Goal: Task Accomplishment & Management: Use online tool/utility

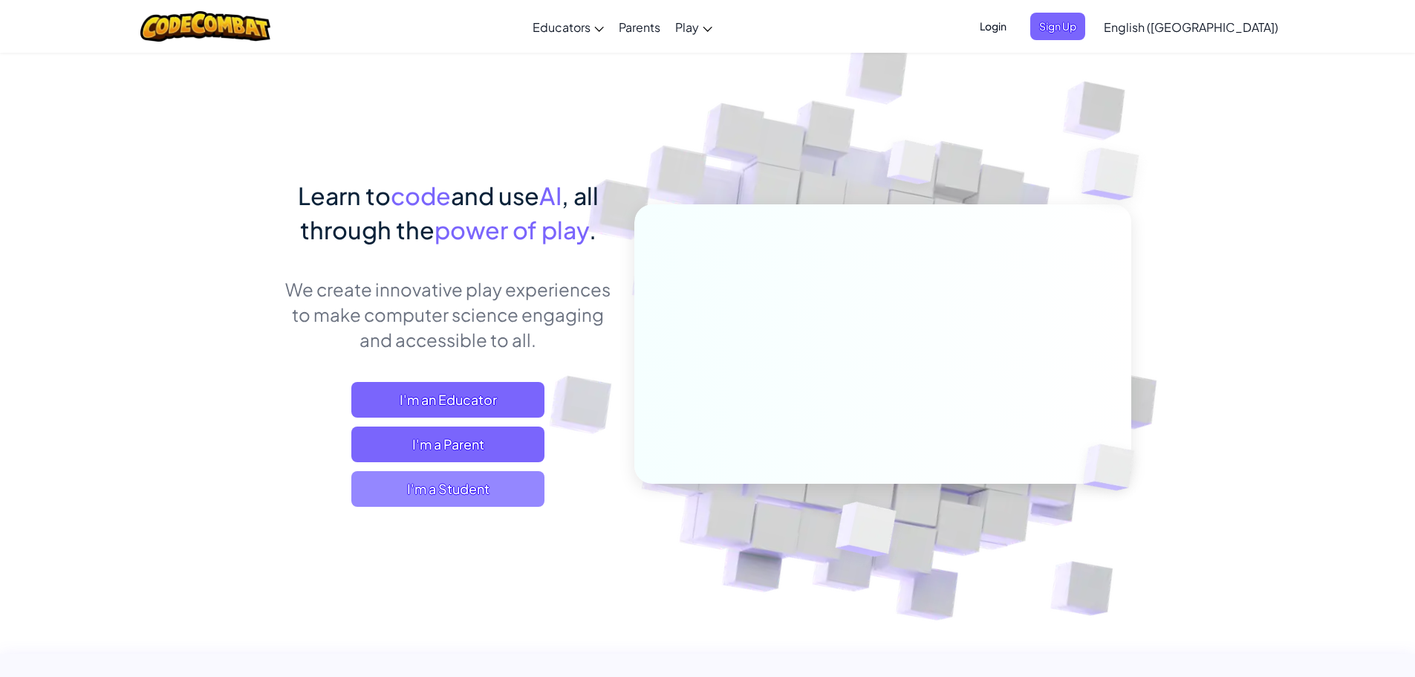
click at [431, 492] on span "I'm a Student" at bounding box center [447, 489] width 193 height 36
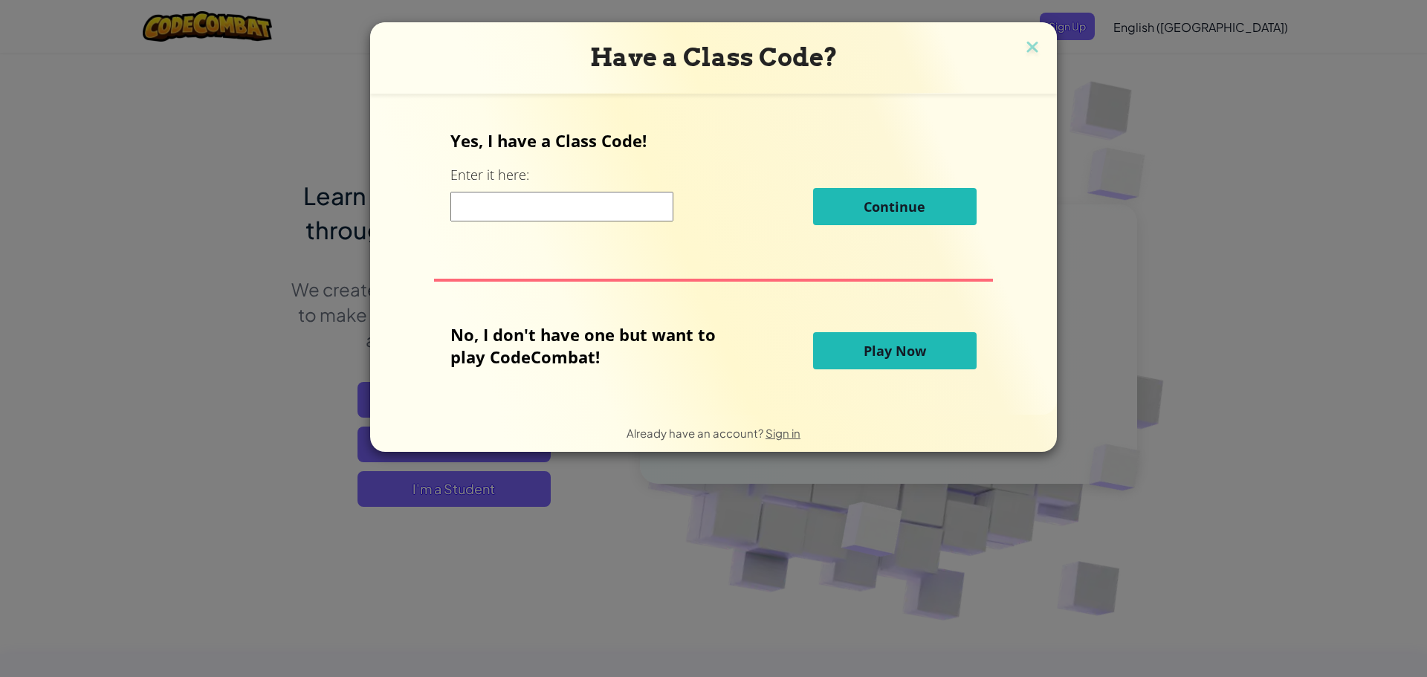
click at [874, 351] on span "Play Now" at bounding box center [894, 351] width 62 height 18
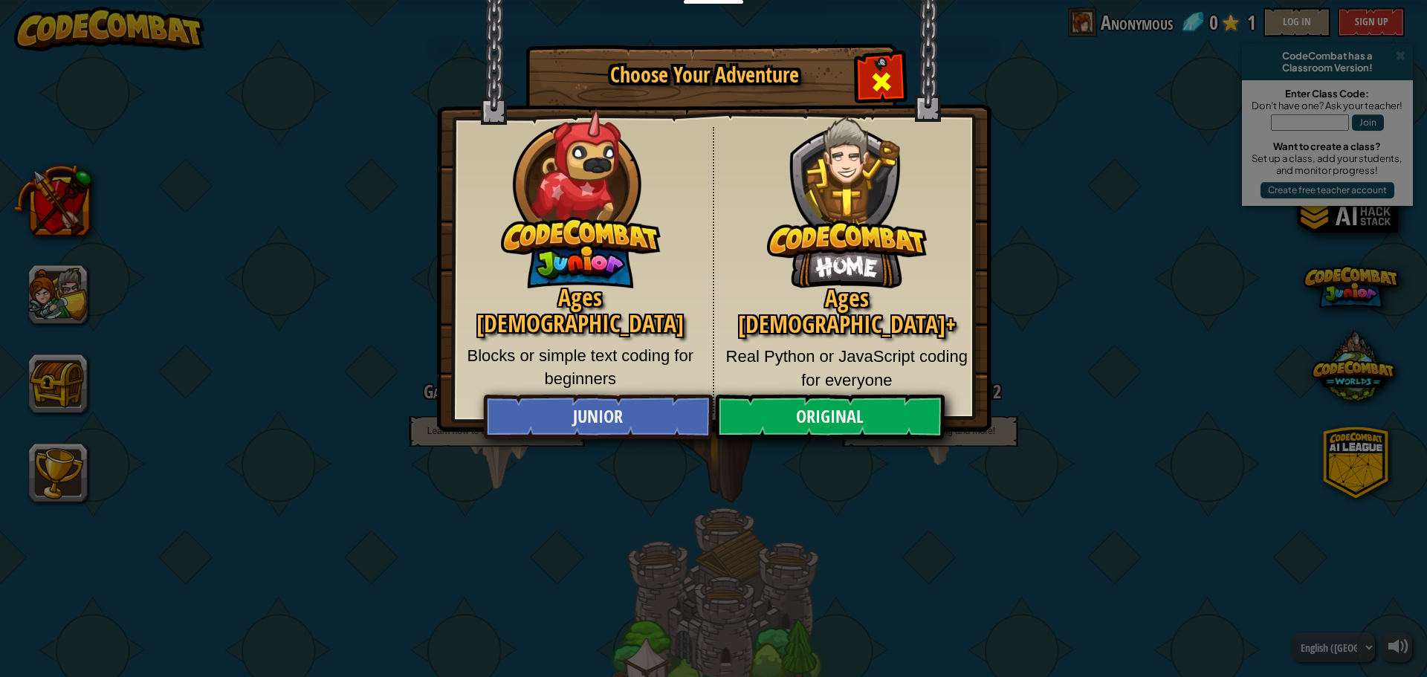
click at [891, 71] on span "Close modal" at bounding box center [881, 82] width 24 height 24
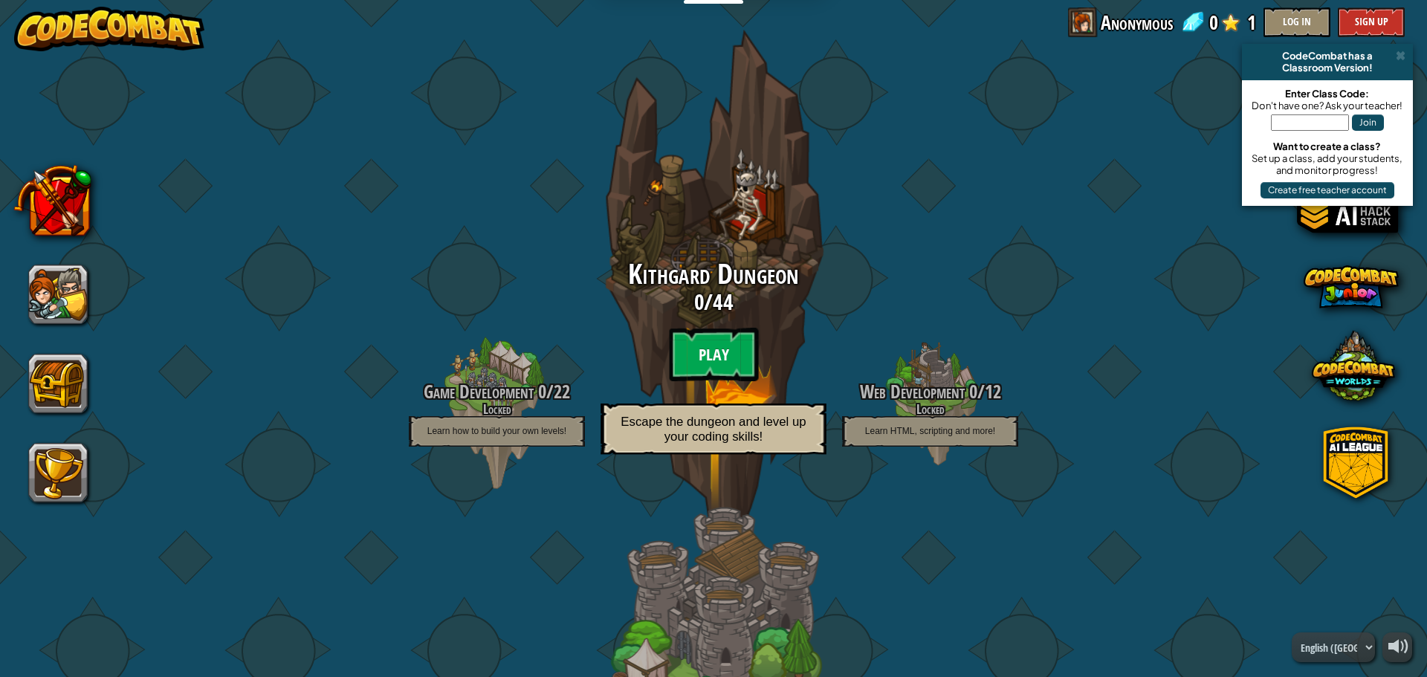
click at [714, 349] on btn "Play" at bounding box center [713, 354] width 89 height 53
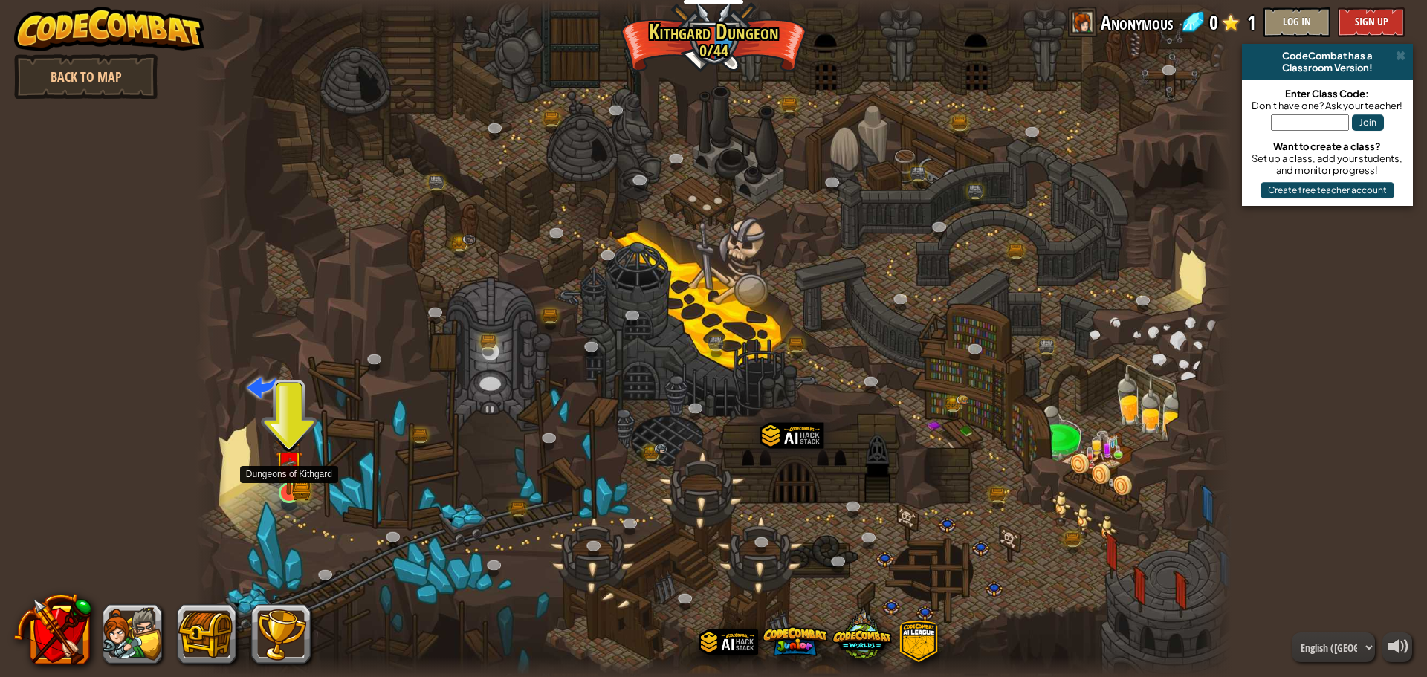
click at [293, 468] on img at bounding box center [289, 465] width 16 height 16
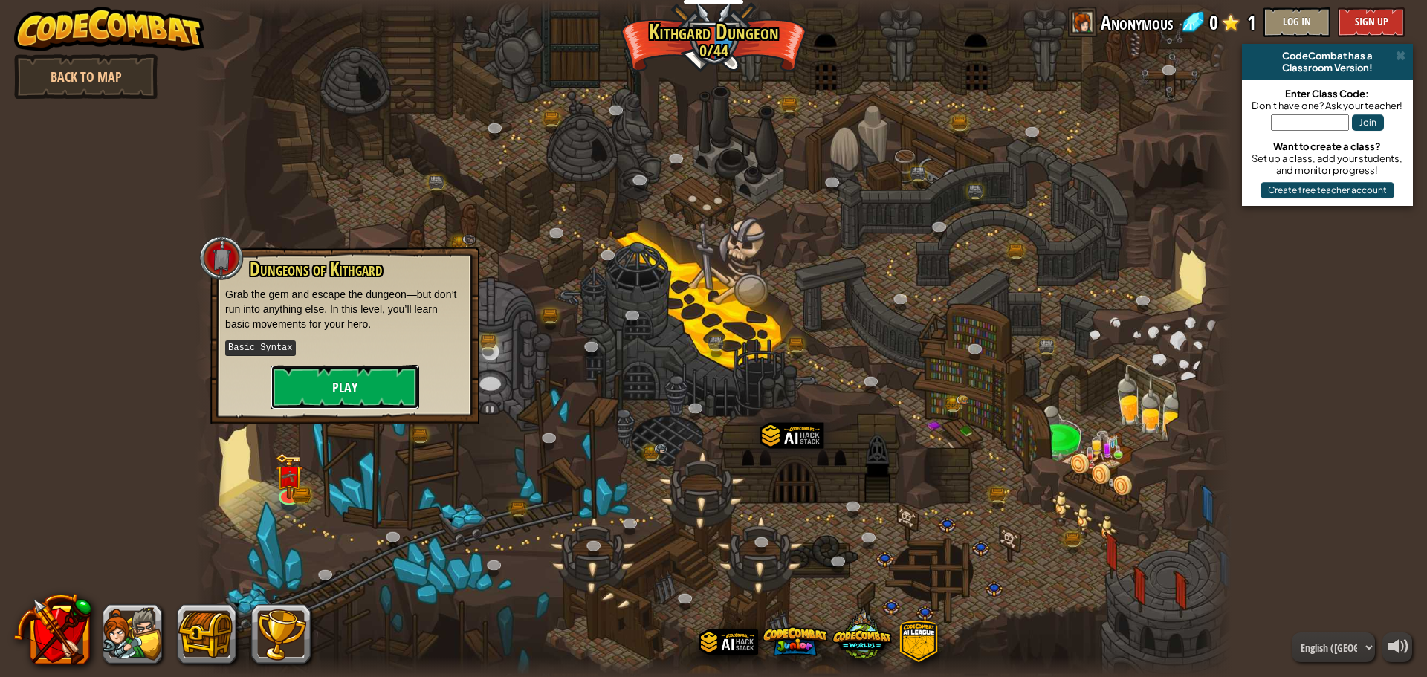
click at [363, 395] on button "Play" at bounding box center [344, 387] width 149 height 45
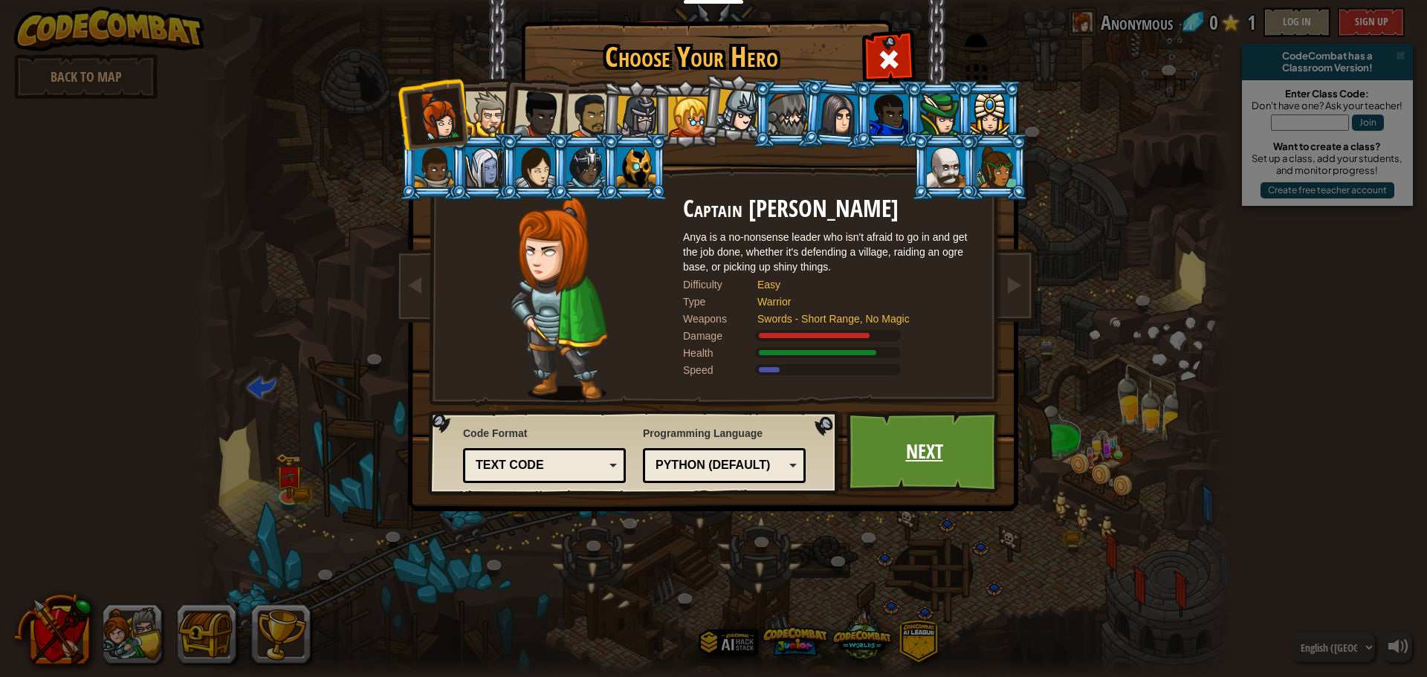
click at [982, 476] on link "Next" at bounding box center [923, 452] width 155 height 82
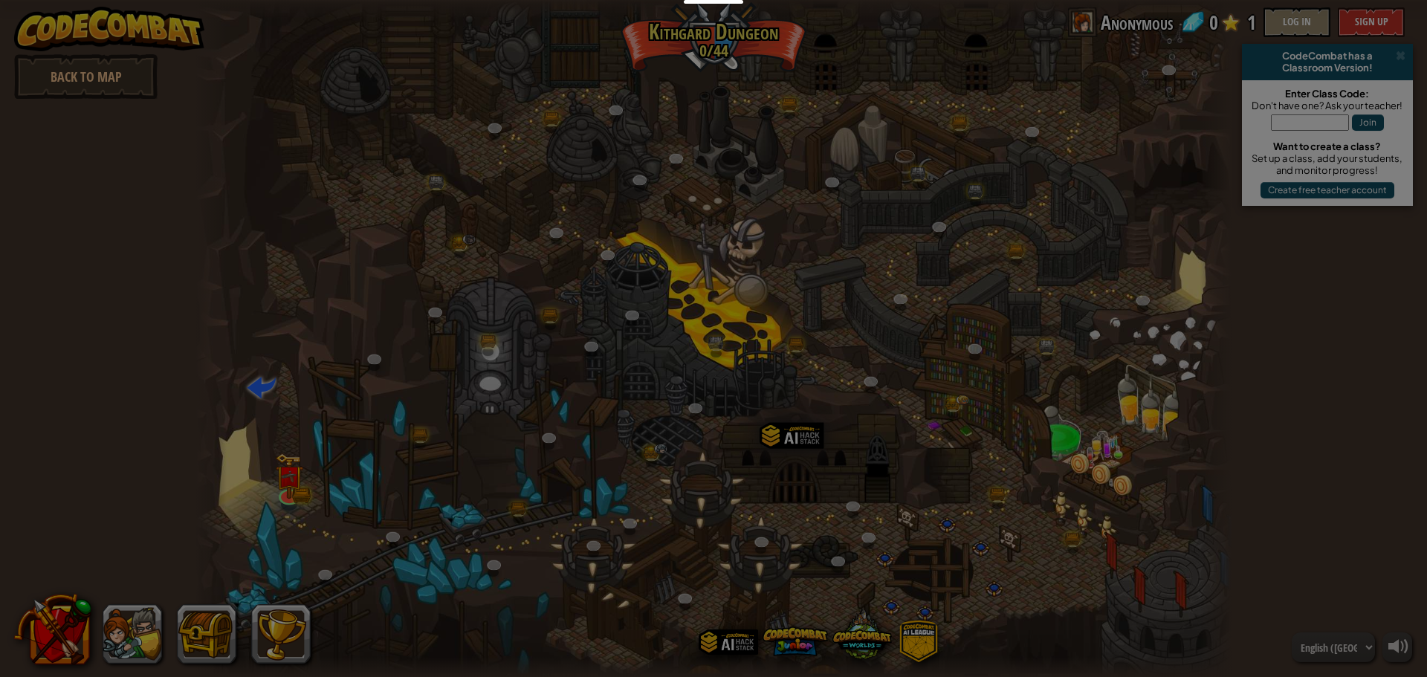
click at [982, 1] on body "Educators Create Free Account School & District Solutions Teacher Toolkit Previ…" at bounding box center [713, 0] width 1427 height 1
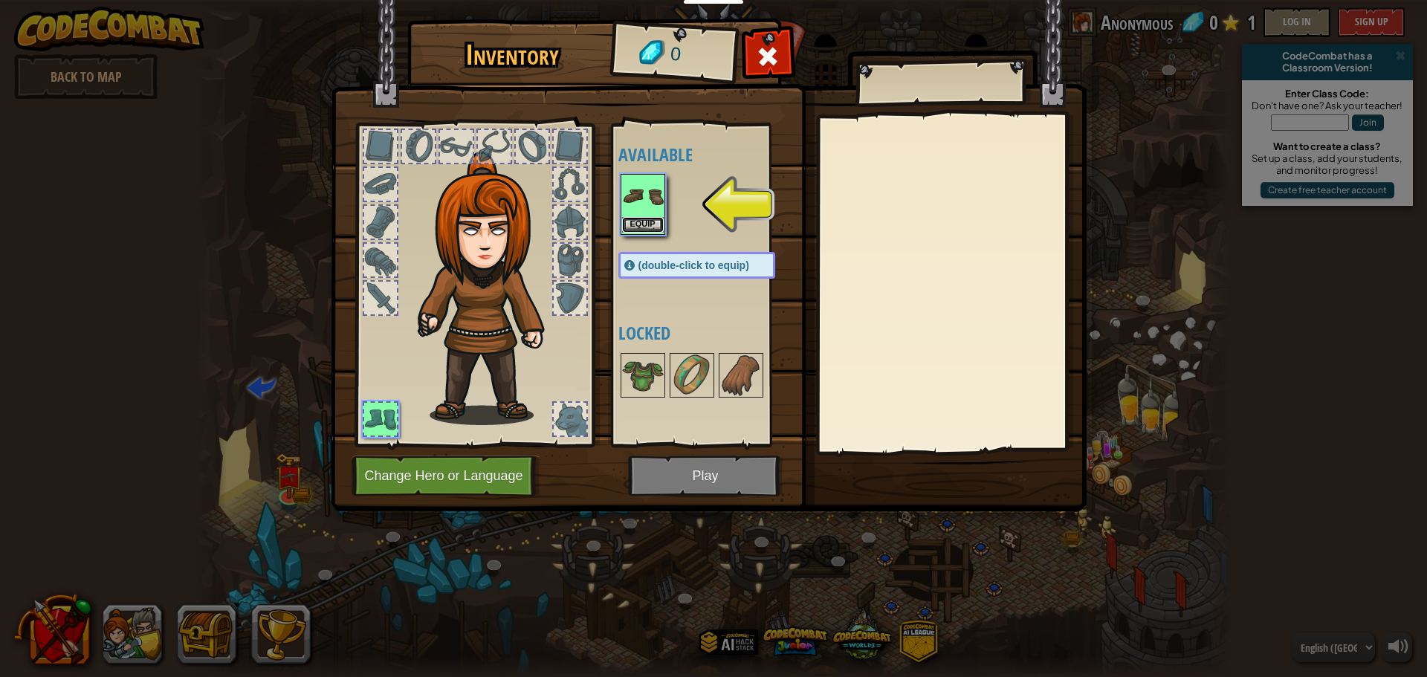
click at [646, 218] on button "Equip" at bounding box center [643, 225] width 42 height 16
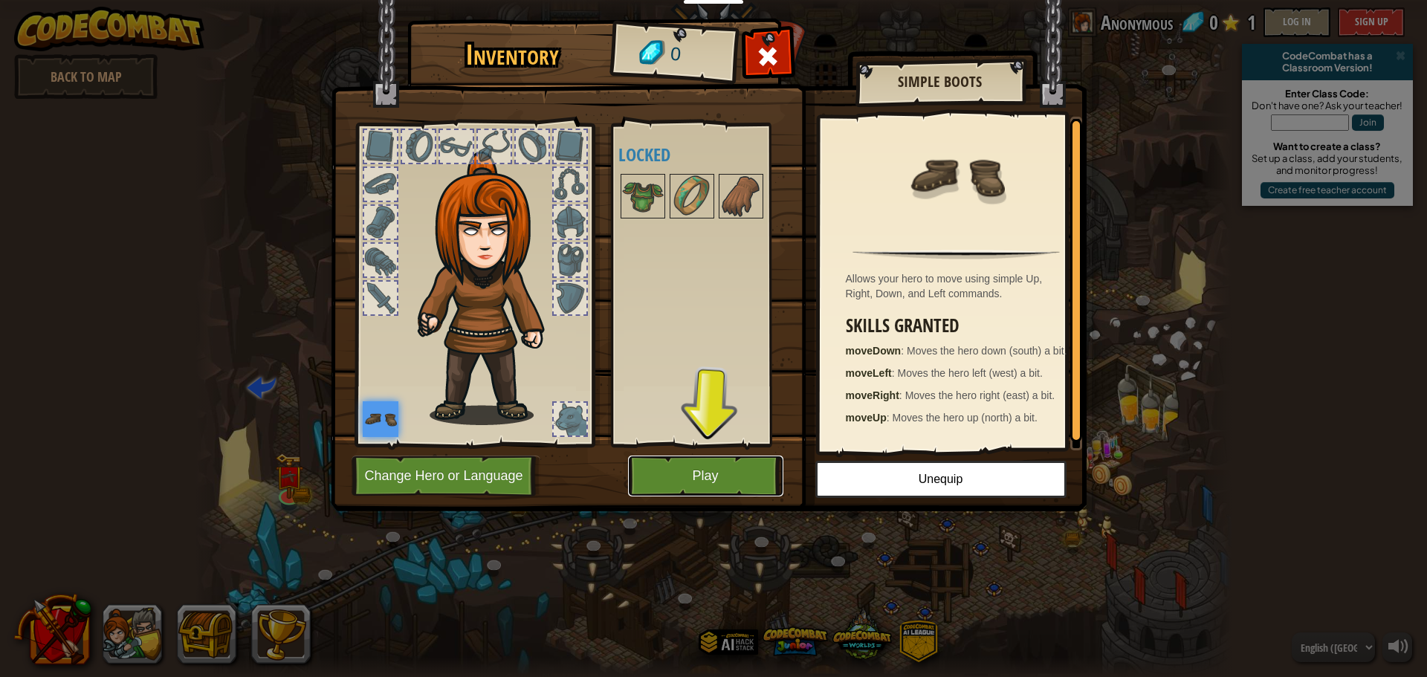
click at [692, 473] on button "Play" at bounding box center [705, 475] width 155 height 41
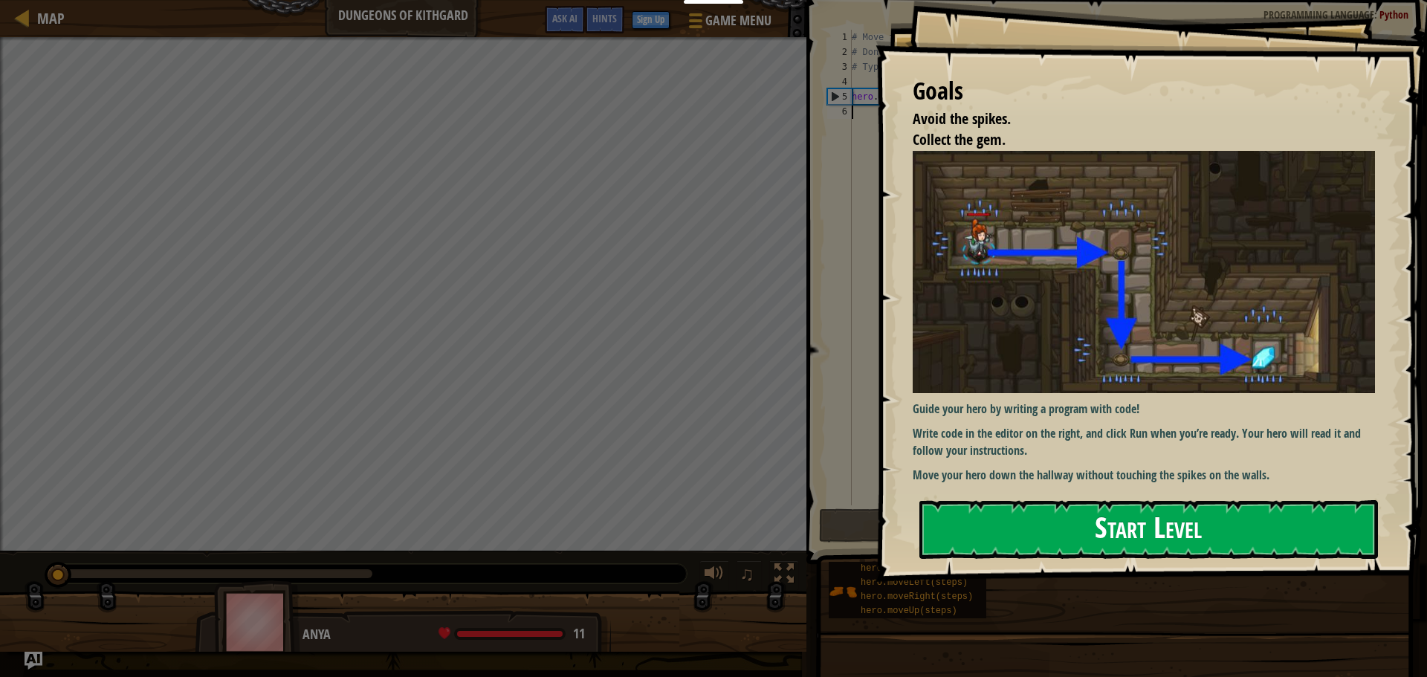
click at [1177, 516] on button "Start Level" at bounding box center [1148, 529] width 458 height 59
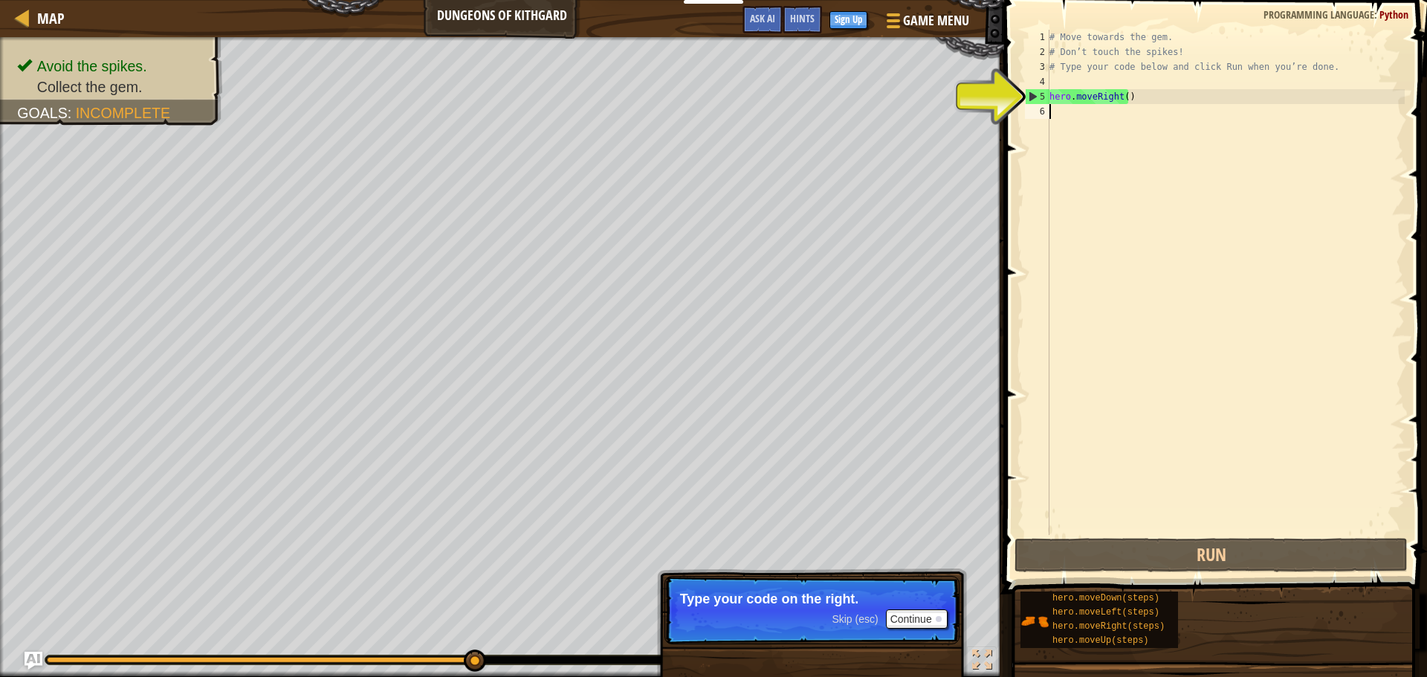
click at [1044, 100] on div "5" at bounding box center [1037, 96] width 24 height 15
click at [1026, 96] on div "5" at bounding box center [1037, 96] width 24 height 15
click at [1035, 98] on div "5" at bounding box center [1037, 96] width 24 height 15
click at [1031, 92] on div "5" at bounding box center [1037, 96] width 24 height 15
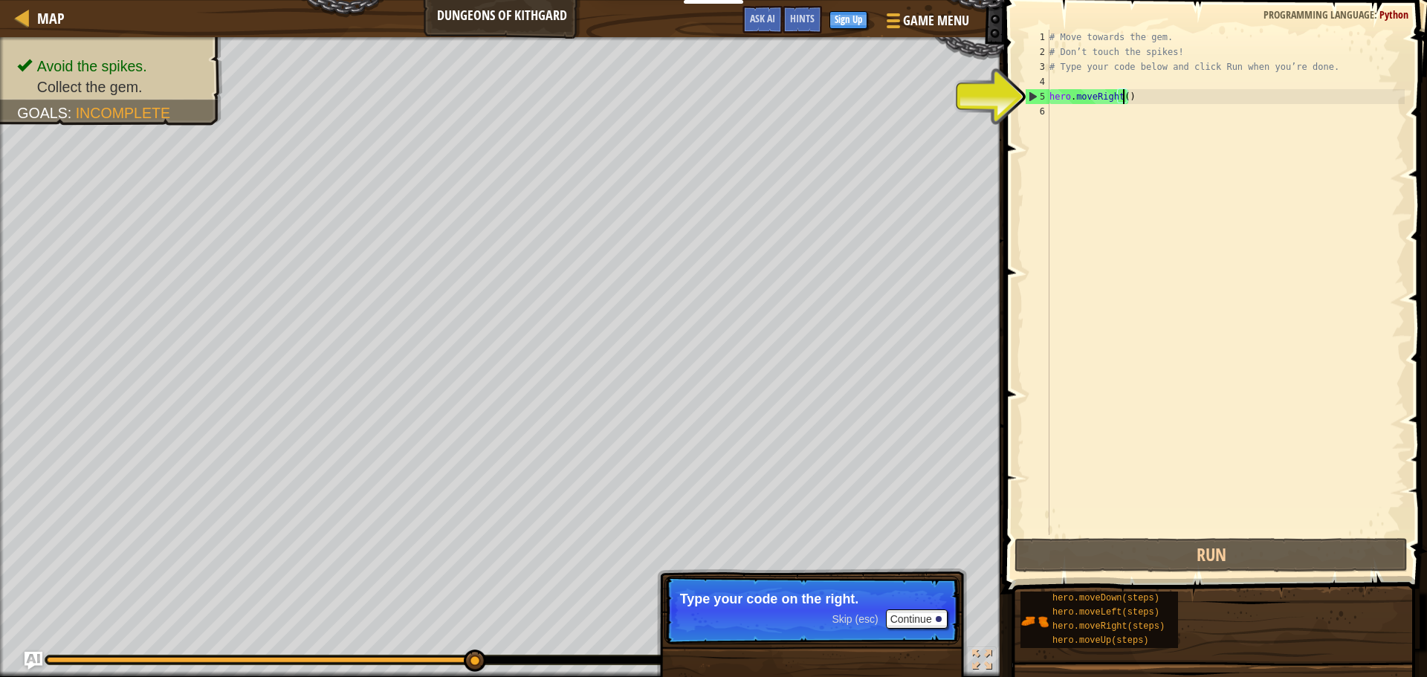
click at [1124, 95] on div "# Move towards the gem. # Don’t touch the spikes! # Type your code below and cl…" at bounding box center [1225, 297] width 358 height 535
click at [1031, 95] on div "5" at bounding box center [1037, 96] width 24 height 15
type textarea "hero.moveRight()"
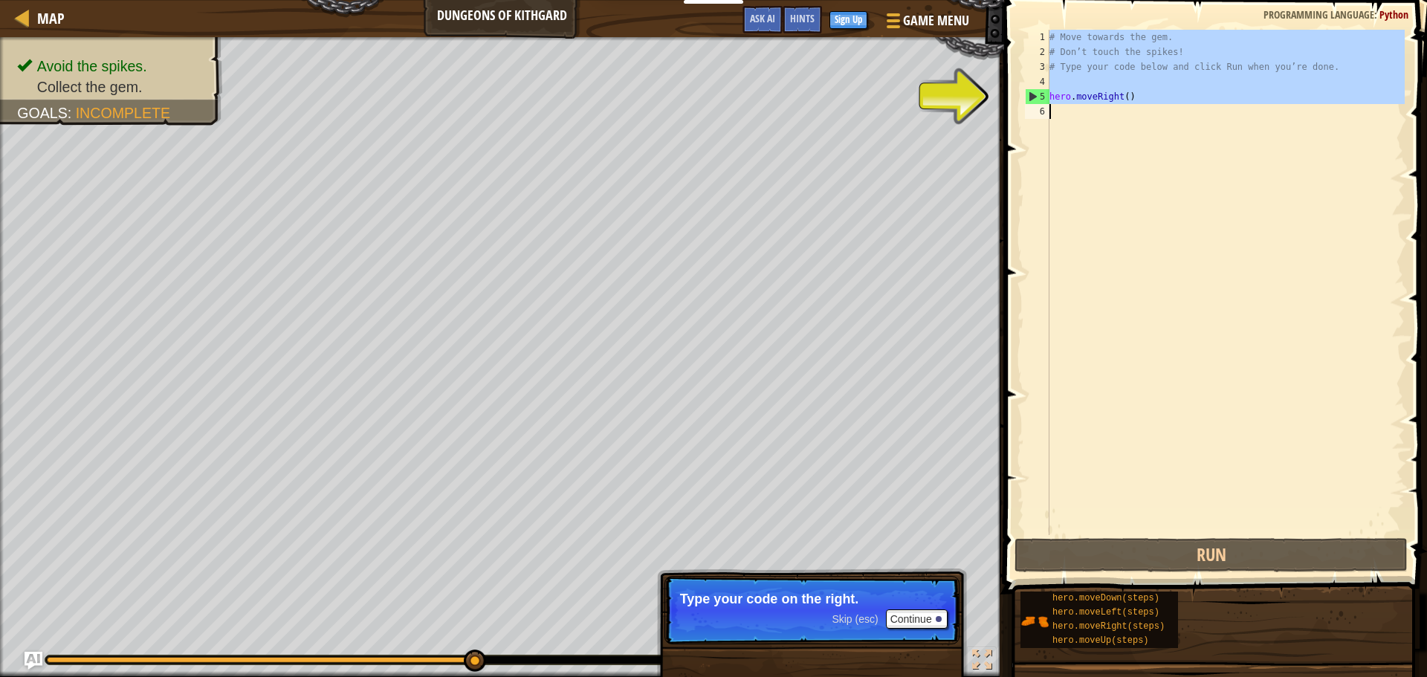
click at [1031, 95] on div "5" at bounding box center [1037, 96] width 24 height 15
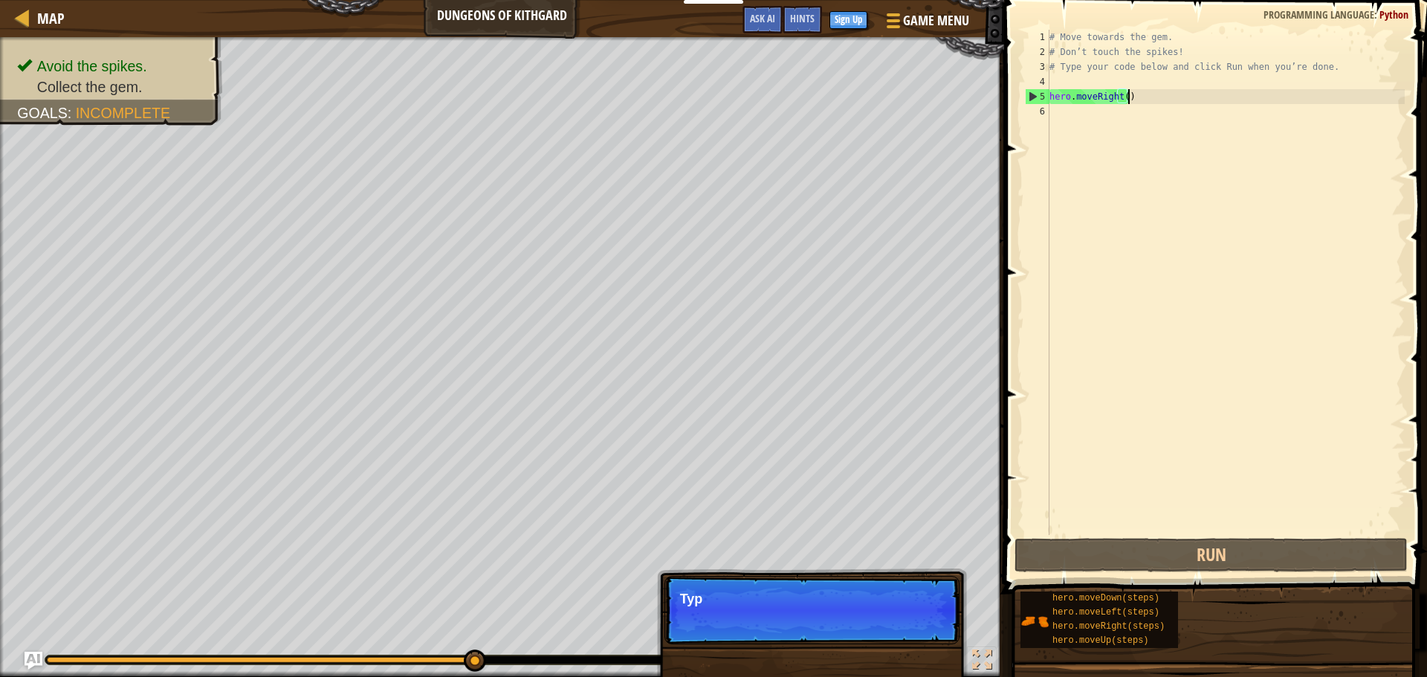
click at [1142, 95] on div "# Move towards the gem. # Don’t touch the spikes! # Type your code below and cl…" at bounding box center [1225, 297] width 358 height 535
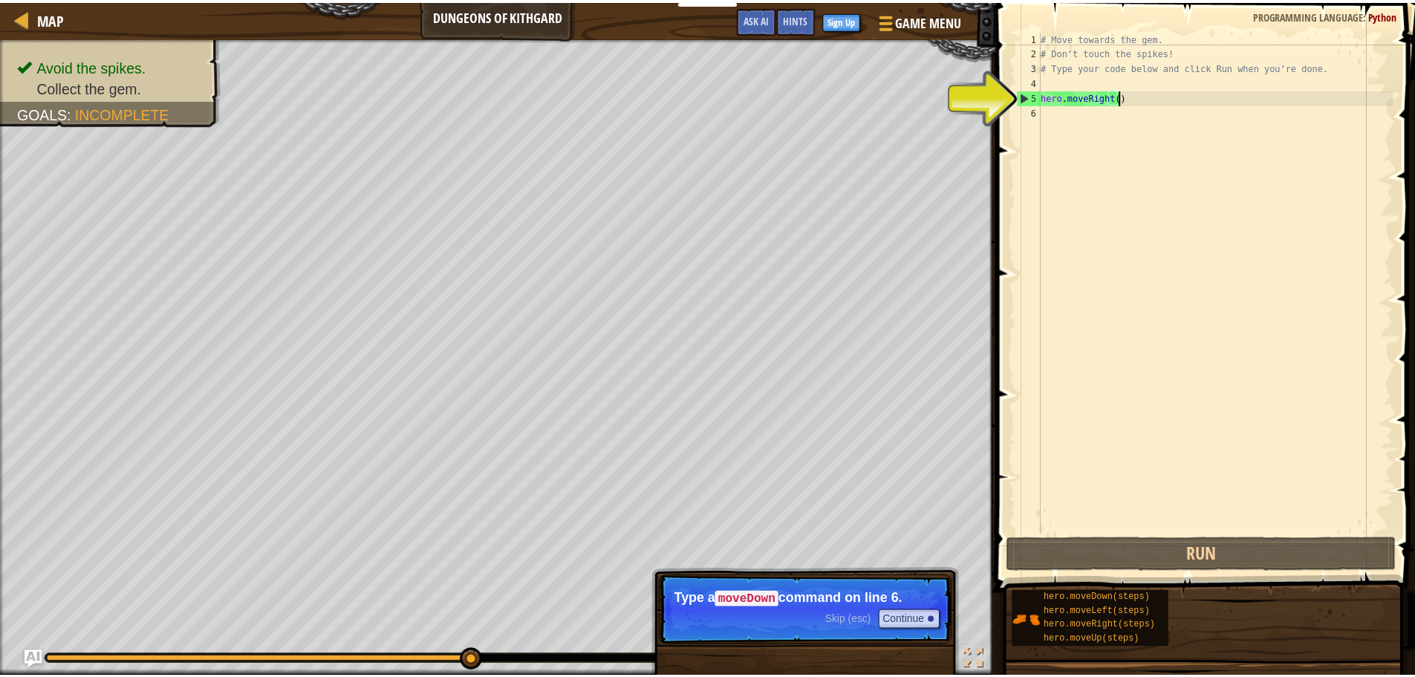
scroll to position [7, 6]
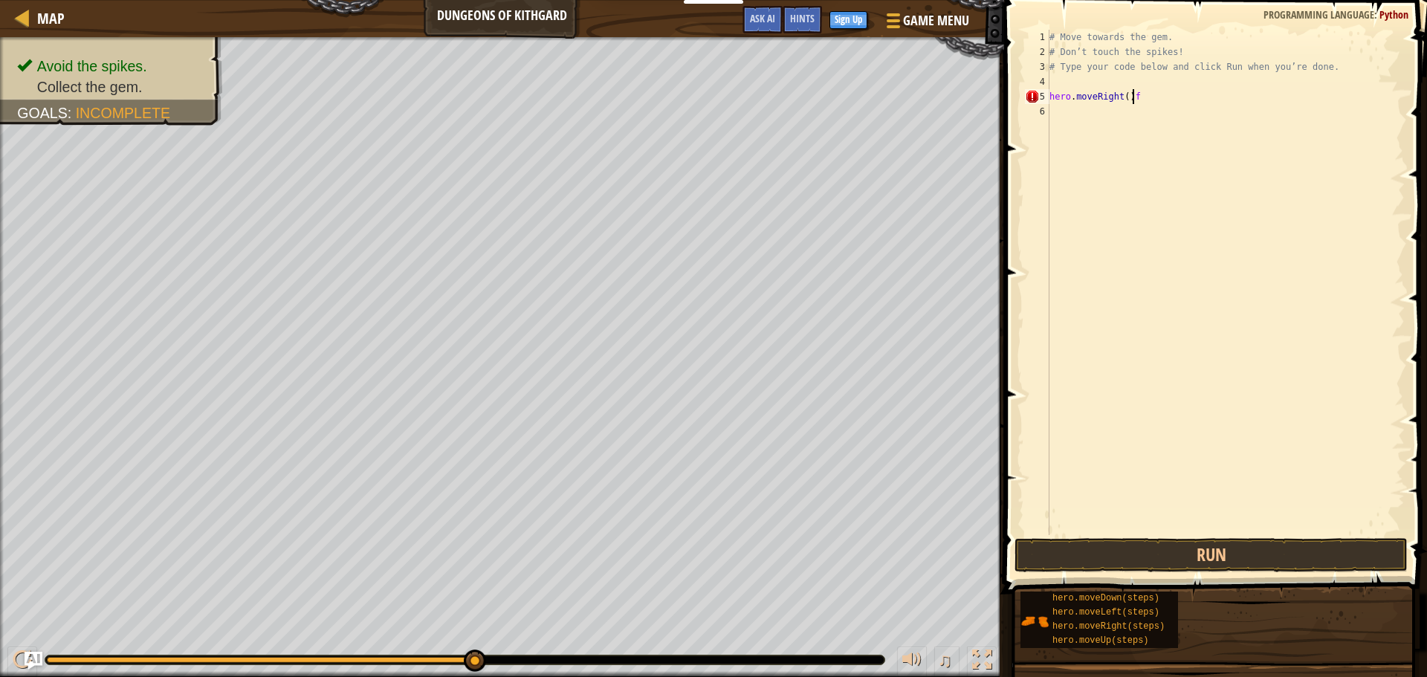
type textarea "hero.moveRight()"
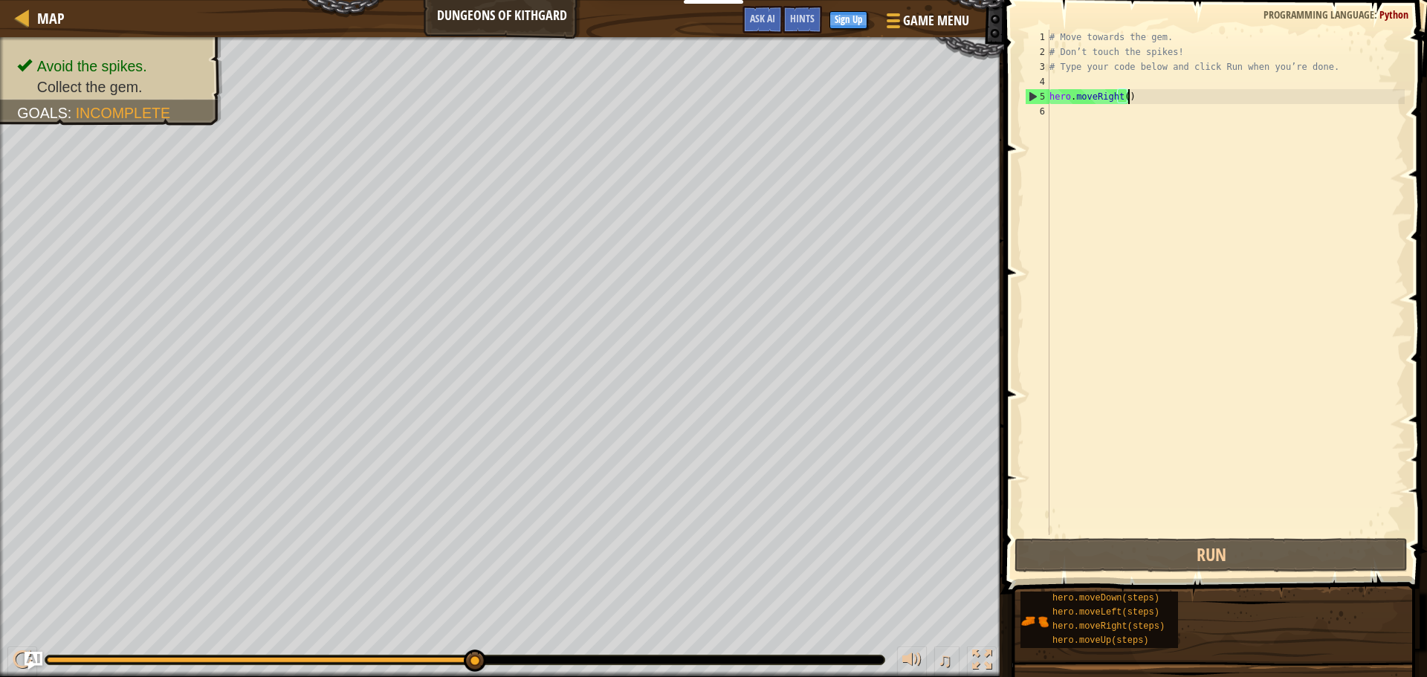
click at [1084, 94] on div "# Move towards the gem. # Don’t touch the spikes! # Type your code below and cl…" at bounding box center [1225, 297] width 358 height 535
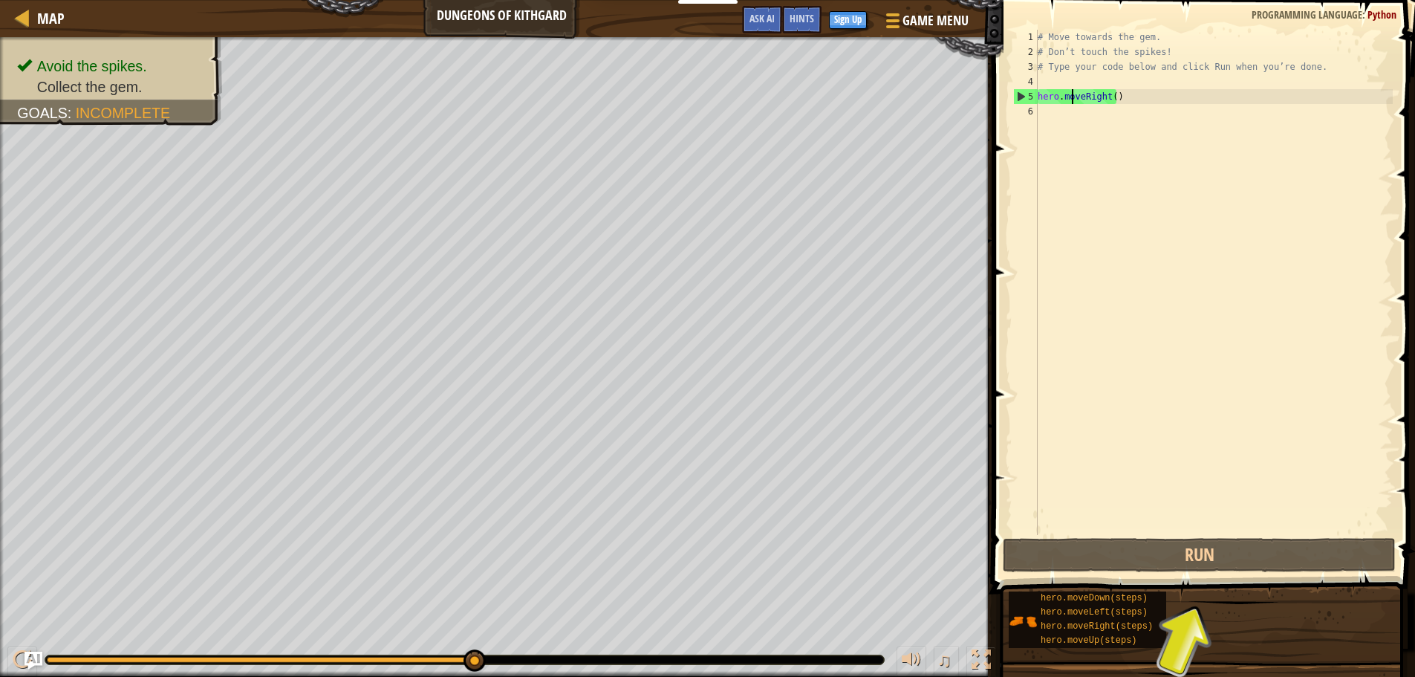
click at [1097, 104] on div "# Move towards the gem. # Don’t touch the spikes! # Type your code below and cl…" at bounding box center [1214, 297] width 358 height 535
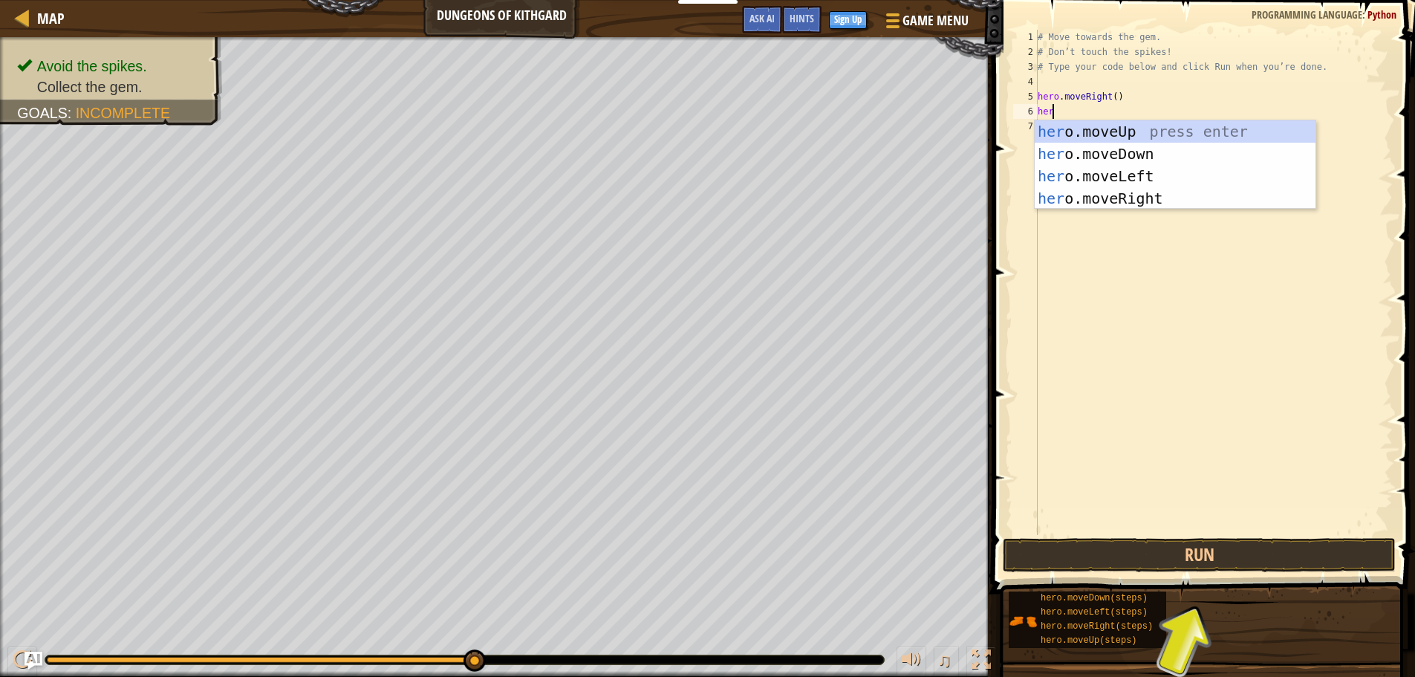
type textarea "hero"
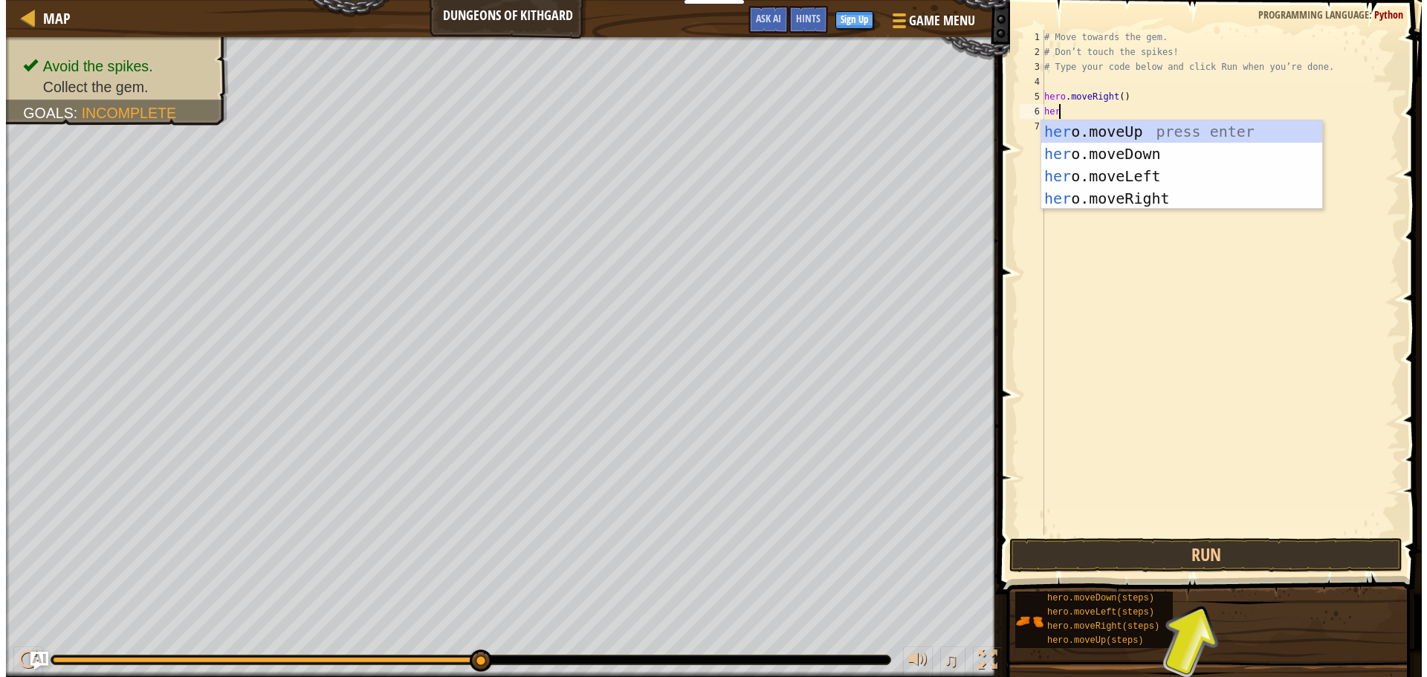
scroll to position [7, 1]
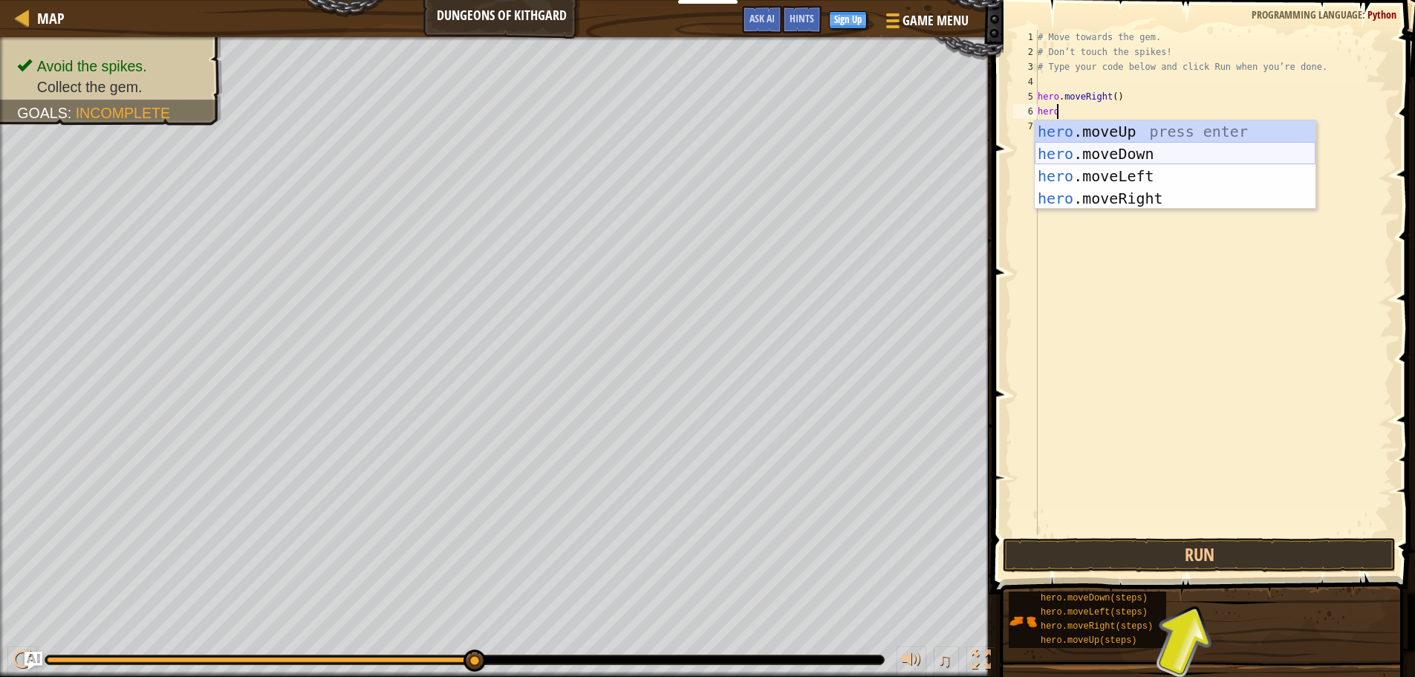
click at [1103, 152] on div "hero .moveUp press enter hero .moveDown press enter hero .moveLeft press enter …" at bounding box center [1175, 187] width 281 height 134
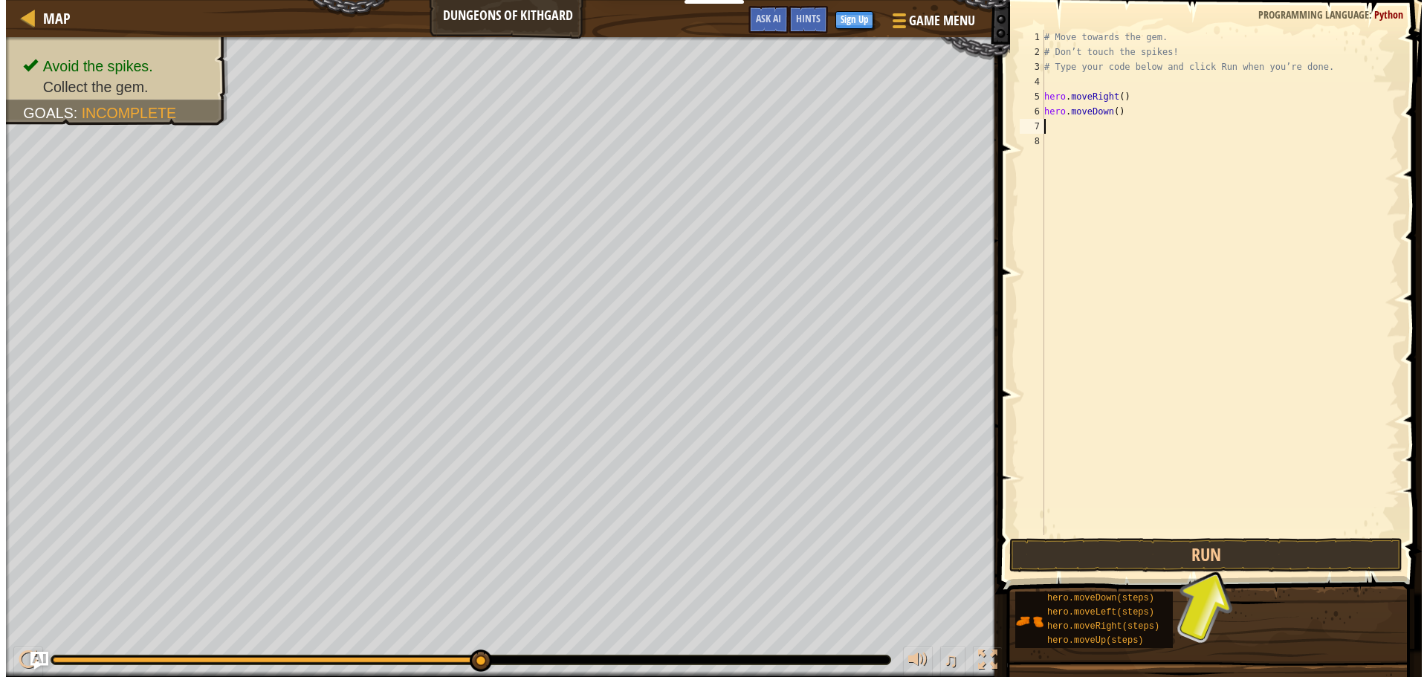
scroll to position [7, 0]
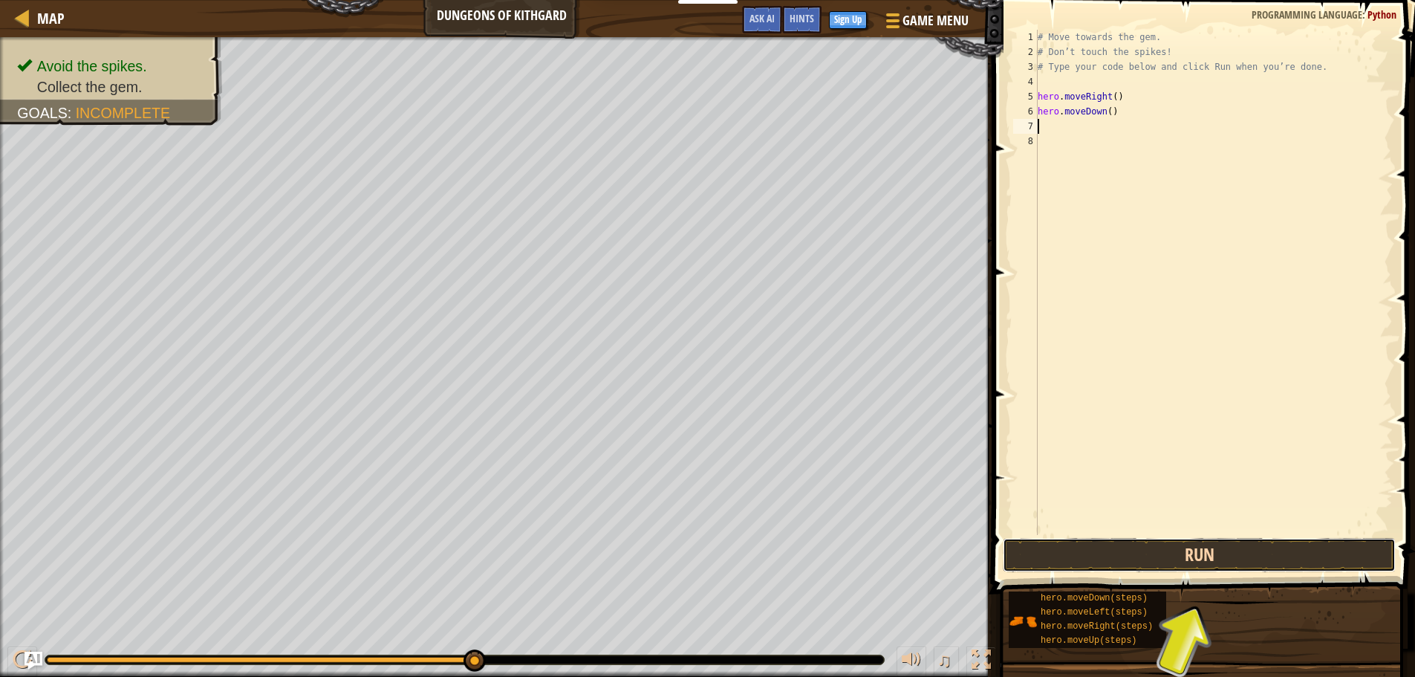
click at [1156, 562] on button "Run" at bounding box center [1199, 555] width 393 height 34
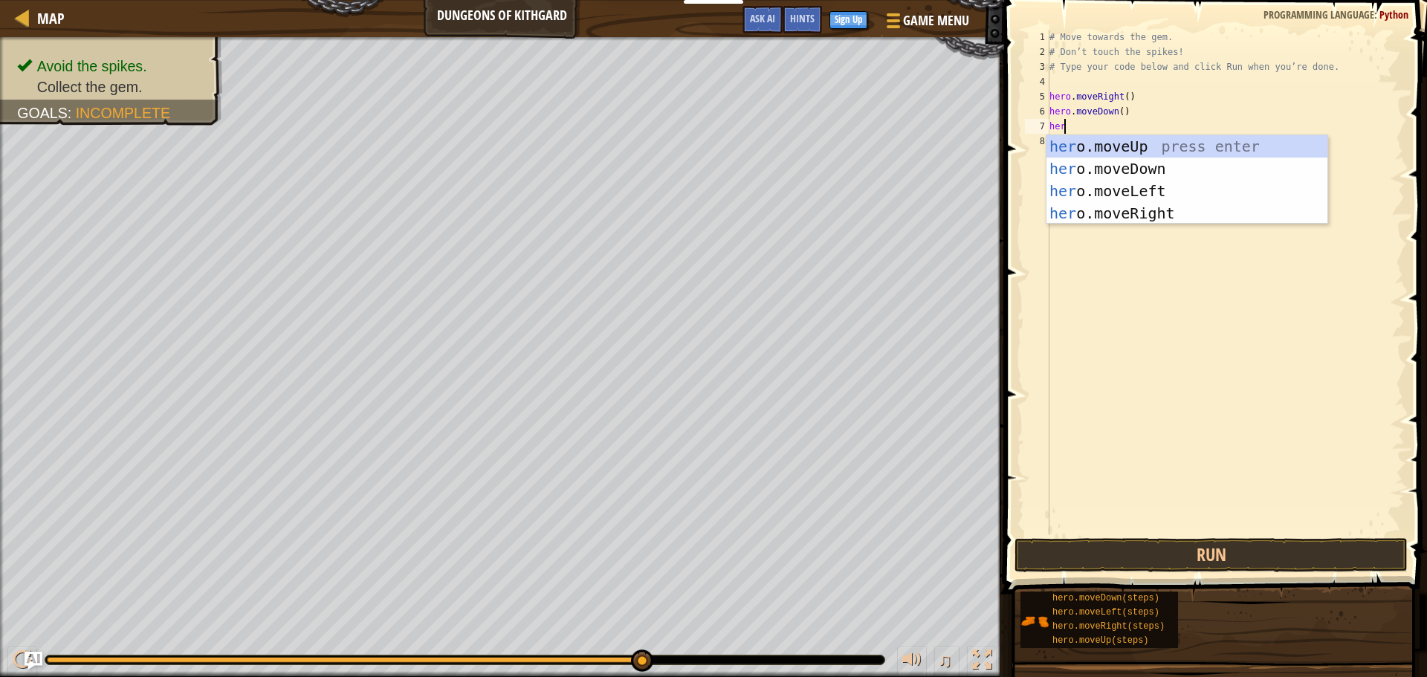
type textarea "hero"
click at [1126, 221] on div "hero .moveUp press enter hero .moveDown press enter hero .moveLeft press enter …" at bounding box center [1186, 202] width 281 height 134
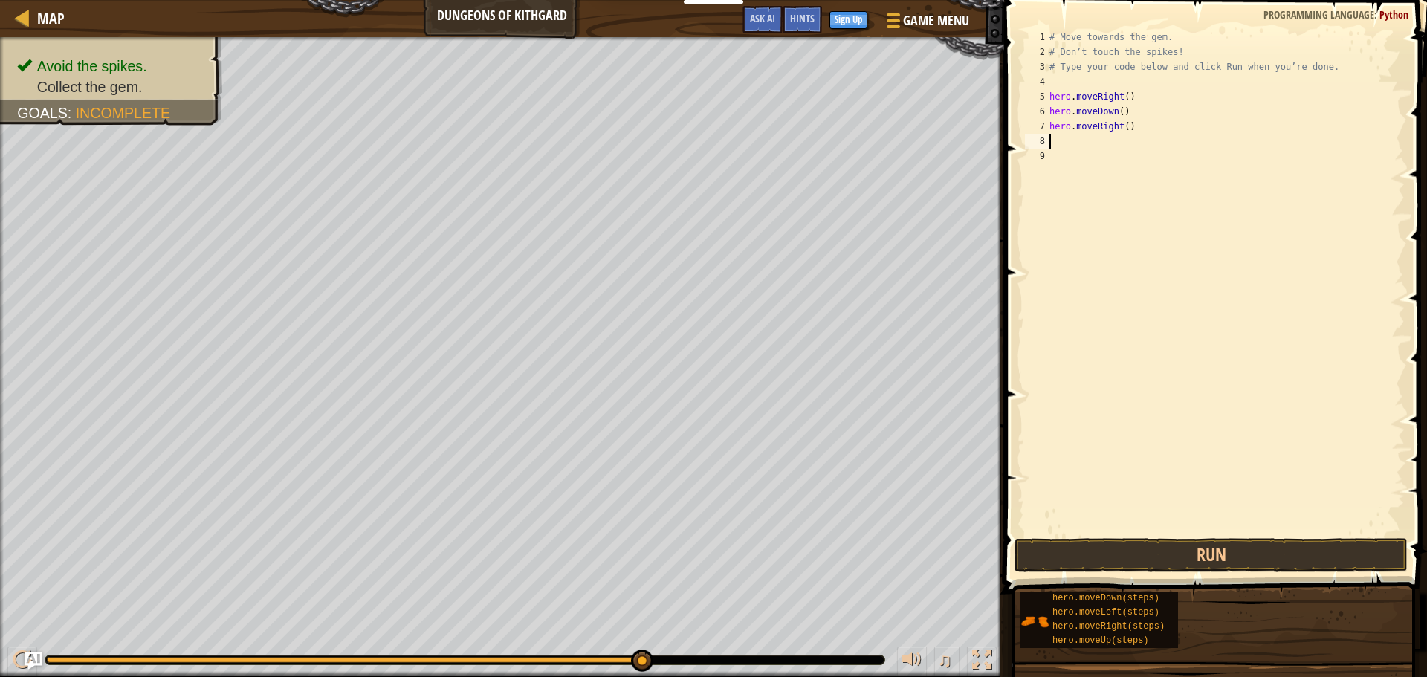
scroll to position [7, 0]
click at [1108, 564] on button "Run" at bounding box center [1210, 555] width 393 height 34
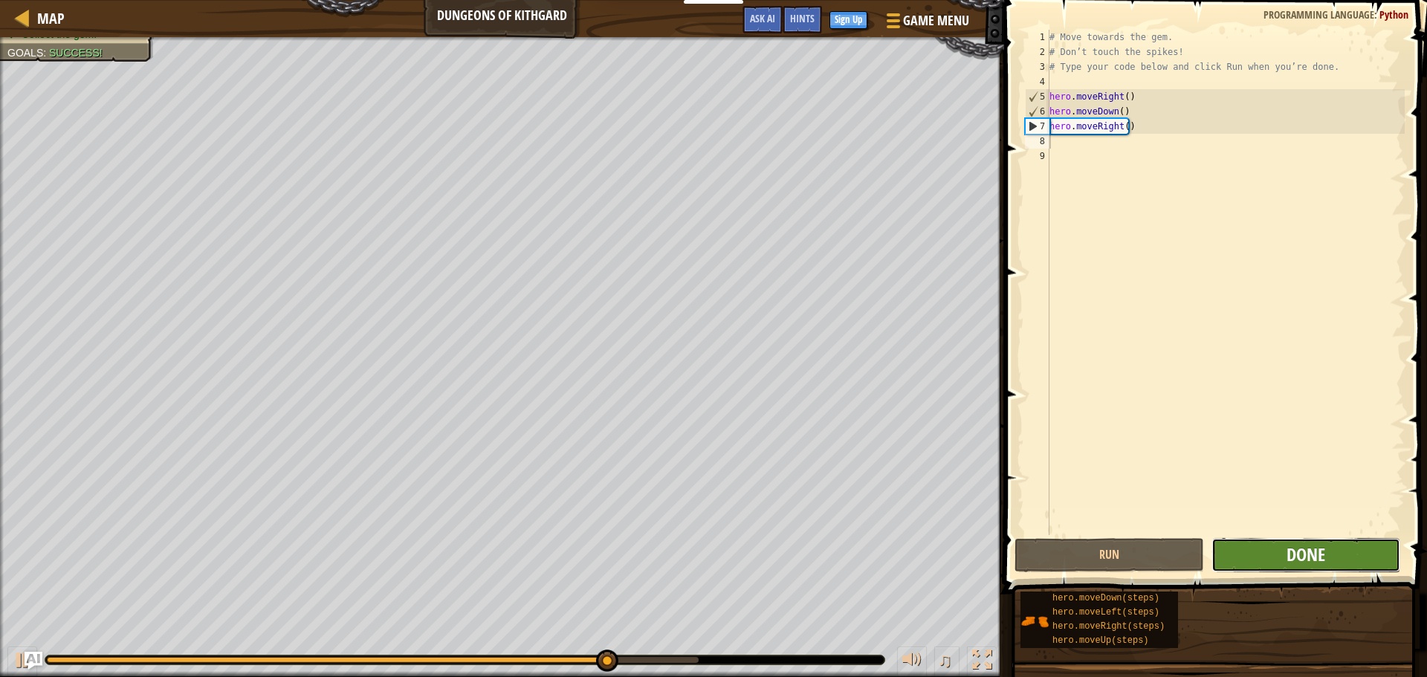
click at [1287, 554] on span "Done" at bounding box center [1305, 554] width 39 height 24
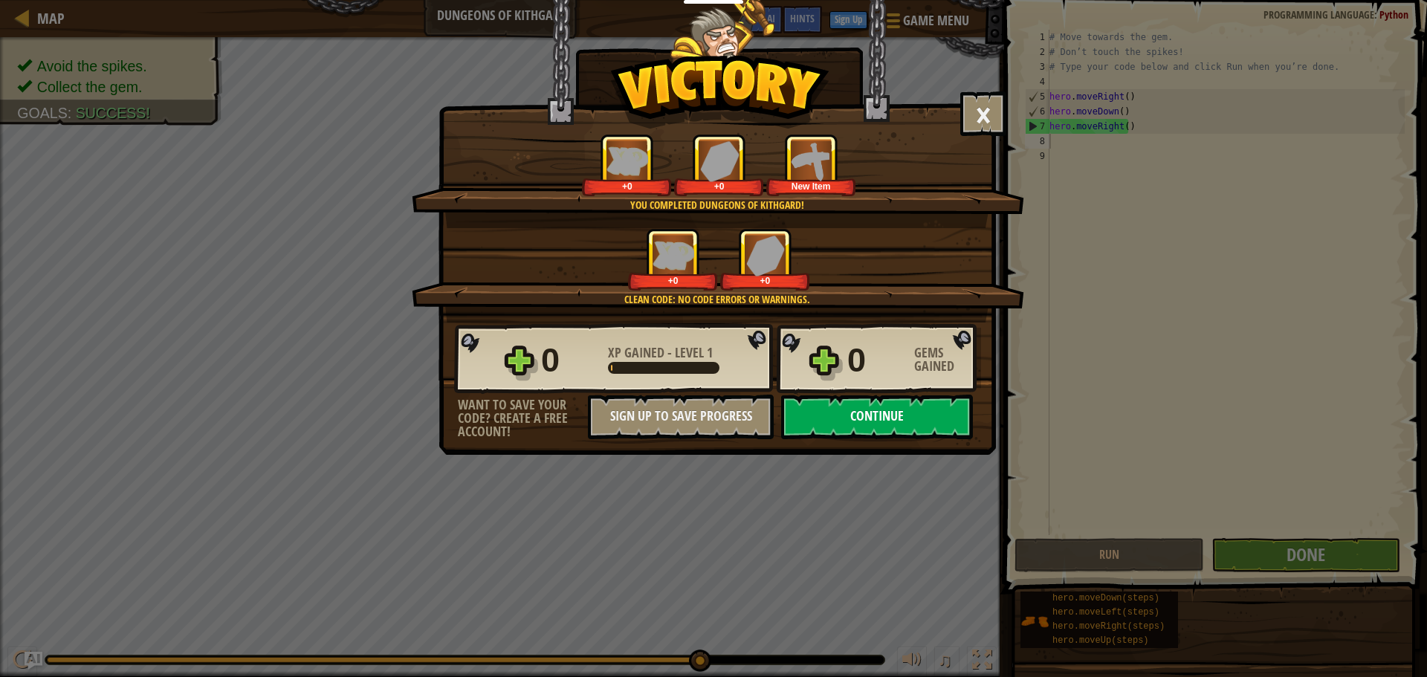
click at [903, 409] on button "Continue" at bounding box center [877, 417] width 192 height 45
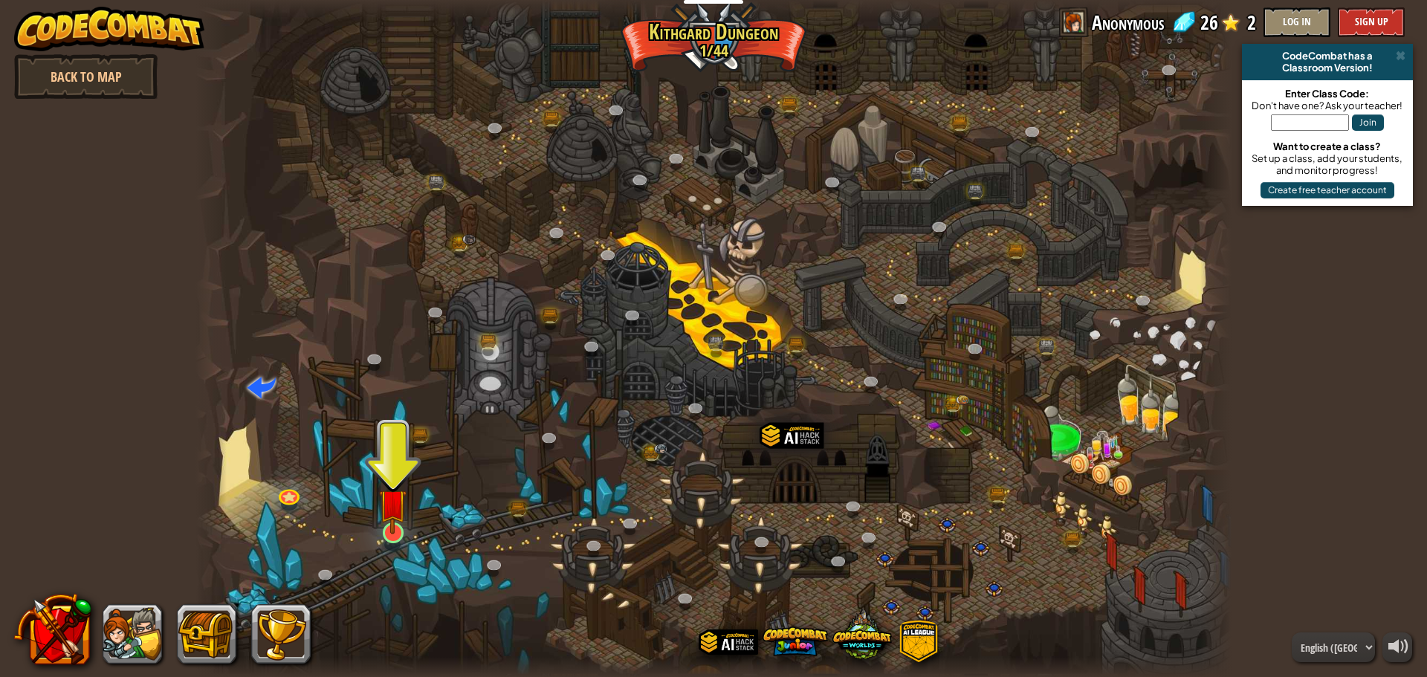
drag, startPoint x: 368, startPoint y: 534, endPoint x: 393, endPoint y: 528, distance: 26.1
click at [373, 532] on div at bounding box center [713, 338] width 1036 height 677
click at [395, 527] on img at bounding box center [392, 502] width 27 height 63
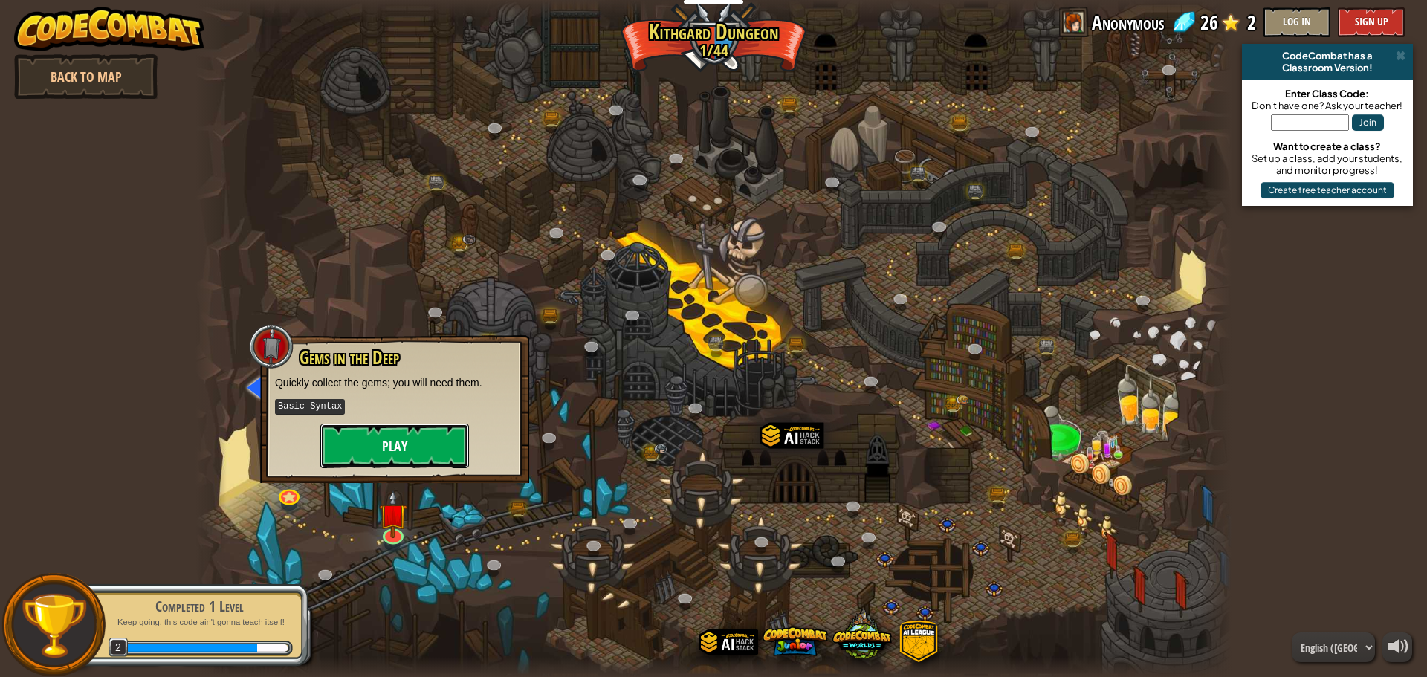
click at [436, 454] on button "Play" at bounding box center [394, 445] width 149 height 45
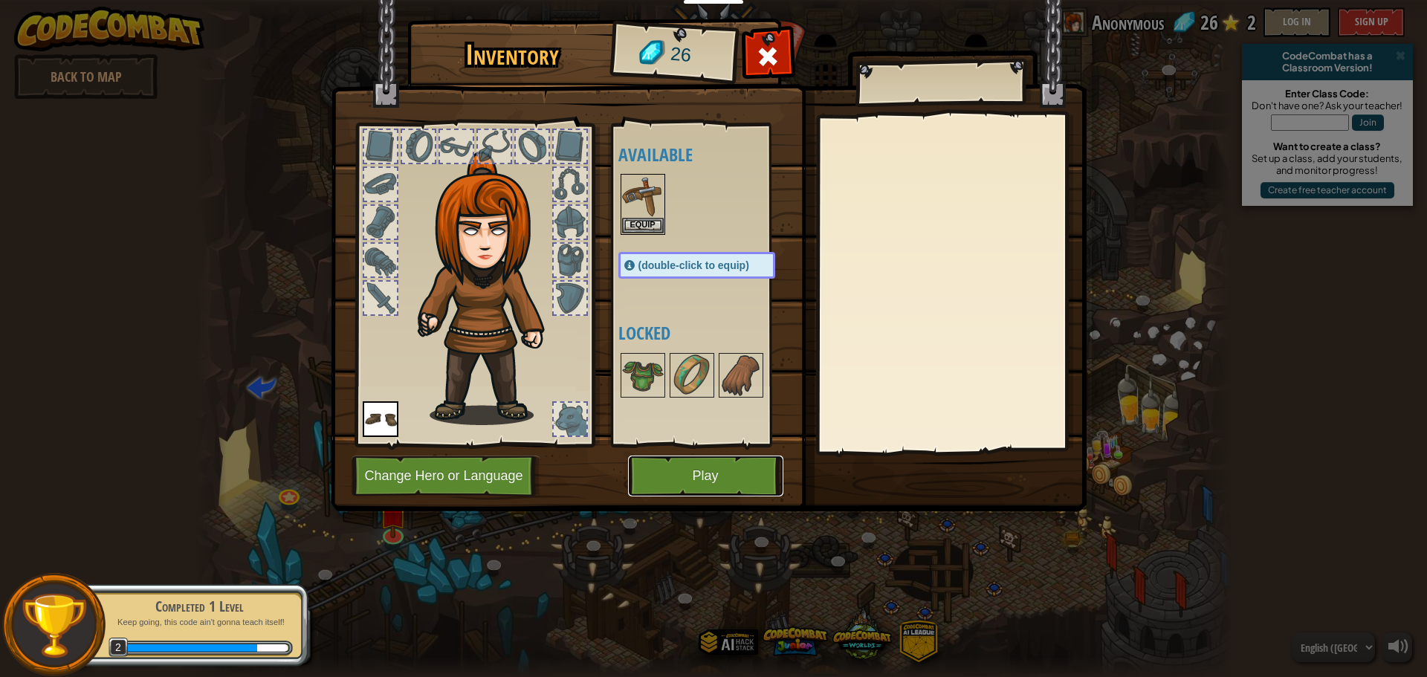
click at [679, 464] on button "Play" at bounding box center [705, 475] width 155 height 41
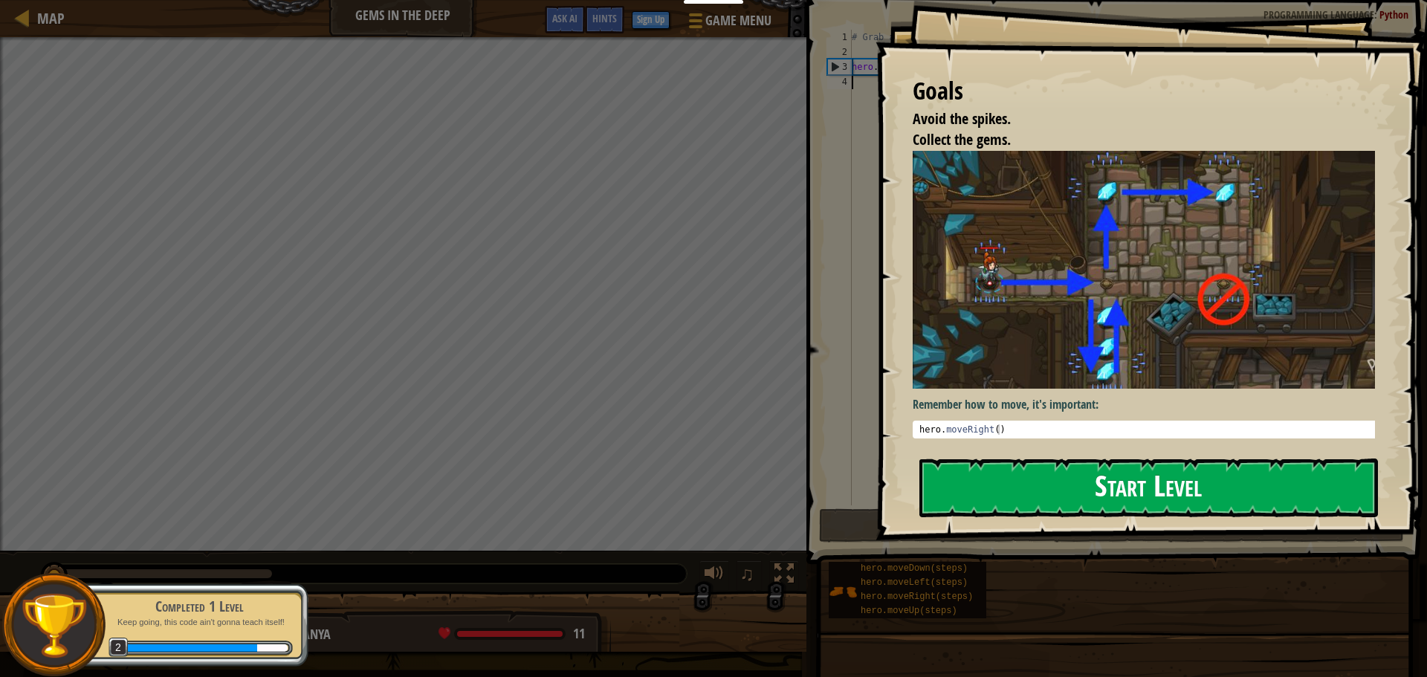
click at [1017, 477] on button "Start Level" at bounding box center [1148, 487] width 458 height 59
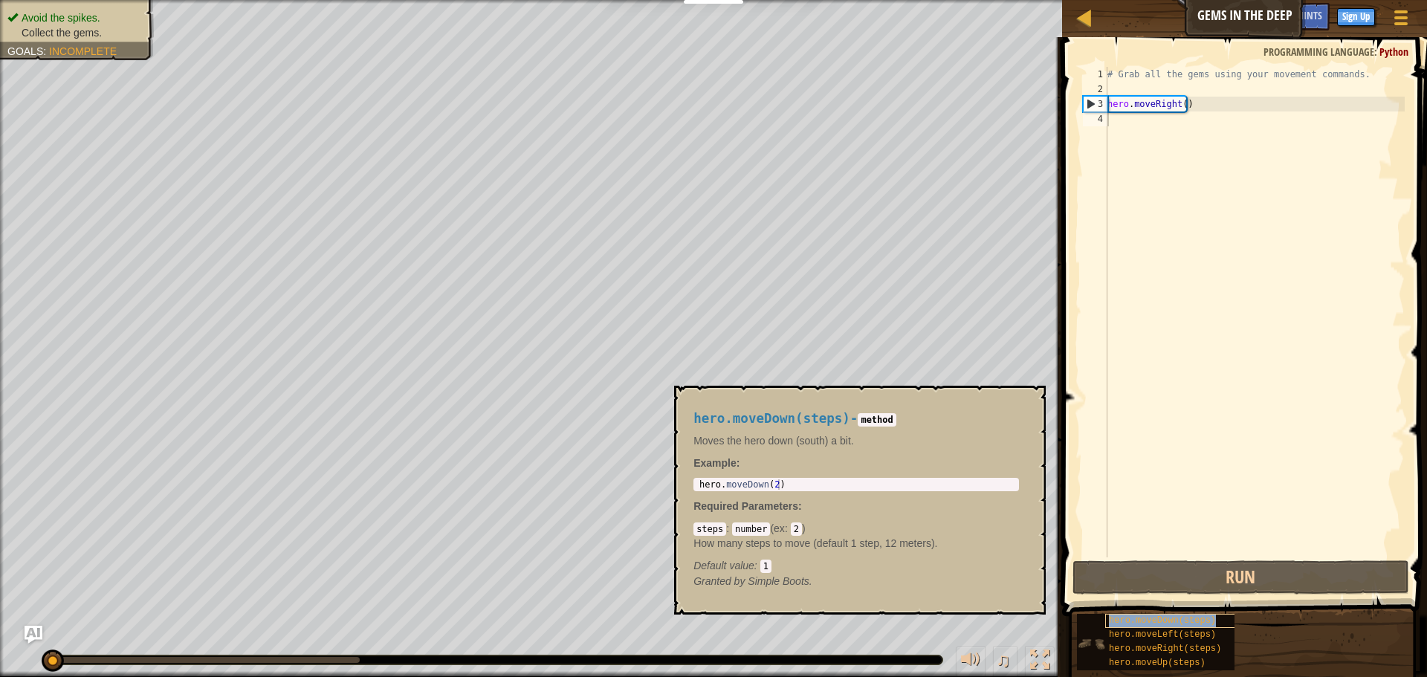
click at [1126, 619] on span "hero.moveDown(steps)" at bounding box center [1162, 620] width 107 height 10
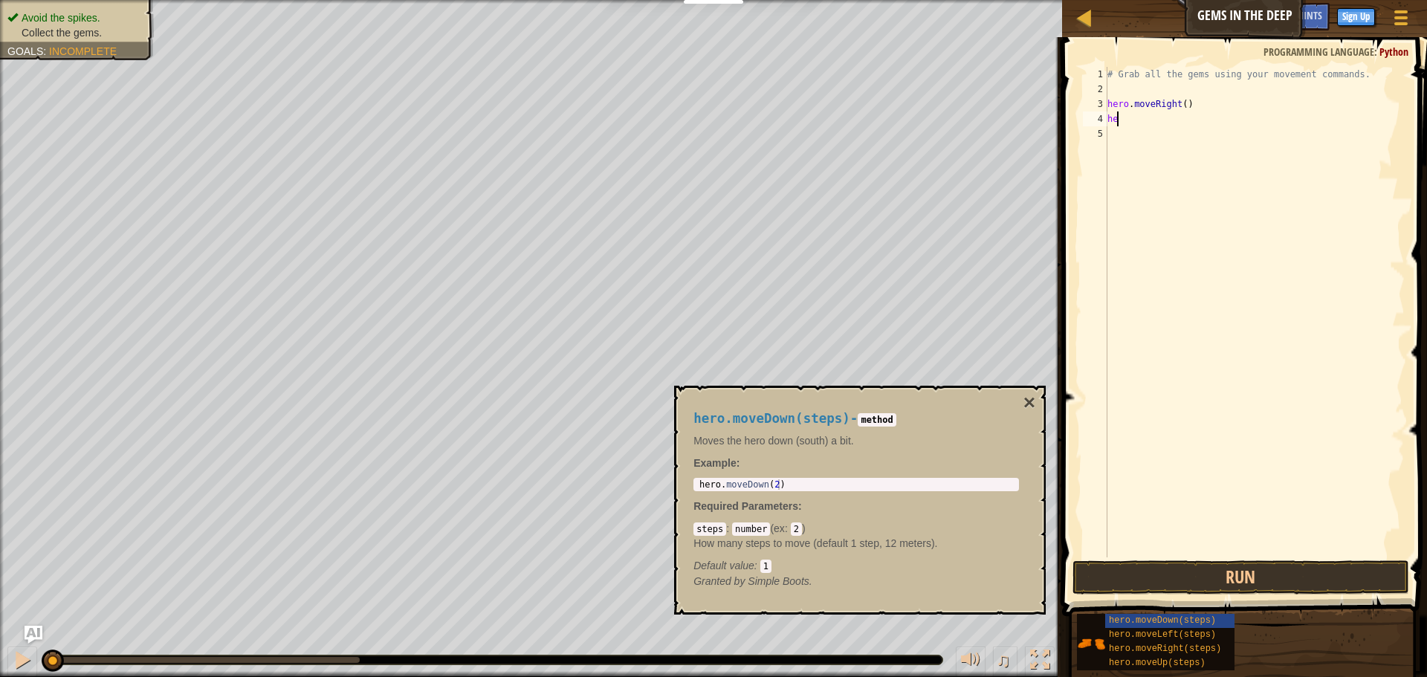
type textarea "her"
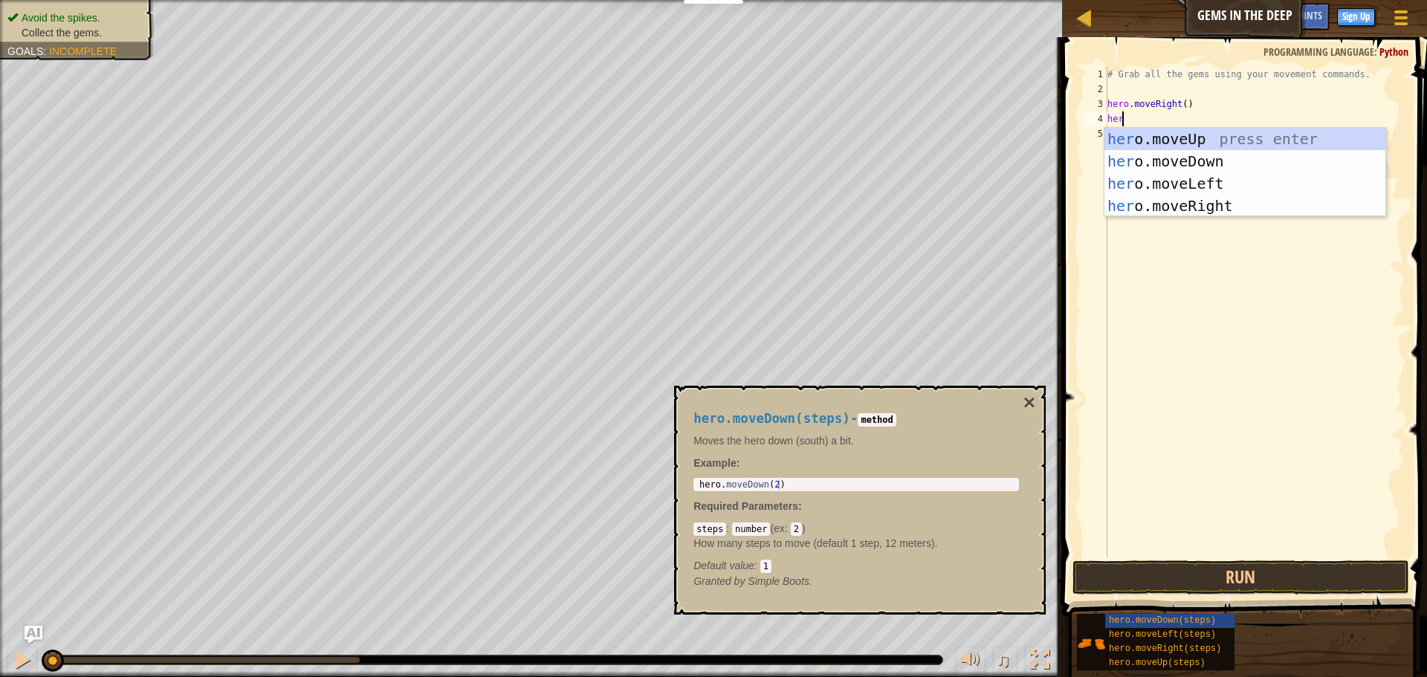
scroll to position [7, 1]
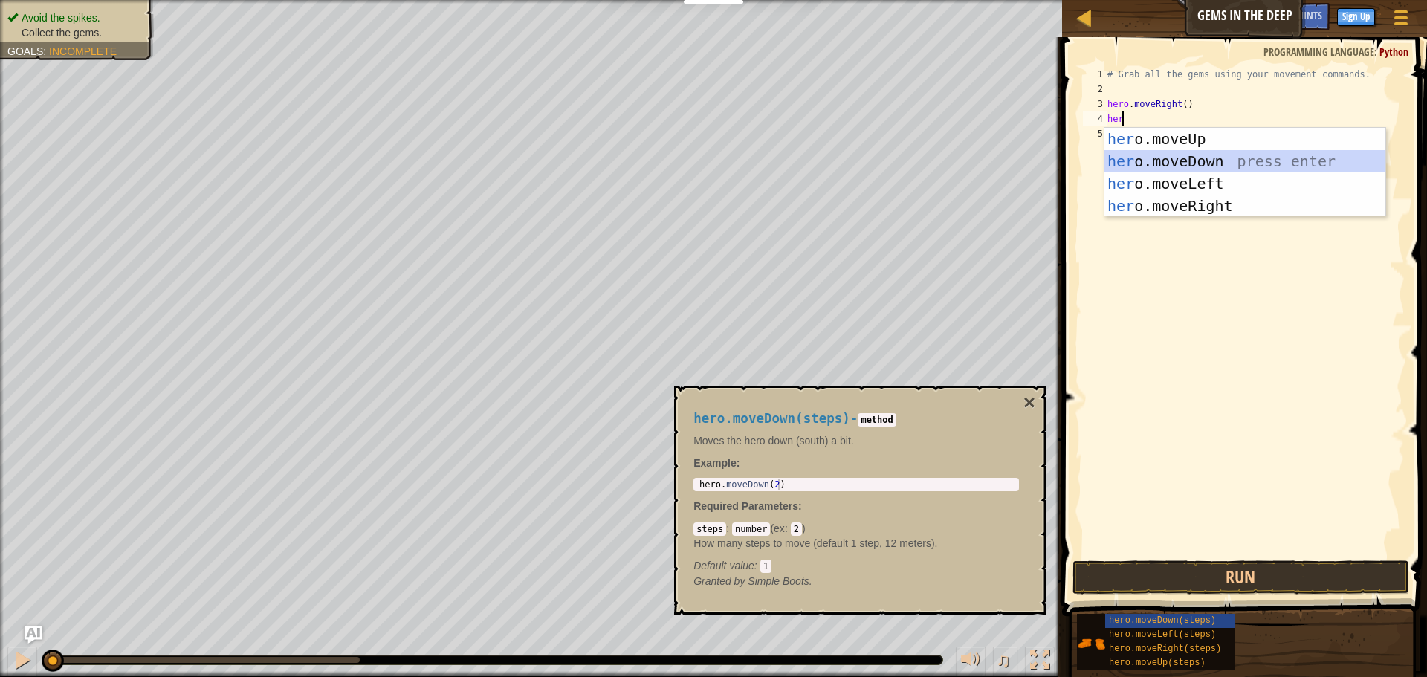
click at [1198, 155] on div "her o.moveUp press enter her o.moveDown press enter her o.moveLeft press enter …" at bounding box center [1244, 195] width 281 height 134
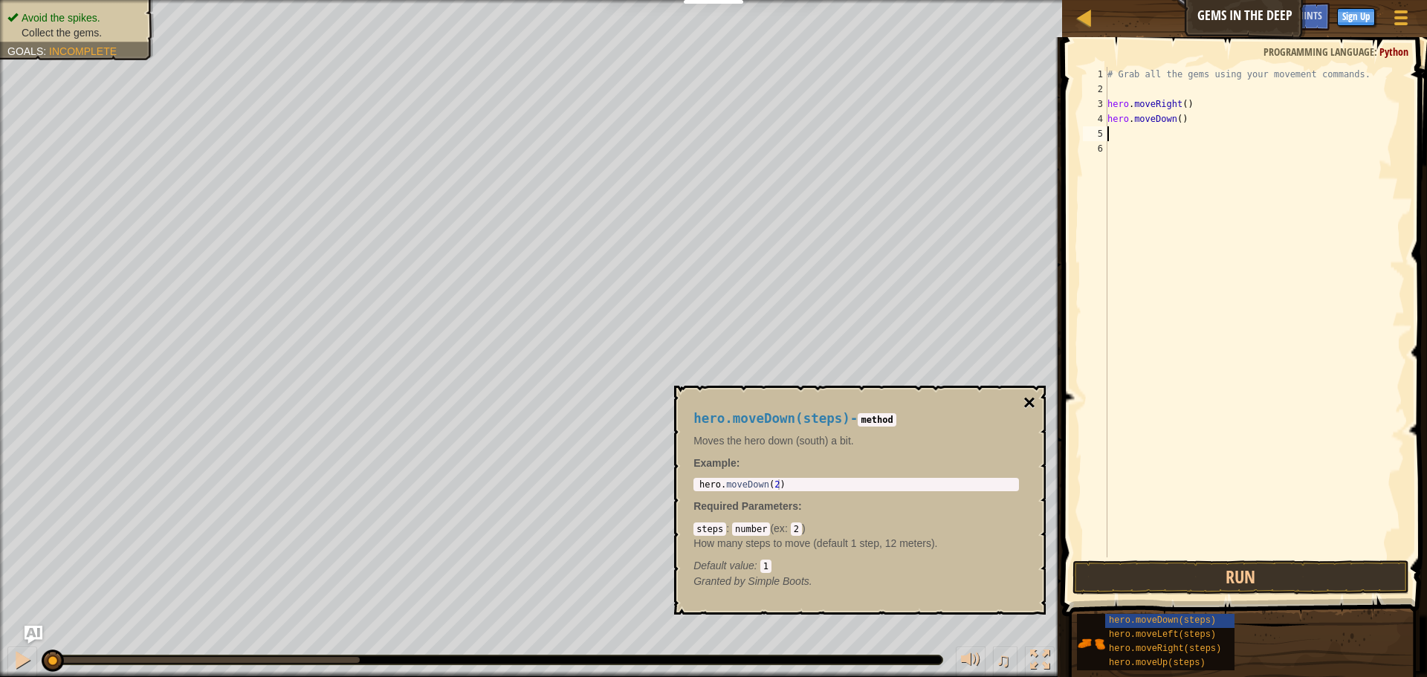
click at [1033, 400] on button "×" at bounding box center [1029, 402] width 12 height 21
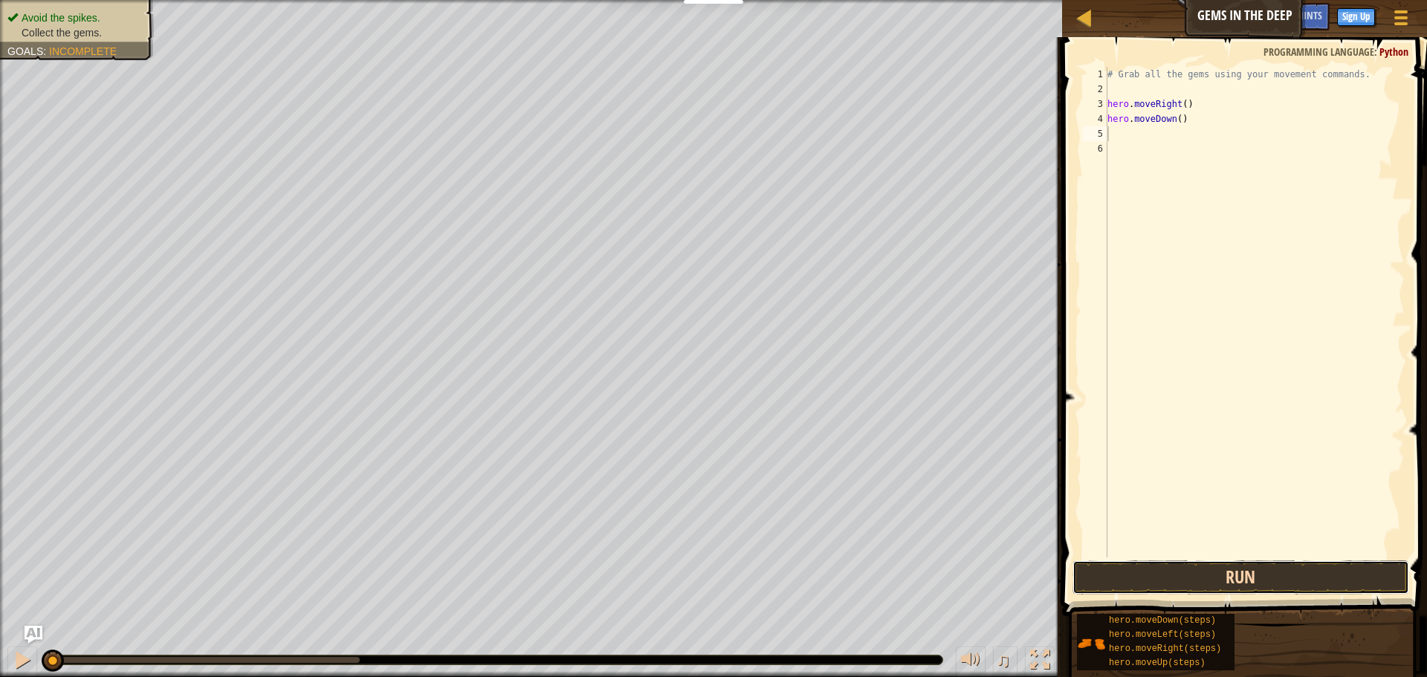
click at [1244, 574] on button "Run" at bounding box center [1240, 577] width 337 height 34
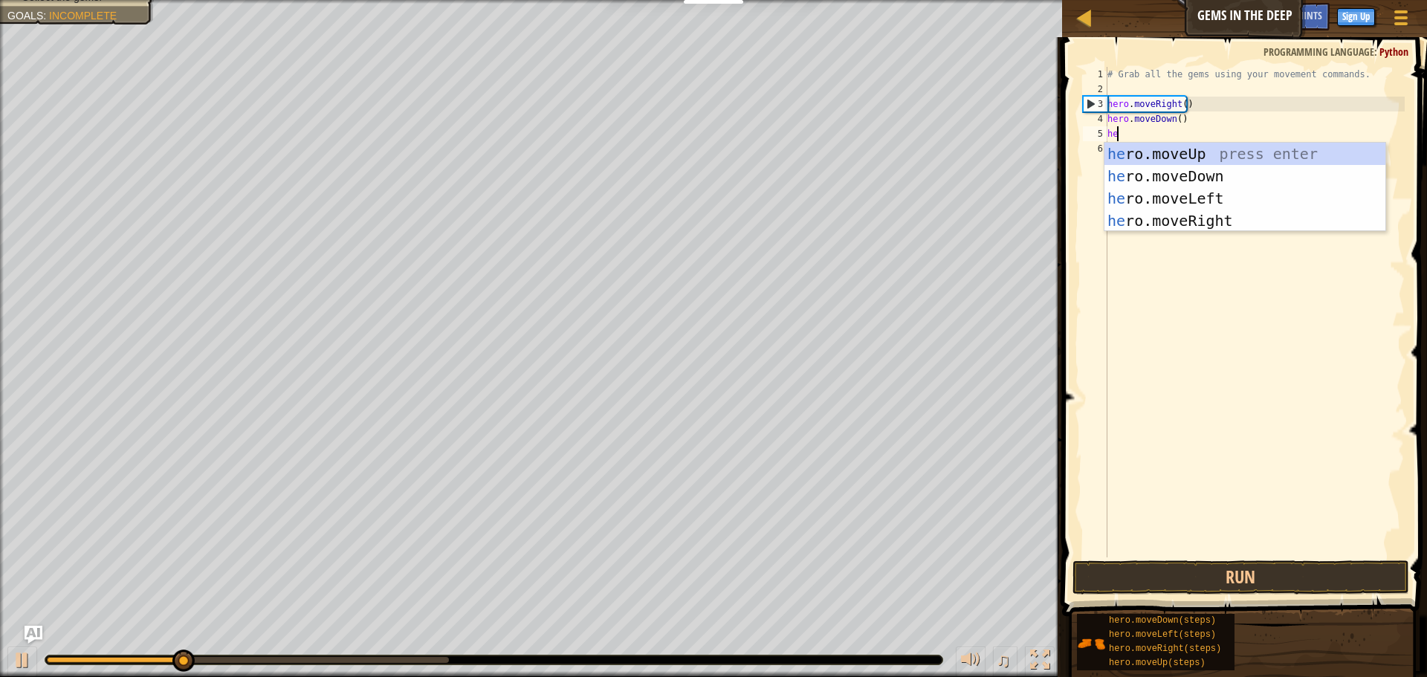
scroll to position [7, 1]
type textarea "hero"
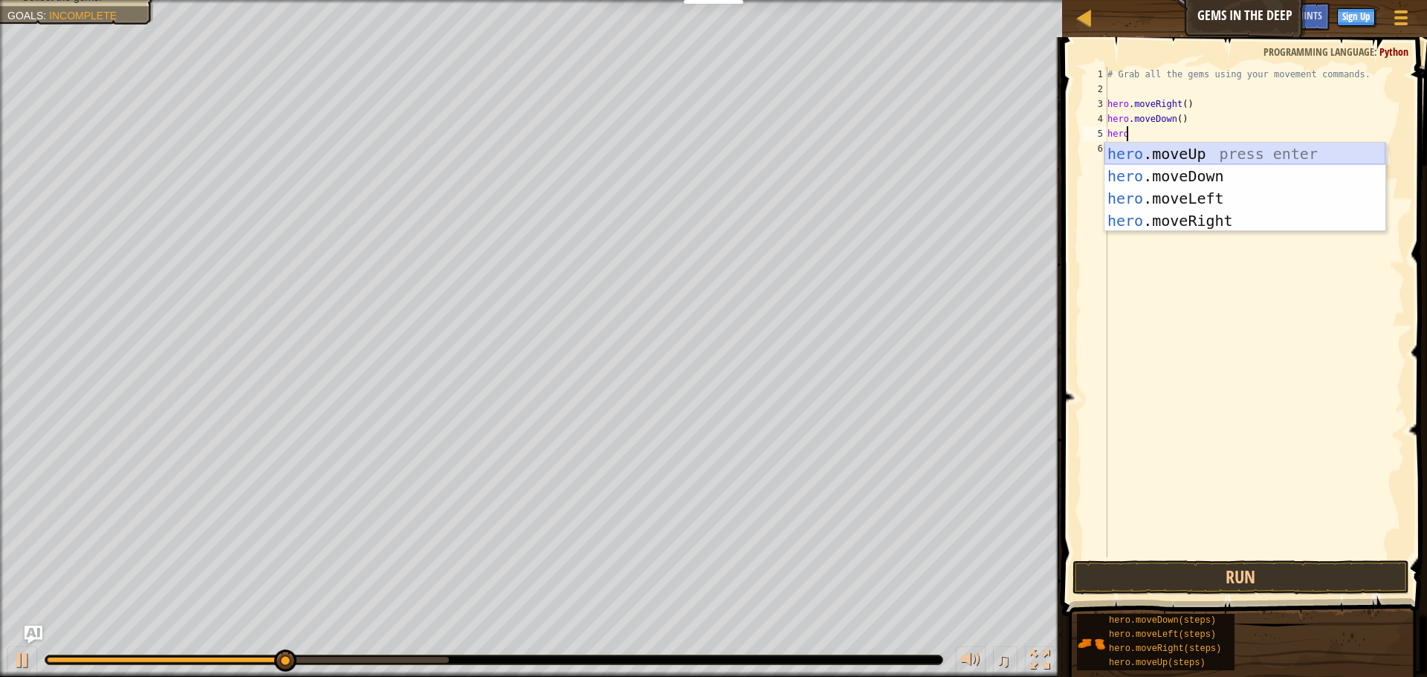
click at [1167, 155] on div "hero .moveUp press enter hero .moveDown press enter hero .moveLeft press enter …" at bounding box center [1244, 210] width 281 height 134
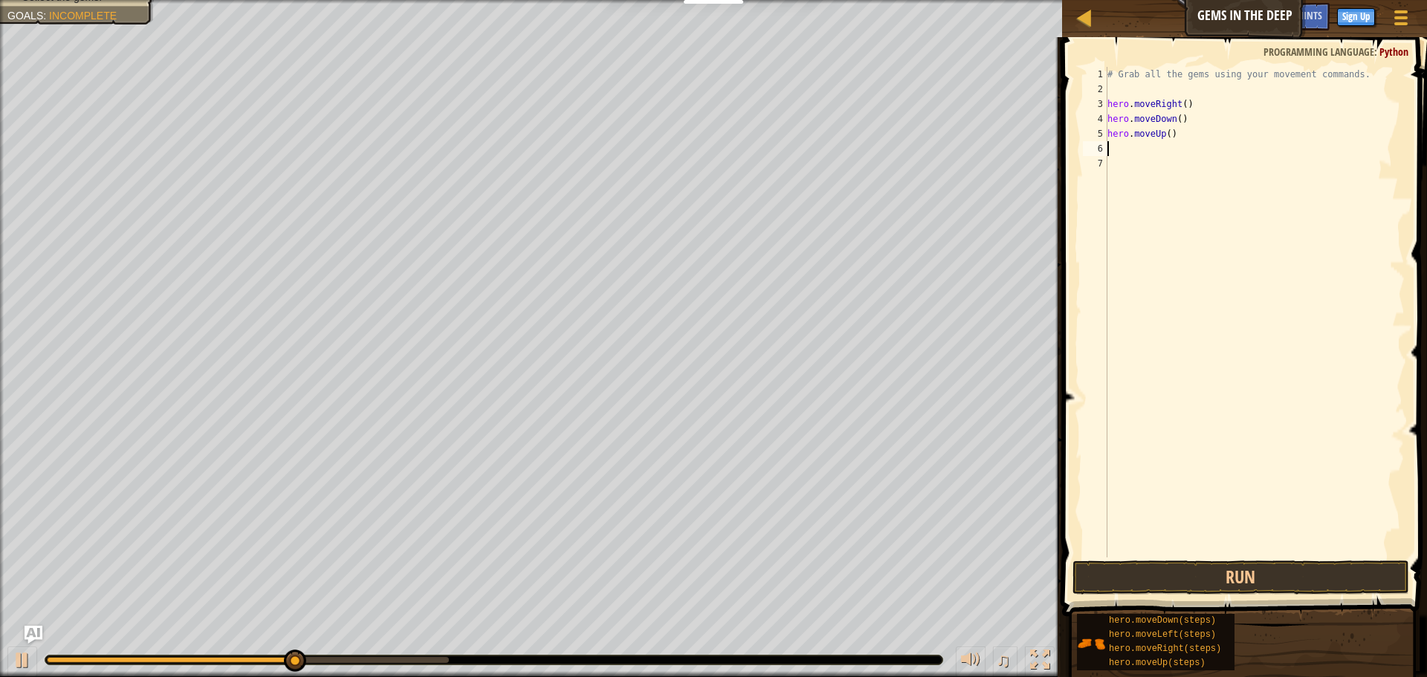
scroll to position [7, 0]
click at [1168, 132] on div "# Grab all the gems using your movement commands. hero . moveRight ( ) hero . m…" at bounding box center [1254, 327] width 300 height 520
type textarea "hero.moveUp(2)"
click at [1217, 574] on button "Run" at bounding box center [1240, 577] width 337 height 34
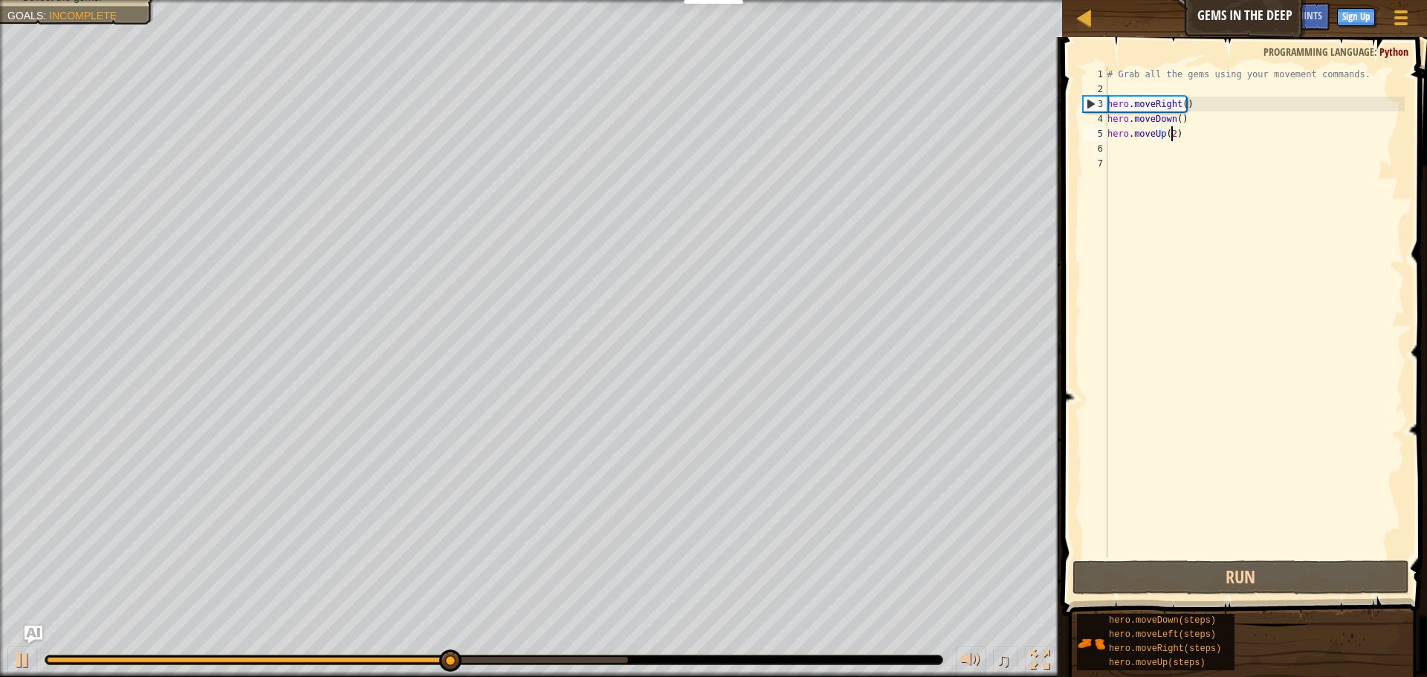
click at [1120, 149] on div "# Grab all the gems using your movement commands. hero . moveRight ( ) hero . m…" at bounding box center [1254, 327] width 300 height 520
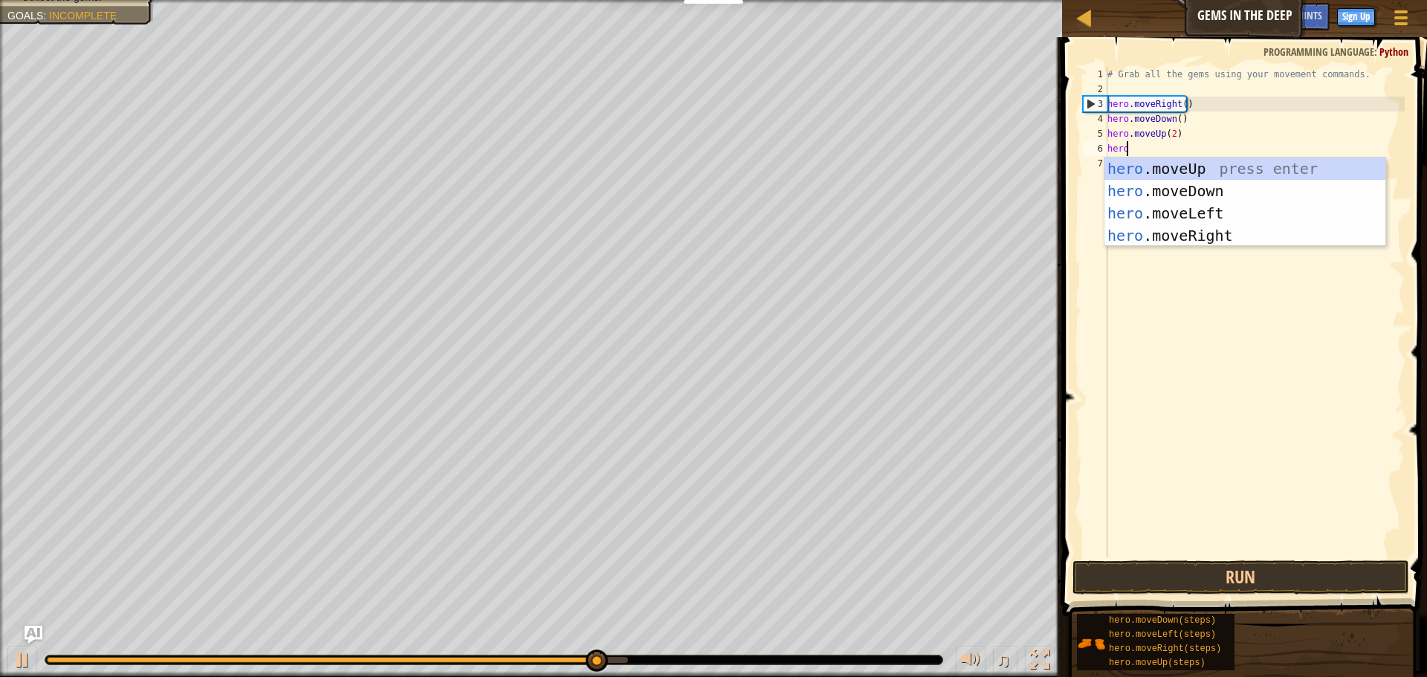
scroll to position [7, 1]
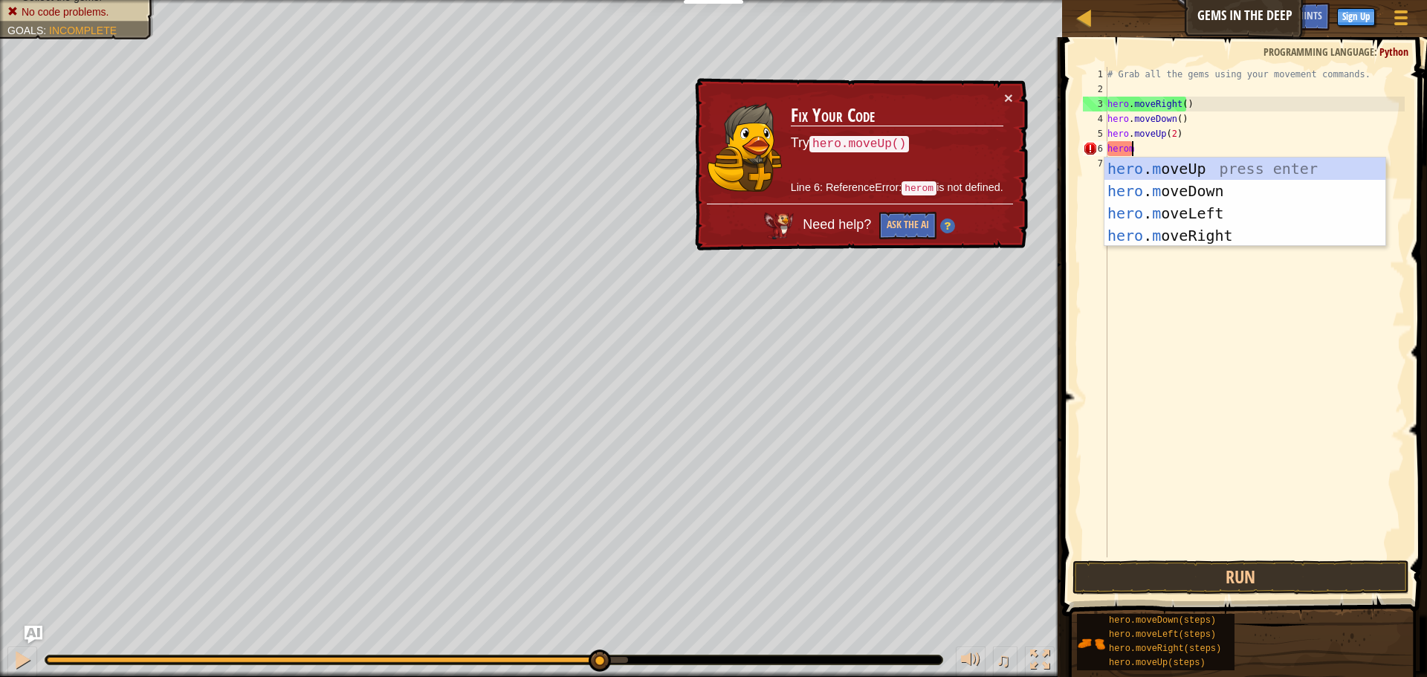
type textarea "hero"
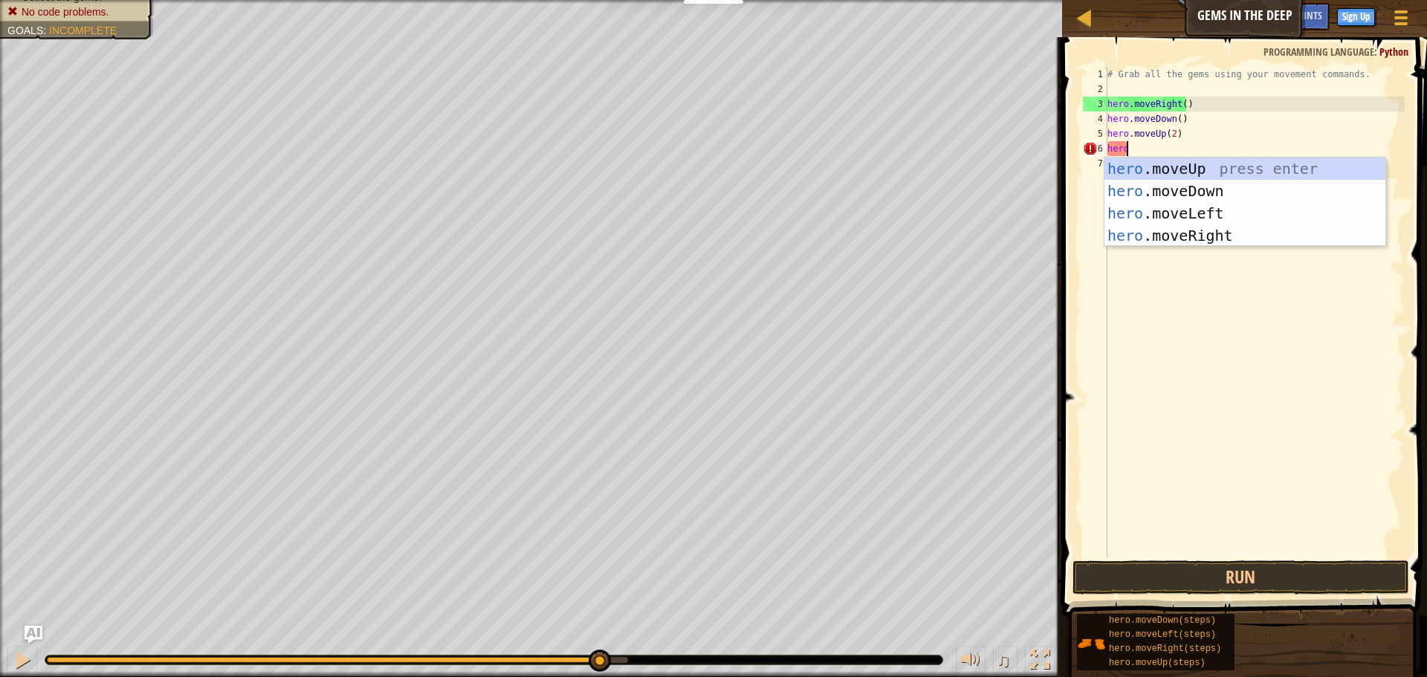
scroll to position [7, 1]
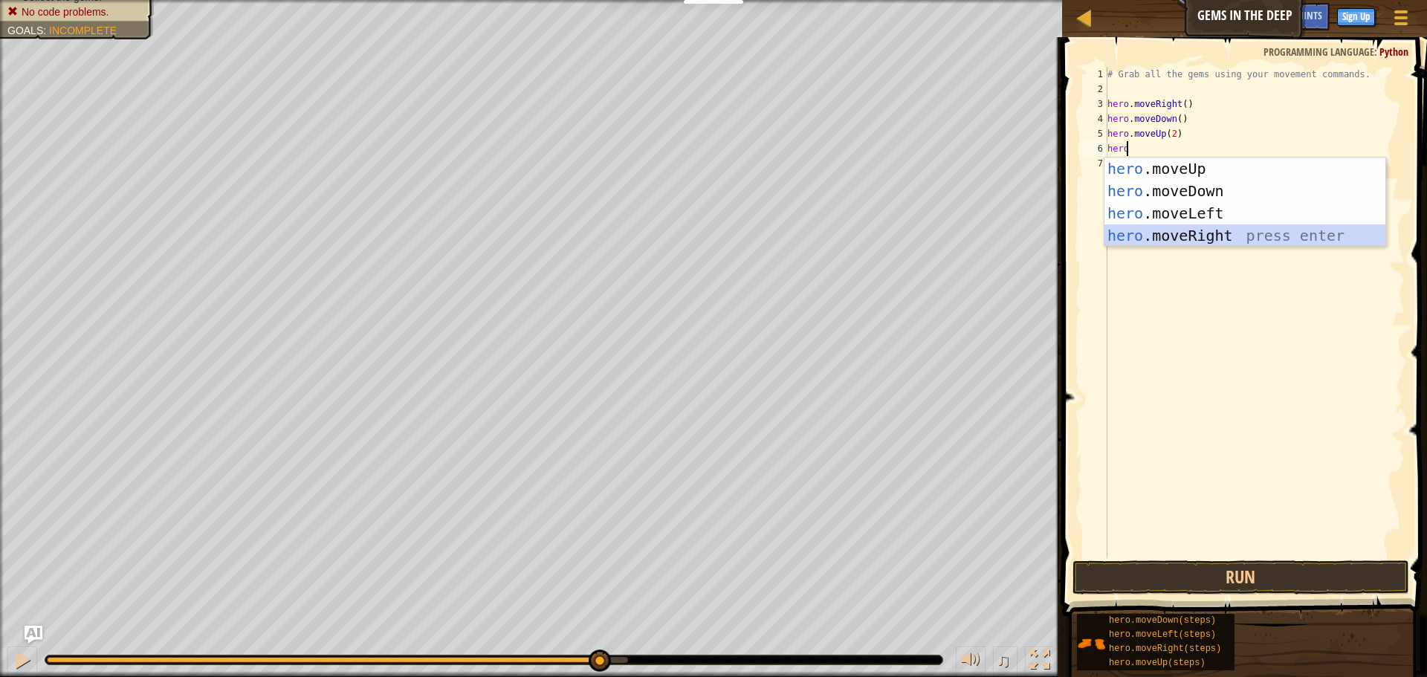
click at [1217, 226] on div "hero .moveUp press enter hero .moveDown press enter hero .moveLeft press enter …" at bounding box center [1244, 225] width 281 height 134
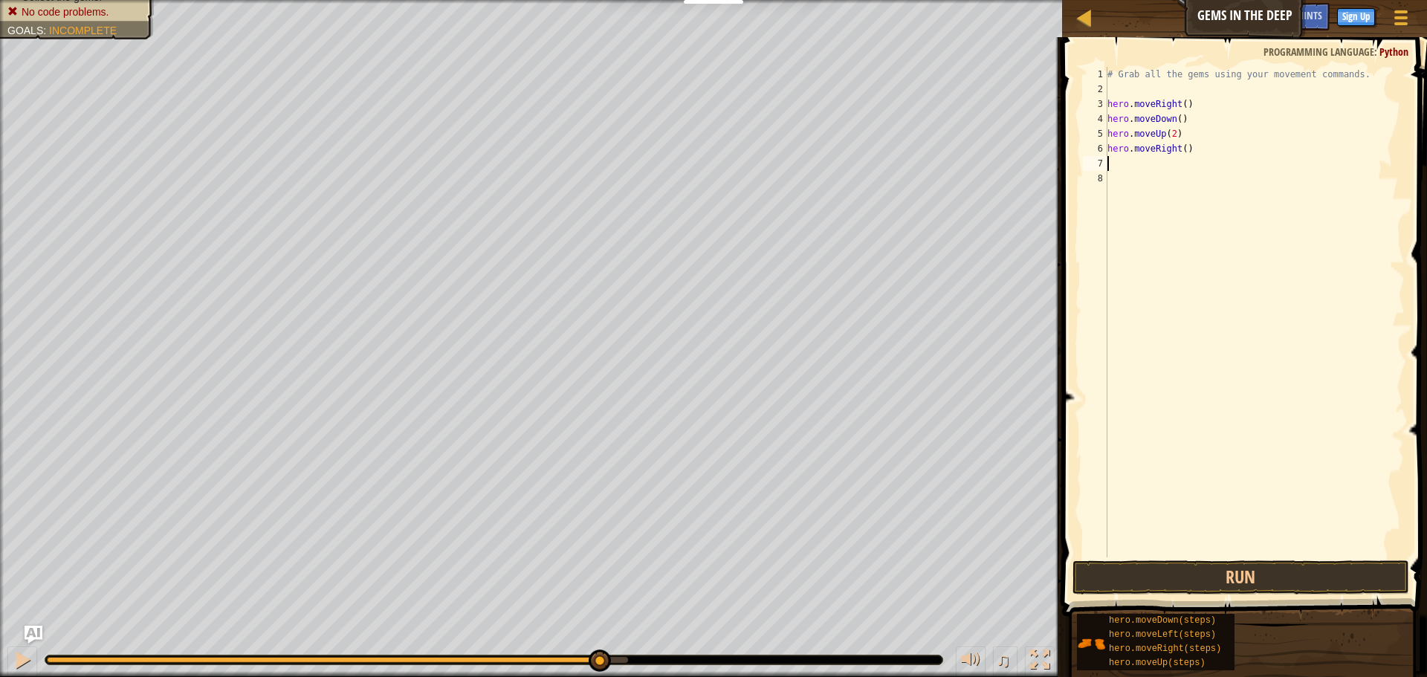
type textarea "h"
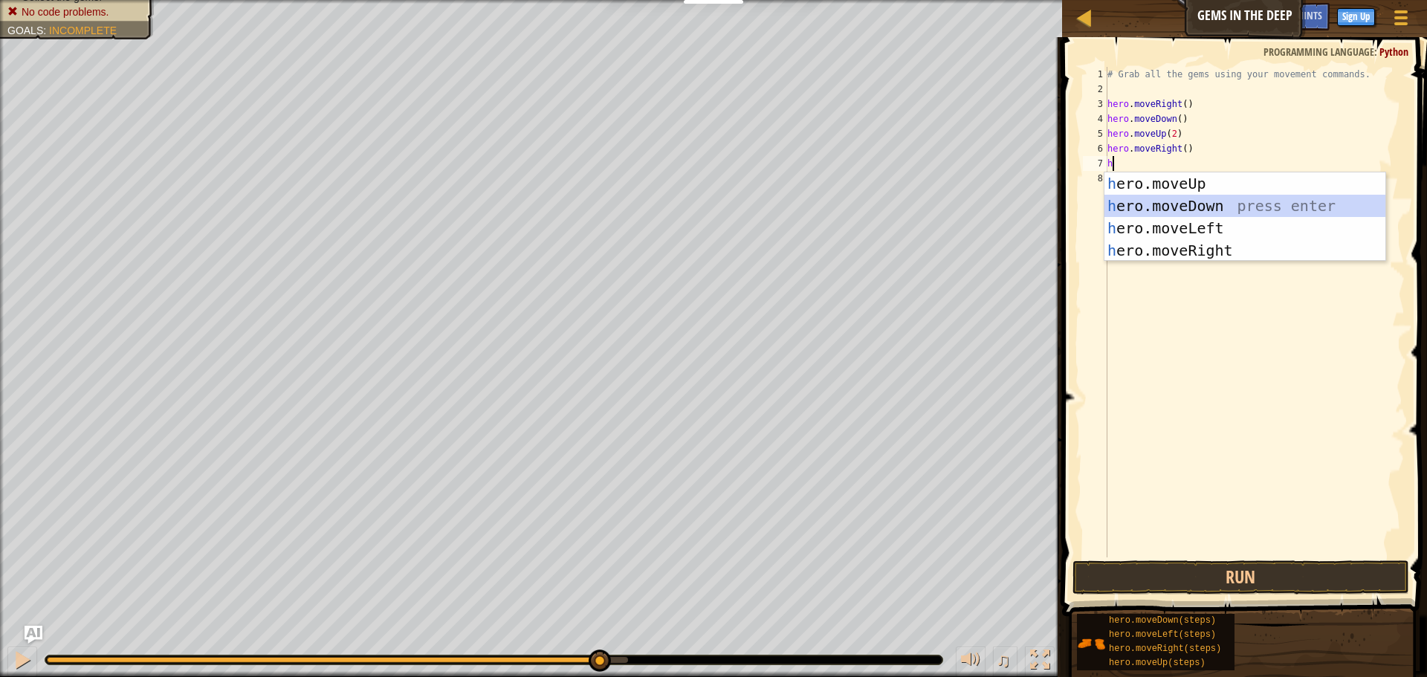
click at [1172, 198] on div "h ero.moveUp press enter h ero.moveDown press enter h ero.moveLeft press enter …" at bounding box center [1244, 239] width 281 height 134
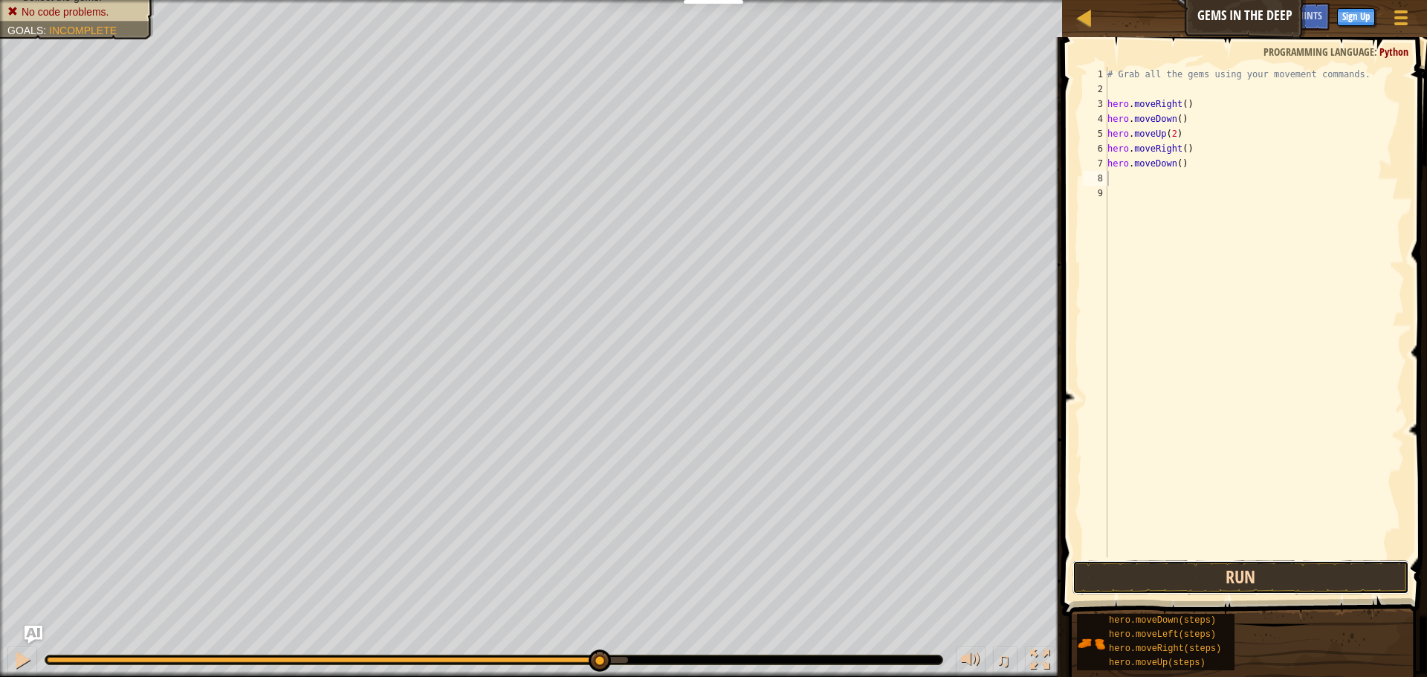
click at [1141, 588] on button "Run" at bounding box center [1240, 577] width 337 height 34
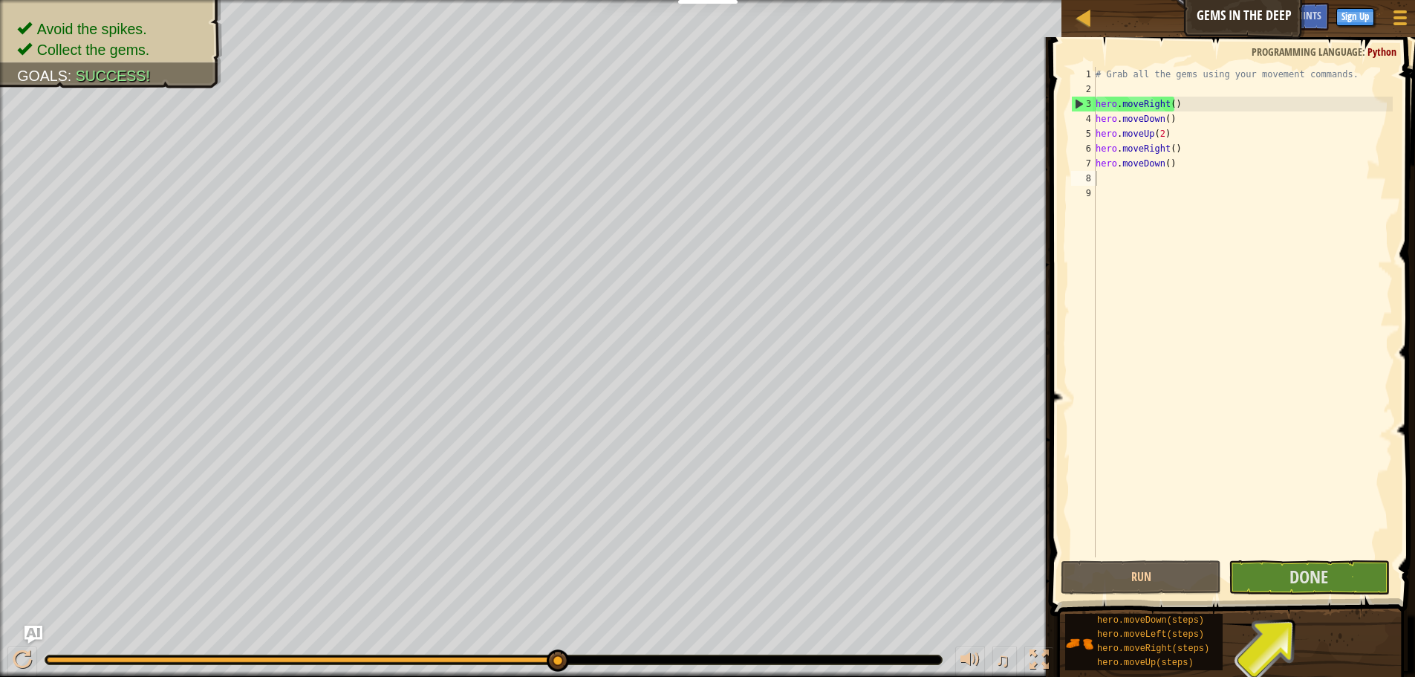
click at [1284, 559] on span at bounding box center [1234, 305] width 377 height 623
click at [1272, 577] on button "Done" at bounding box center [1309, 577] width 160 height 34
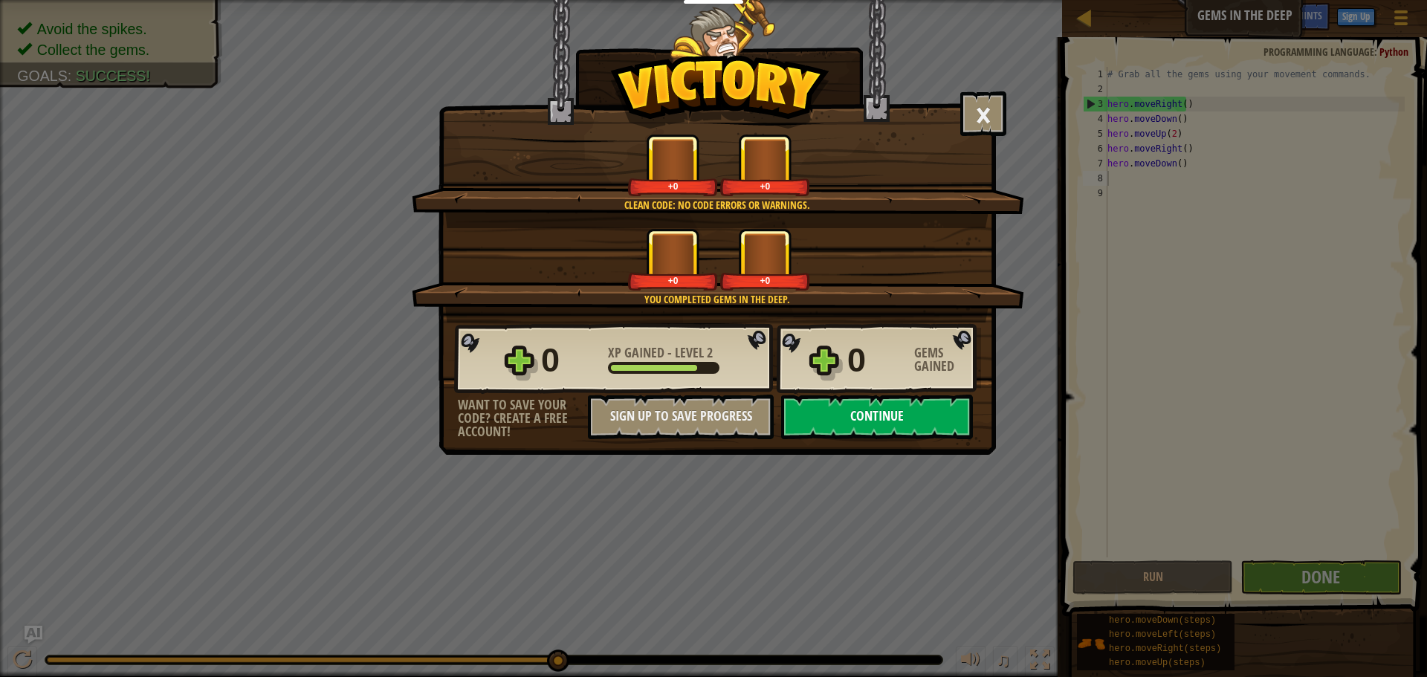
click at [913, 400] on button "Continue" at bounding box center [877, 417] width 192 height 45
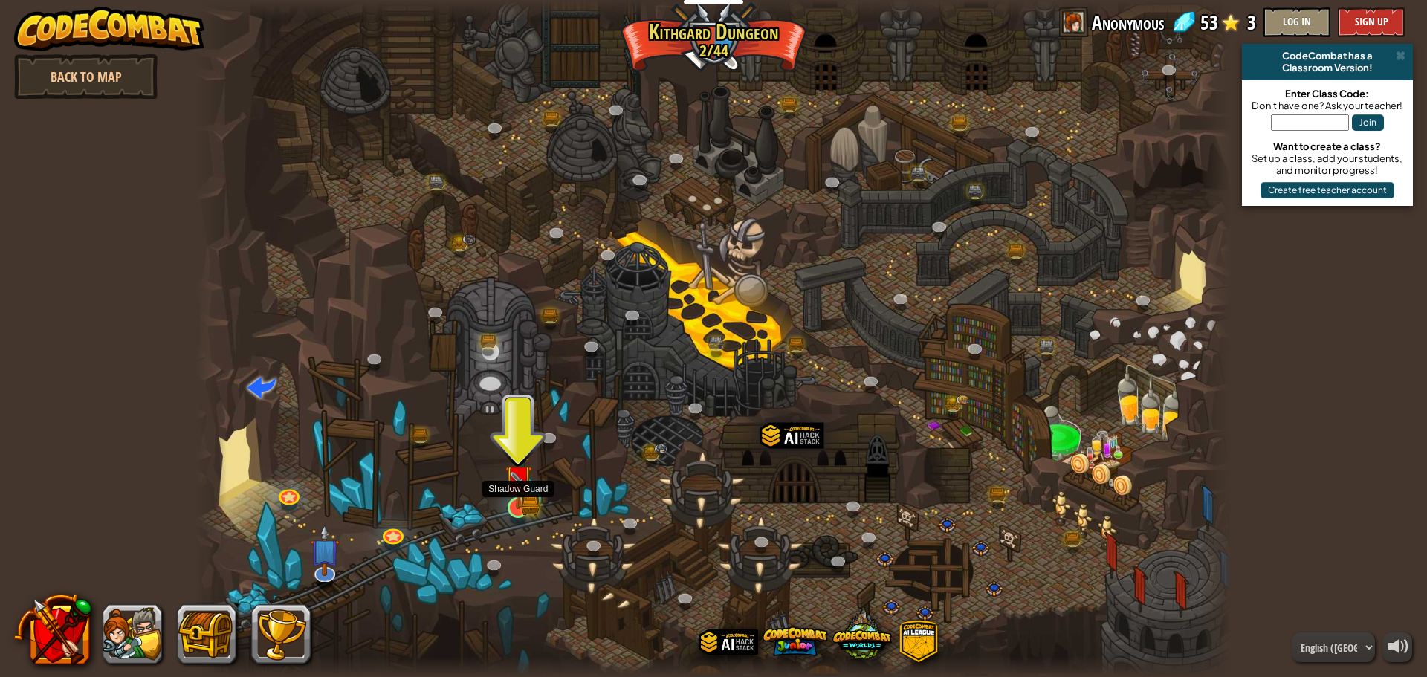
click at [516, 499] on img at bounding box center [517, 479] width 27 height 61
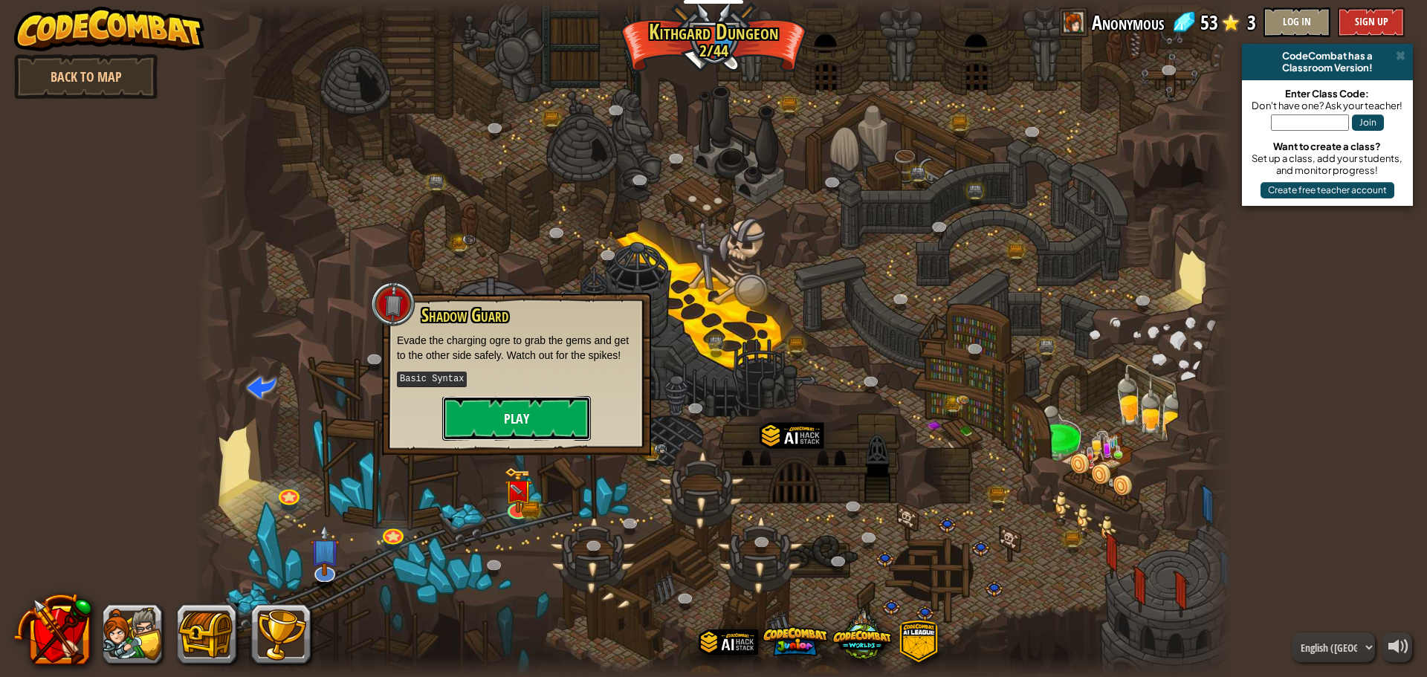
click at [571, 423] on button "Play" at bounding box center [516, 418] width 149 height 45
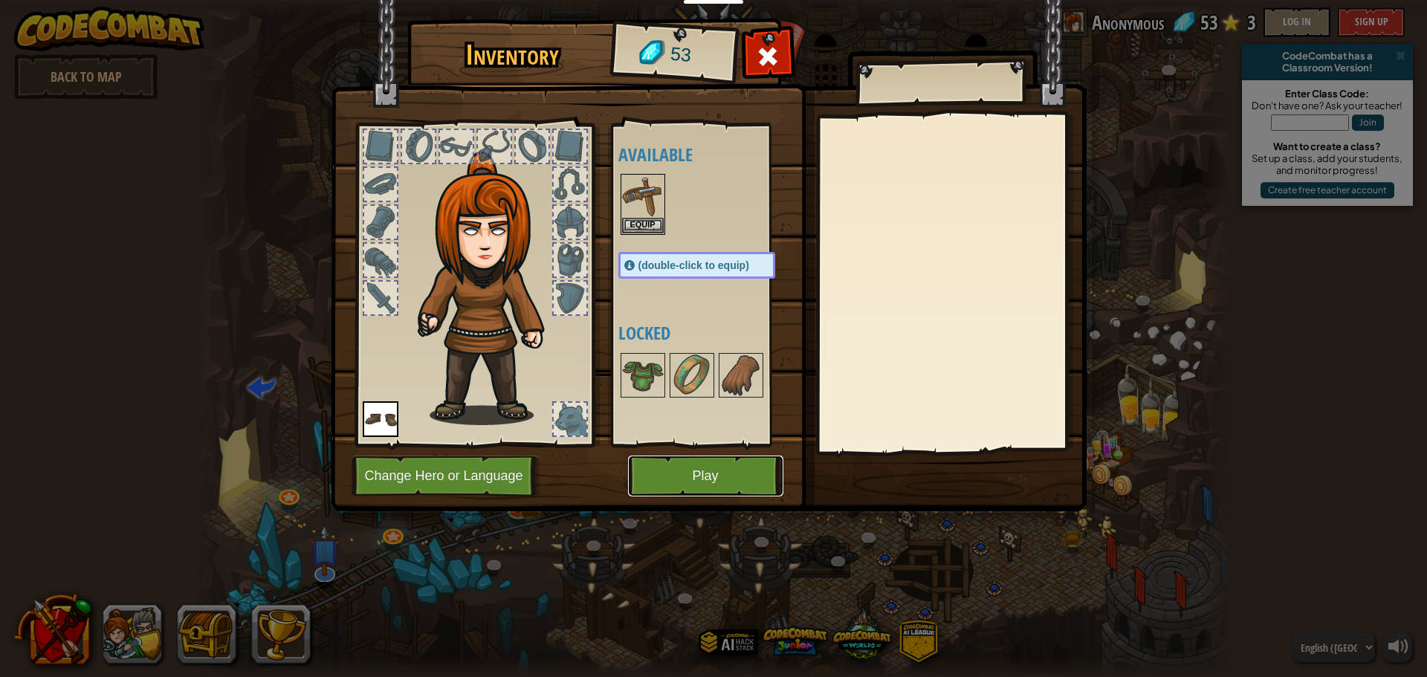
click at [676, 477] on button "Play" at bounding box center [705, 475] width 155 height 41
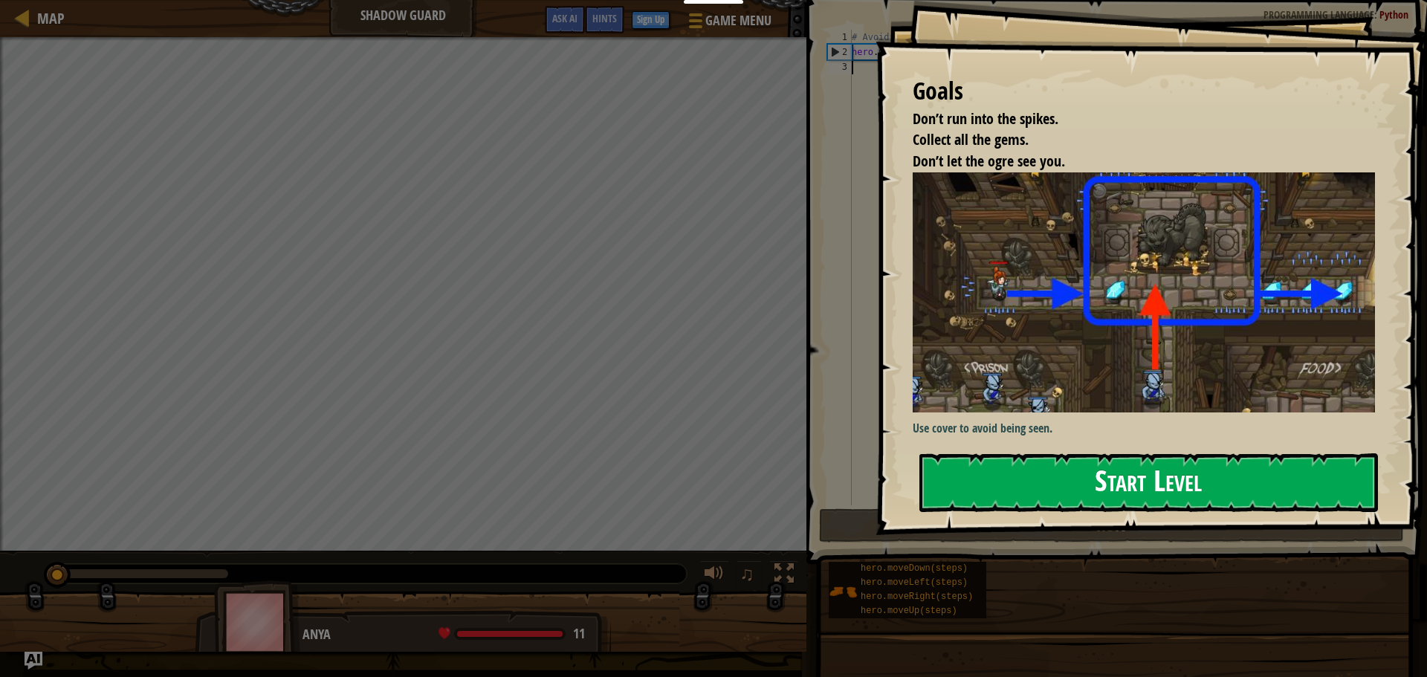
click at [1127, 467] on button "Start Level" at bounding box center [1148, 482] width 458 height 59
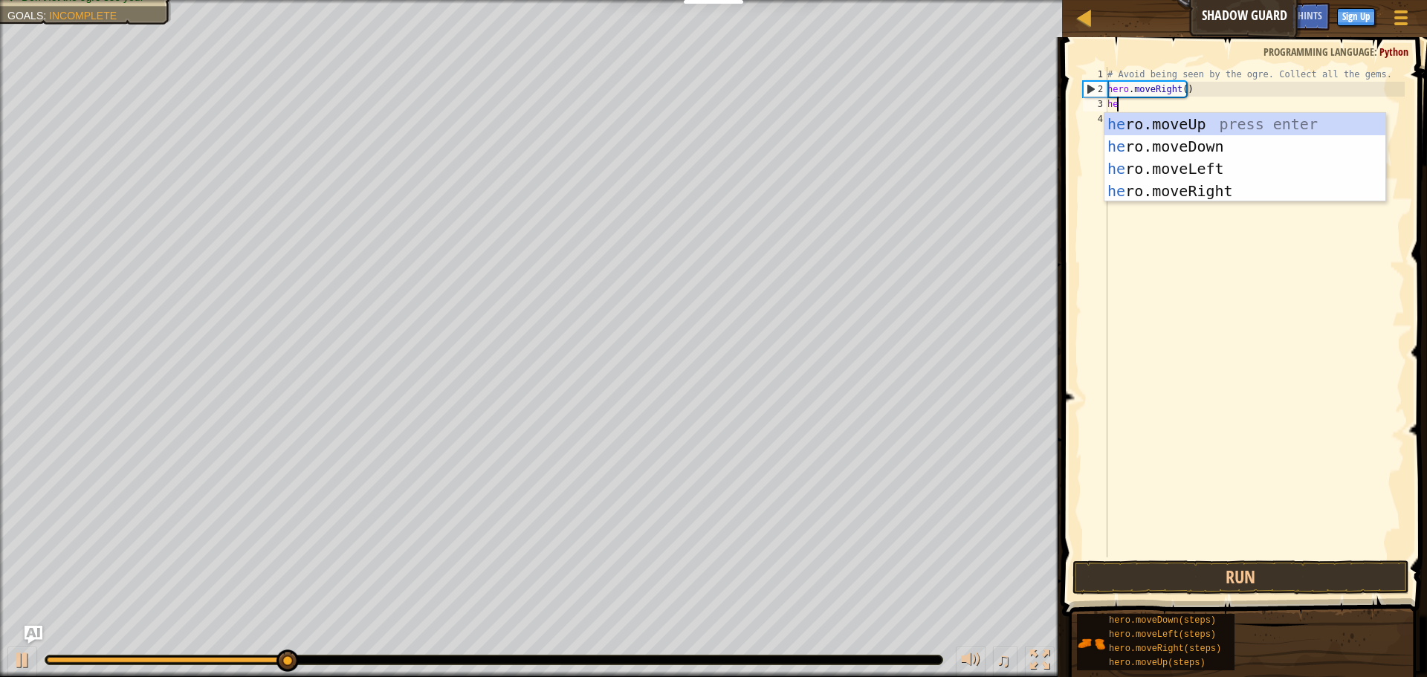
scroll to position [7, 1]
type textarea "hero"
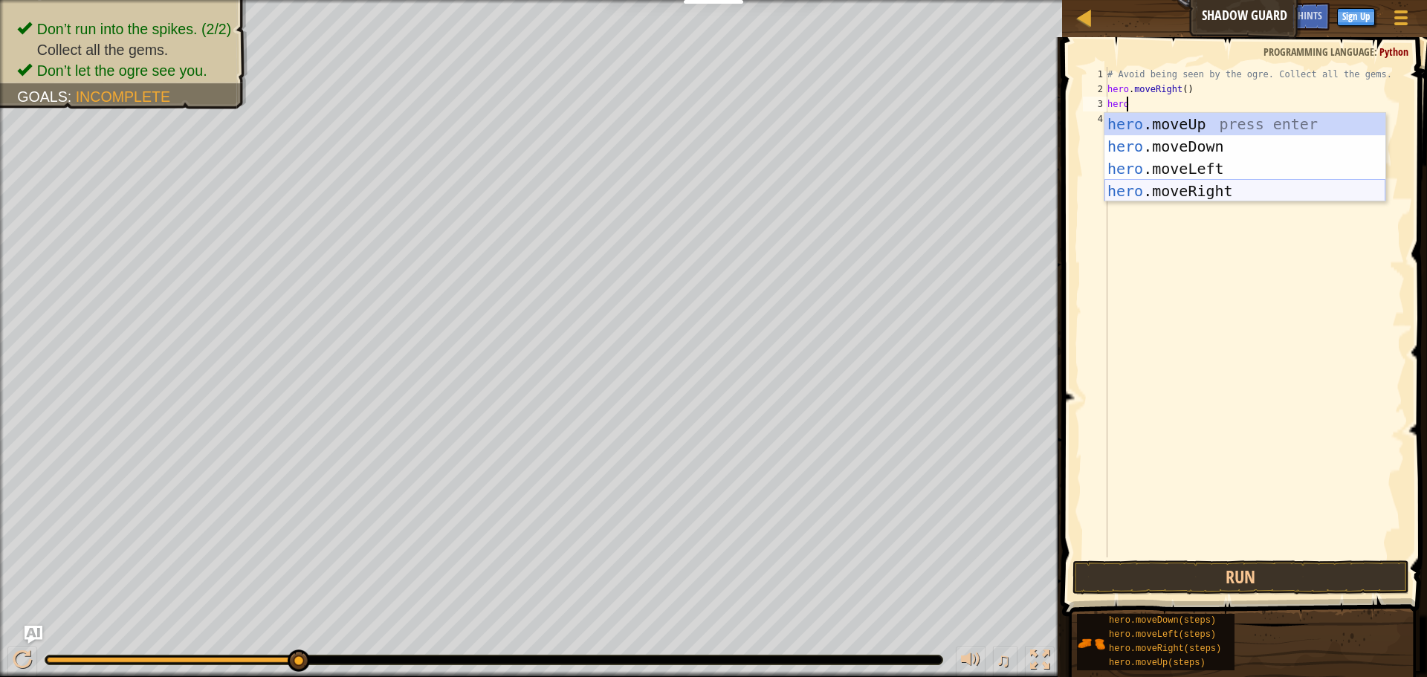
click at [1256, 184] on div "hero .moveUp press enter hero .moveDown press enter hero .moveLeft press enter …" at bounding box center [1244, 180] width 281 height 134
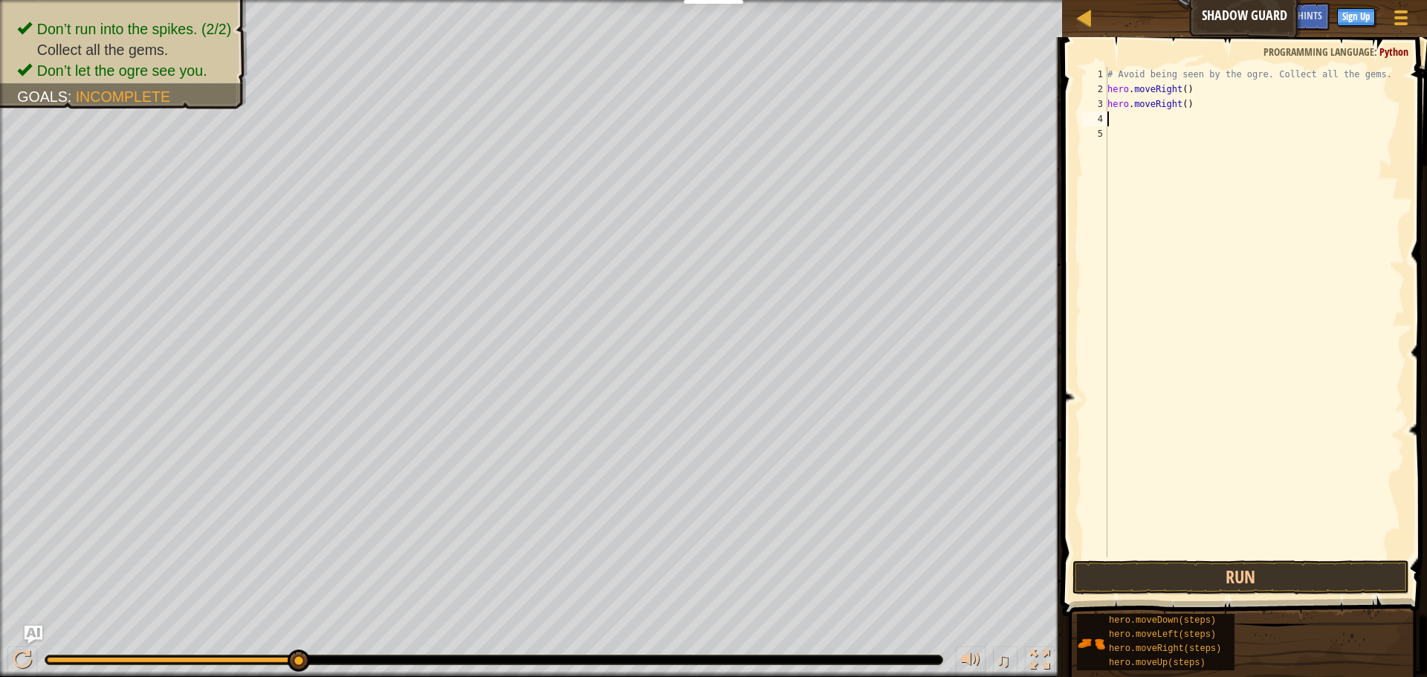
scroll to position [7, 0]
click at [1193, 583] on button "Run" at bounding box center [1240, 577] width 337 height 34
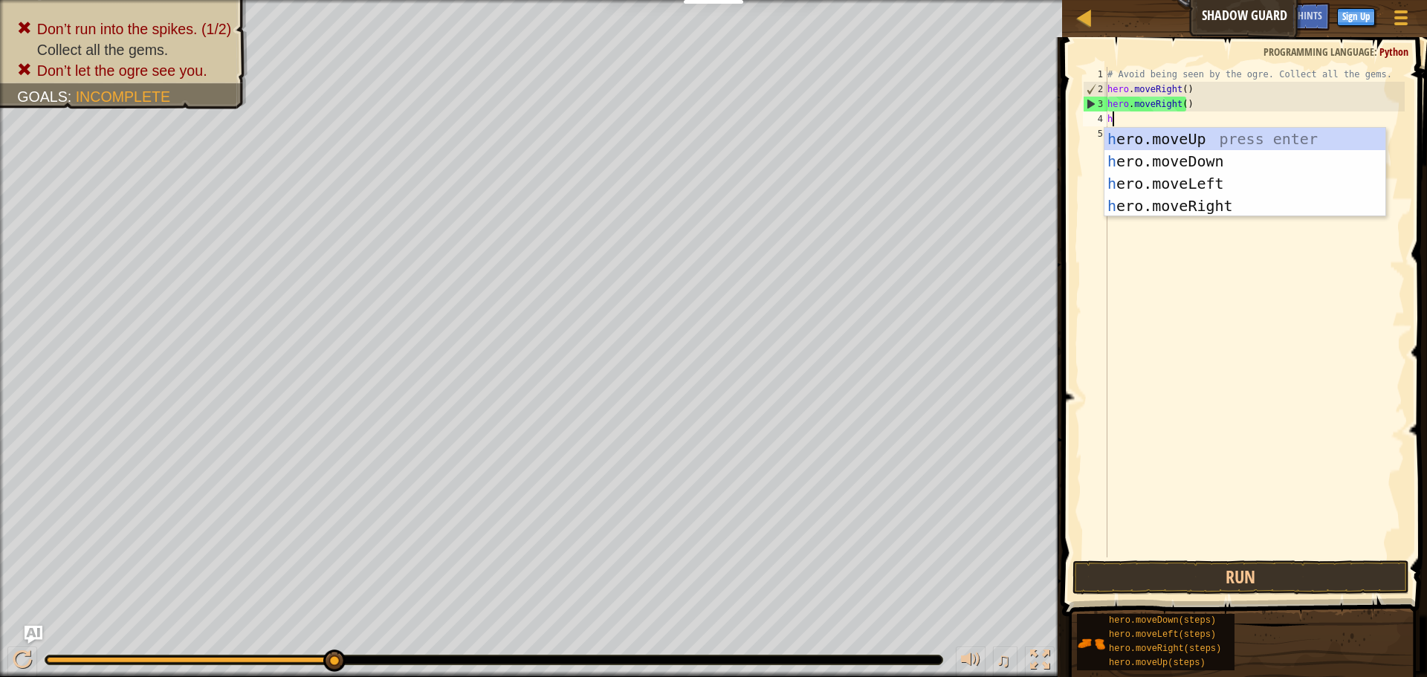
type textarea "he"
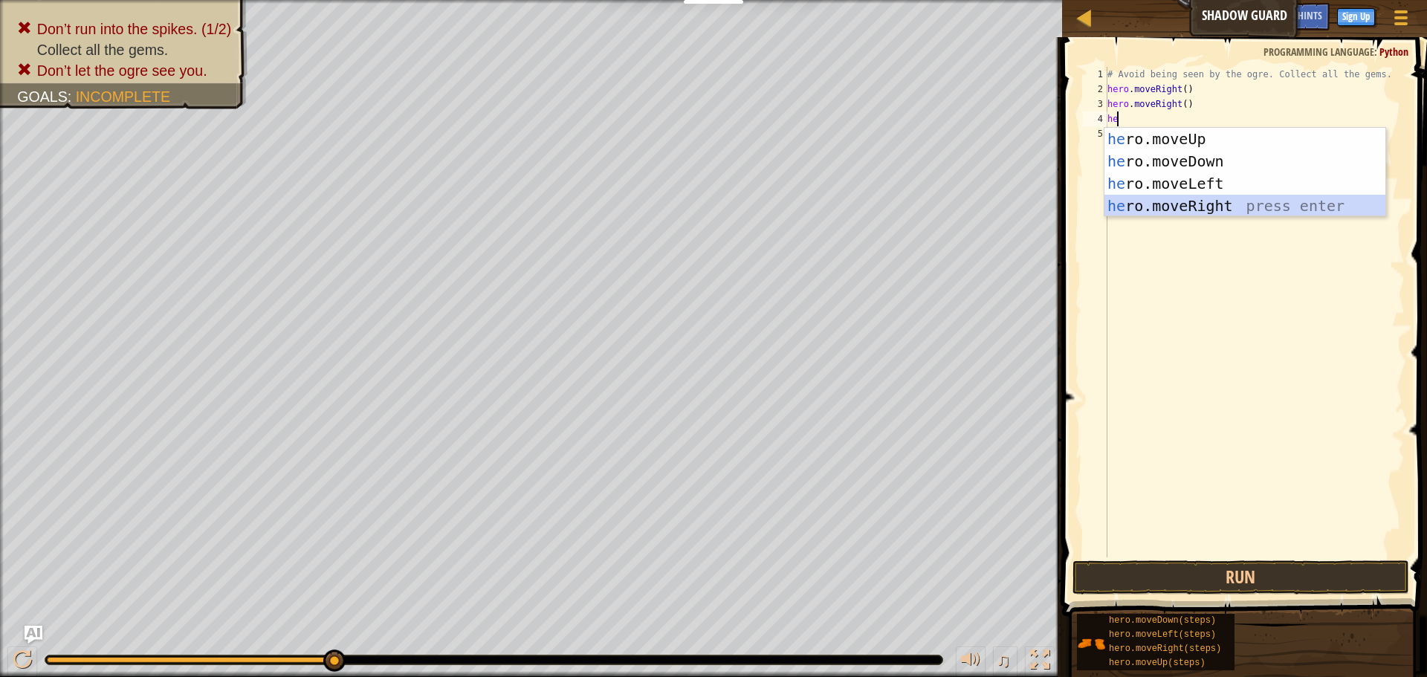
click at [1181, 200] on div "he ro.moveUp press enter he ro.moveDown press enter he ro.moveLeft press enter …" at bounding box center [1244, 195] width 281 height 134
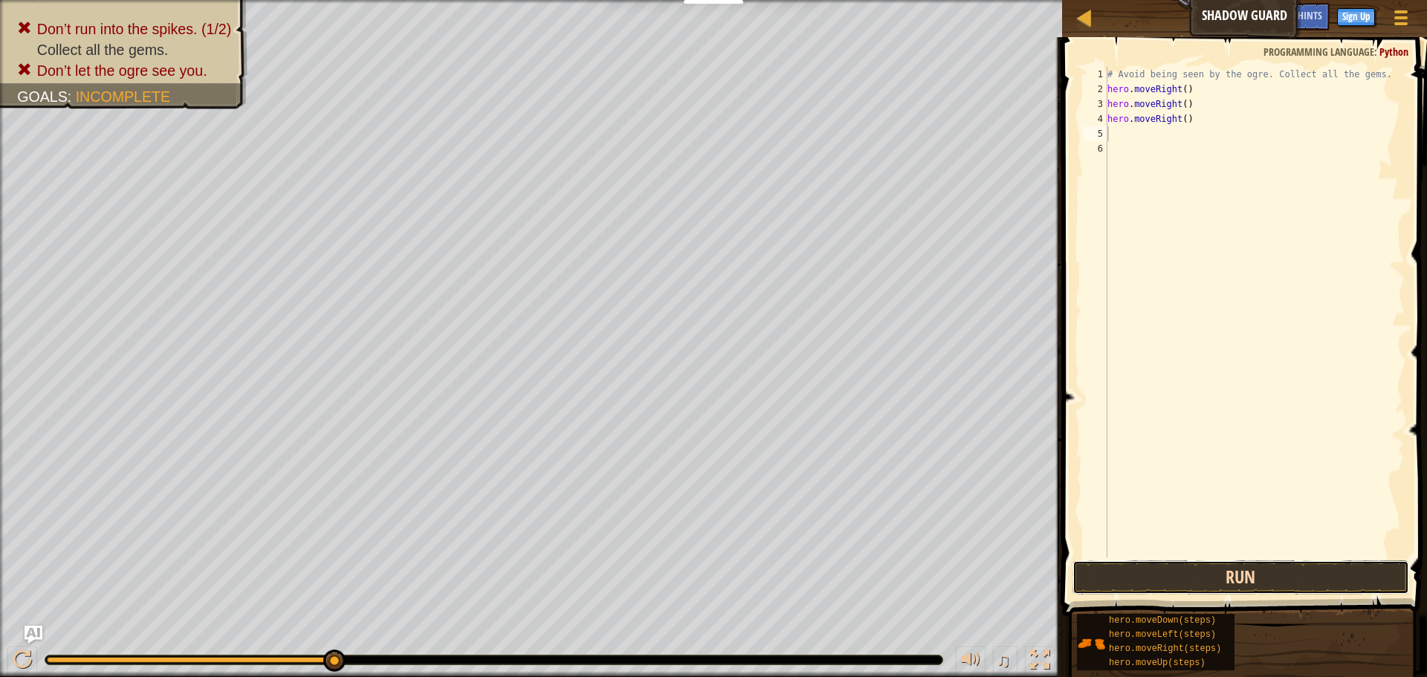
click at [1197, 573] on button "Run" at bounding box center [1240, 577] width 337 height 34
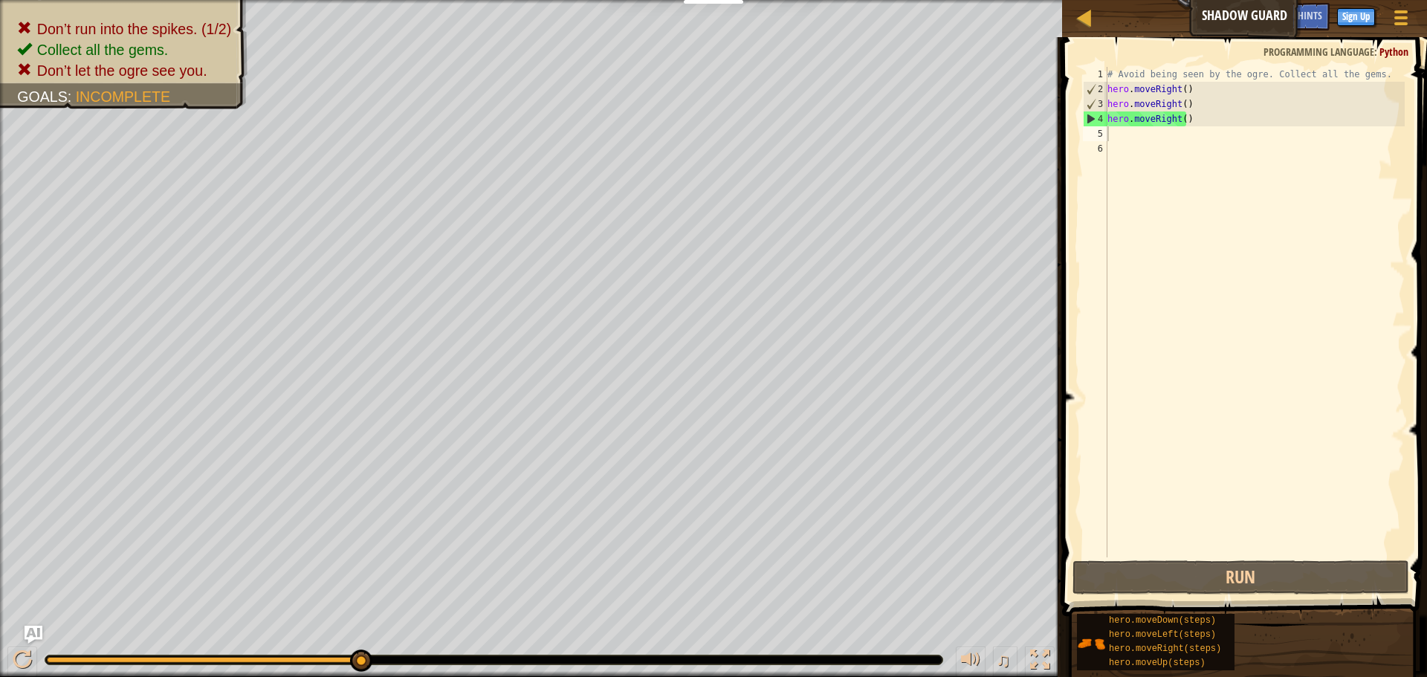
click at [1412, 545] on span at bounding box center [1245, 305] width 377 height 623
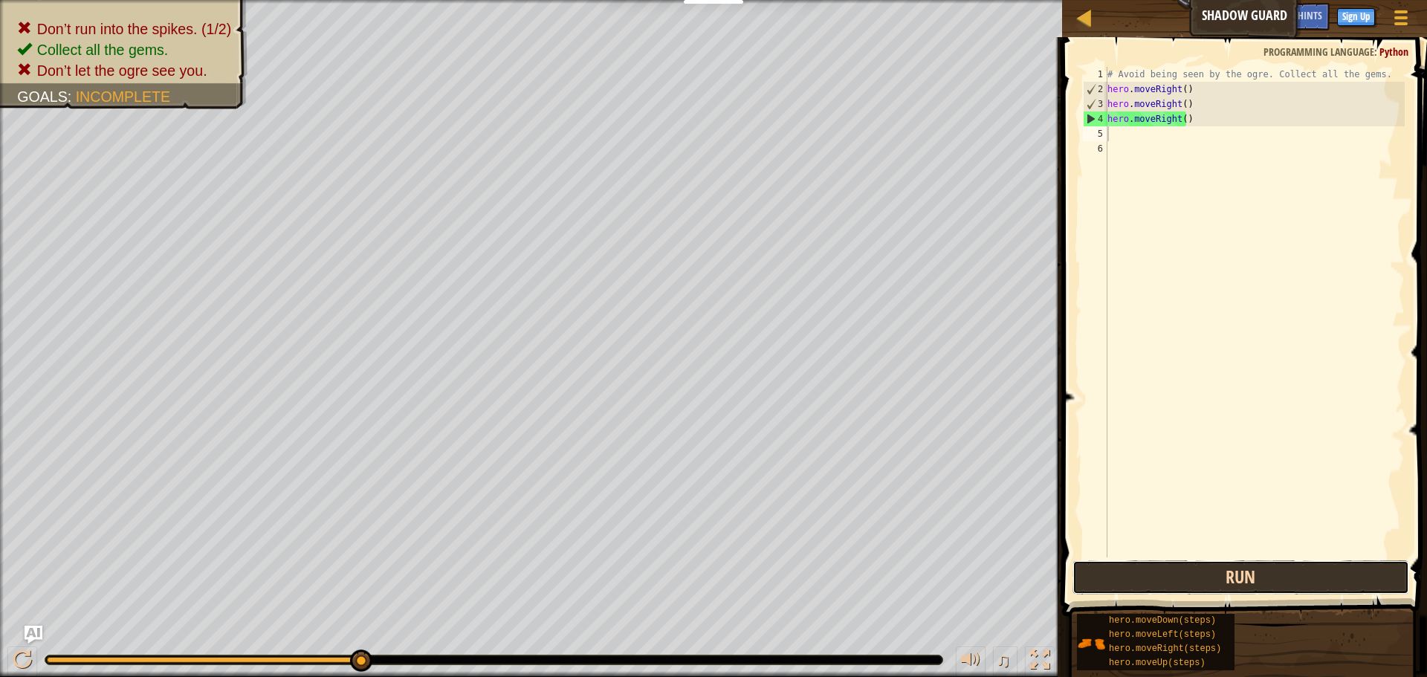
click at [1229, 566] on button "Run" at bounding box center [1240, 577] width 337 height 34
click at [1213, 574] on button "Run" at bounding box center [1240, 577] width 337 height 34
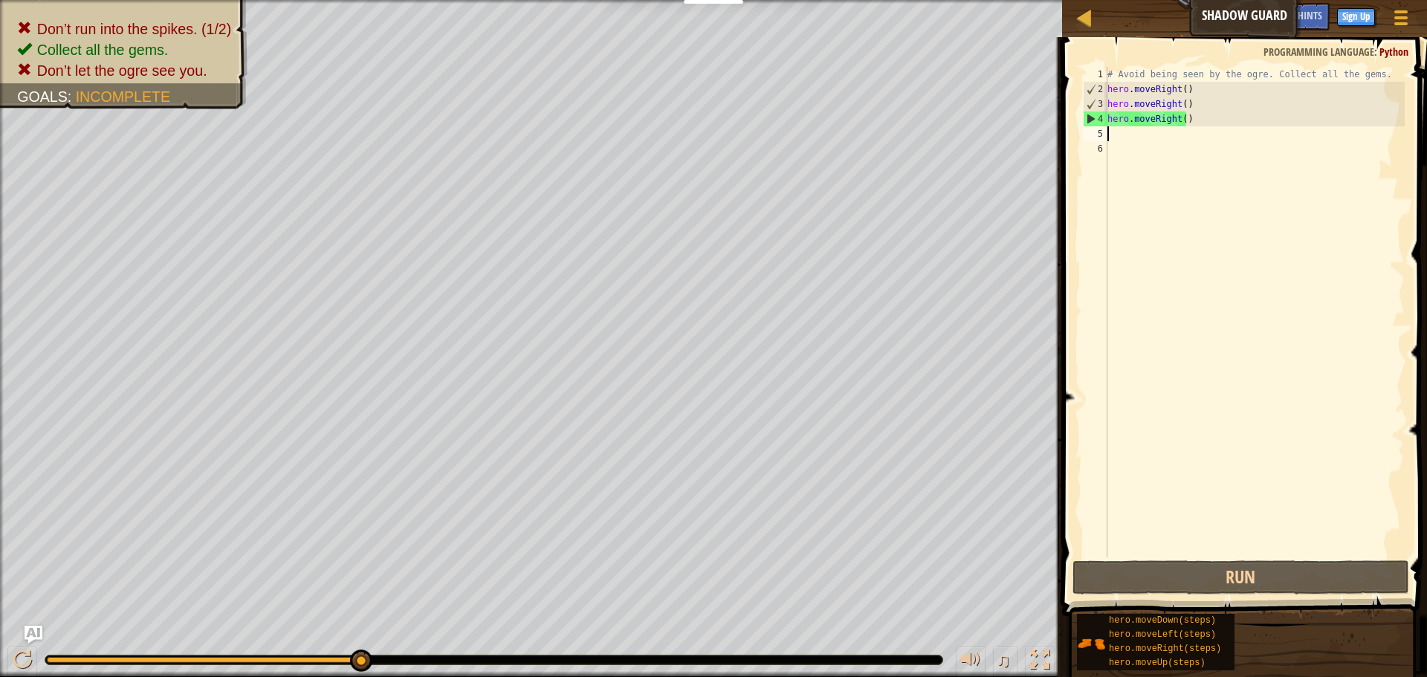
type textarea "h"
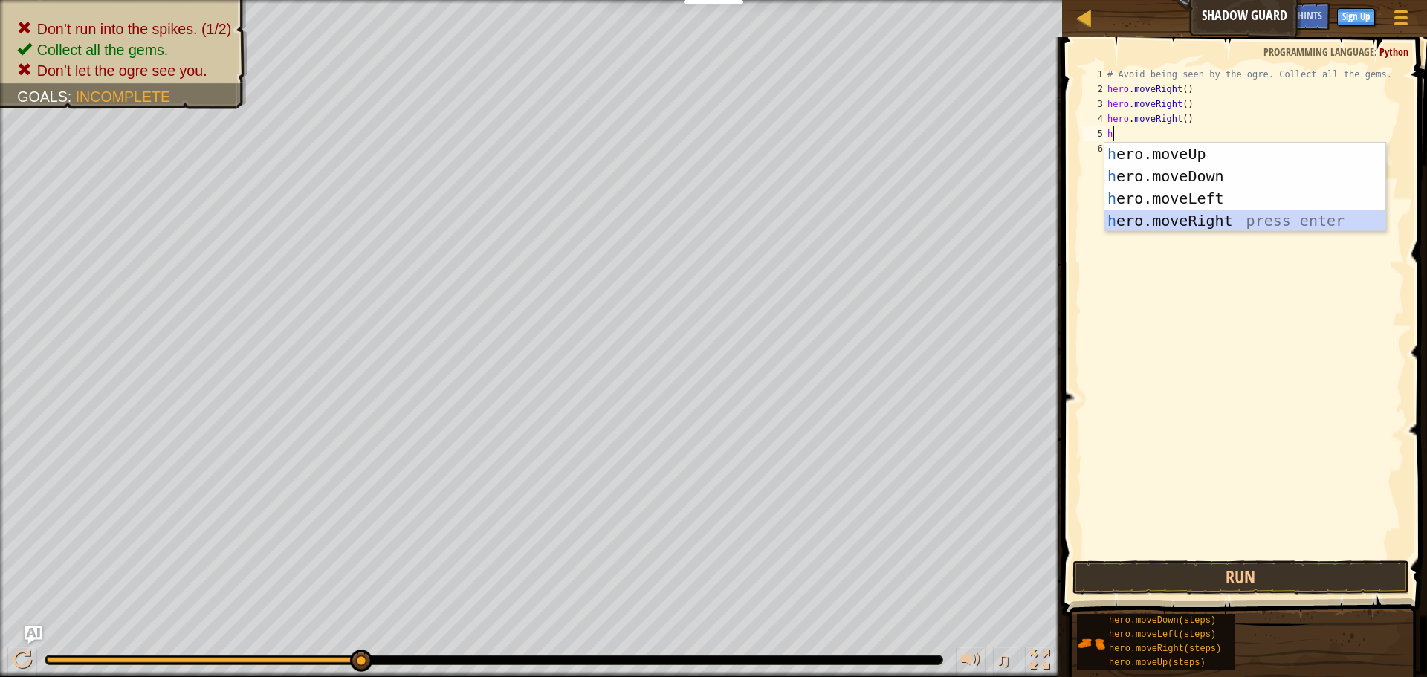
click at [1252, 227] on div "h ero.moveUp press enter h ero.moveDown press enter h ero.moveLeft press enter …" at bounding box center [1244, 210] width 281 height 134
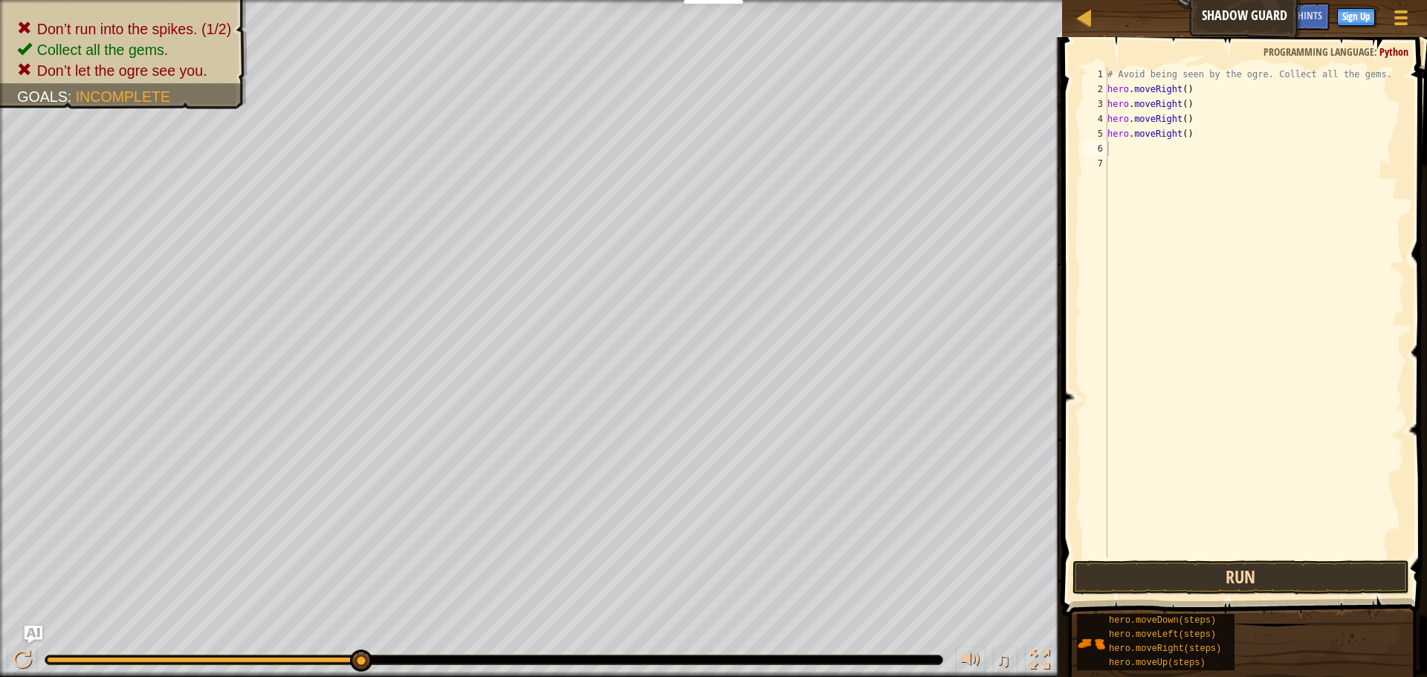
click at [1308, 591] on div "1 2 3 4 5 6 7 # Avoid being seen by the ogre. Collect all the gems. hero . move…" at bounding box center [1241, 356] width 369 height 623
click at [1308, 591] on button "Run" at bounding box center [1240, 577] width 337 height 34
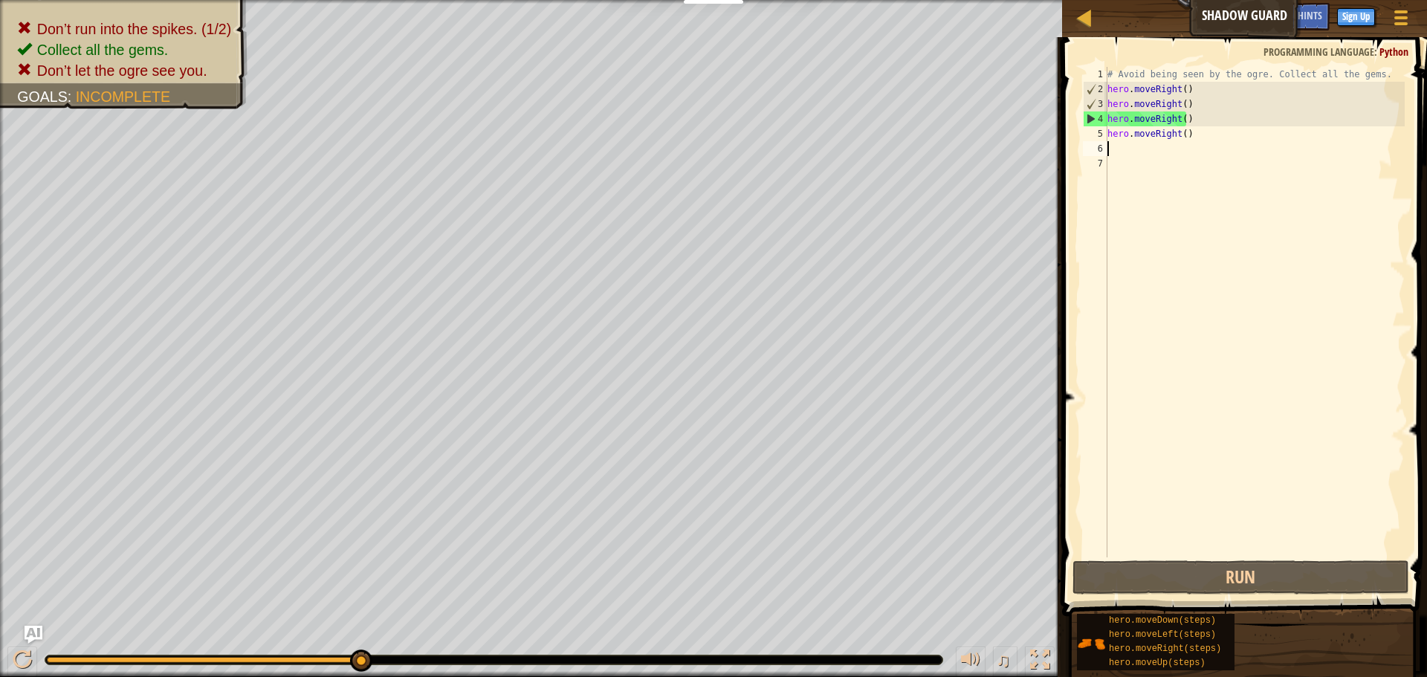
click at [1190, 119] on div "# Avoid being seen by the ogre. Collect all the gems. hero . moveRight ( ) hero…" at bounding box center [1254, 327] width 300 height 520
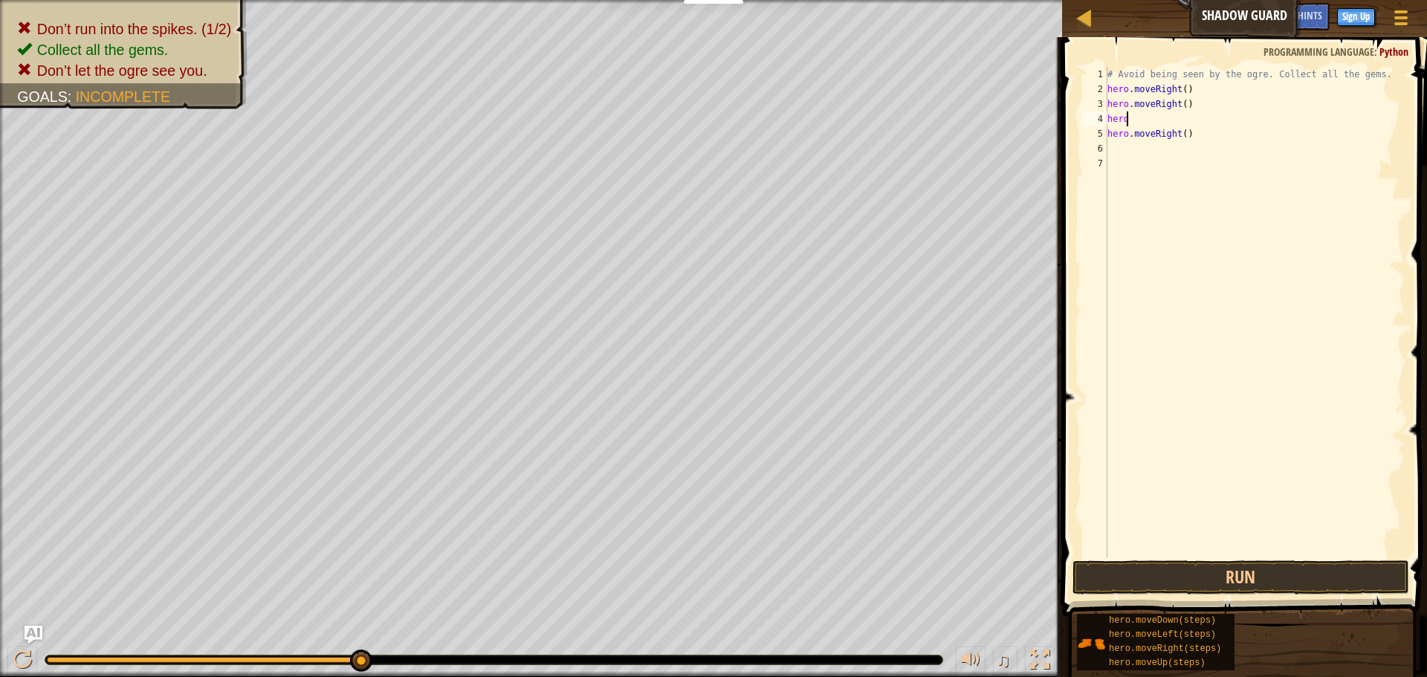
type textarea "herom"
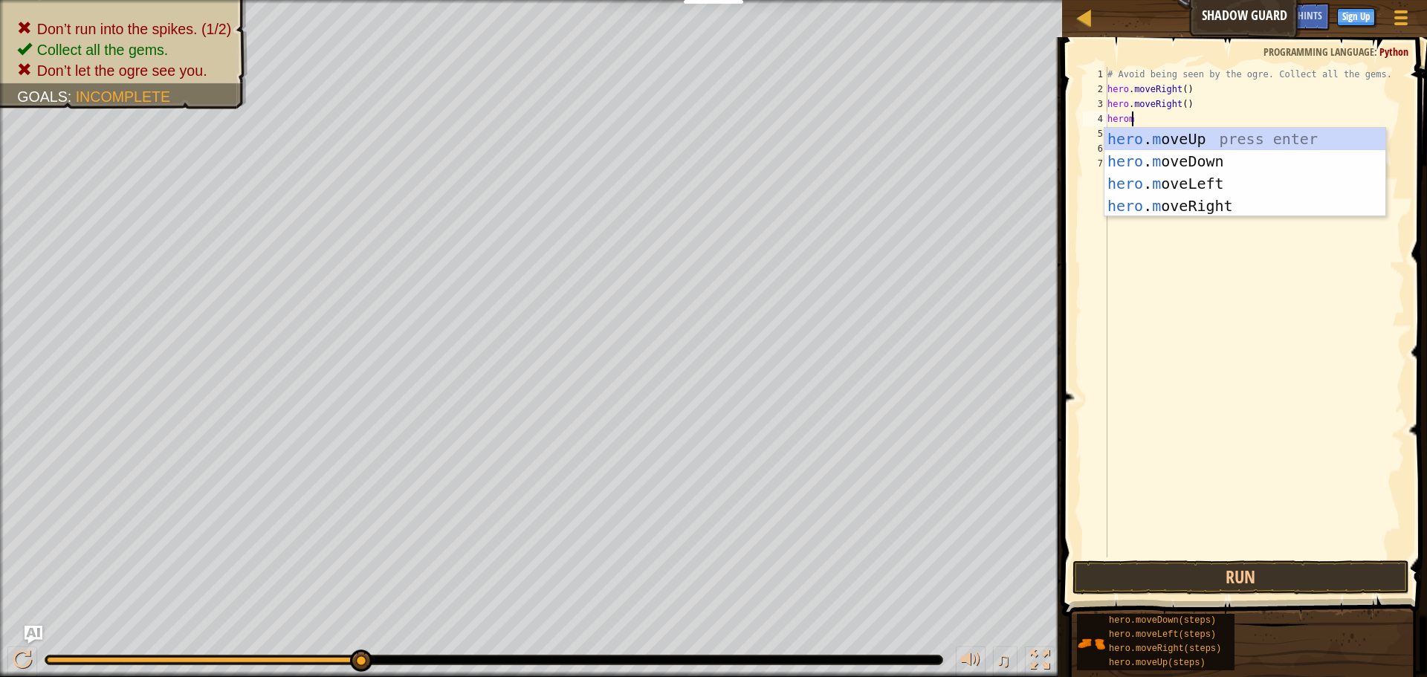
scroll to position [7, 1]
click at [1164, 137] on div "hero . m oveUp press enter hero . m oveDown press enter hero . m oveLeft press …" at bounding box center [1244, 195] width 281 height 134
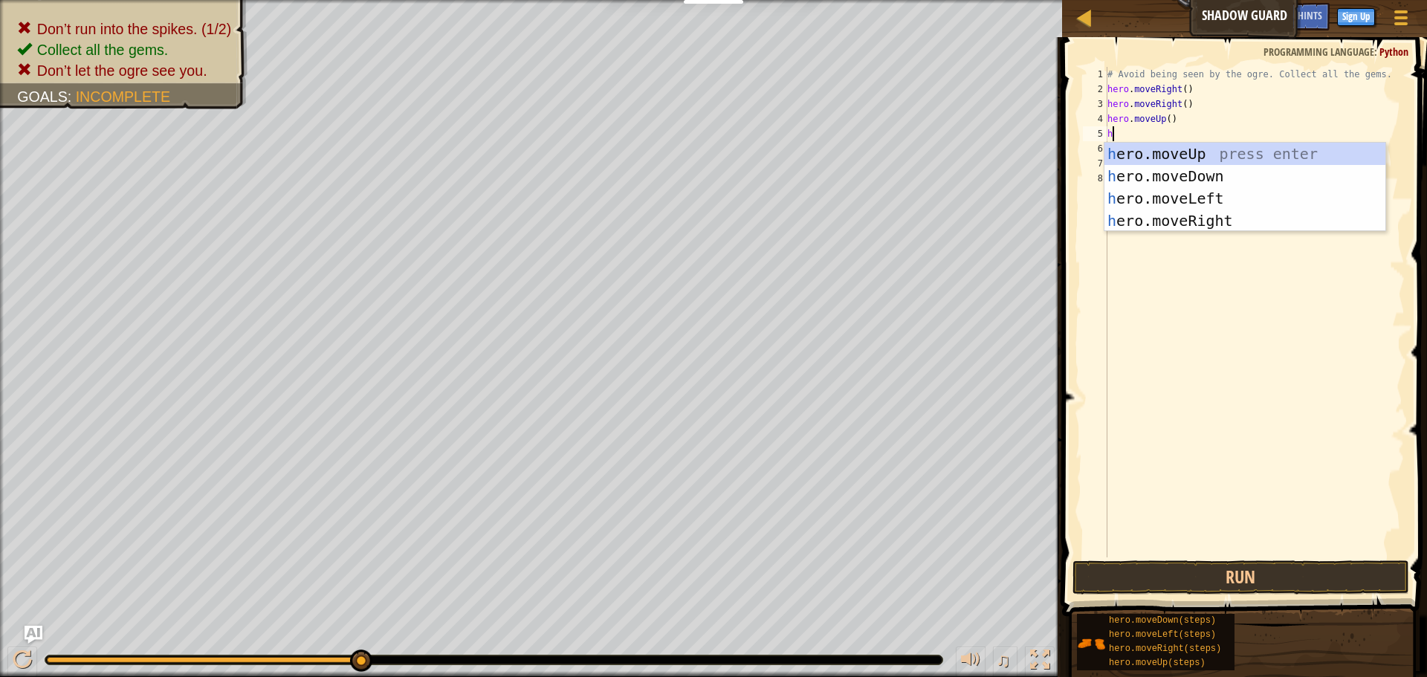
type textarea "heo"
click at [1173, 175] on div "he r o .moveUp press enter he r o .moveDown press enter he r o .moveLeft press …" at bounding box center [1244, 210] width 281 height 134
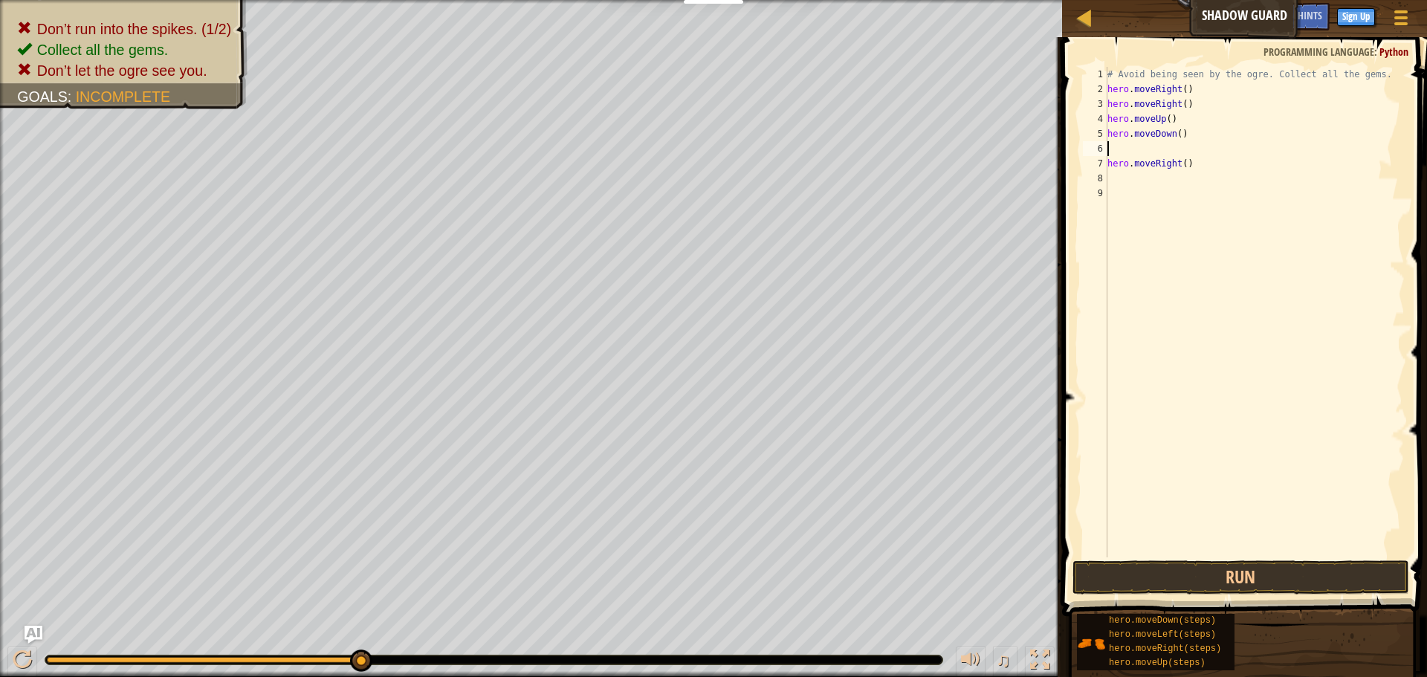
scroll to position [7, 0]
drag, startPoint x: 1187, startPoint y: 123, endPoint x: 1174, endPoint y: 132, distance: 15.9
click at [1177, 126] on div "# Avoid being seen by the ogre. Collect all the gems. hero . moveRight ( ) hero…" at bounding box center [1254, 327] width 300 height 520
type textarea "hero.moveUp()"
click at [1175, 141] on div "# Avoid being seen by the ogre. Collect all the gems. hero . moveRight ( ) hero…" at bounding box center [1254, 327] width 300 height 520
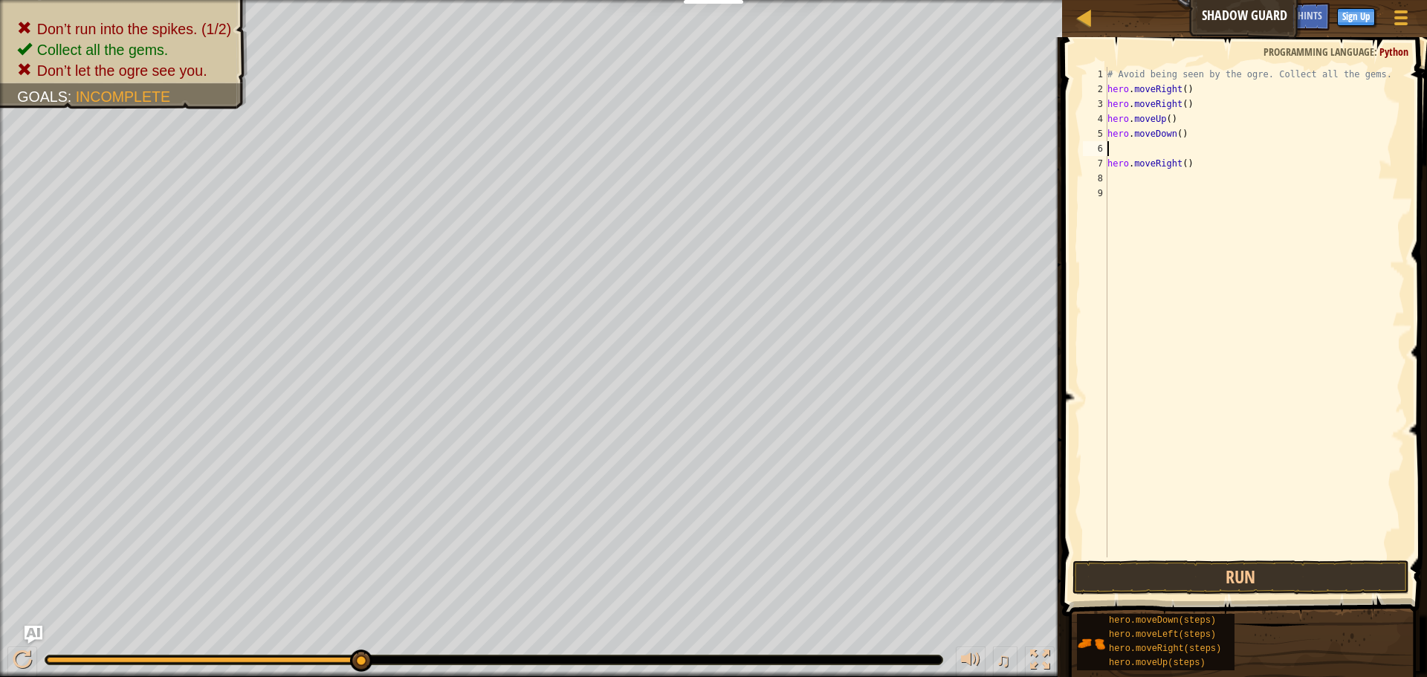
click at [1176, 140] on div "# Avoid being seen by the ogre. Collect all the gems. hero . moveRight ( ) hero…" at bounding box center [1254, 327] width 300 height 520
click at [1184, 133] on div "# Avoid being seen by the ogre. Collect all the gems. hero . moveRight ( ) hero…" at bounding box center [1254, 327] width 300 height 520
type textarea "h"
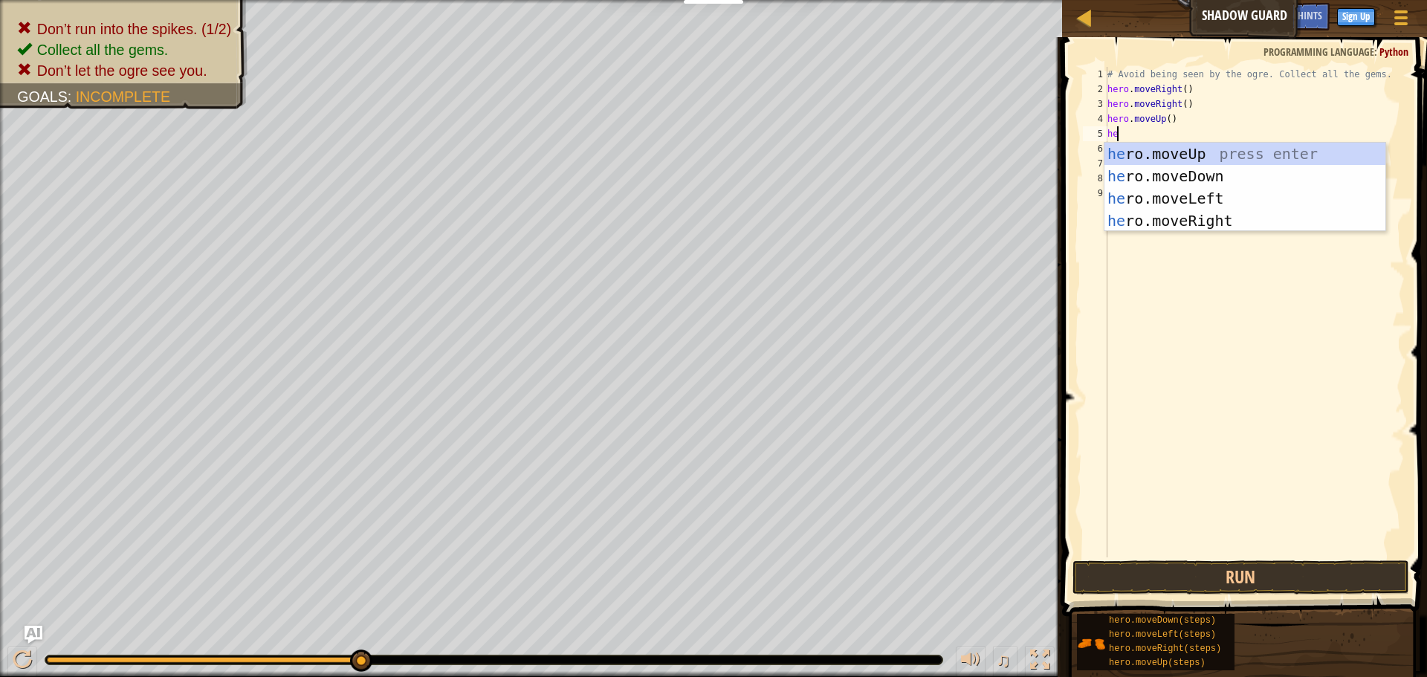
type textarea "heo"
click at [1236, 212] on div "he r o .moveUp press enter he r o .moveDown press enter he r o .moveLeft press …" at bounding box center [1244, 210] width 281 height 134
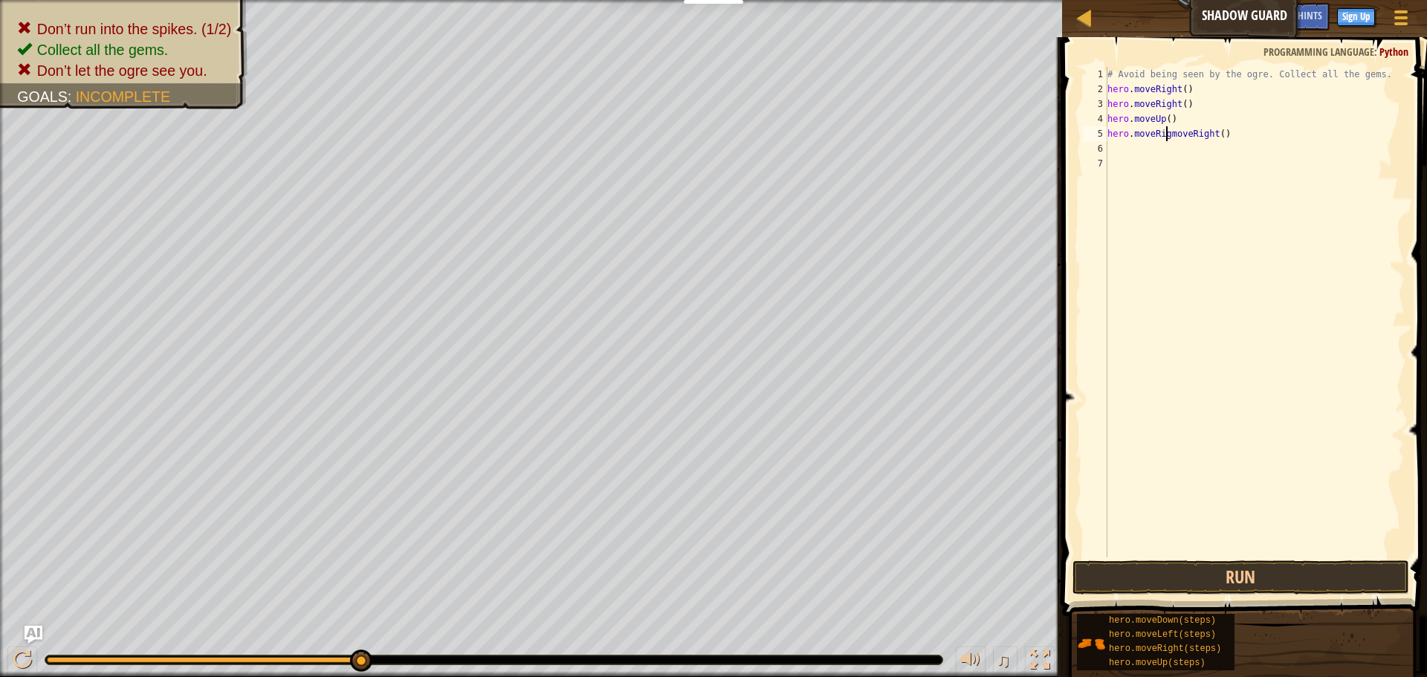
scroll to position [7, 6]
click at [1231, 120] on div "# Avoid being seen by the ogre. Collect all the gems. hero . moveRight ( ) hero…" at bounding box center [1254, 327] width 300 height 520
type textarea "hero.moveUp()"
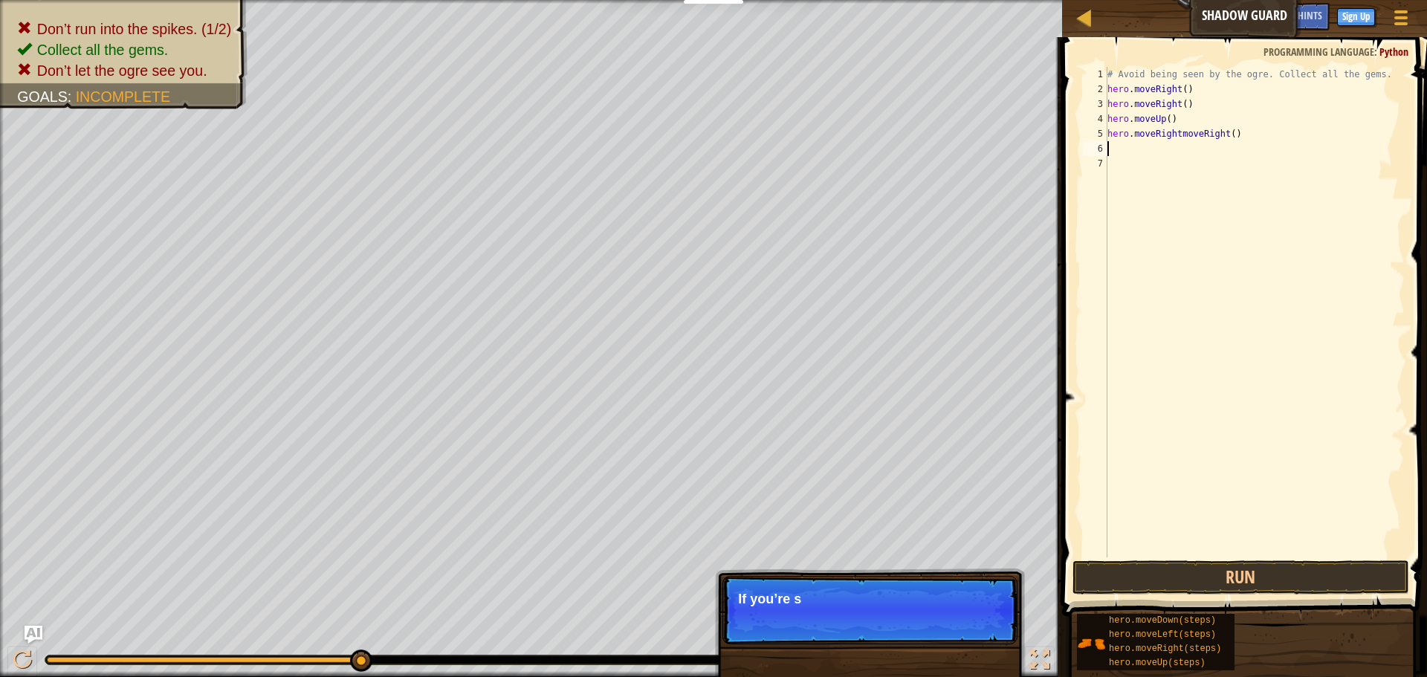
click at [1231, 144] on div "# Avoid being seen by the ogre. Collect all the gems. hero . moveRight ( ) hero…" at bounding box center [1254, 327] width 300 height 520
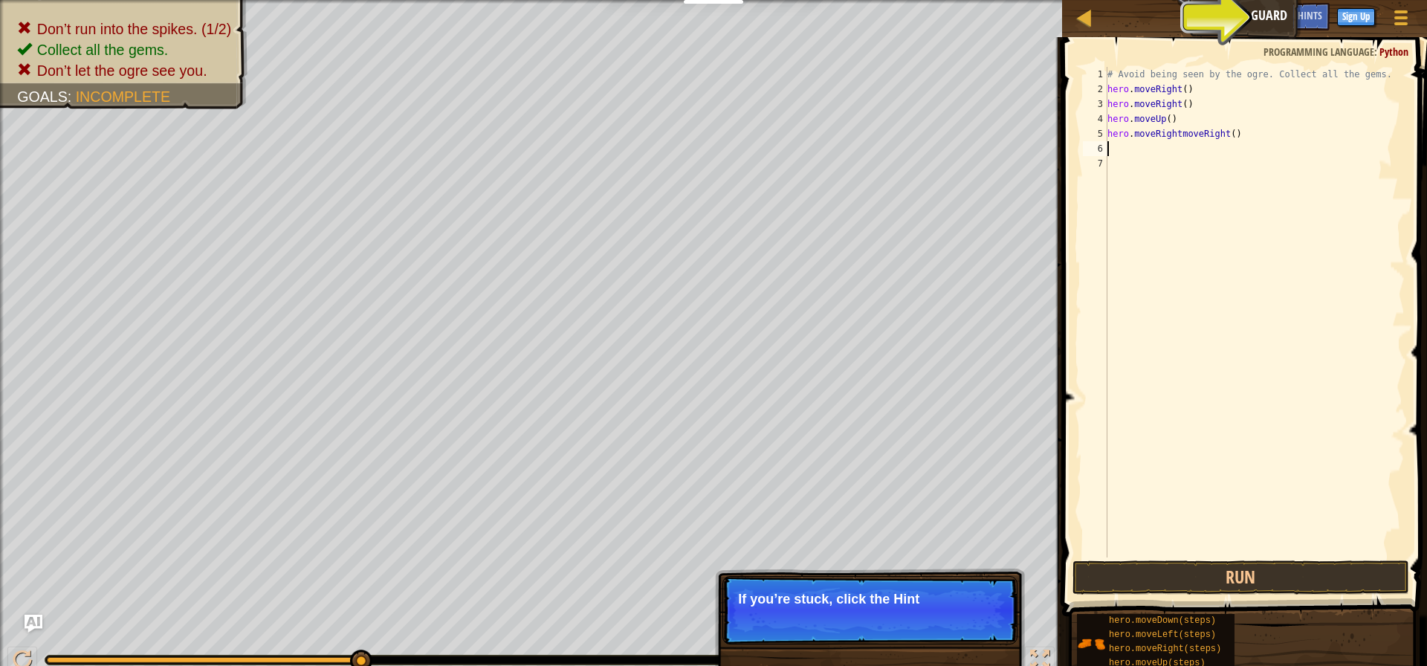
click at [1231, 144] on div "# Avoid being seen by the ogre. Collect all the gems. hero . moveRight ( ) hero…" at bounding box center [1254, 327] width 300 height 520
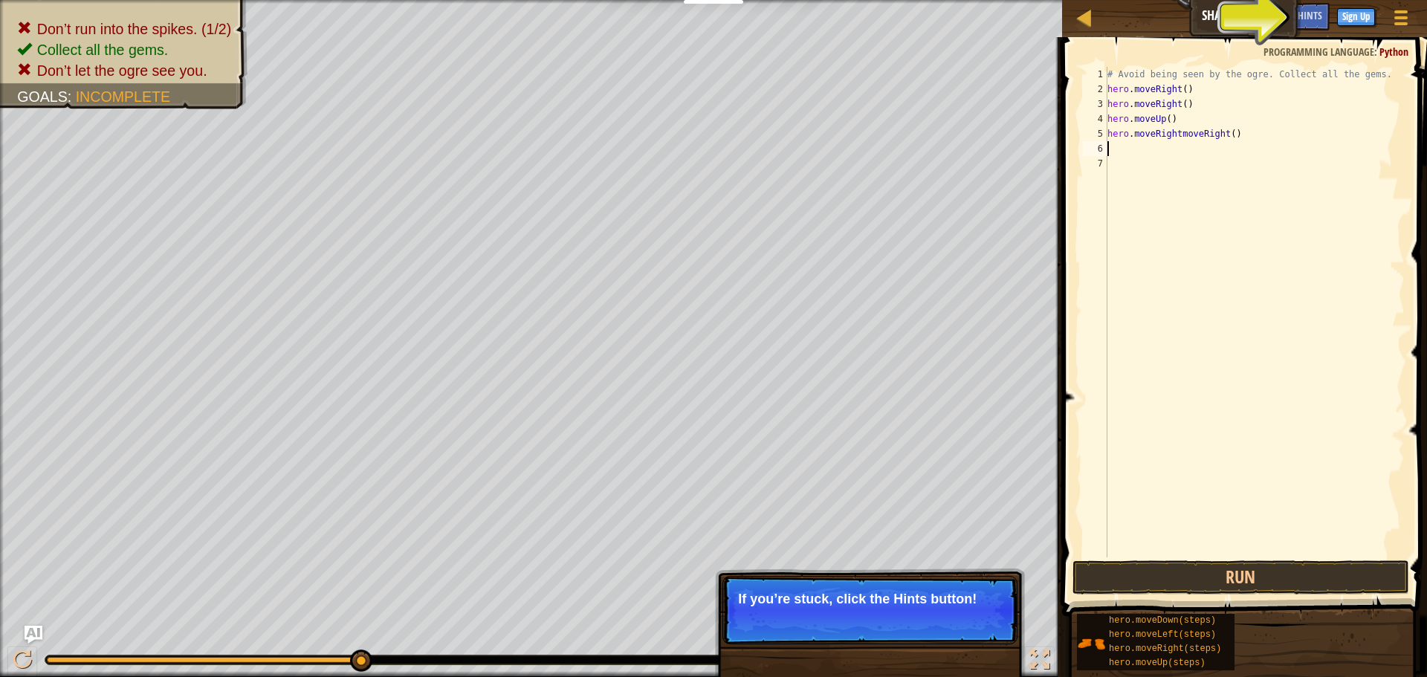
click at [1249, 143] on div "# Avoid being seen by the ogre. Collect all the gems. hero . moveRight ( ) hero…" at bounding box center [1254, 327] width 300 height 520
click at [1233, 131] on div "# Avoid being seen by the ogre. Collect all the gems. hero . moveRight ( ) hero…" at bounding box center [1254, 327] width 300 height 520
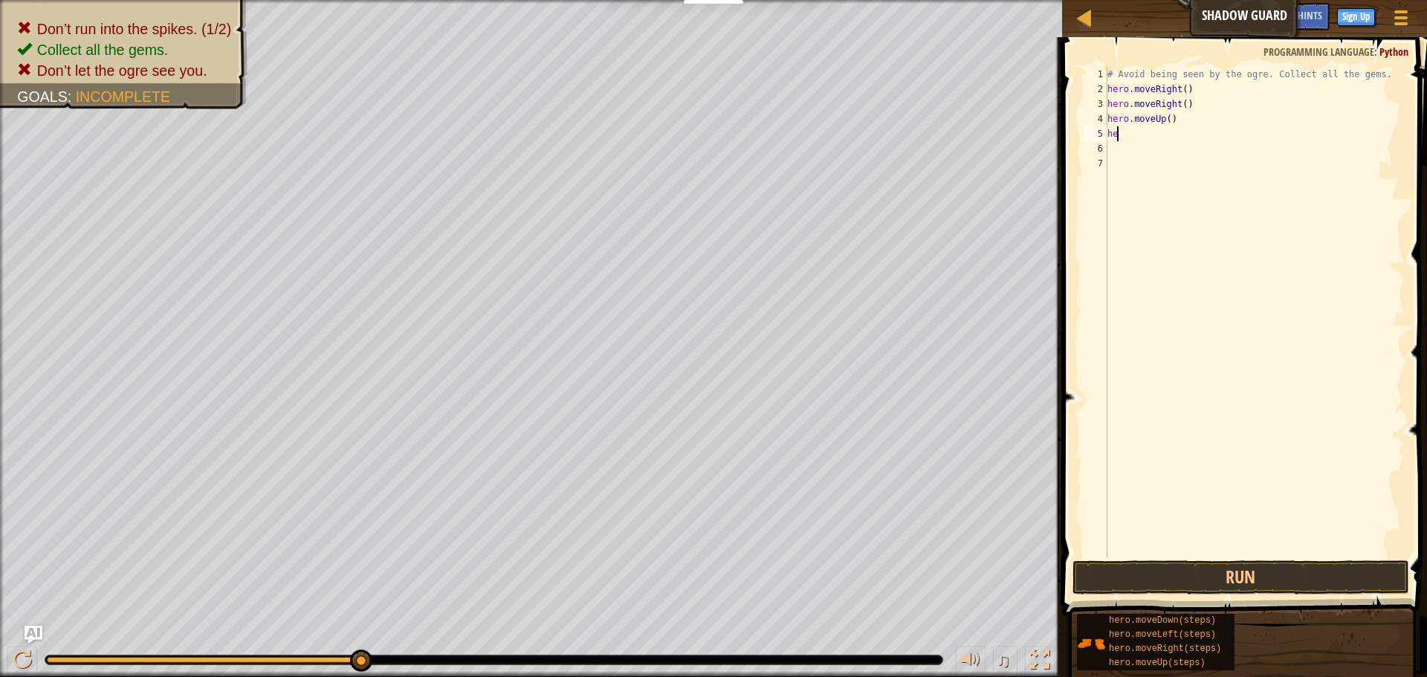
type textarea "h"
type textarea "hero.m"
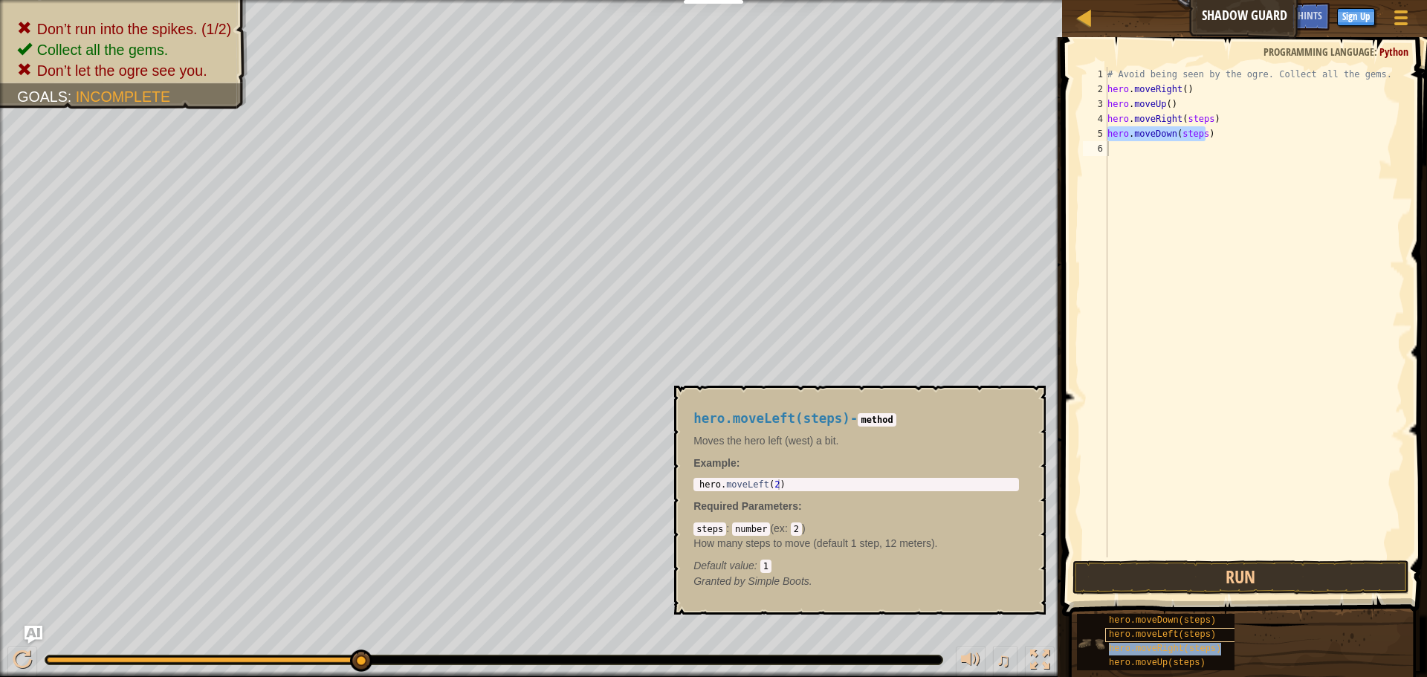
type textarea "hero.moveRight(steps)"
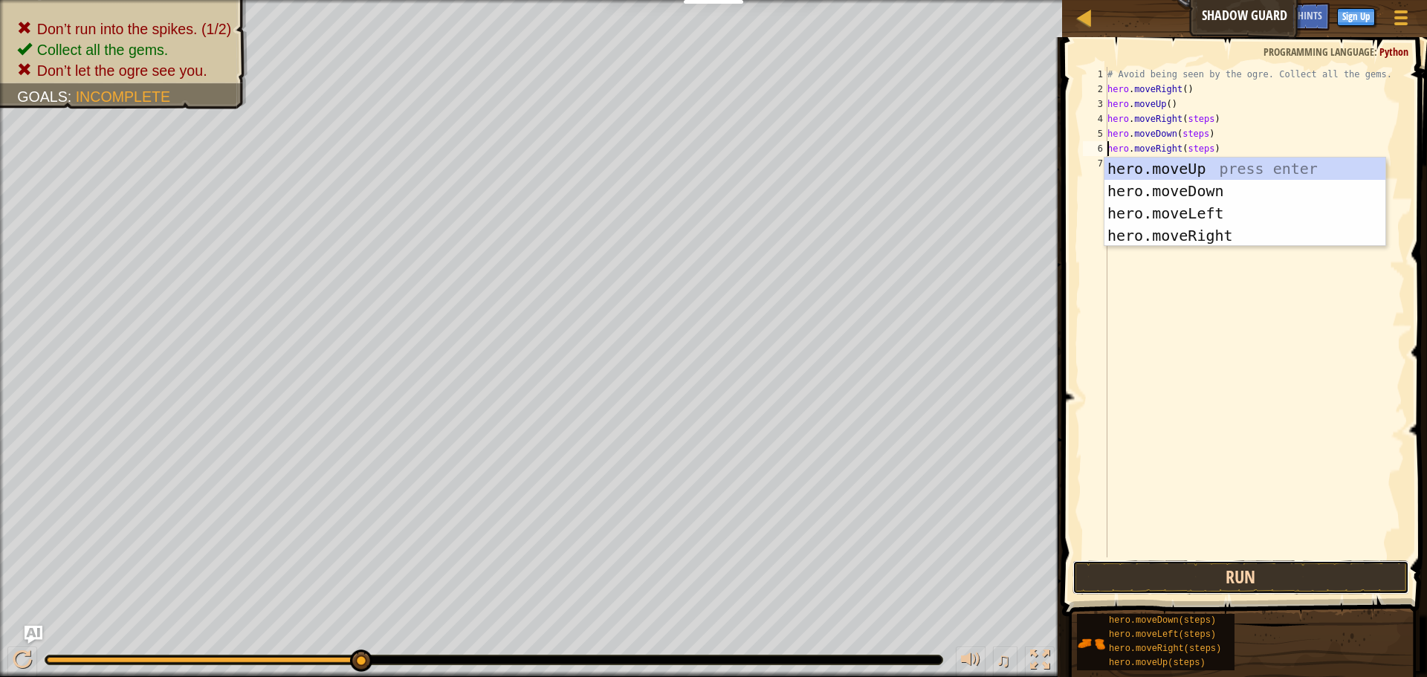
click at [1214, 591] on button "Run" at bounding box center [1240, 577] width 337 height 34
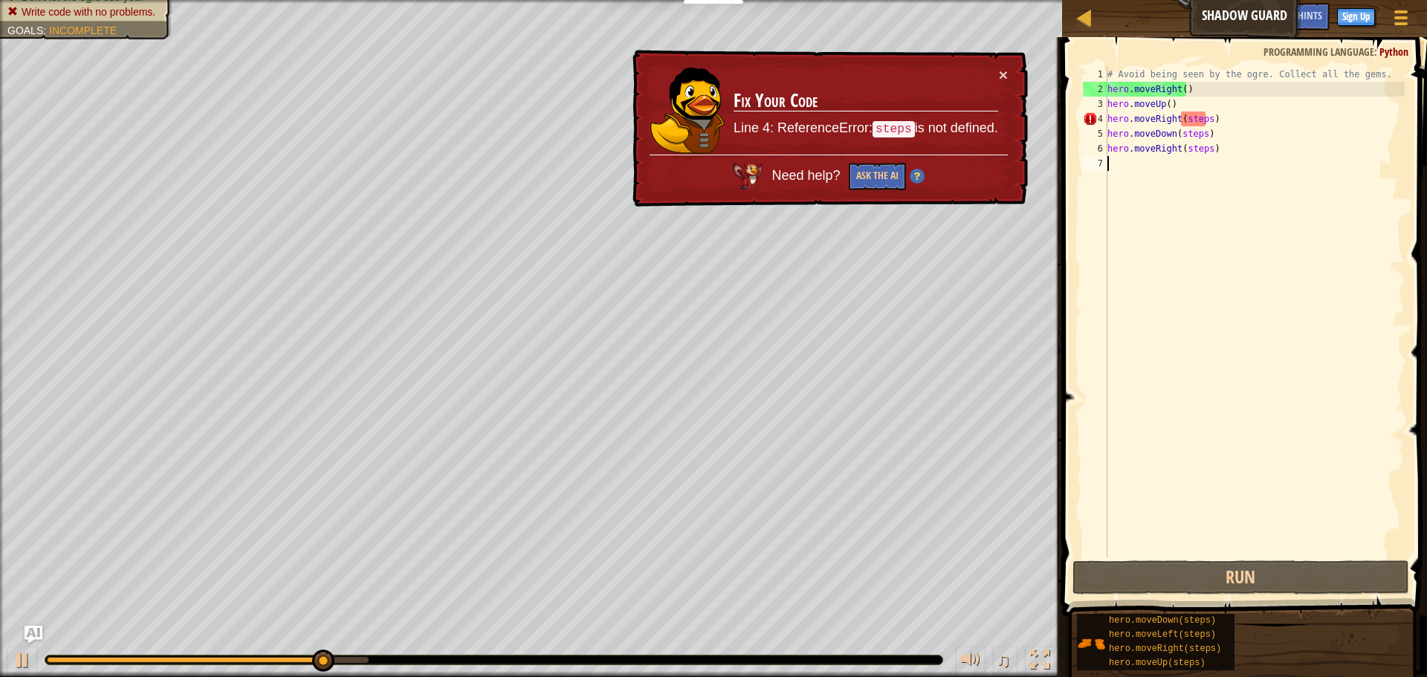
click at [1153, 554] on div "# Avoid being seen by the ogre. Collect all the gems. hero . moveRight ( ) hero…" at bounding box center [1254, 327] width 300 height 520
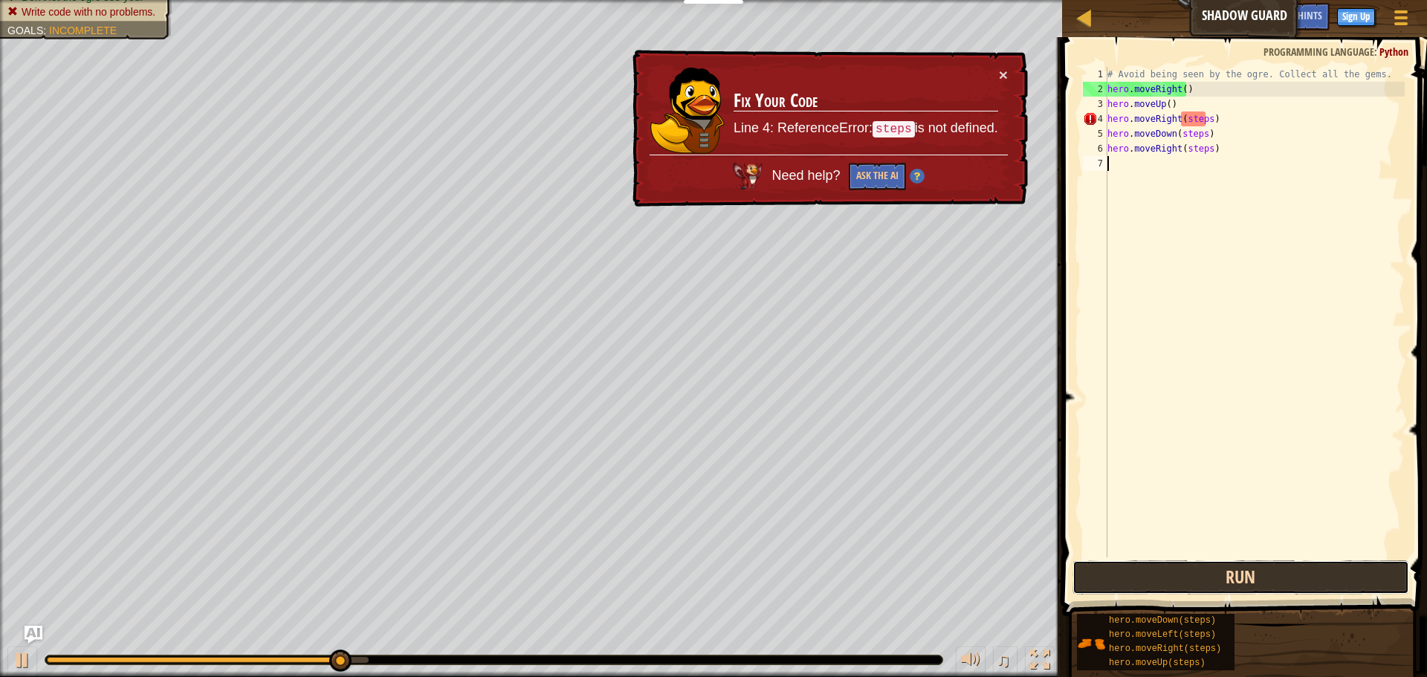
click at [1149, 563] on button "Run" at bounding box center [1240, 577] width 337 height 34
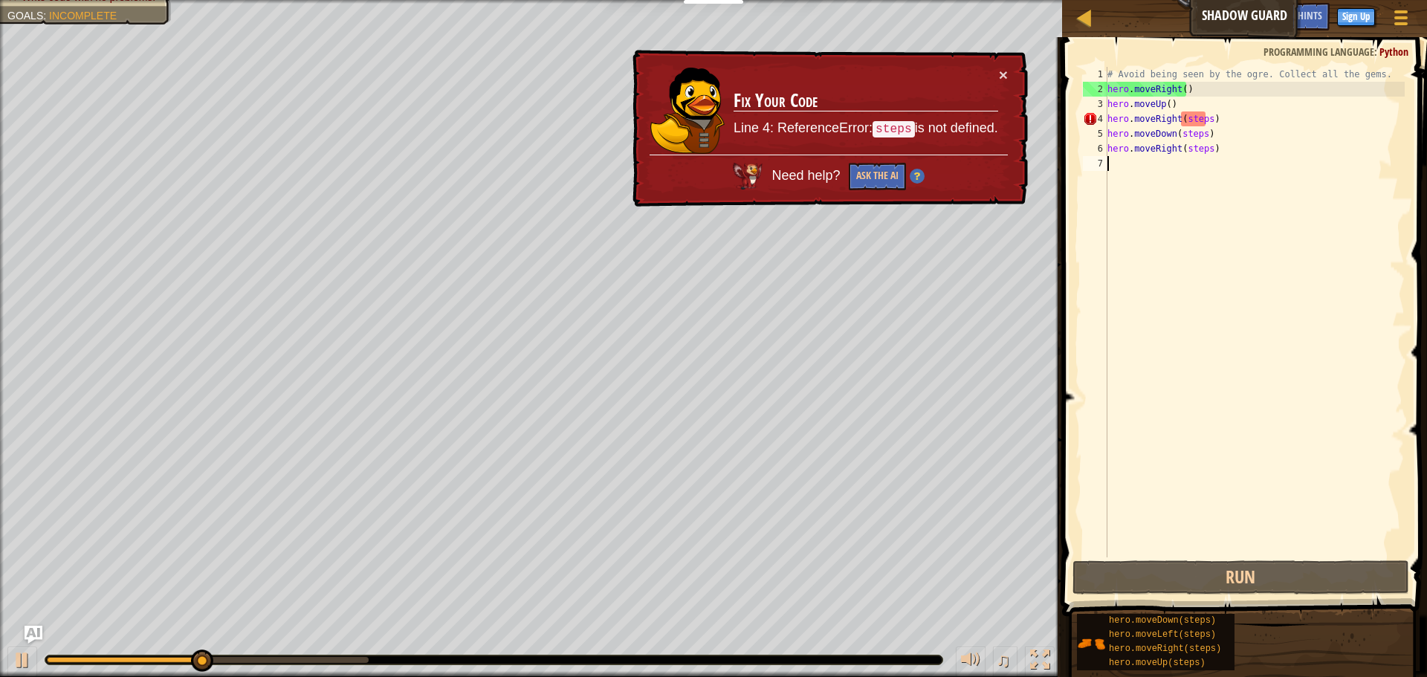
click at [1204, 116] on div "# Avoid being seen by the ogre. Collect all the gems. hero . moveRight ( ) hero…" at bounding box center [1254, 327] width 300 height 520
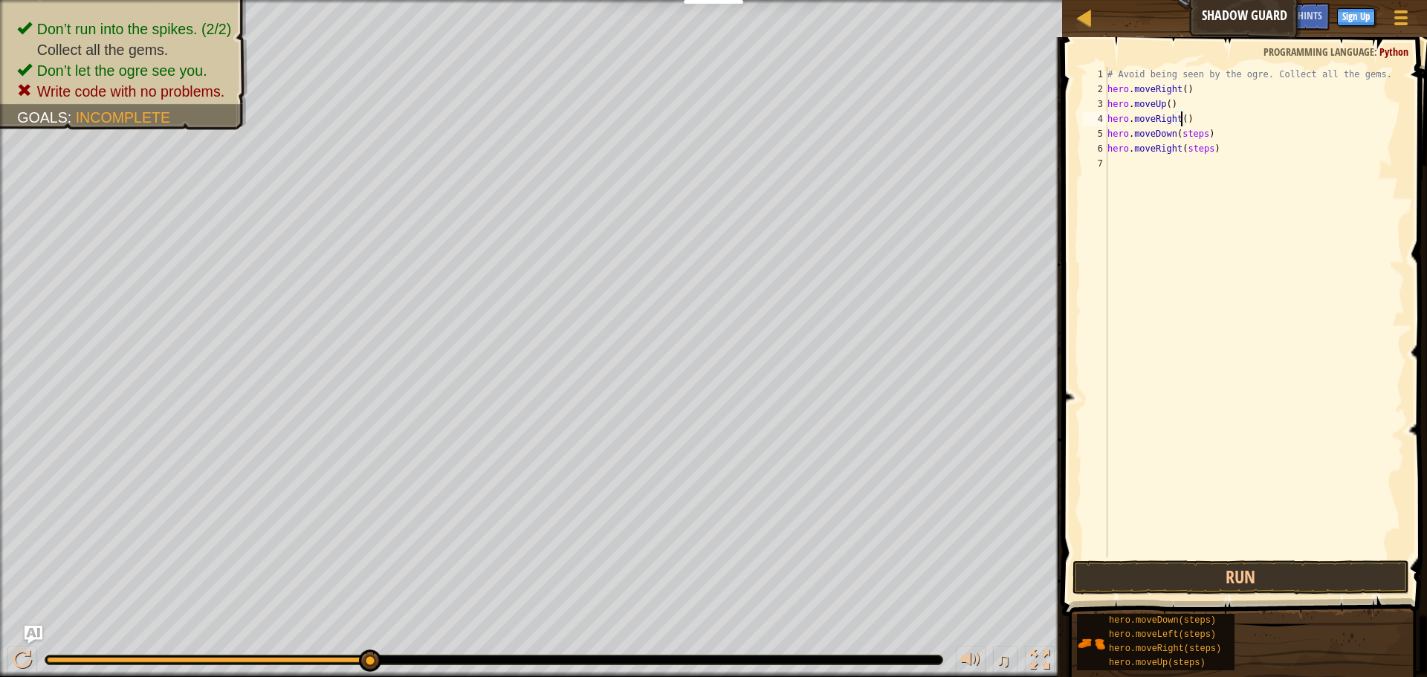
click at [1196, 132] on div "# Avoid being seen by the ogre. Collect all the gems. hero . moveRight ( ) hero…" at bounding box center [1254, 327] width 300 height 520
click at [1197, 137] on div "# Avoid being seen by the ogre. Collect all the gems. hero . moveRight ( ) hero…" at bounding box center [1254, 327] width 300 height 520
click at [1200, 127] on div "# Avoid being seen by the ogre. Collect all the gems. hero . moveRight ( ) hero…" at bounding box center [1254, 327] width 300 height 520
click at [1206, 152] on div "# Avoid being seen by the ogre. Collect all the gems. hero . moveRight ( ) hero…" at bounding box center [1254, 327] width 300 height 520
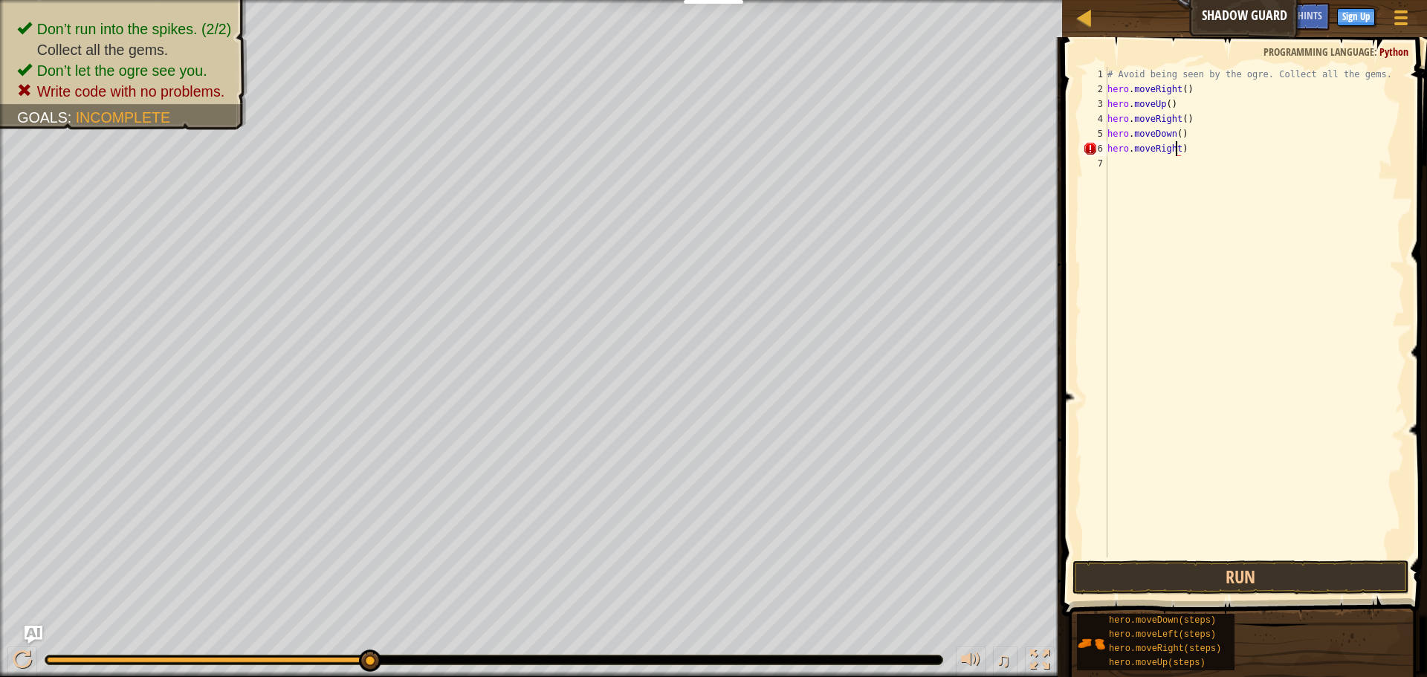
scroll to position [7, 6]
type textarea "hero.moveRight()"
click at [1245, 568] on button "Run" at bounding box center [1240, 577] width 337 height 34
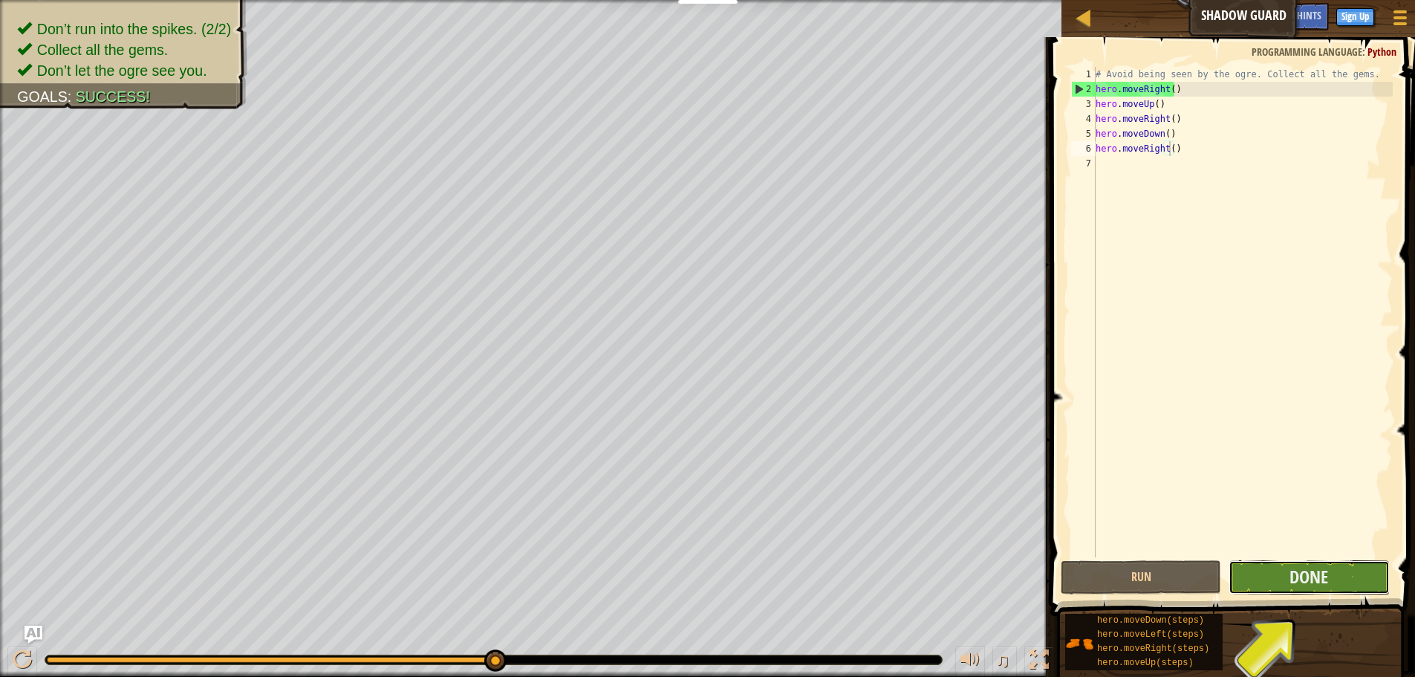
click at [1273, 581] on button "Done" at bounding box center [1309, 577] width 160 height 34
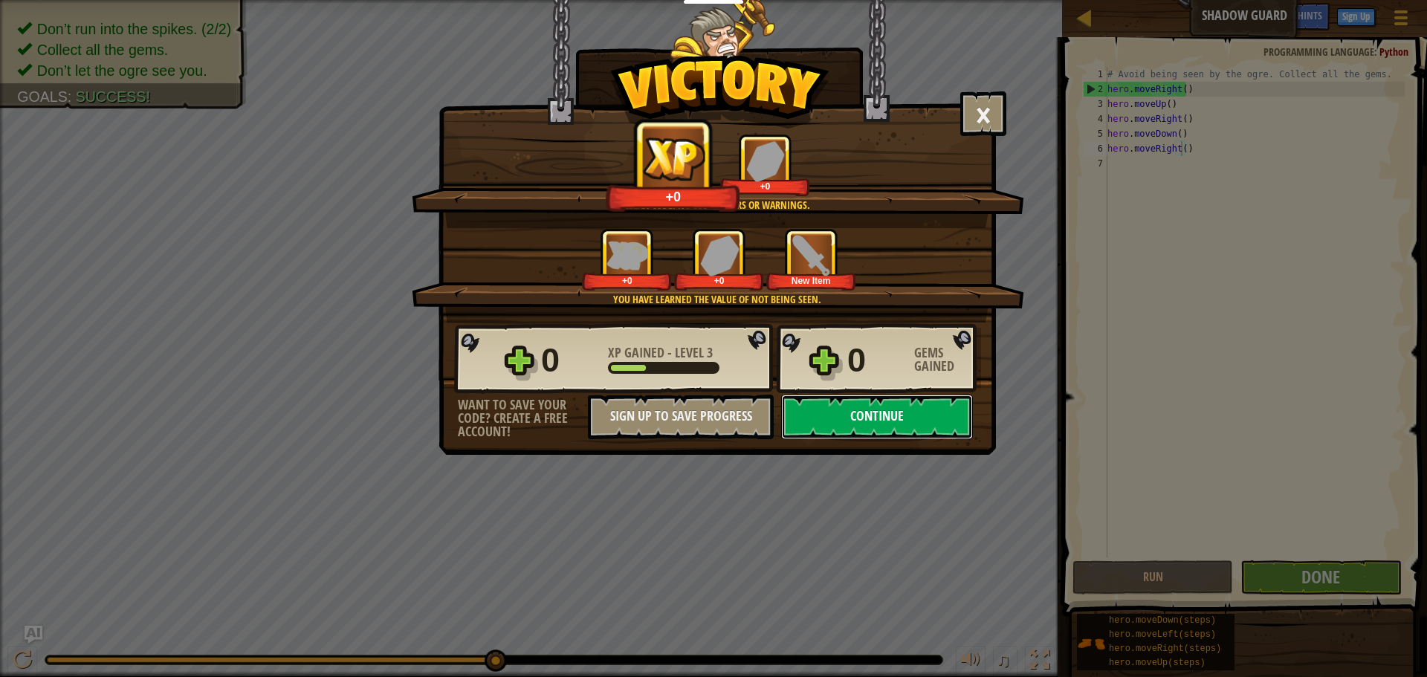
click at [930, 424] on button "Continue" at bounding box center [877, 417] width 192 height 45
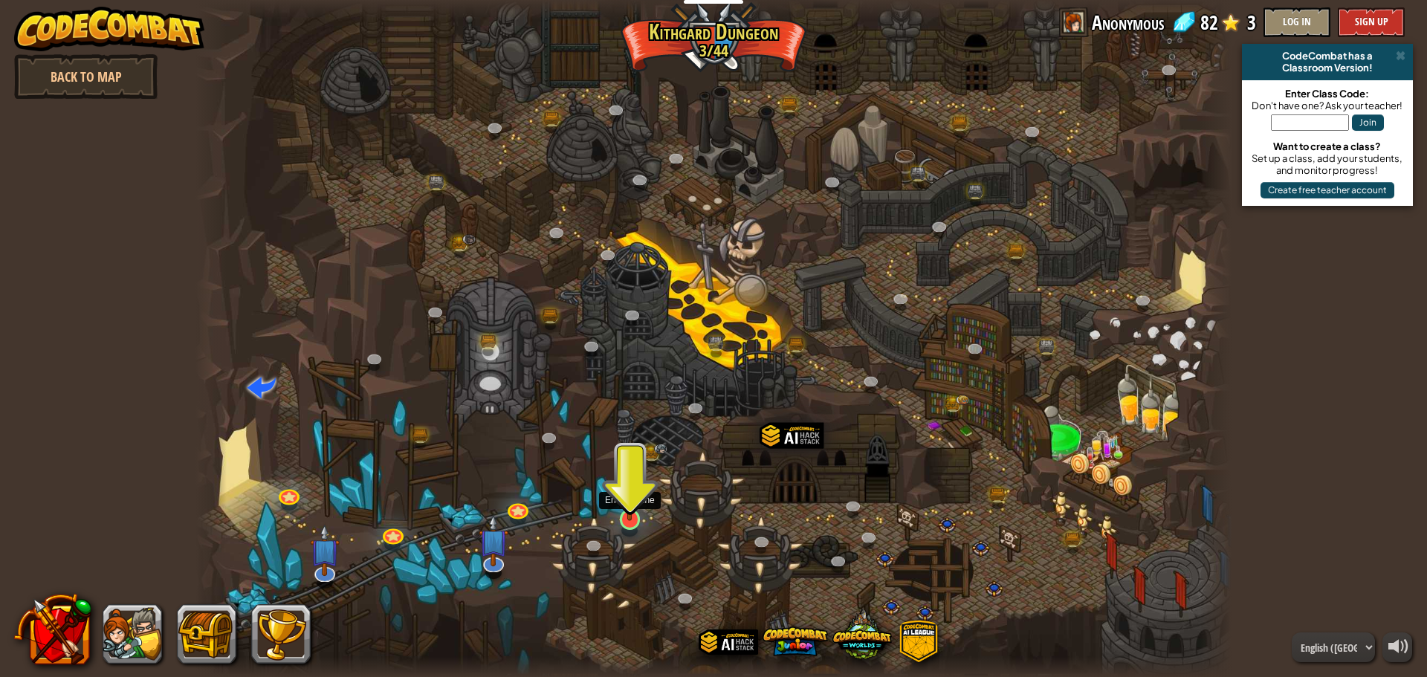
click at [623, 517] on img at bounding box center [629, 489] width 27 height 63
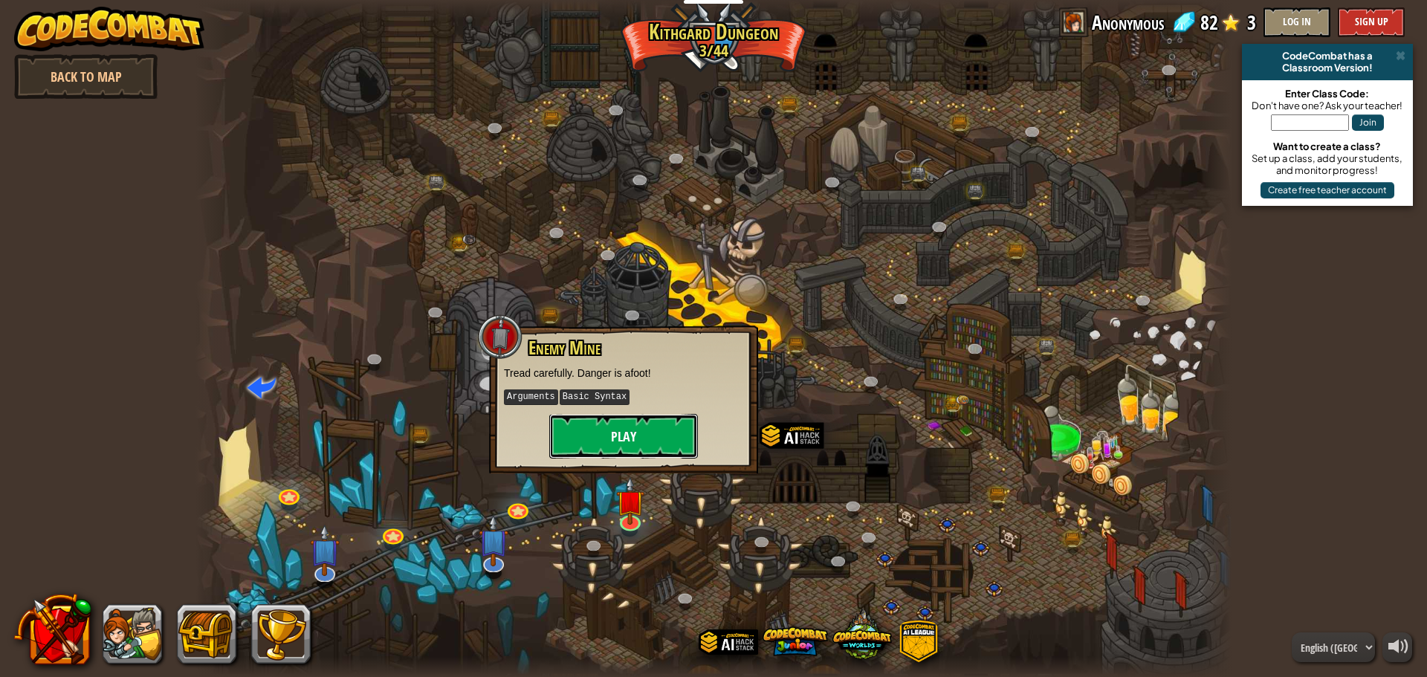
click at [656, 440] on button "Play" at bounding box center [623, 436] width 149 height 45
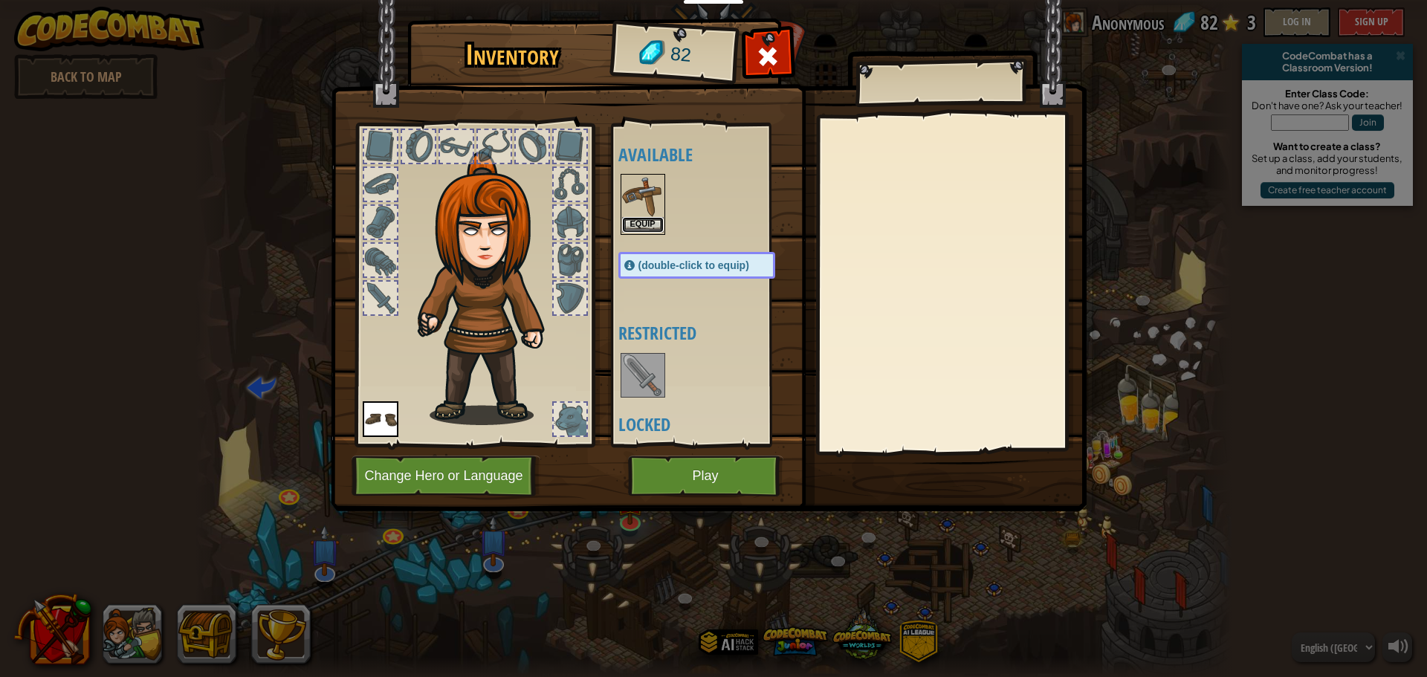
click at [661, 228] on button "Equip" at bounding box center [643, 225] width 42 height 16
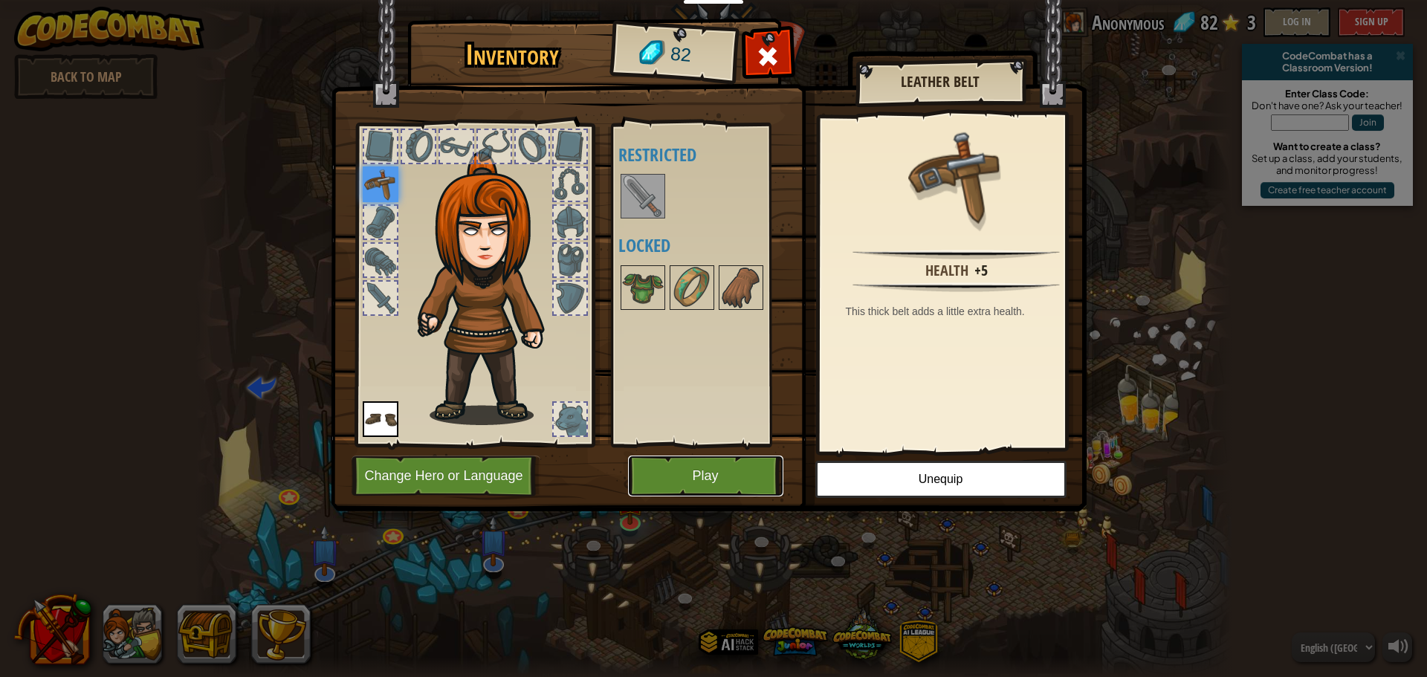
click at [727, 475] on button "Play" at bounding box center [705, 475] width 155 height 41
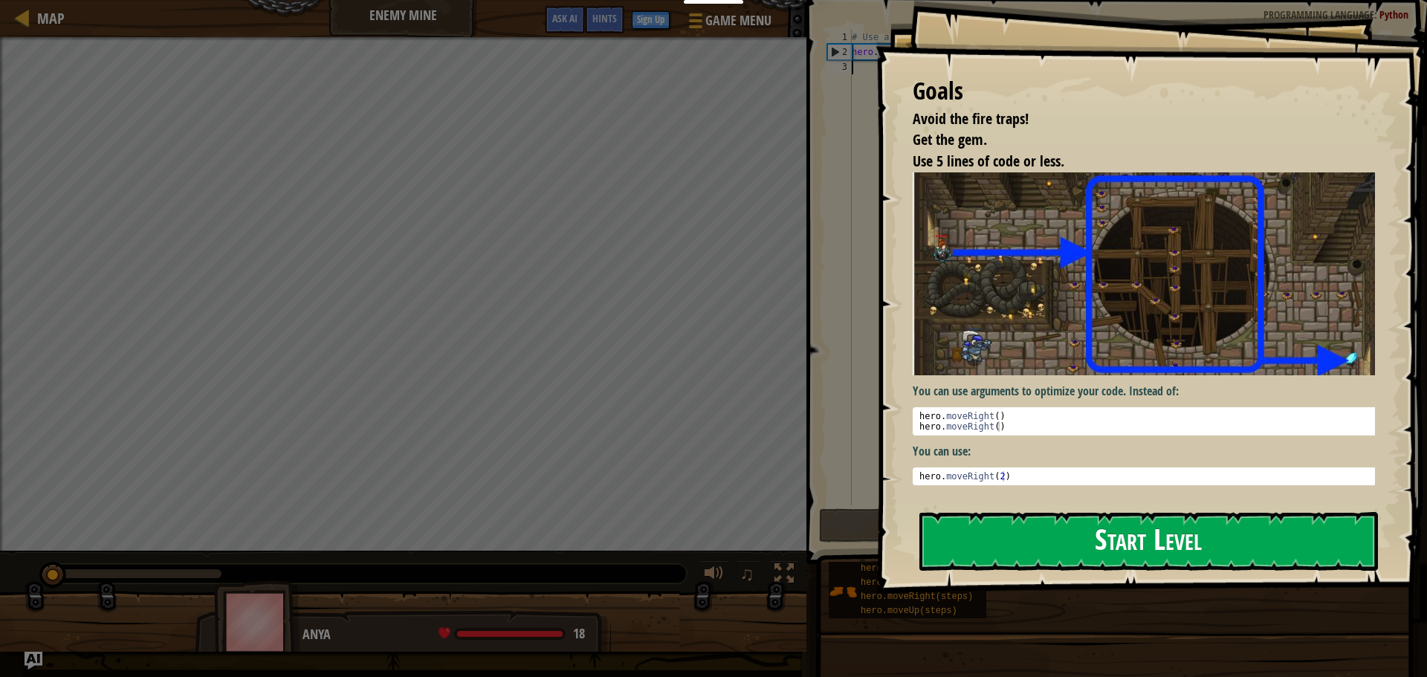
click at [1129, 520] on button "Start Level" at bounding box center [1148, 541] width 458 height 59
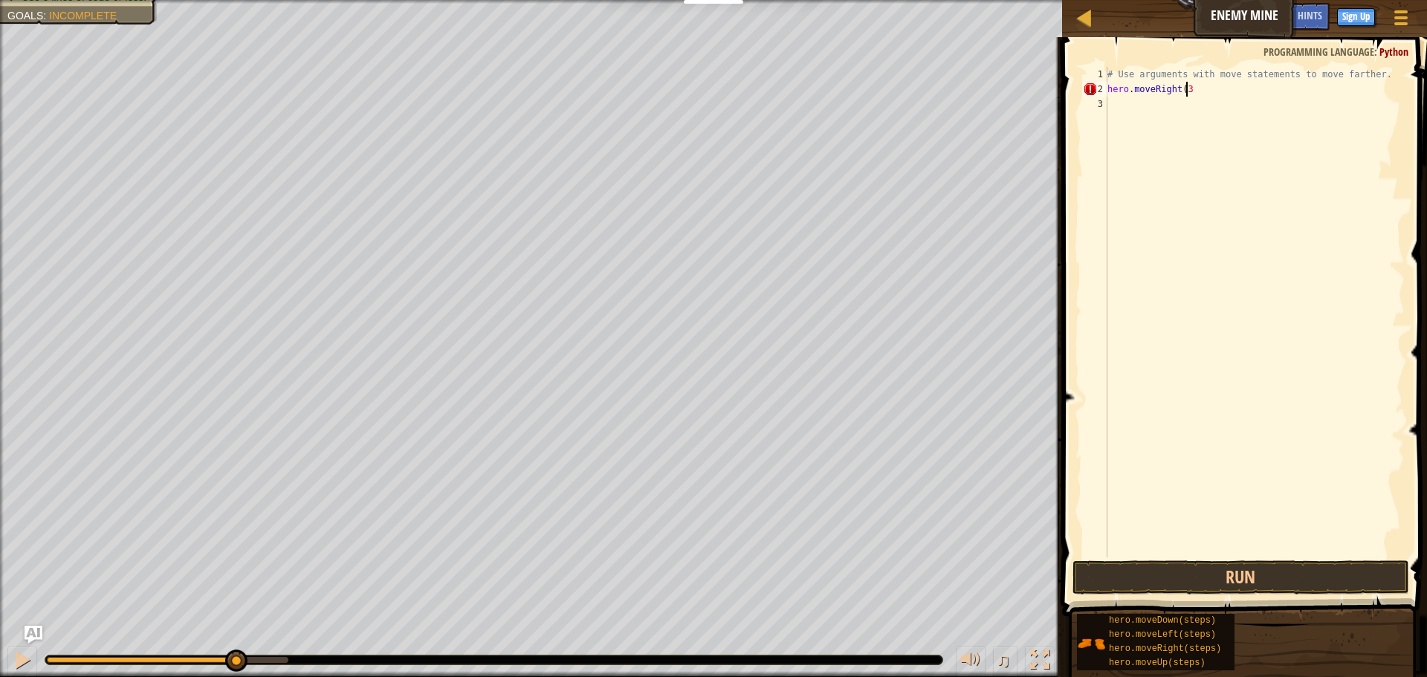
scroll to position [7, 6]
type textarea "hero.moveRight(3)"
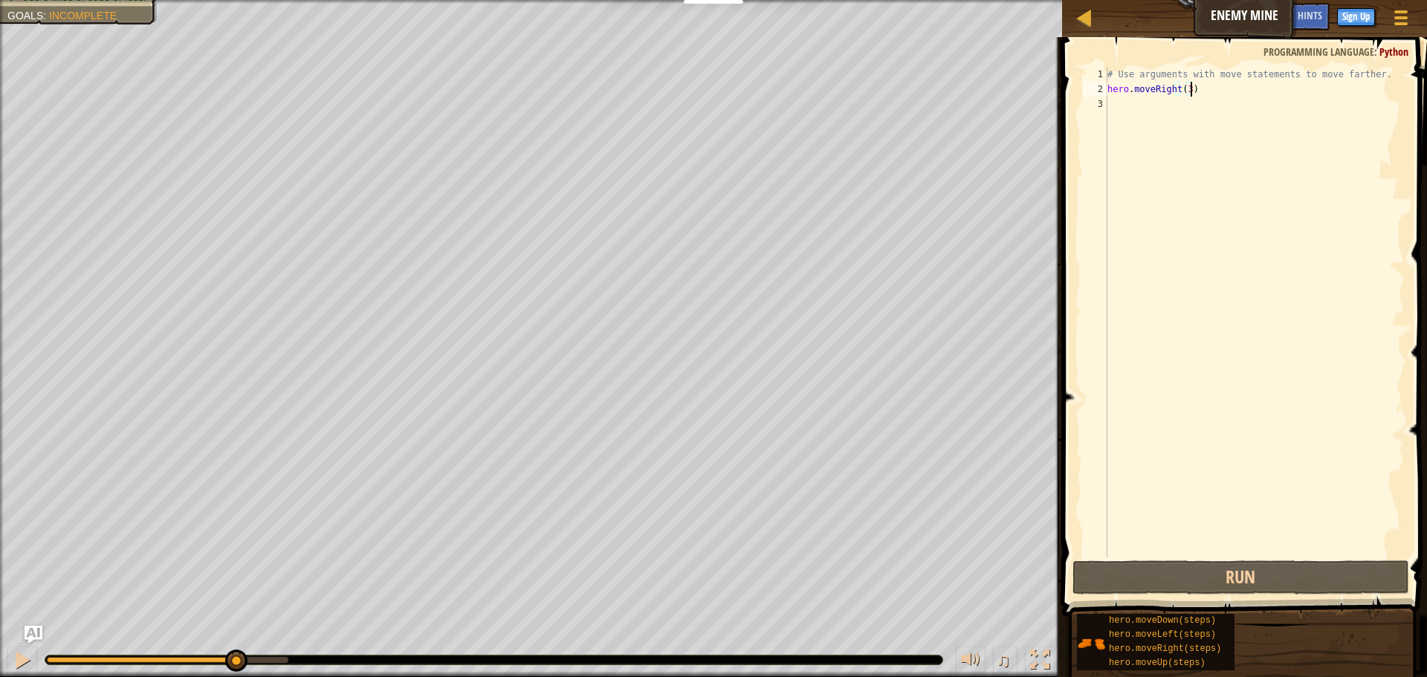
scroll to position [7, 0]
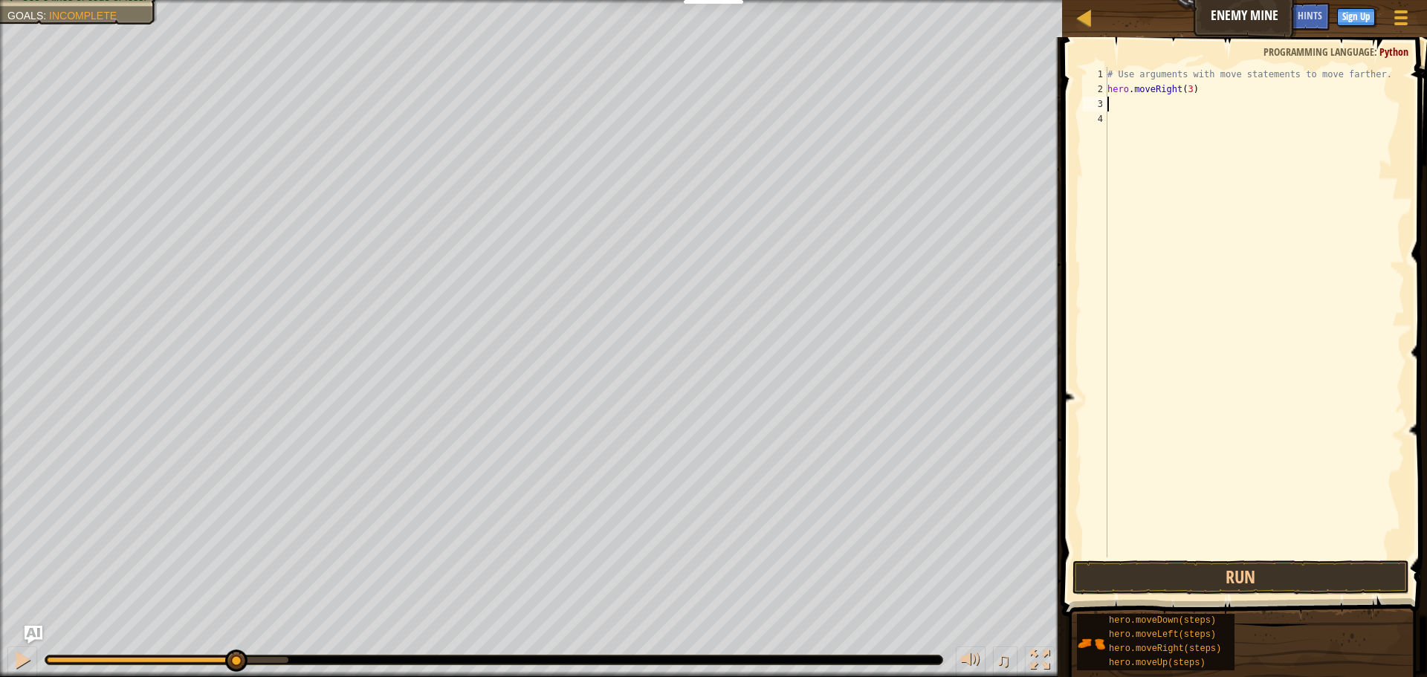
type textarea "h"
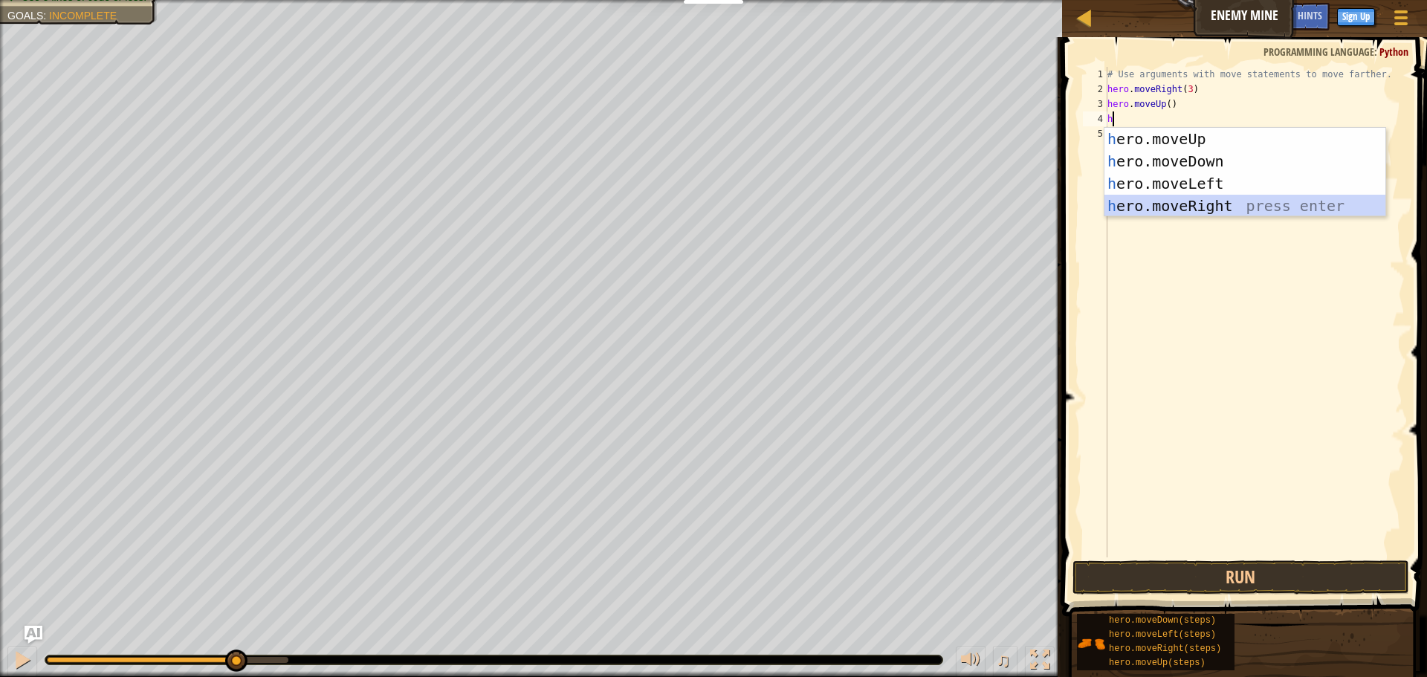
click at [1187, 207] on div "h ero.moveUp press enter h ero.moveDown press enter h ero.moveLeft press enter …" at bounding box center [1244, 195] width 281 height 134
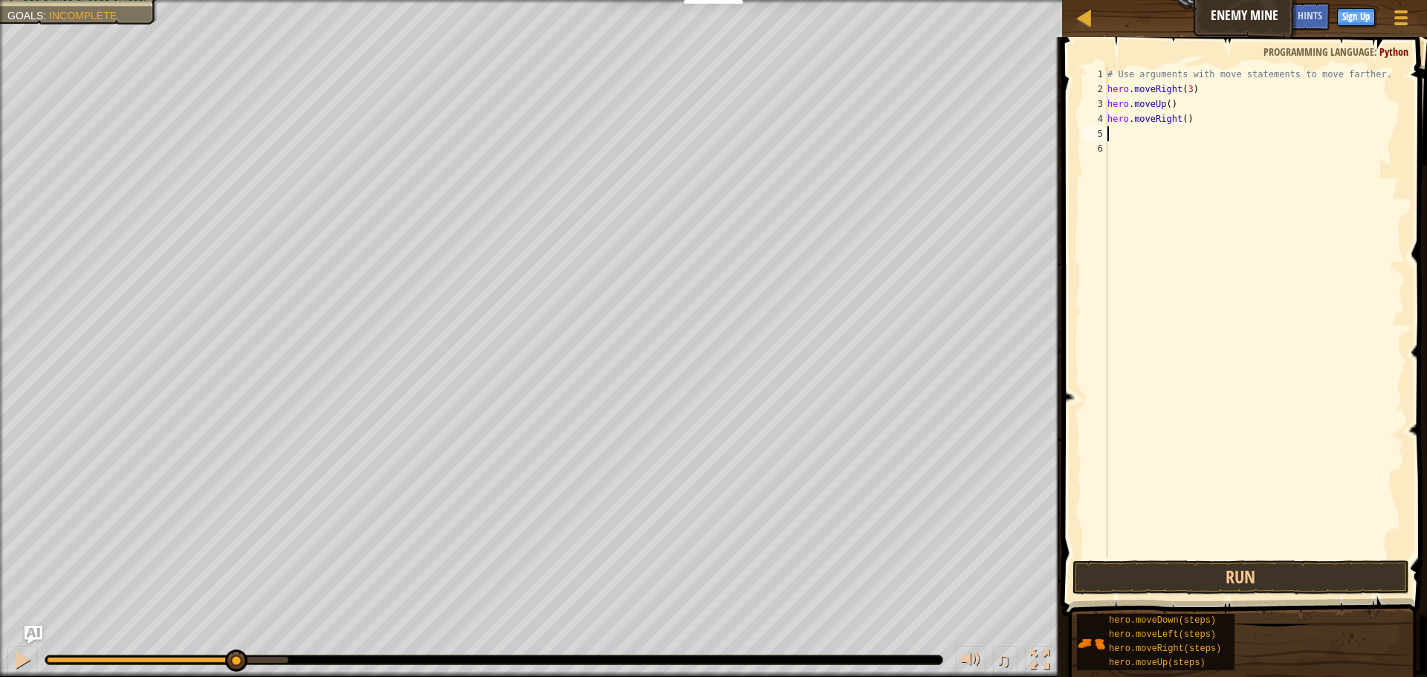
type textarea "h"
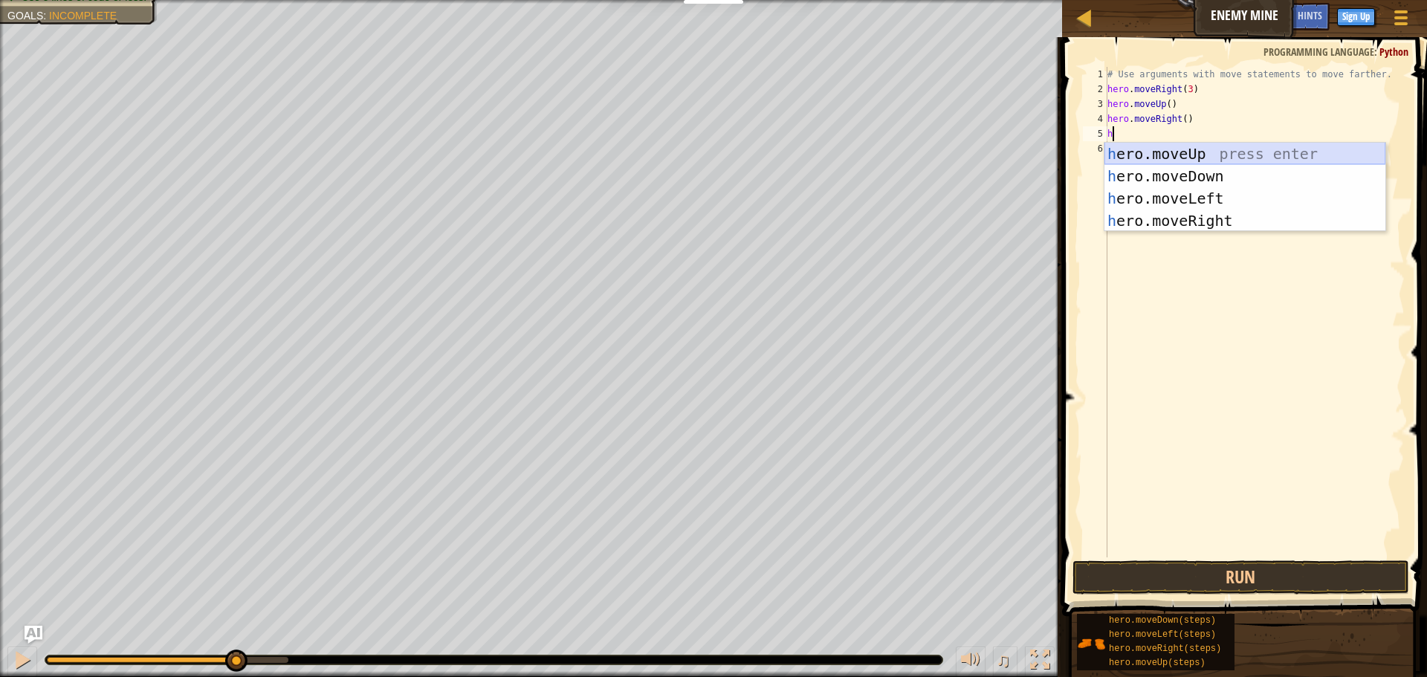
click at [1184, 164] on div "h ero.moveUp press enter h ero.moveDown press enter h ero.moveLeft press enter …" at bounding box center [1244, 210] width 281 height 134
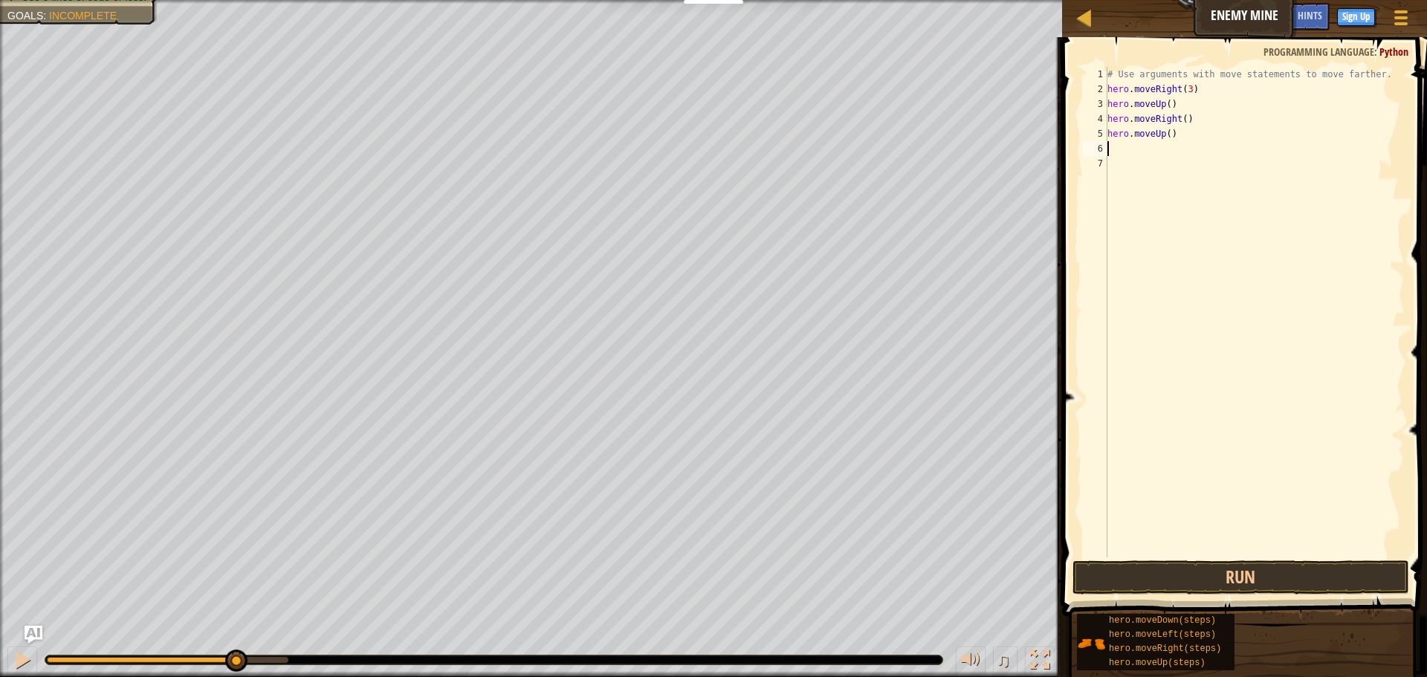
type textarea "h"
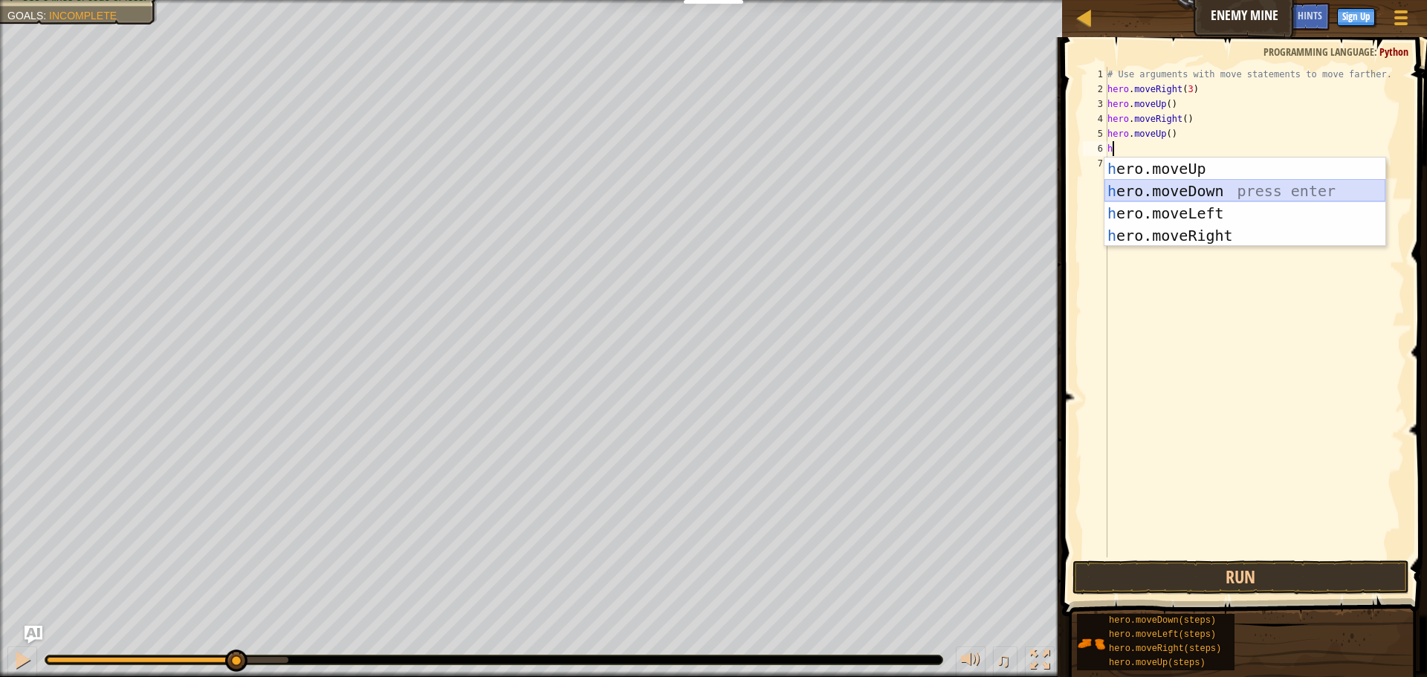
click at [1201, 188] on div "h ero.moveUp press enter h ero.moveDown press enter h ero.moveLeft press enter …" at bounding box center [1244, 225] width 281 height 134
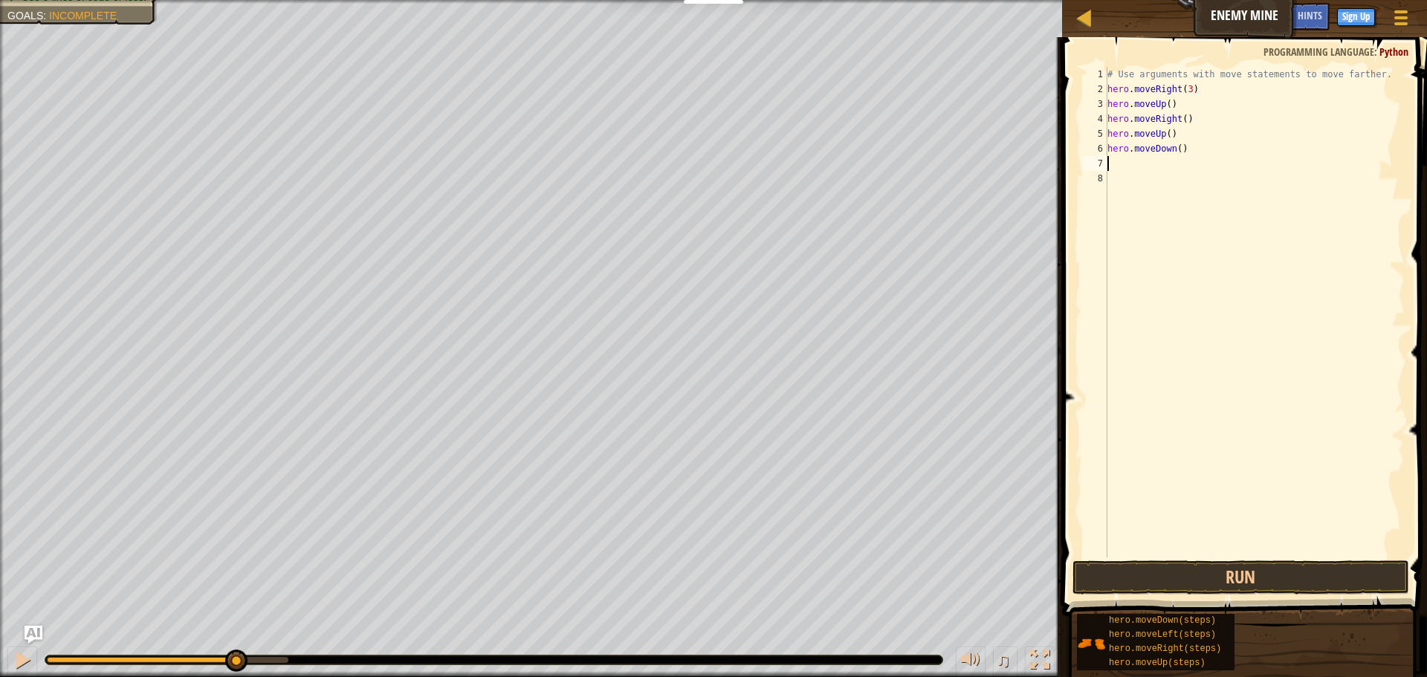
type textarea "h"
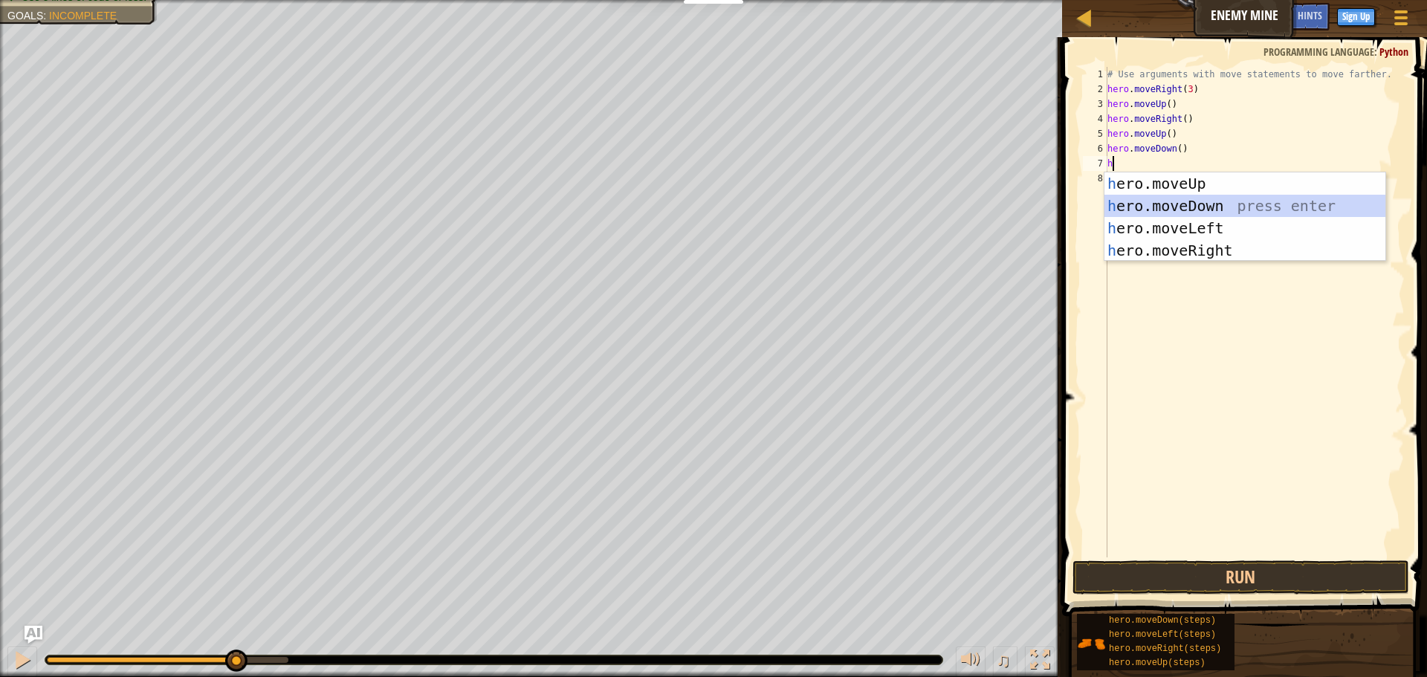
click at [1178, 209] on div "h ero.moveUp press enter h ero.moveDown press enter h ero.moveLeft press enter …" at bounding box center [1244, 239] width 281 height 134
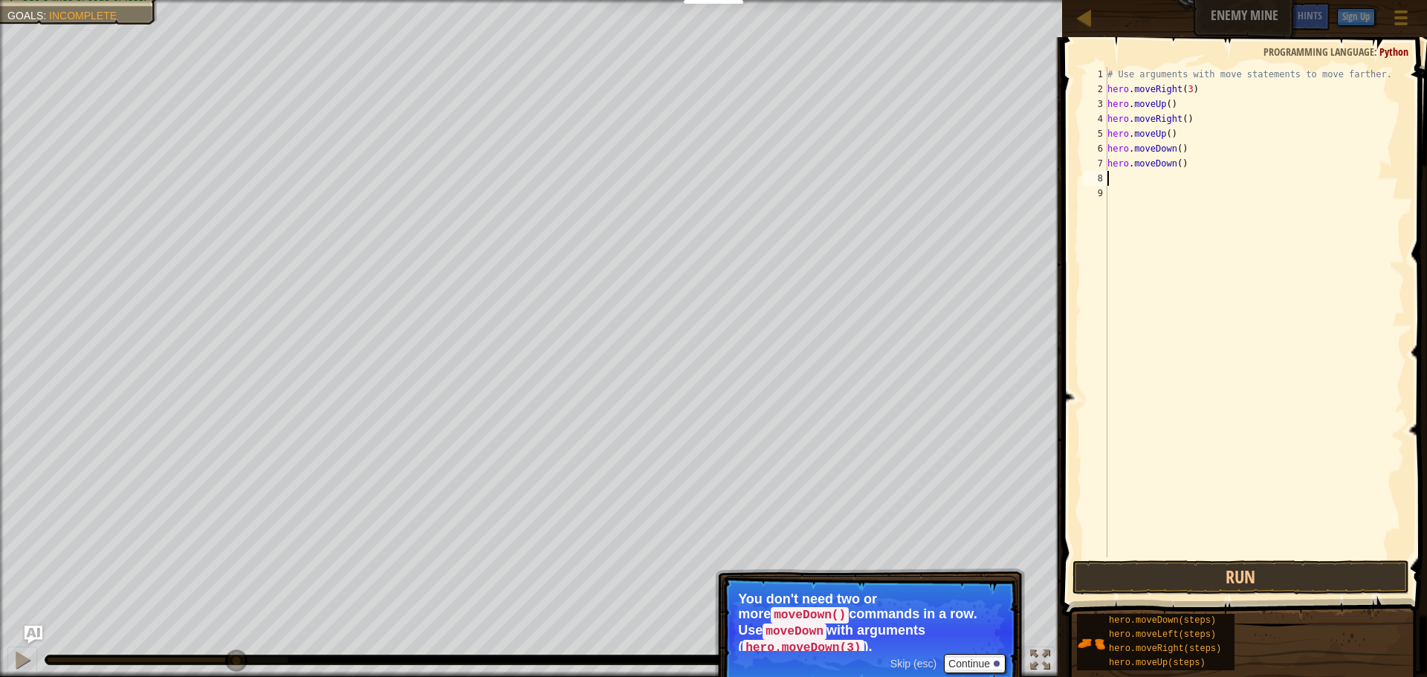
type textarea "h"
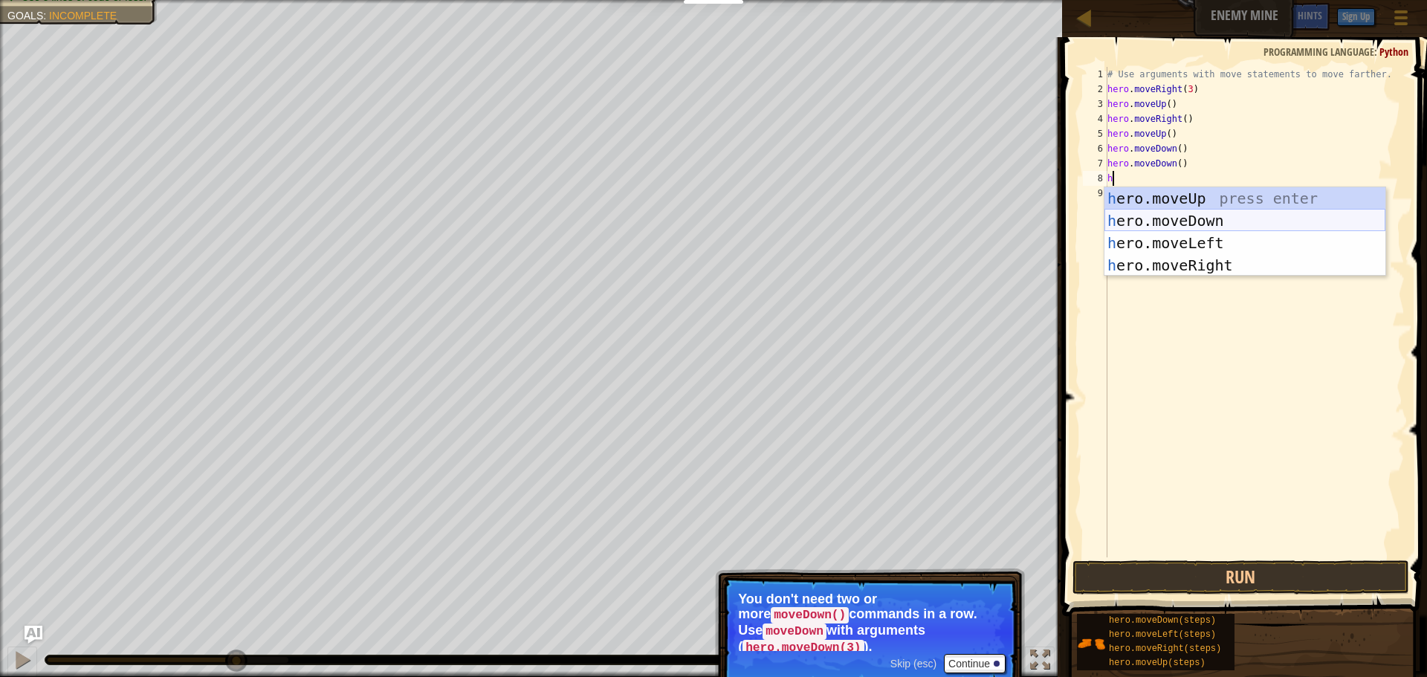
click at [1173, 215] on div "h ero.moveUp press enter h ero.moveDown press enter h ero.moveLeft press enter …" at bounding box center [1244, 254] width 281 height 134
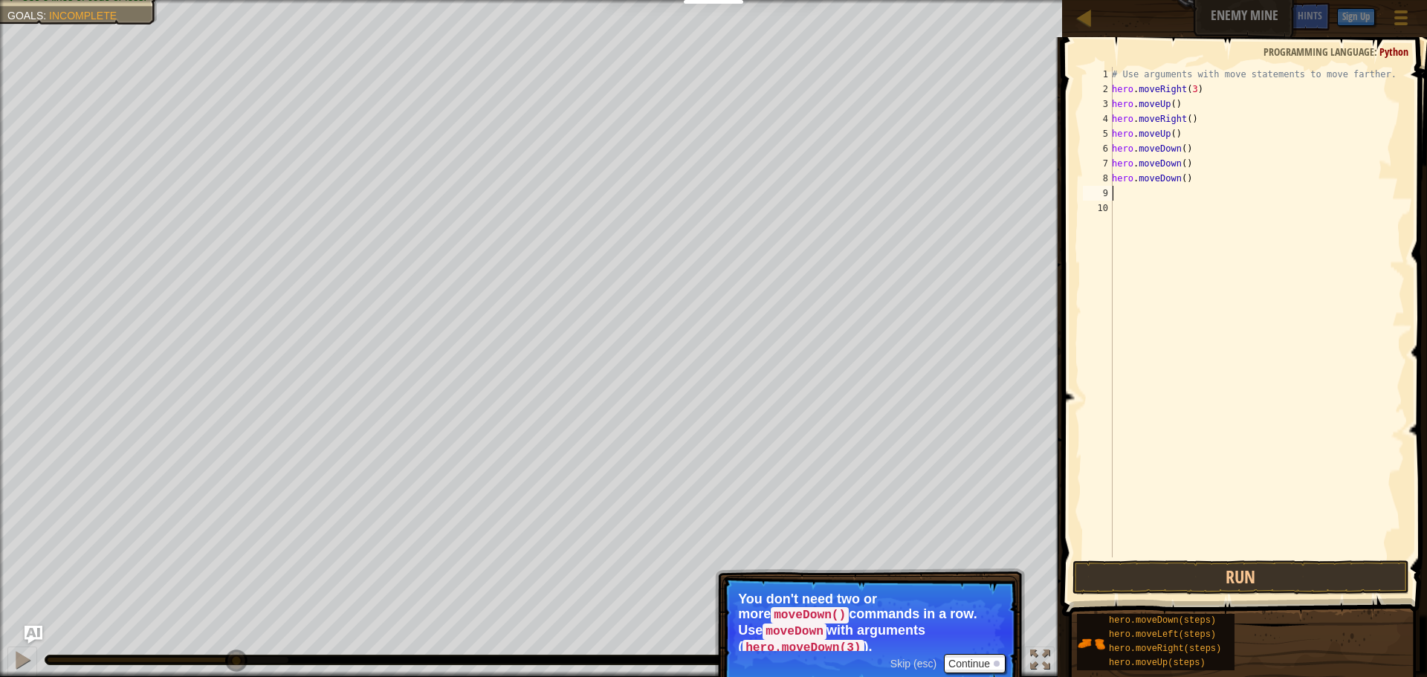
type textarea "h"
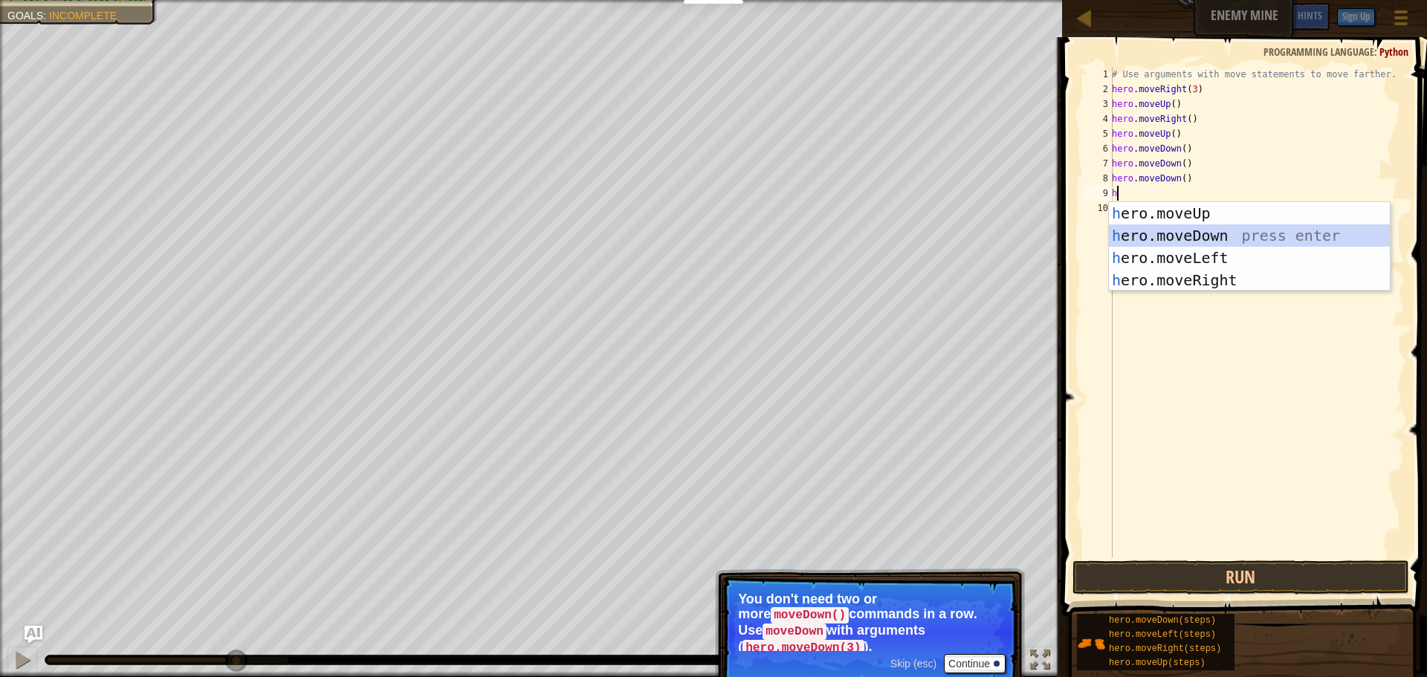
click at [1196, 242] on div "h ero.moveUp press enter h ero.moveDown press enter h ero.moveLeft press enter …" at bounding box center [1249, 269] width 281 height 134
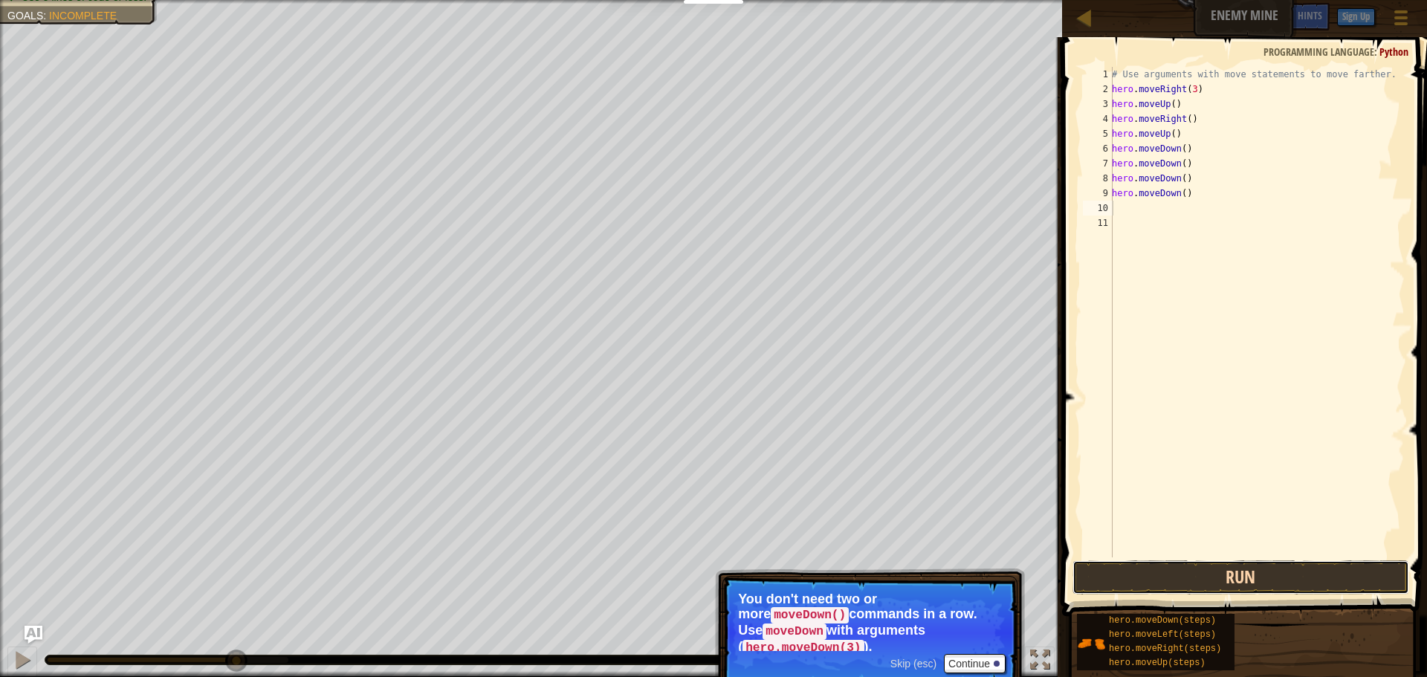
click at [1121, 582] on button "Run" at bounding box center [1240, 577] width 337 height 34
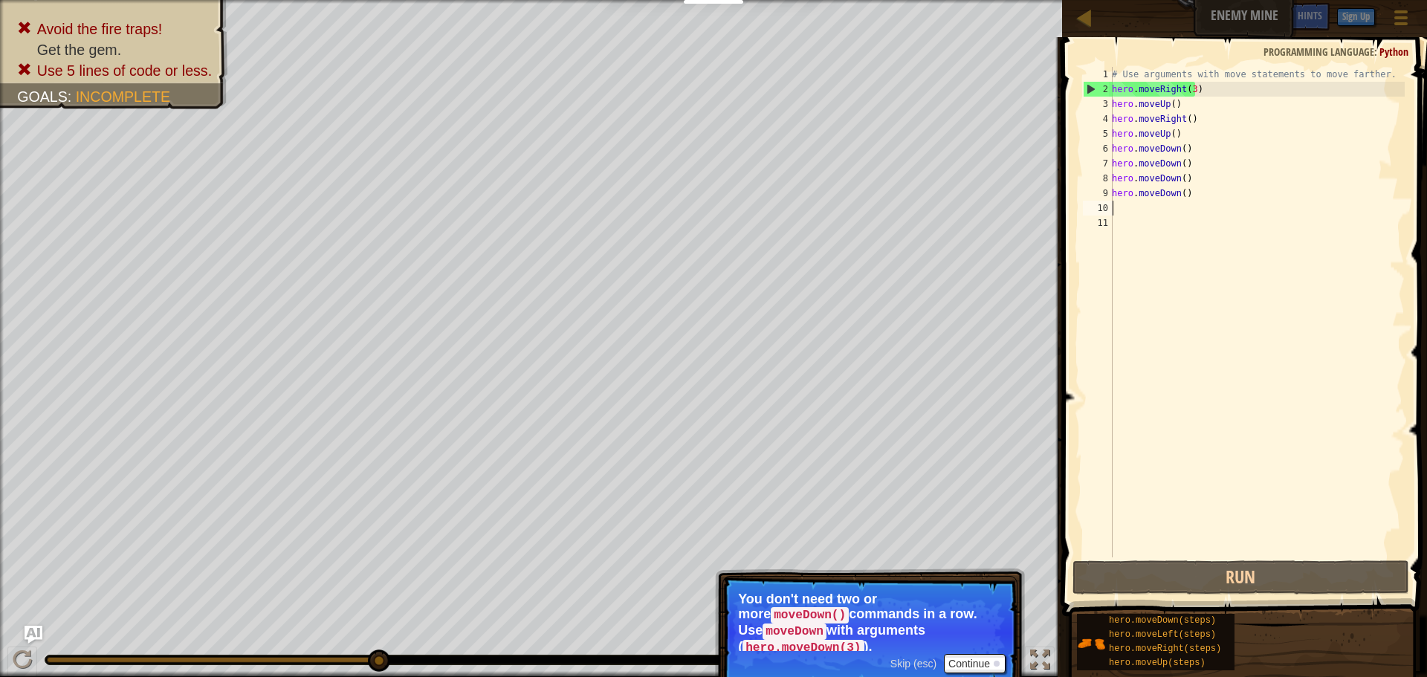
click at [1175, 127] on div "# Use arguments with move statements to move farther. hero . moveRight ( 3 ) he…" at bounding box center [1257, 327] width 296 height 520
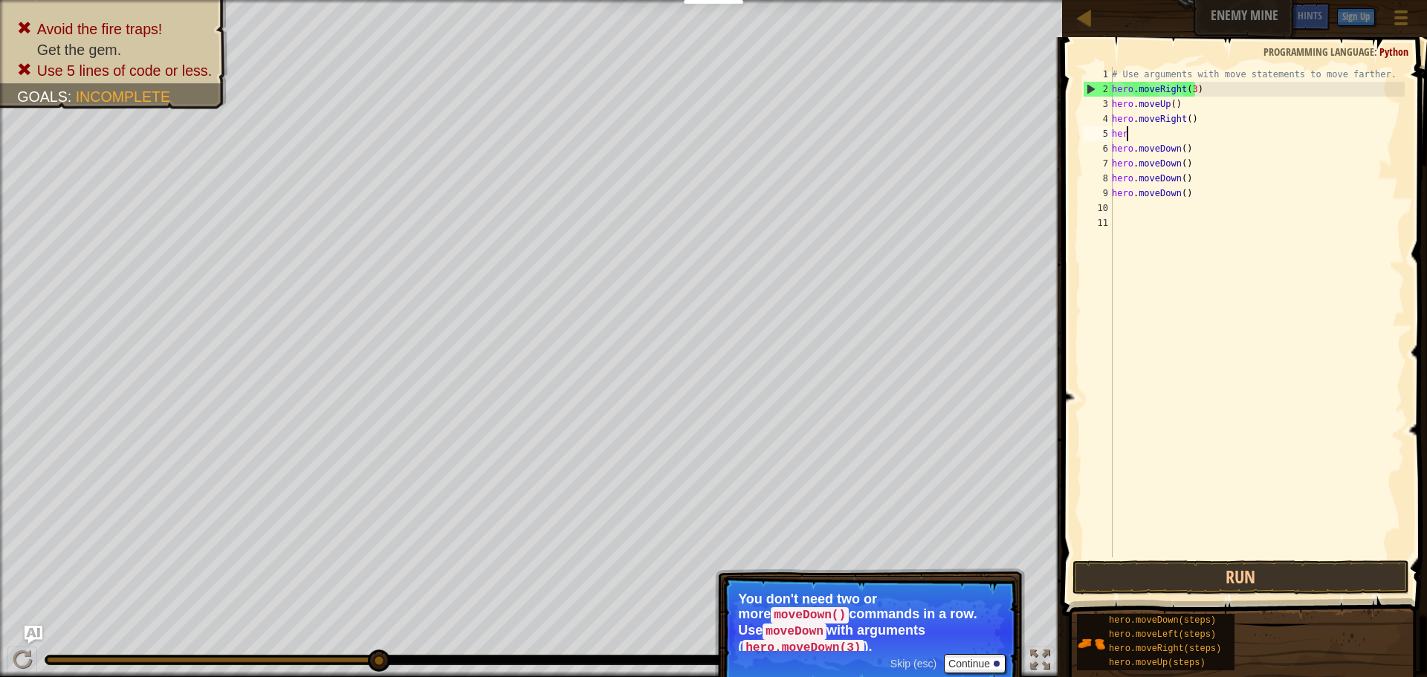
type textarea "h"
type textarea "hero.moveRight()"
click at [1123, 571] on button "Run" at bounding box center [1240, 577] width 337 height 34
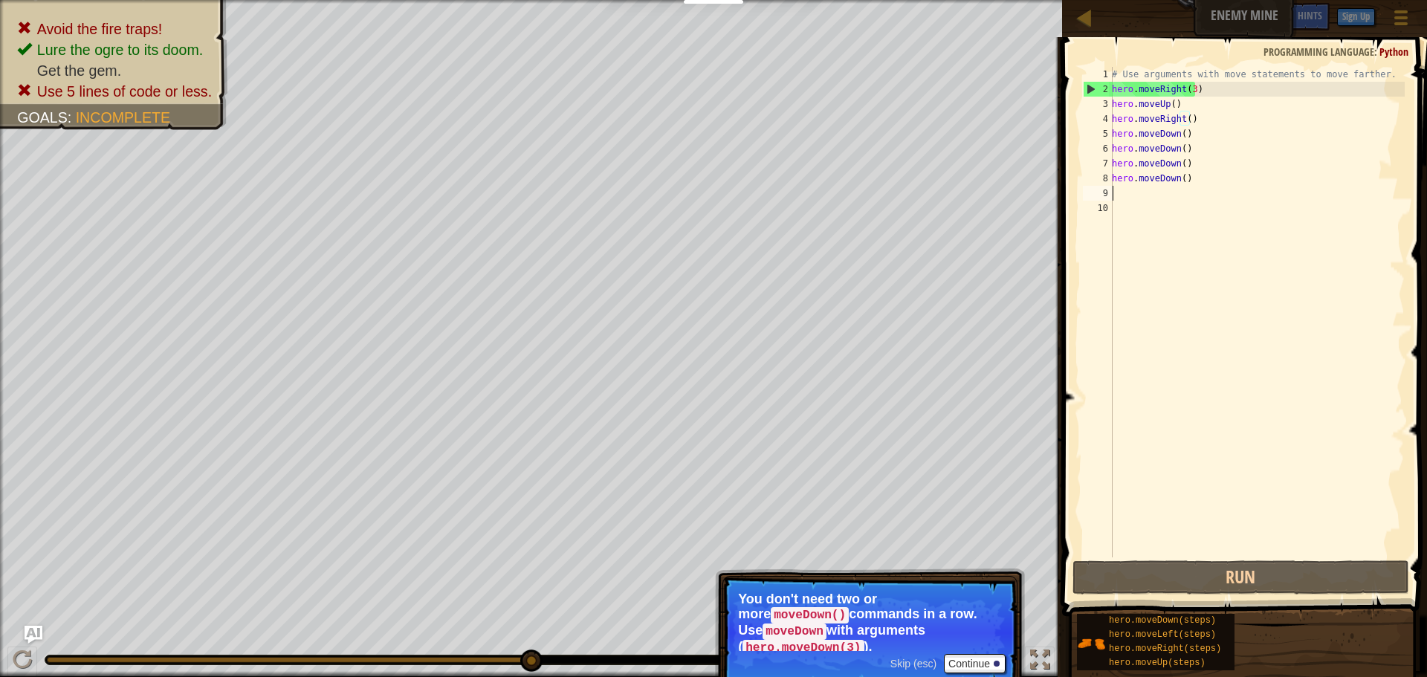
click at [1129, 192] on div "# Use arguments with move statements to move farther. hero . moveRight ( 3 ) he…" at bounding box center [1257, 327] width 296 height 520
type textarea "h"
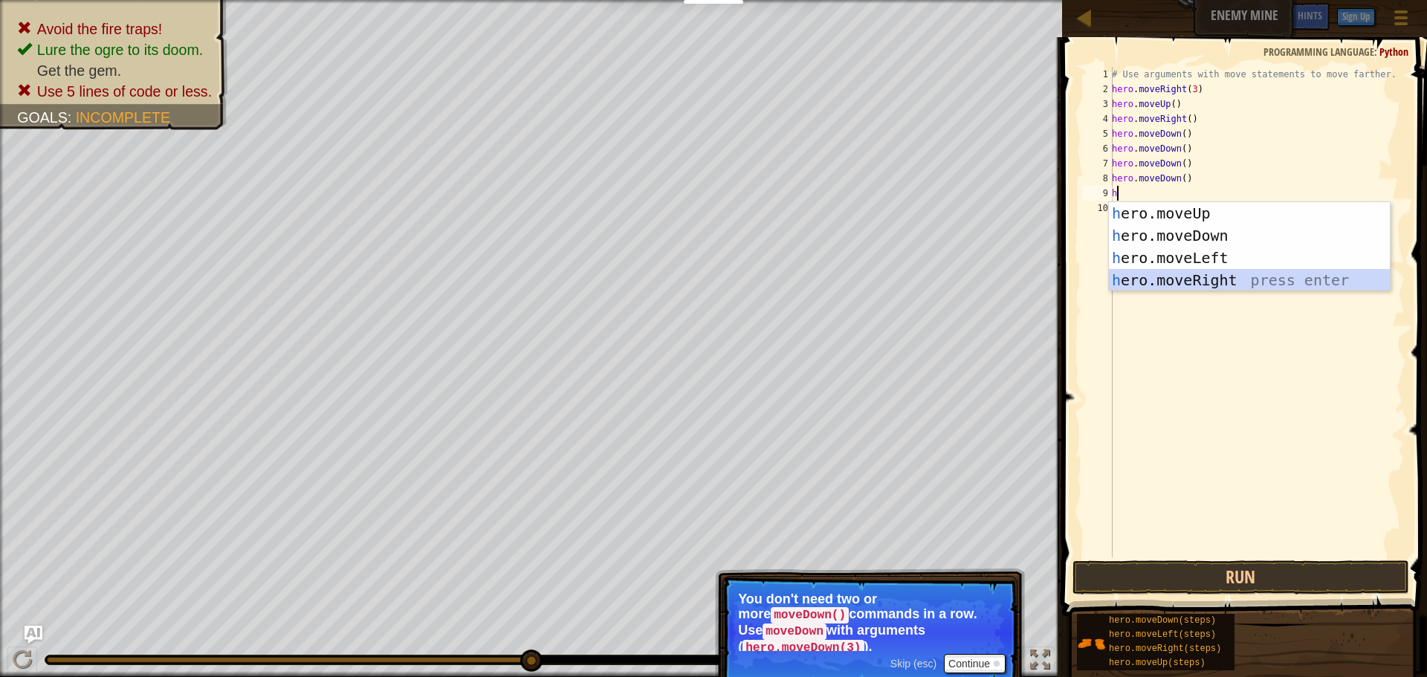
click at [1164, 277] on div "h ero.moveUp press enter h ero.moveDown press enter h ero.moveLeft press enter …" at bounding box center [1249, 269] width 281 height 134
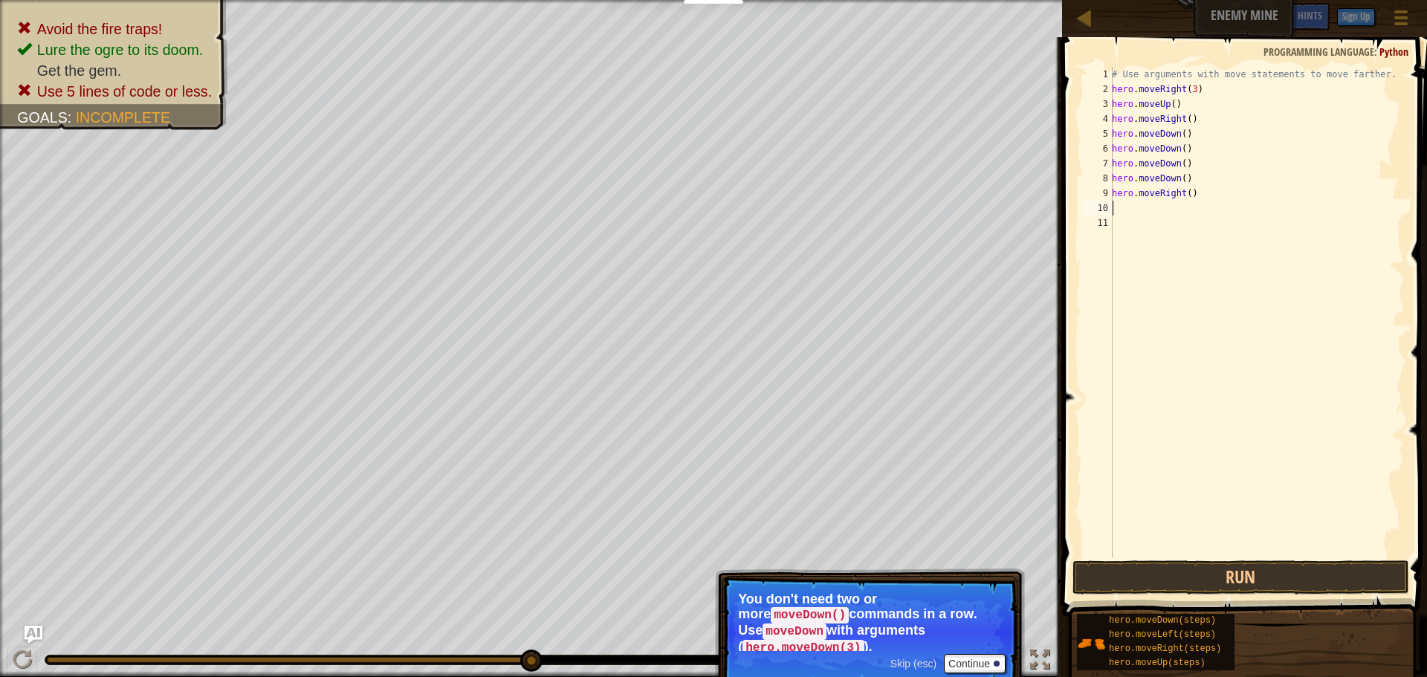
drag, startPoint x: 1299, startPoint y: 547, endPoint x: 1285, endPoint y: 543, distance: 13.9
click at [1285, 543] on div "# Use arguments with move statements to move farther. hero . moveRight ( 3 ) he…" at bounding box center [1257, 327] width 296 height 520
click at [1198, 585] on button "Run" at bounding box center [1240, 577] width 337 height 34
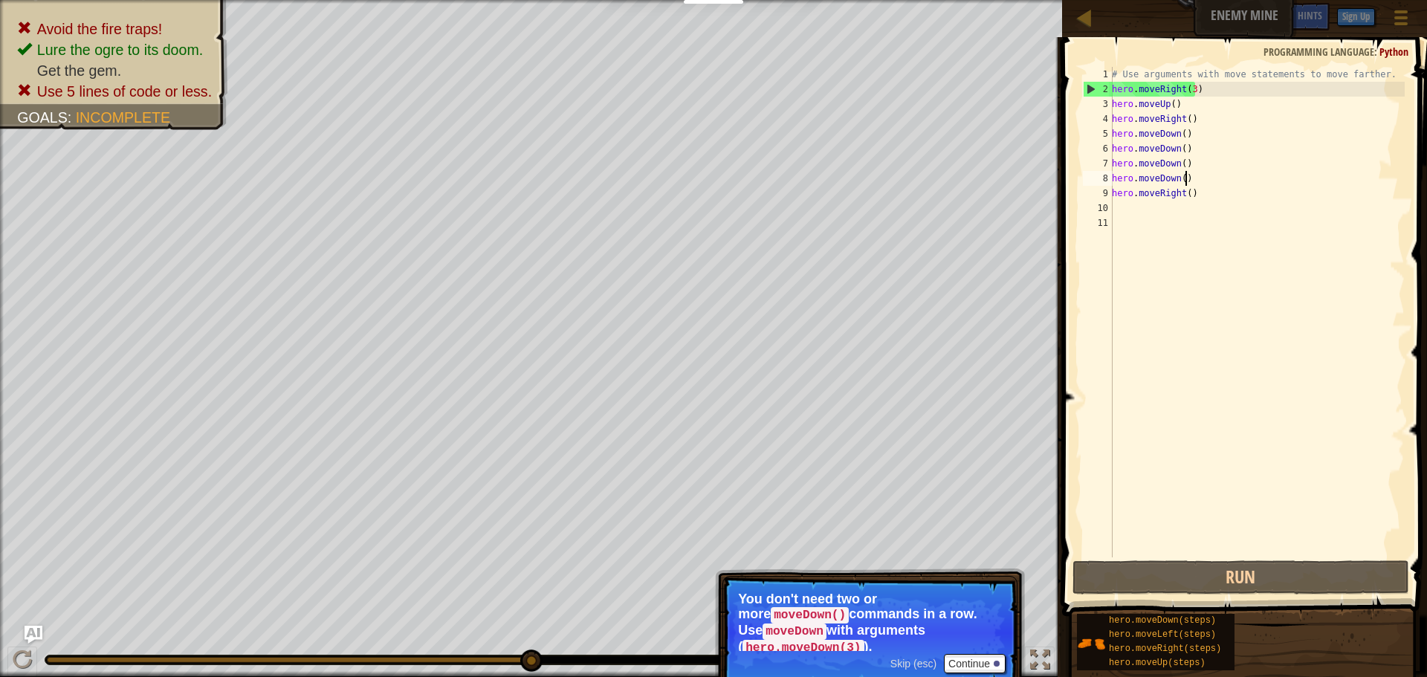
click at [1190, 174] on div "# Use arguments with move statements to move farther. hero . moveRight ( 3 ) he…" at bounding box center [1257, 327] width 296 height 520
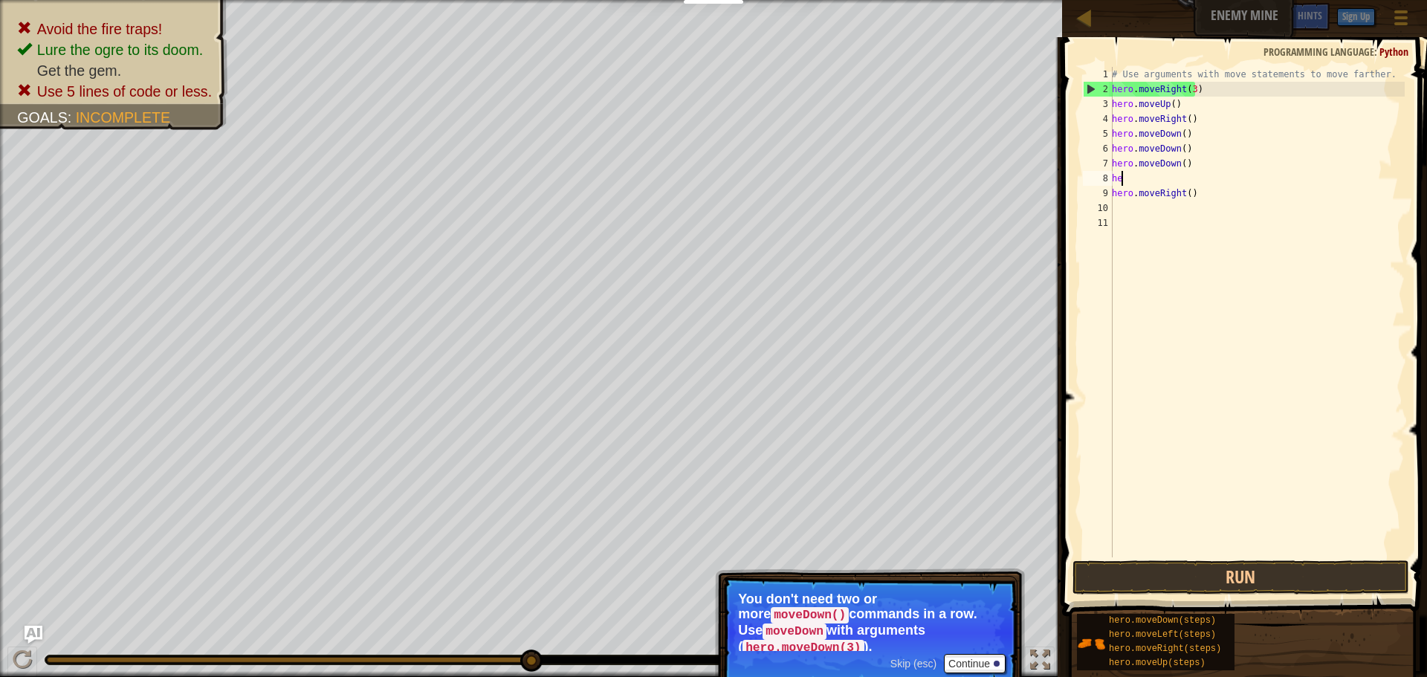
type textarea "h"
click at [1190, 174] on div "# Use arguments with move statements to move farther. hero . moveRight ( 3 ) he…" at bounding box center [1257, 327] width 296 height 520
click at [1363, 586] on button "Run" at bounding box center [1240, 577] width 337 height 34
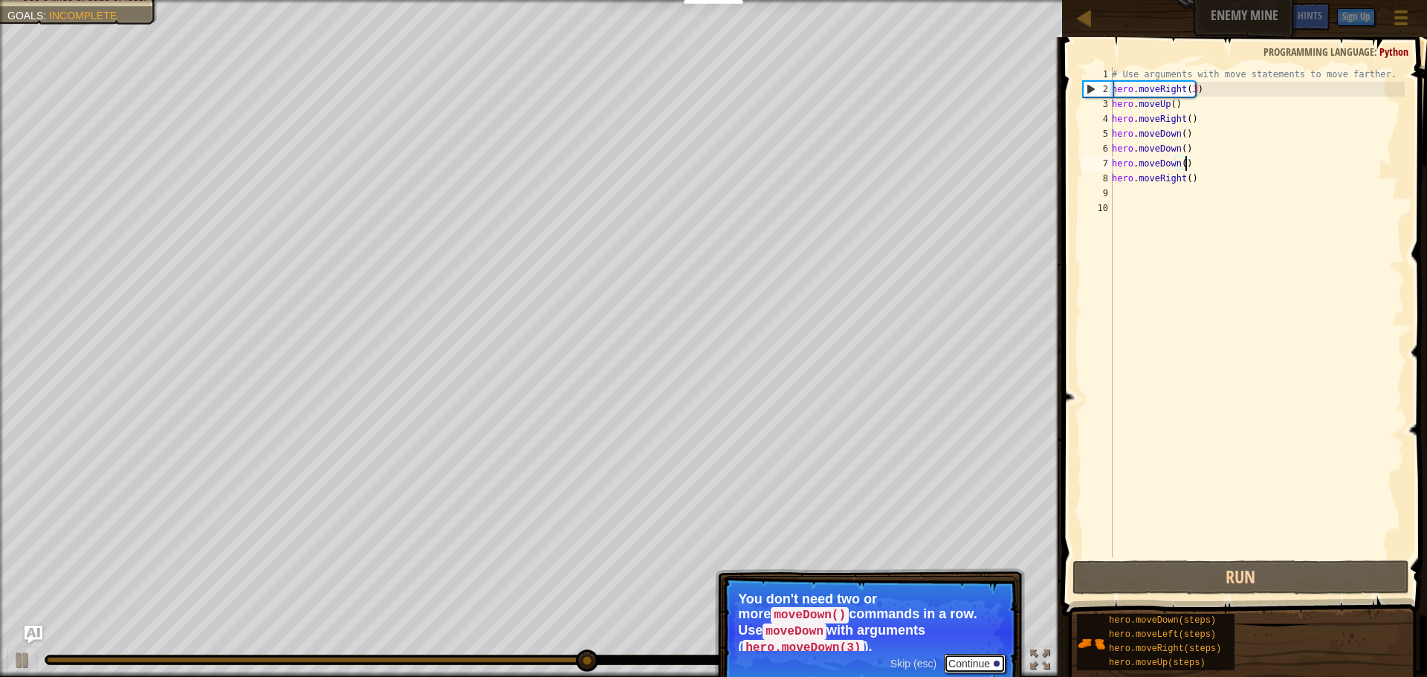
click at [1000, 654] on button "Continue" at bounding box center [975, 663] width 62 height 19
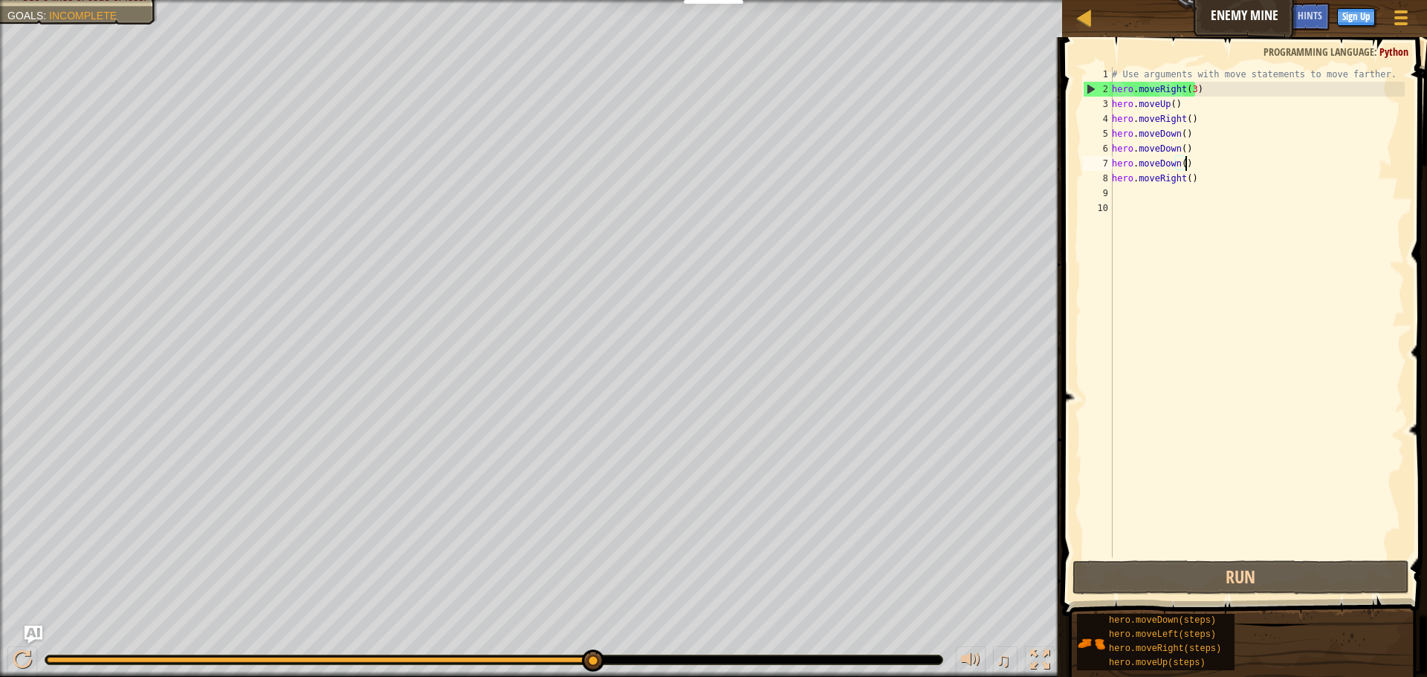
scroll to position [7, 5]
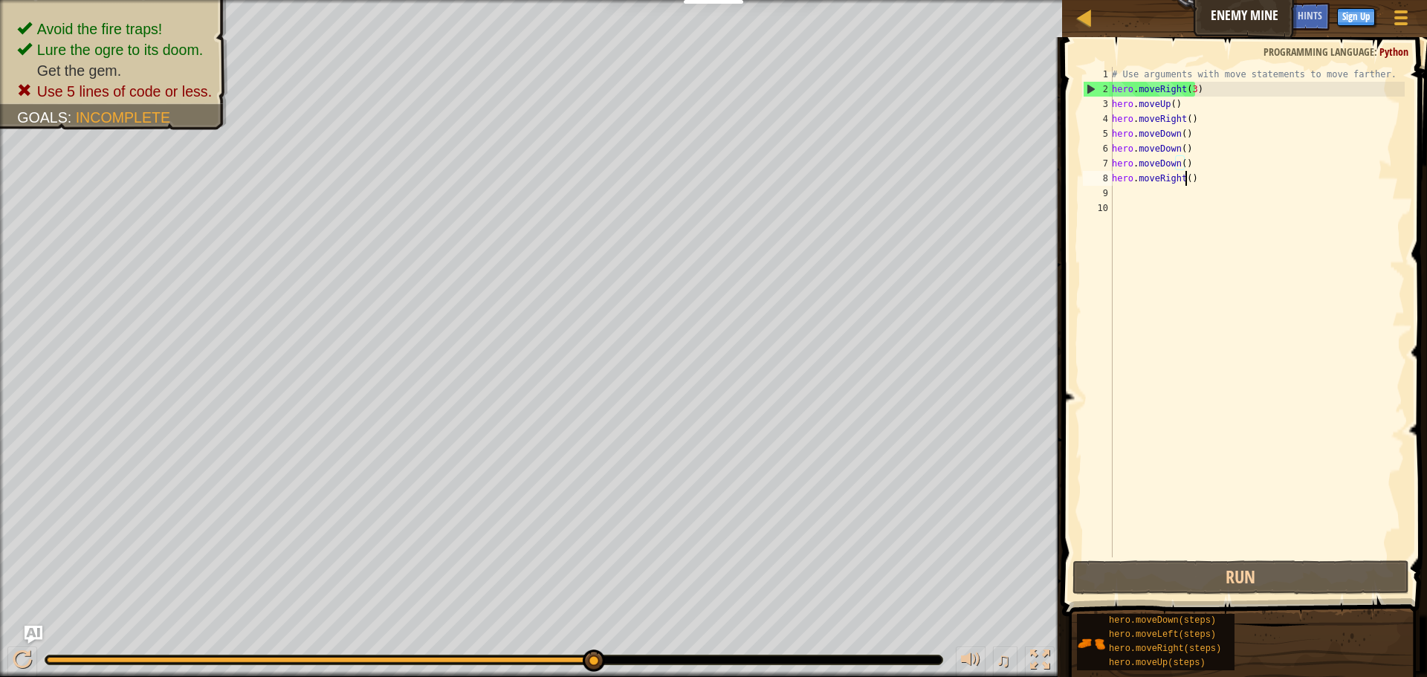
click at [1184, 178] on div "# Use arguments with move statements to move farther. hero . moveRight ( 3 ) he…" at bounding box center [1257, 327] width 296 height 520
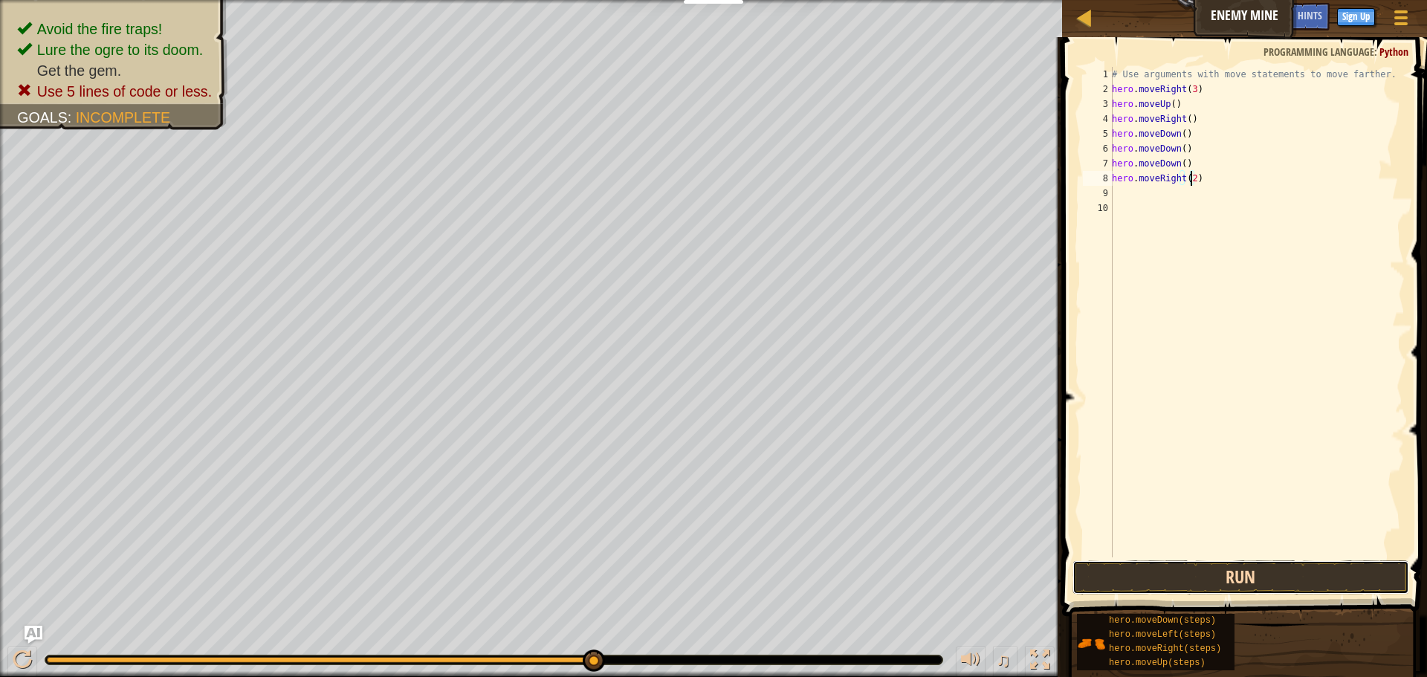
click at [1152, 573] on button "Run" at bounding box center [1240, 577] width 337 height 34
click at [1329, 578] on button "Run" at bounding box center [1240, 577] width 337 height 34
type textarea "hero.moveDo)"
click at [1211, 146] on div "# Use arguments with move statements to move farther. hero . moveRight ( 3 ) he…" at bounding box center [1254, 327] width 300 height 520
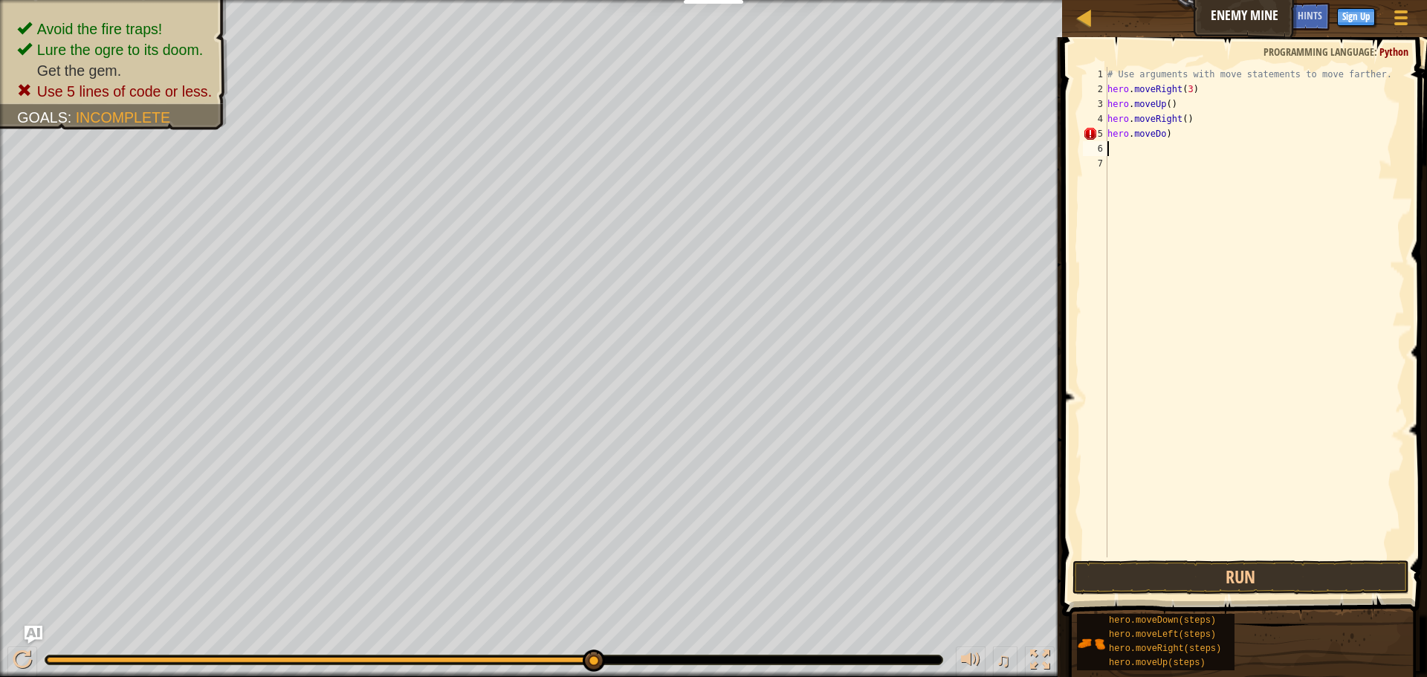
click at [1190, 143] on div "# Use arguments with move statements to move farther. hero . moveRight ( 3 ) he…" at bounding box center [1254, 327] width 300 height 520
click at [1169, 137] on div "# Use arguments with move statements to move farther. hero . moveRight ( 3 ) he…" at bounding box center [1254, 327] width 300 height 520
type textarea "h"
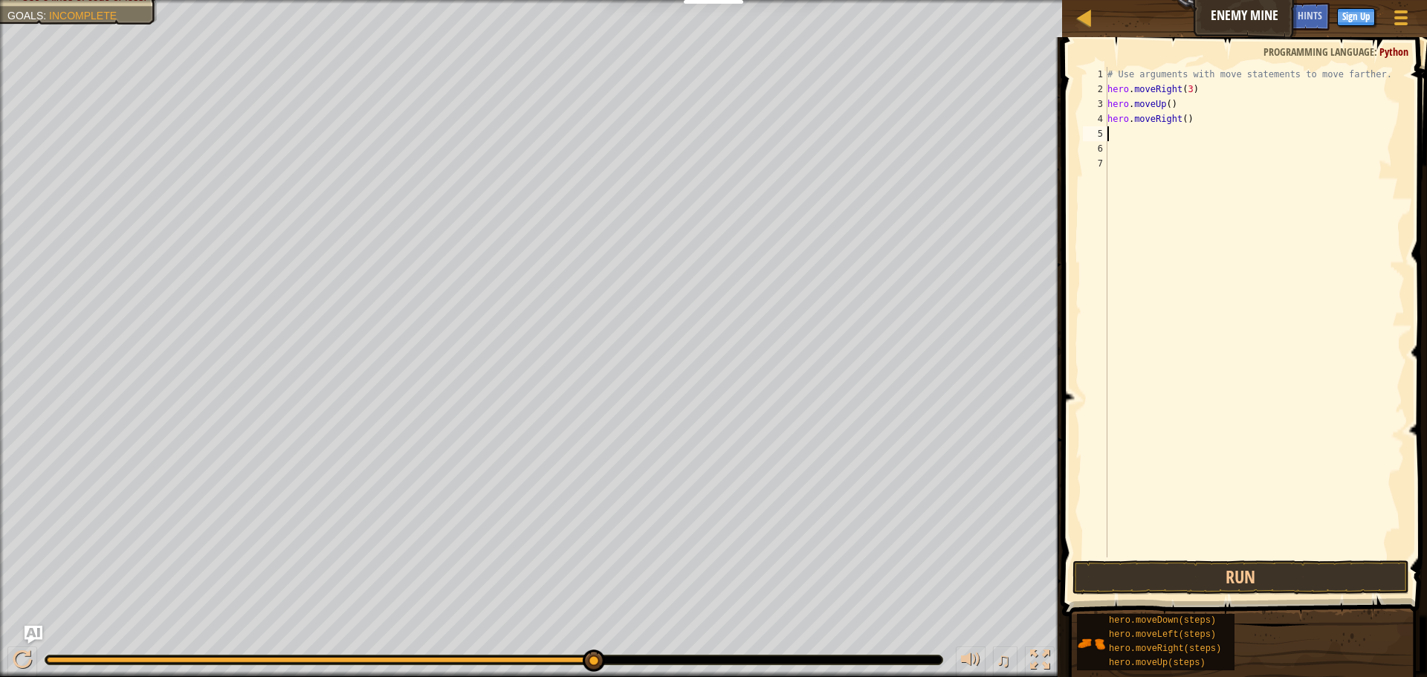
type textarea "g"
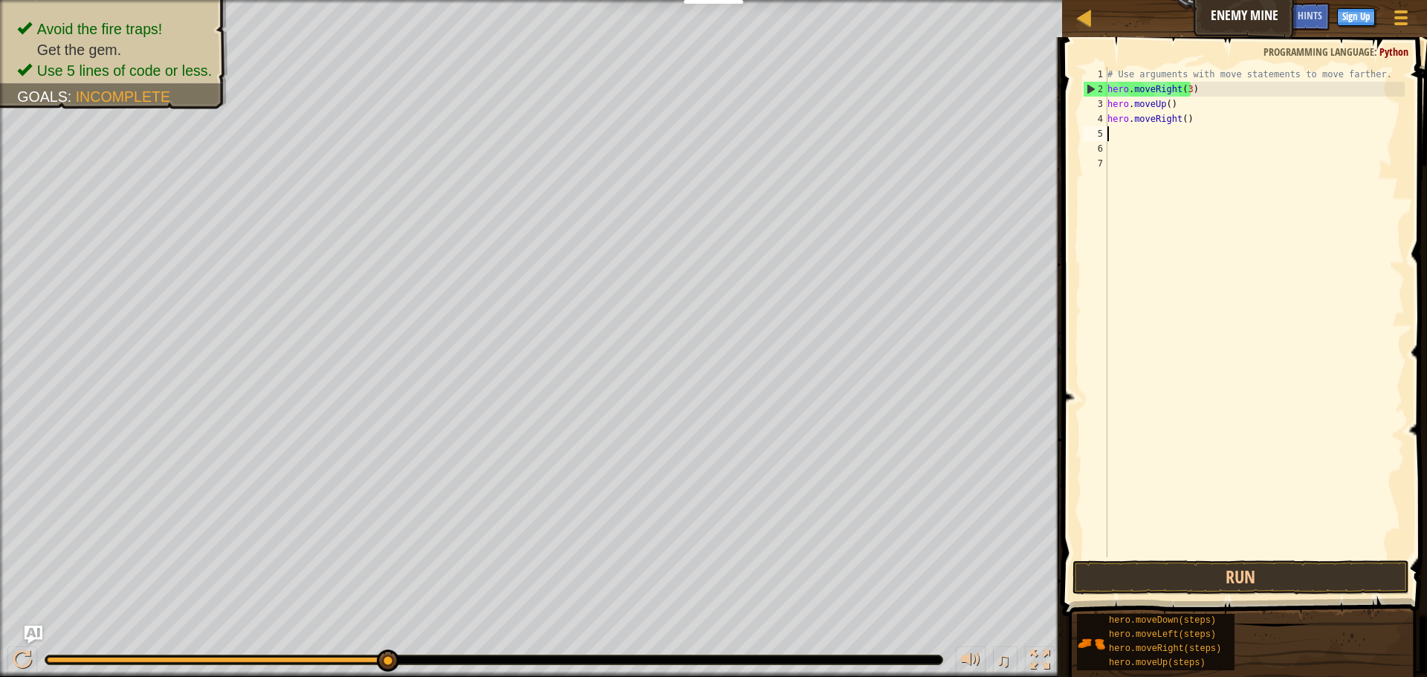
type textarea "h"
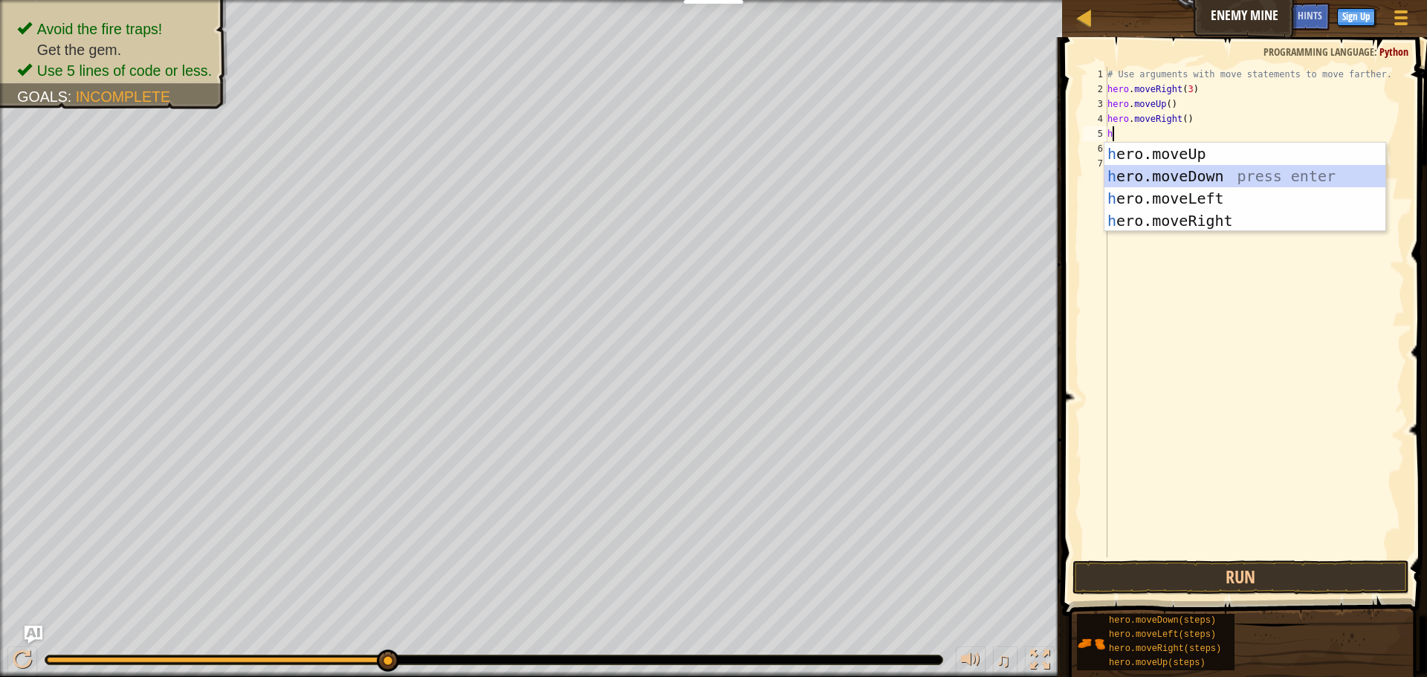
click at [1205, 180] on div "h ero.moveUp press enter h ero.moveDown press enter h ero.moveLeft press enter …" at bounding box center [1244, 210] width 281 height 134
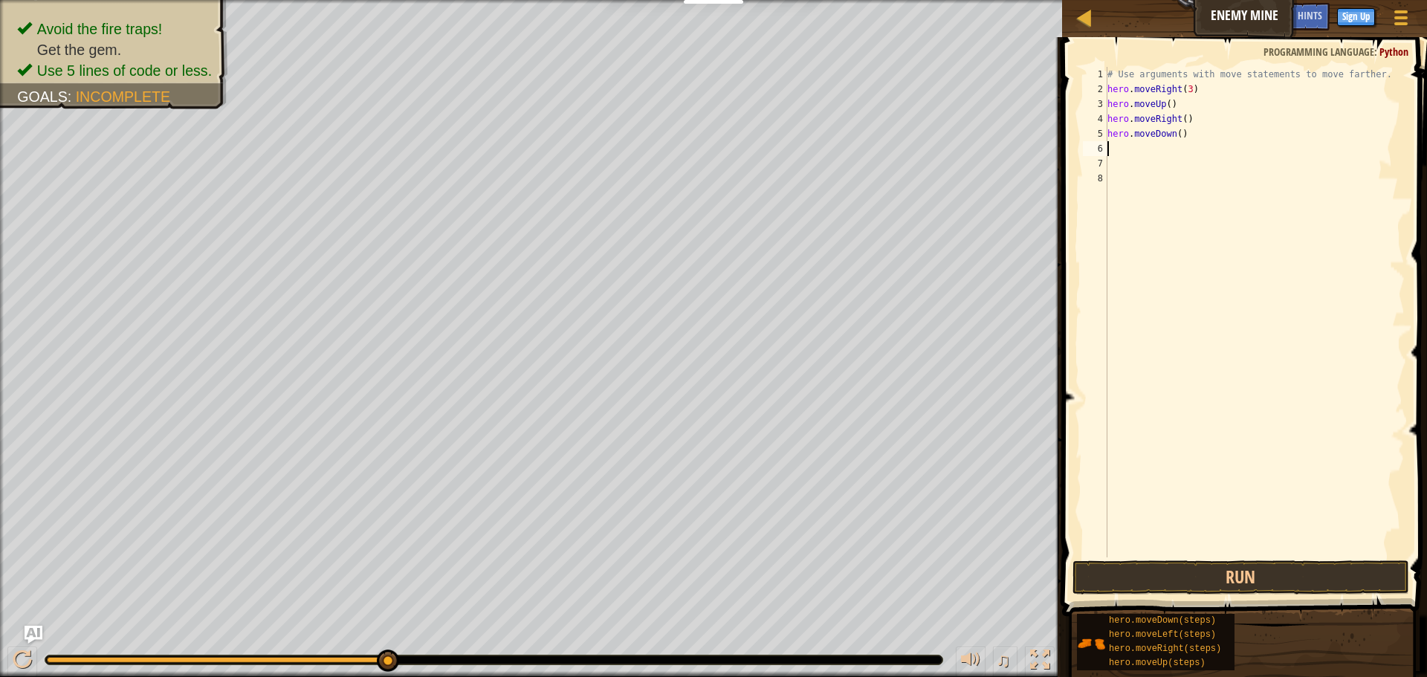
click at [1176, 134] on div "# Use arguments with move statements to move farther. hero . moveRight ( 3 ) he…" at bounding box center [1254, 327] width 300 height 520
type textarea "hero.moveDown(4)"
click at [1184, 578] on button "Run" at bounding box center [1240, 577] width 337 height 34
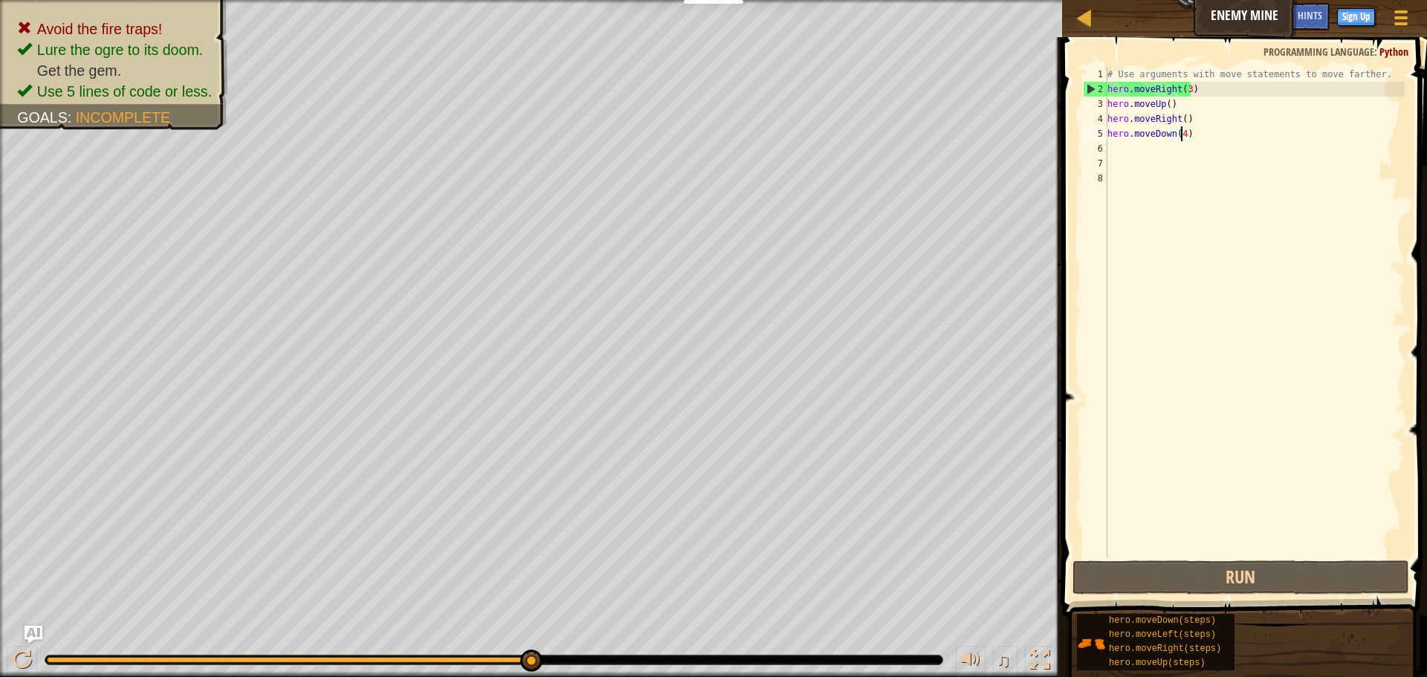
click at [1148, 144] on div "# Use arguments with move statements to move farther. hero . moveRight ( 3 ) he…" at bounding box center [1254, 327] width 300 height 520
click at [1176, 136] on div "# Use arguments with move statements to move farther. hero . moveRight ( 3 ) he…" at bounding box center [1254, 327] width 300 height 520
click at [1178, 137] on div "# Use arguments with move statements to move farther. hero . moveRight ( 3 ) he…" at bounding box center [1254, 327] width 300 height 520
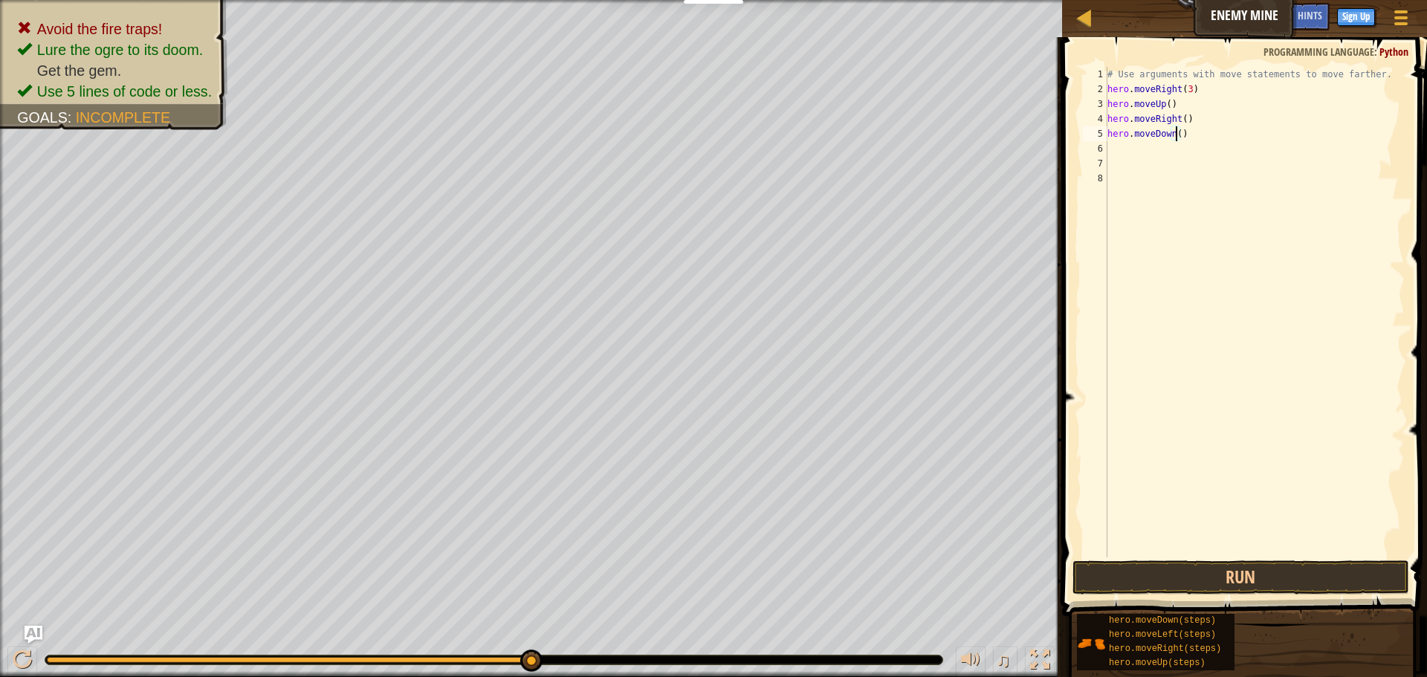
scroll to position [7, 6]
type textarea "hero.moveDown(3)"
click at [1201, 581] on button "Run" at bounding box center [1240, 577] width 337 height 34
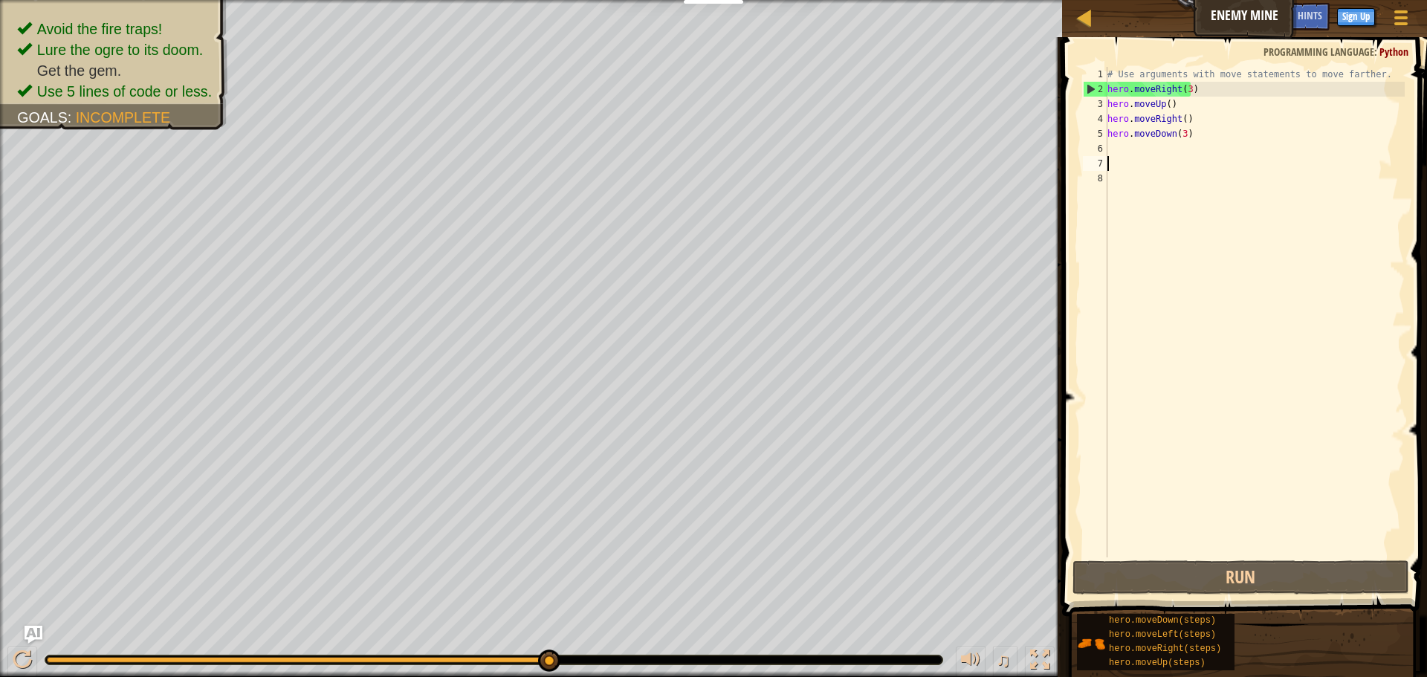
click at [1132, 158] on div "# Use arguments with move statements to move farther. hero . moveRight ( 3 ) he…" at bounding box center [1254, 327] width 300 height 520
click at [1123, 154] on div "# Use arguments with move statements to move farther. hero . moveRight ( 3 ) he…" at bounding box center [1254, 327] width 300 height 520
type textarea "h"
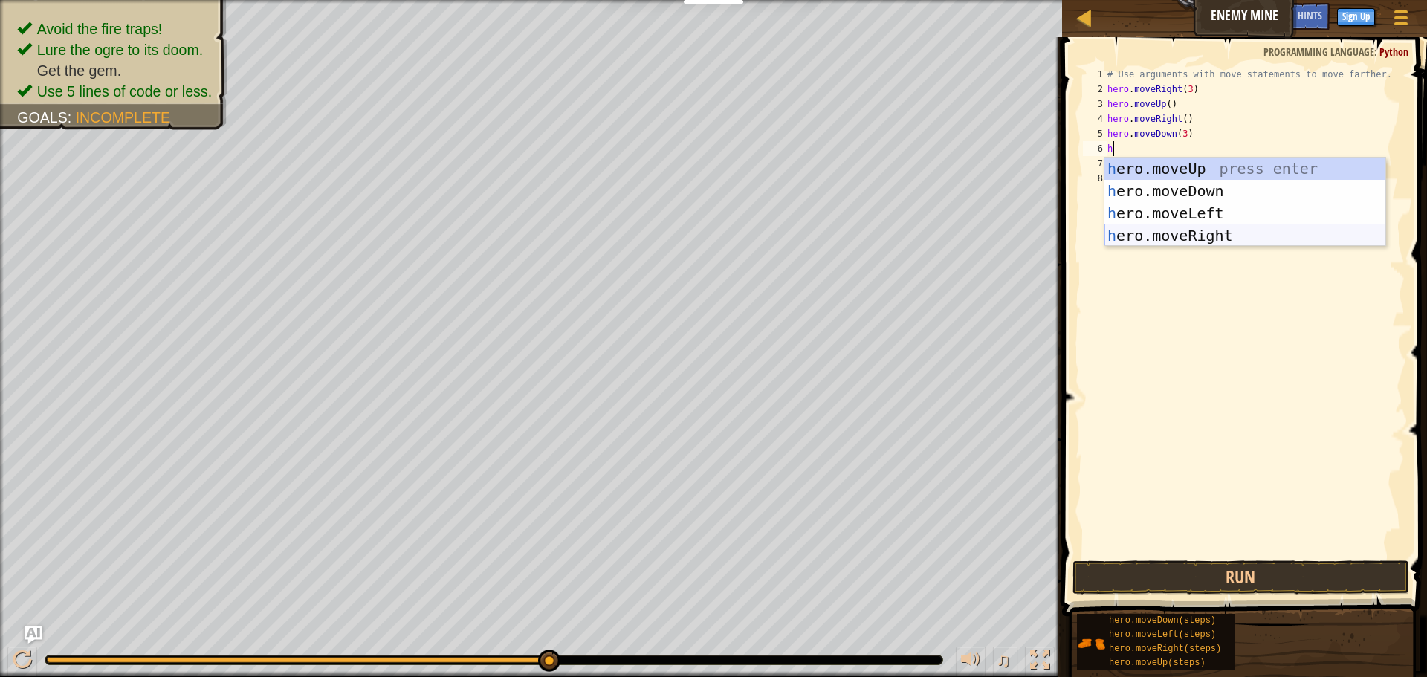
click at [1204, 236] on div "h ero.moveUp press enter h ero.moveDown press enter h ero.moveLeft press enter …" at bounding box center [1244, 225] width 281 height 134
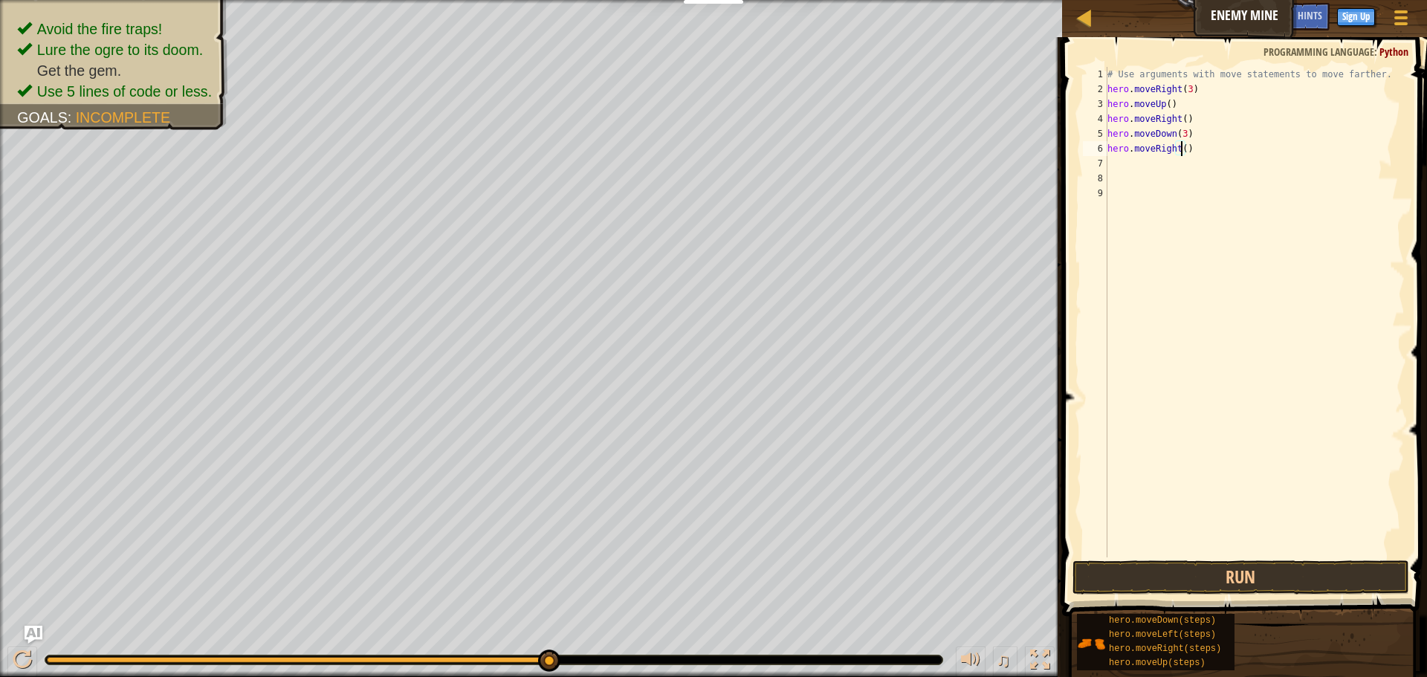
click at [1179, 149] on div "# Use arguments with move statements to move farther. hero . moveRight ( 3 ) he…" at bounding box center [1254, 327] width 300 height 520
type textarea "hero.moveRight(2)"
click at [1214, 576] on button "Run" at bounding box center [1240, 577] width 337 height 34
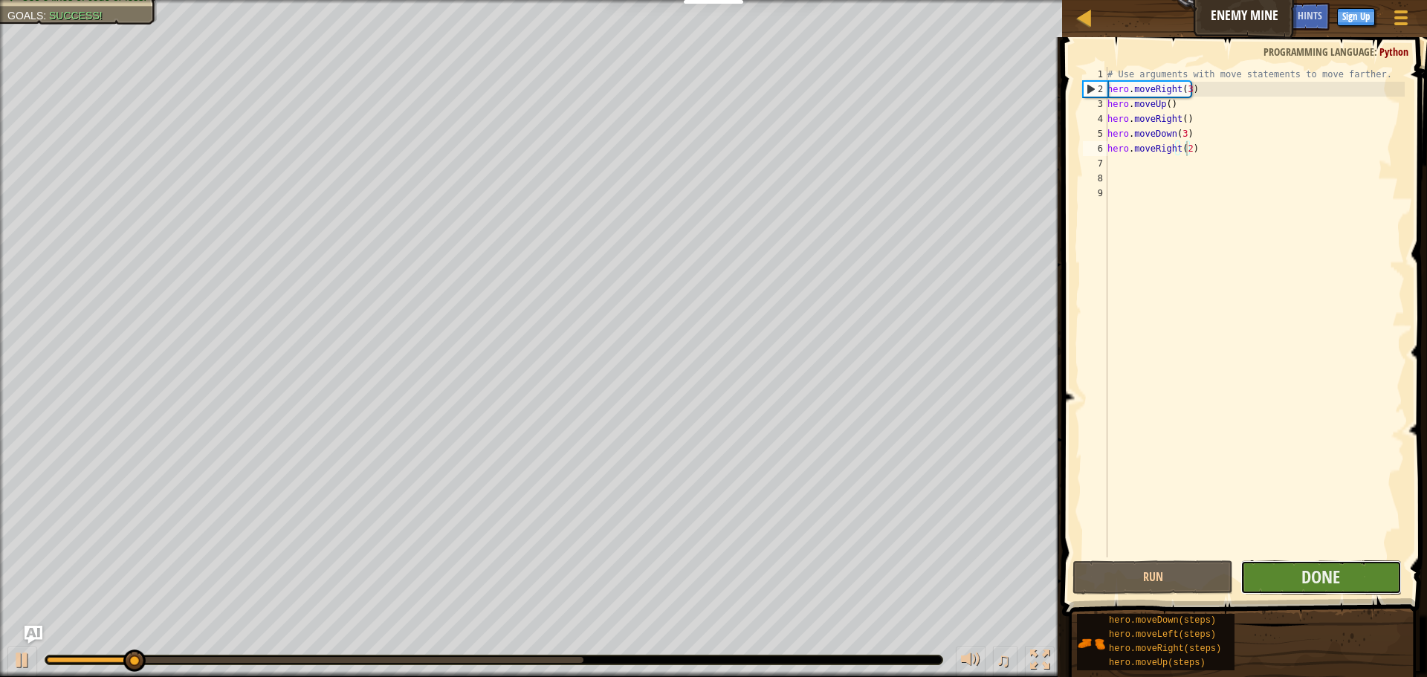
click at [1282, 581] on button "Done" at bounding box center [1320, 577] width 160 height 34
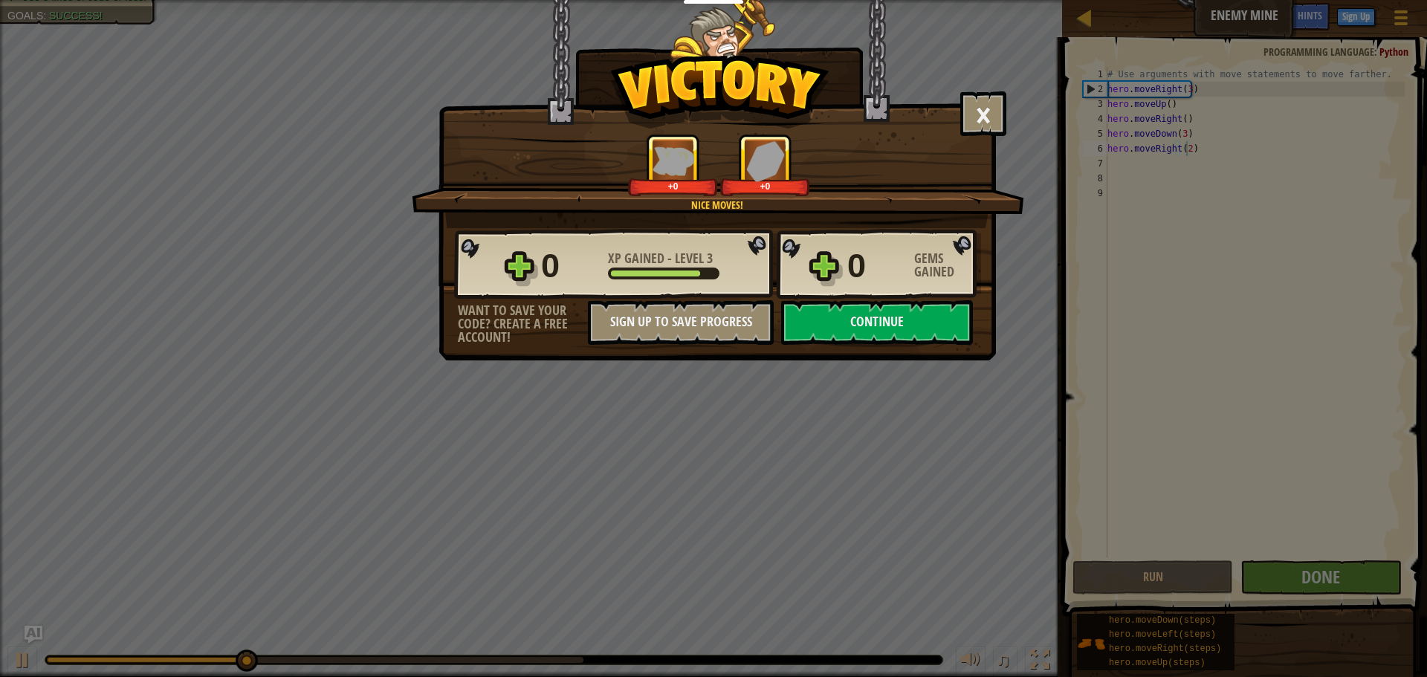
click at [912, 350] on div "× Nice moves! How fun was this level? Nice moves! +0 +0 Reticulating Splines...…" at bounding box center [716, 180] width 557 height 360
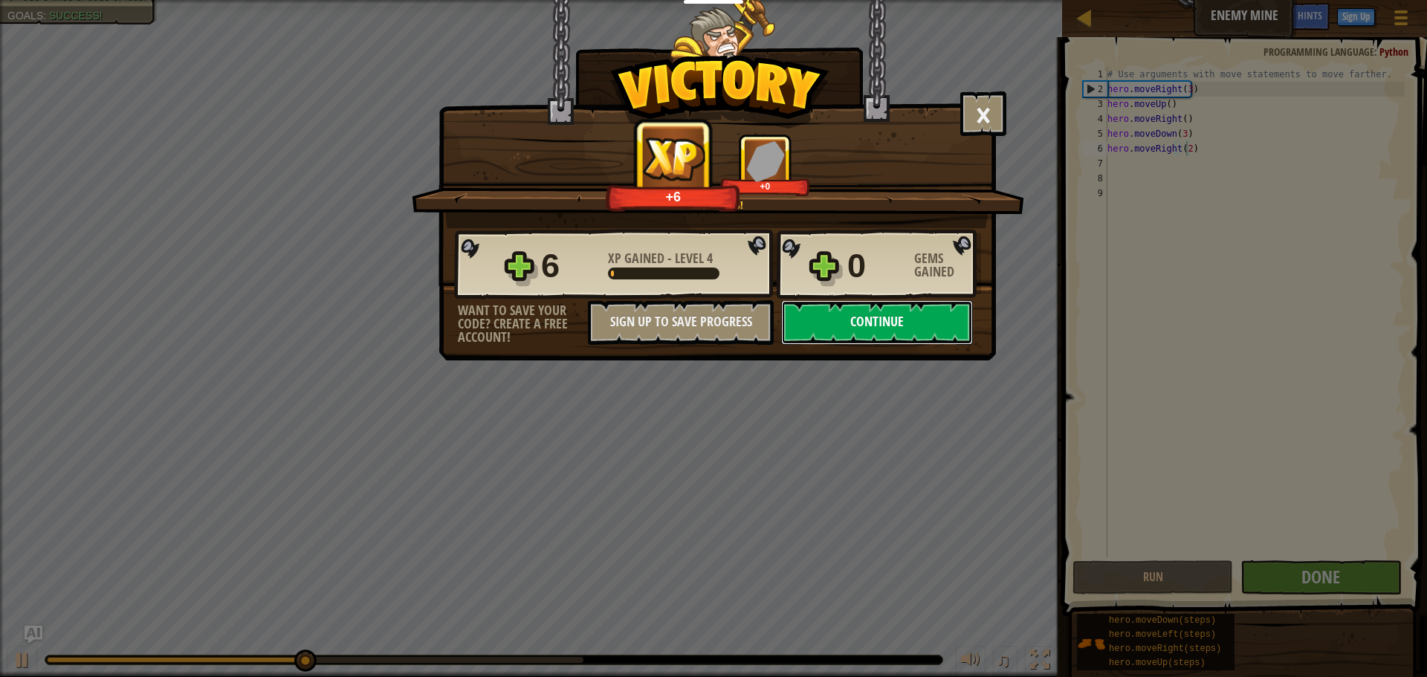
click at [943, 331] on button "Continue" at bounding box center [877, 322] width 192 height 45
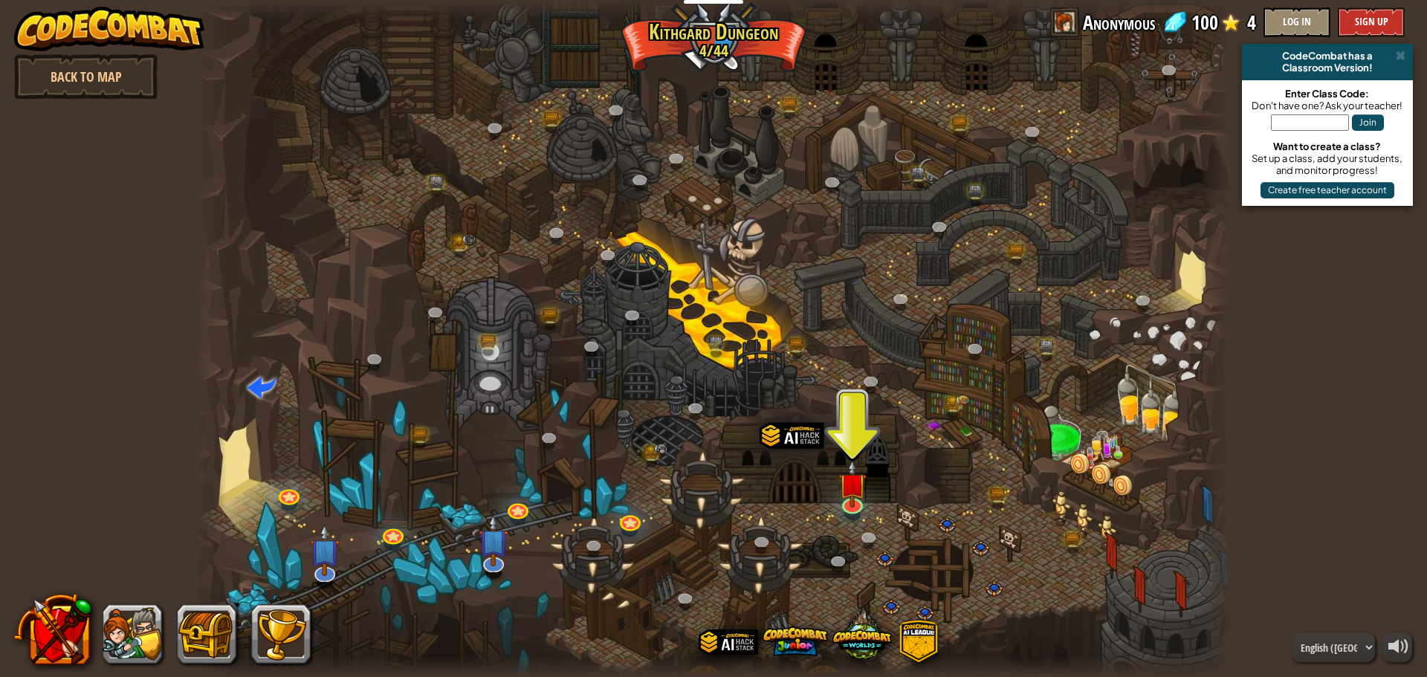
click at [837, 475] on div at bounding box center [713, 338] width 1036 height 677
click at [841, 473] on img at bounding box center [851, 472] width 27 height 63
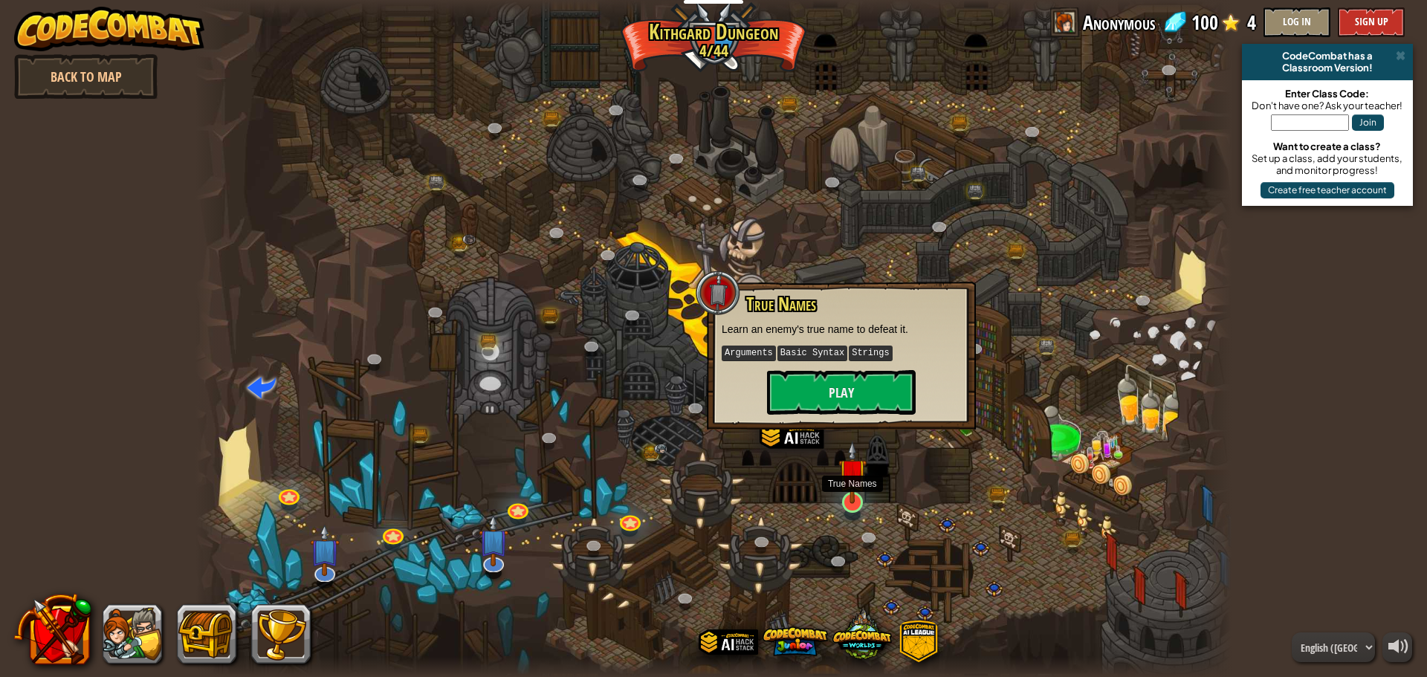
click at [853, 481] on img at bounding box center [851, 472] width 27 height 63
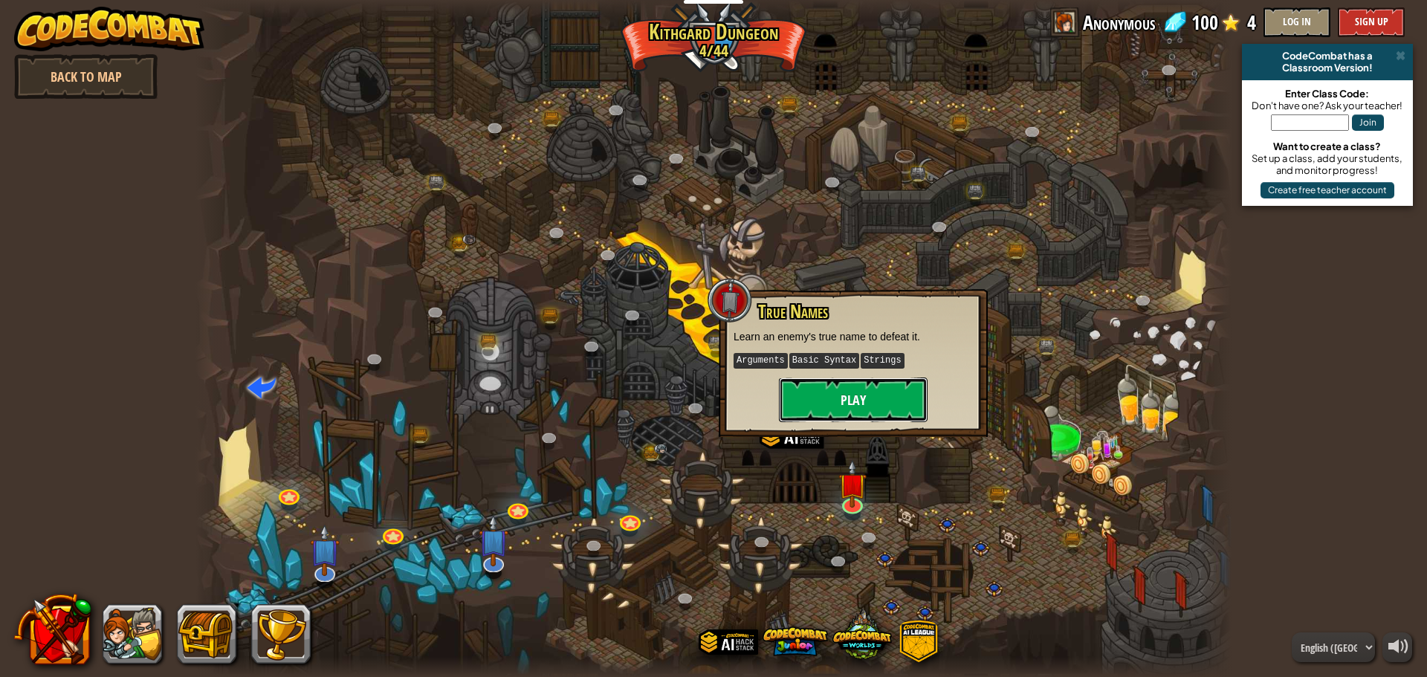
click at [881, 418] on button "Play" at bounding box center [853, 399] width 149 height 45
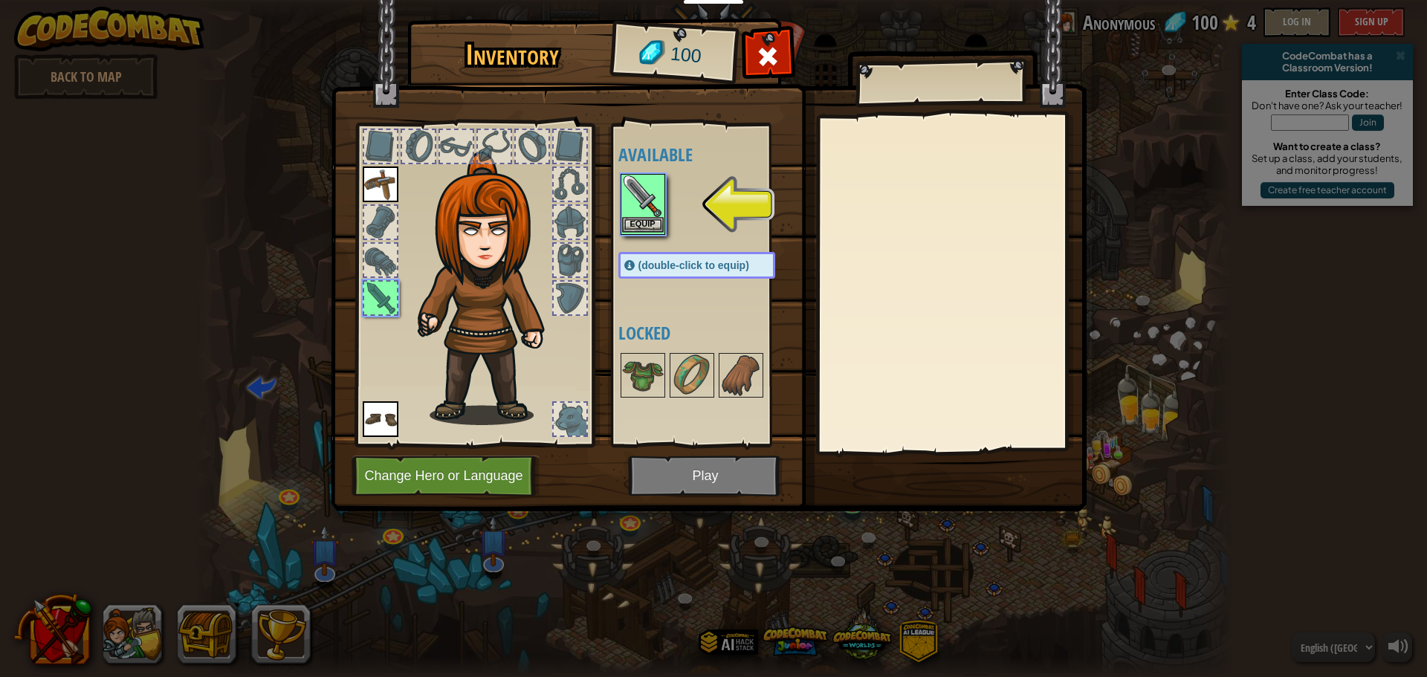
click at [646, 215] on img at bounding box center [643, 196] width 42 height 42
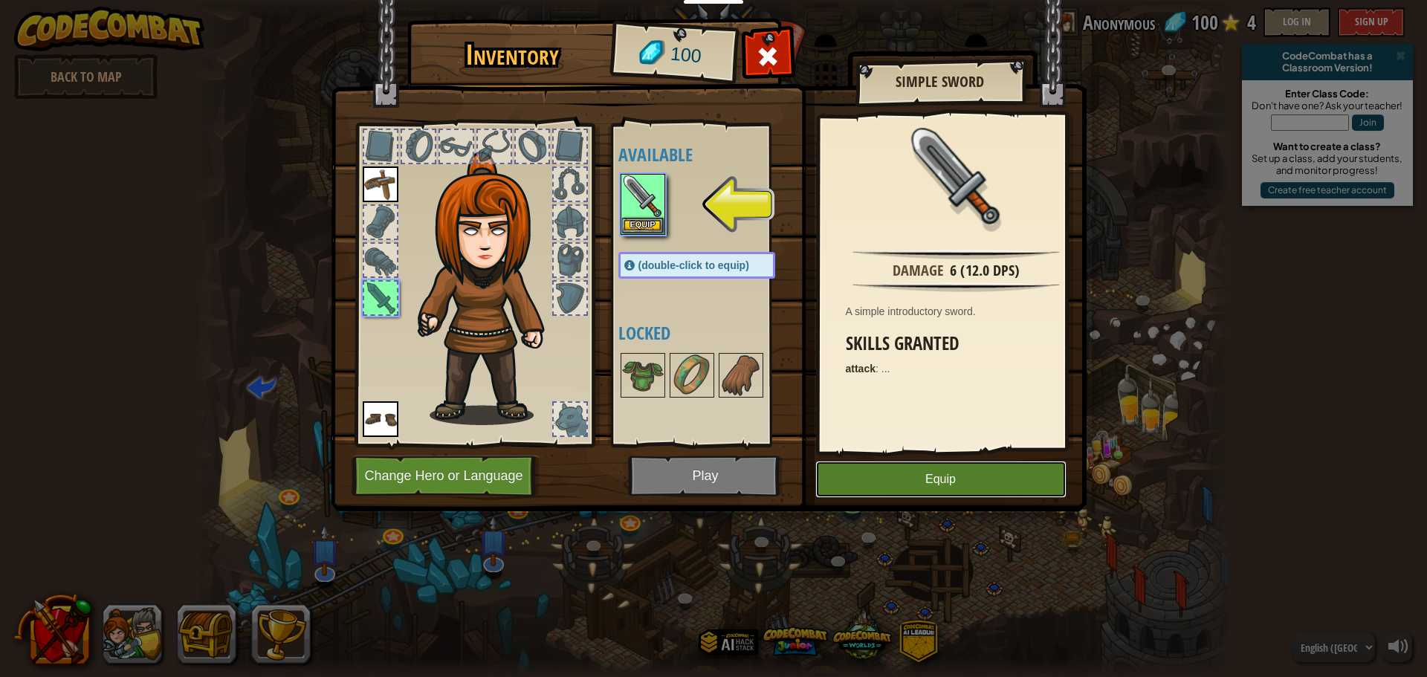
click at [885, 462] on button "Equip" at bounding box center [940, 479] width 251 height 37
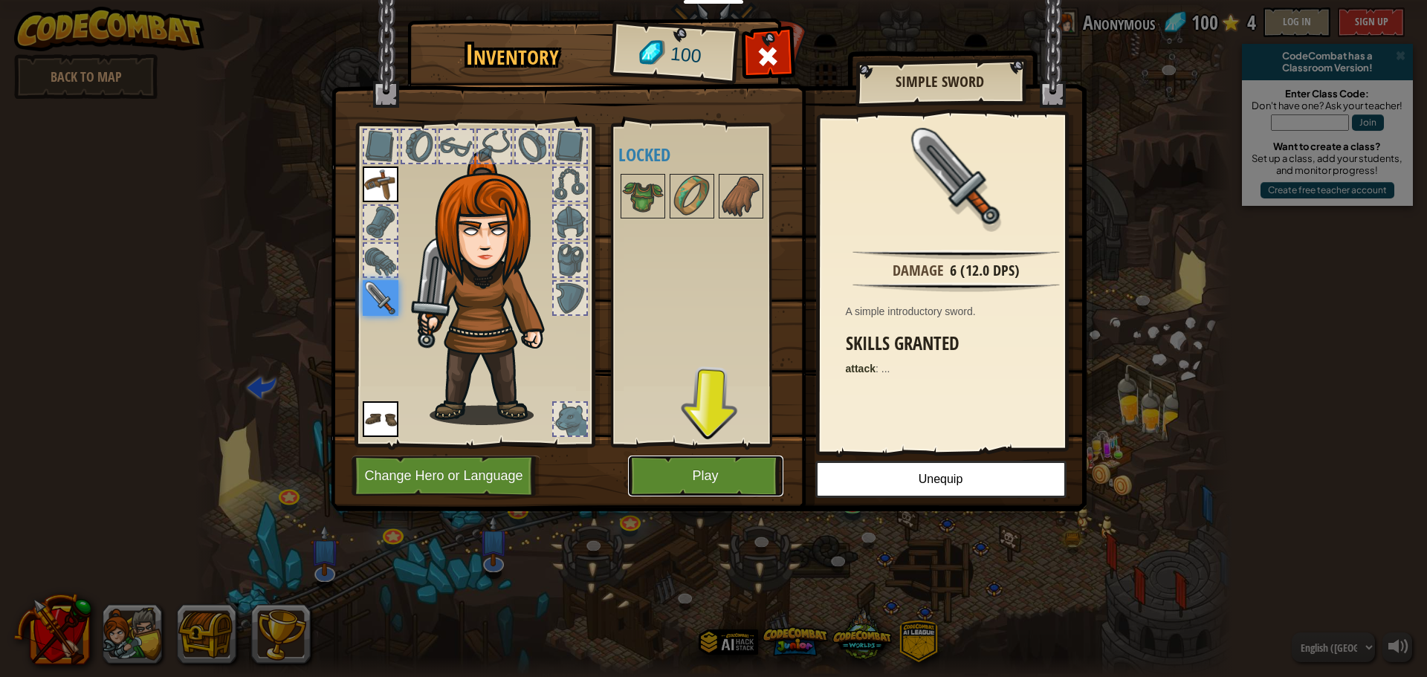
click at [669, 477] on button "Play" at bounding box center [705, 475] width 155 height 41
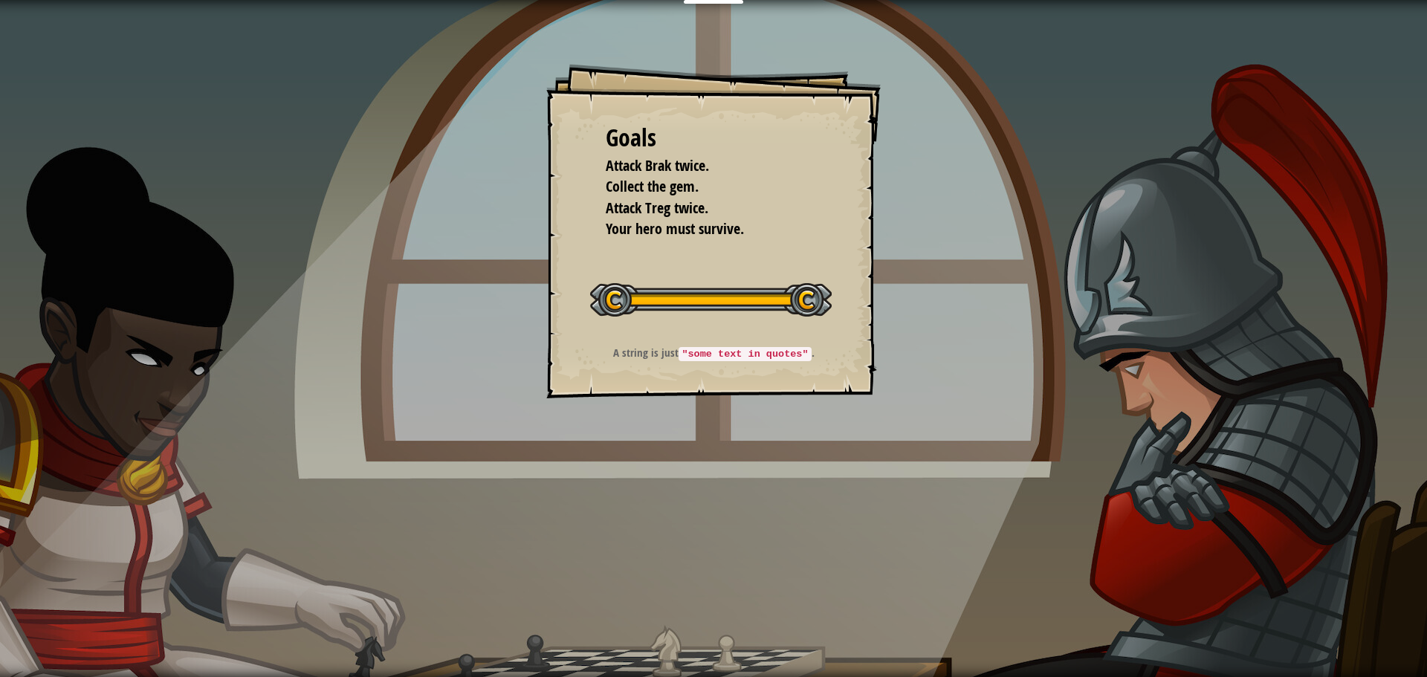
drag, startPoint x: 681, startPoint y: 462, endPoint x: 82, endPoint y: 712, distance: 649.5
click at [82, 0] on html "Educators Create Free Account School & District Solutions Teacher Toolkit Previ…" at bounding box center [713, 0] width 1427 height 0
drag, startPoint x: 155, startPoint y: 609, endPoint x: 350, endPoint y: 712, distance: 220.0
click at [350, 0] on html "Educators Create Free Account School & District Solutions Teacher Toolkit Previ…" at bounding box center [713, 0] width 1427 height 0
drag, startPoint x: 466, startPoint y: 648, endPoint x: 551, endPoint y: 578, distance: 110.4
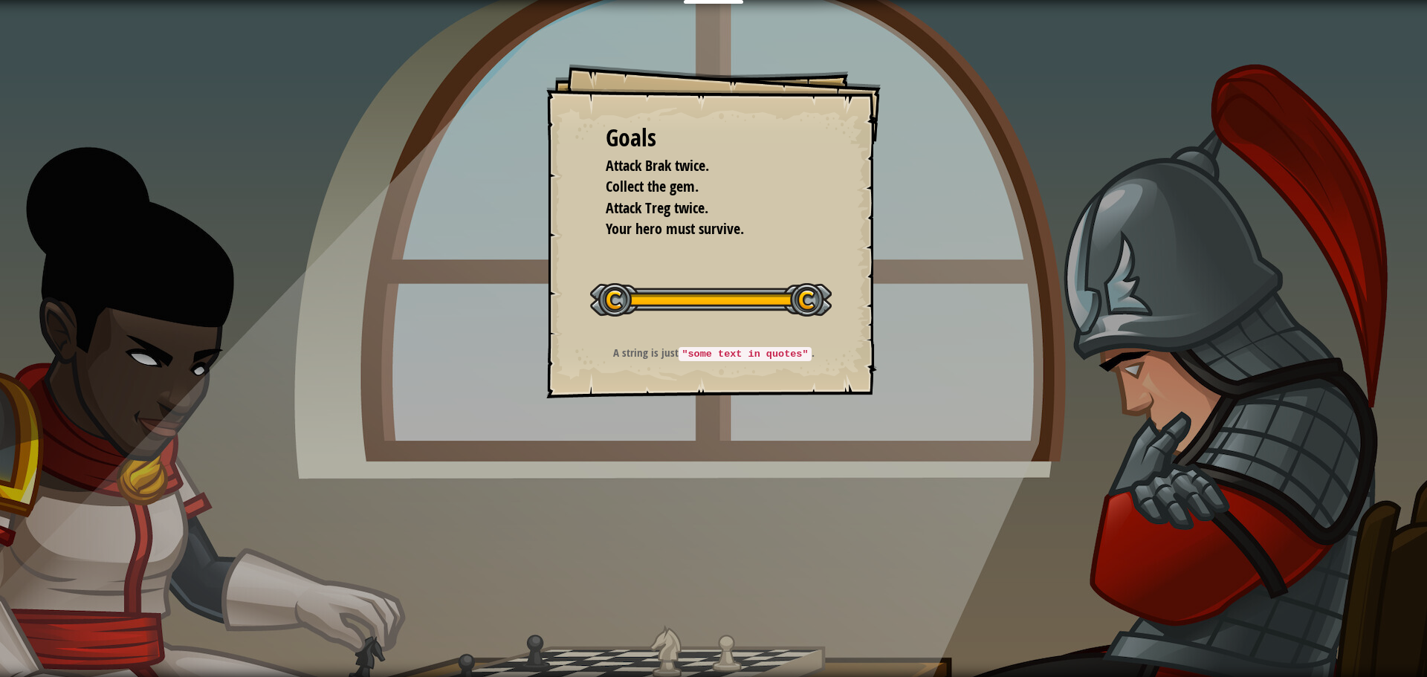
click at [551, 578] on div "Goals Attack Brak twice. Collect the gem. Attack Treg twice. Your hero must sur…" at bounding box center [713, 338] width 1427 height 677
drag, startPoint x: 597, startPoint y: 547, endPoint x: 638, endPoint y: 513, distance: 53.4
click at [613, 536] on div "Goals Attack Brak twice. Collect the gem. Attack Treg twice. Your hero must sur…" at bounding box center [713, 338] width 1427 height 677
drag, startPoint x: 905, startPoint y: 412, endPoint x: 906, endPoint y: 392, distance: 20.1
click at [905, 411] on div "Goals Attack Brak twice. Collect the gem. Attack Treg twice. Your hero must sur…" at bounding box center [713, 338] width 1427 height 677
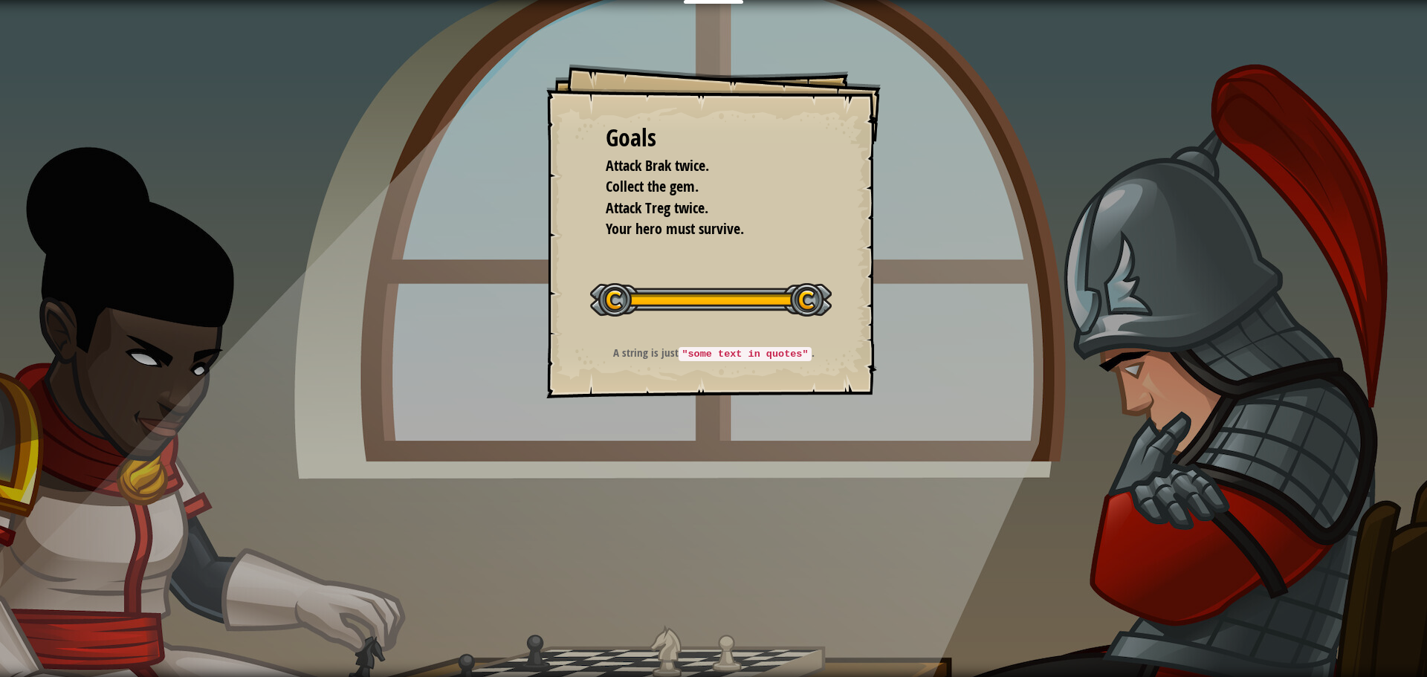
drag, startPoint x: 707, startPoint y: 363, endPoint x: 710, endPoint y: 354, distance: 9.9
click at [707, 360] on div "A string is just "some text in quotes" ." at bounding box center [714, 357] width 298 height 24
click at [711, 350] on code ""some text in quotes"" at bounding box center [744, 354] width 132 height 14
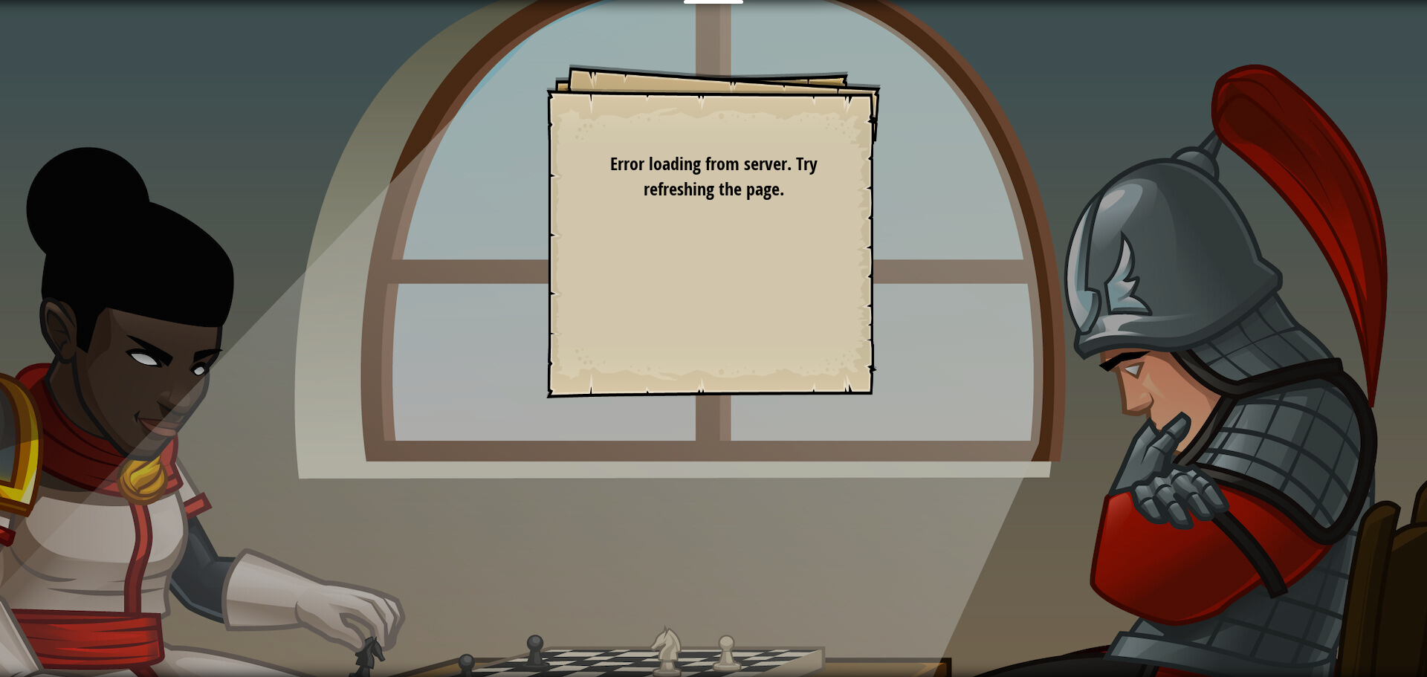
click at [711, 350] on div "Goals Attack Brak twice. Collect the gem. Attack Treg twice. Your hero must sur…" at bounding box center [713, 231] width 334 height 334
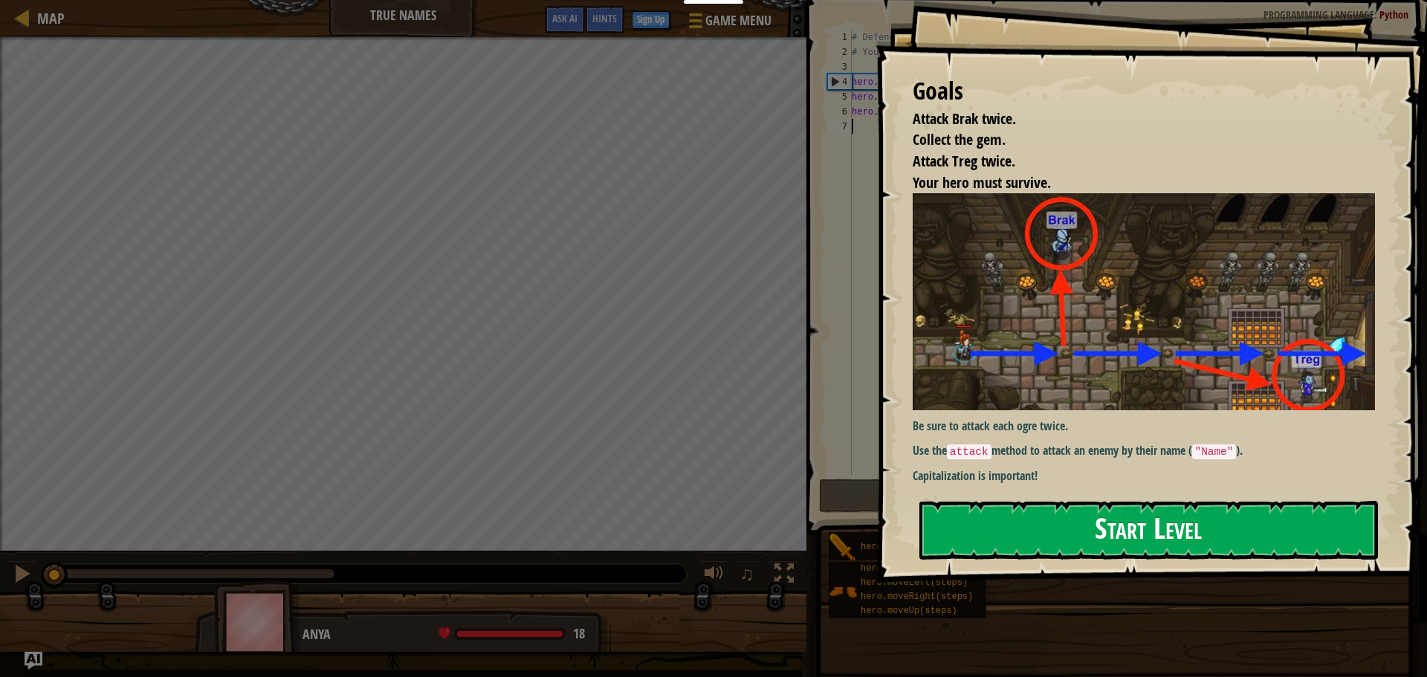
click at [1132, 548] on button "Start Level" at bounding box center [1148, 530] width 458 height 59
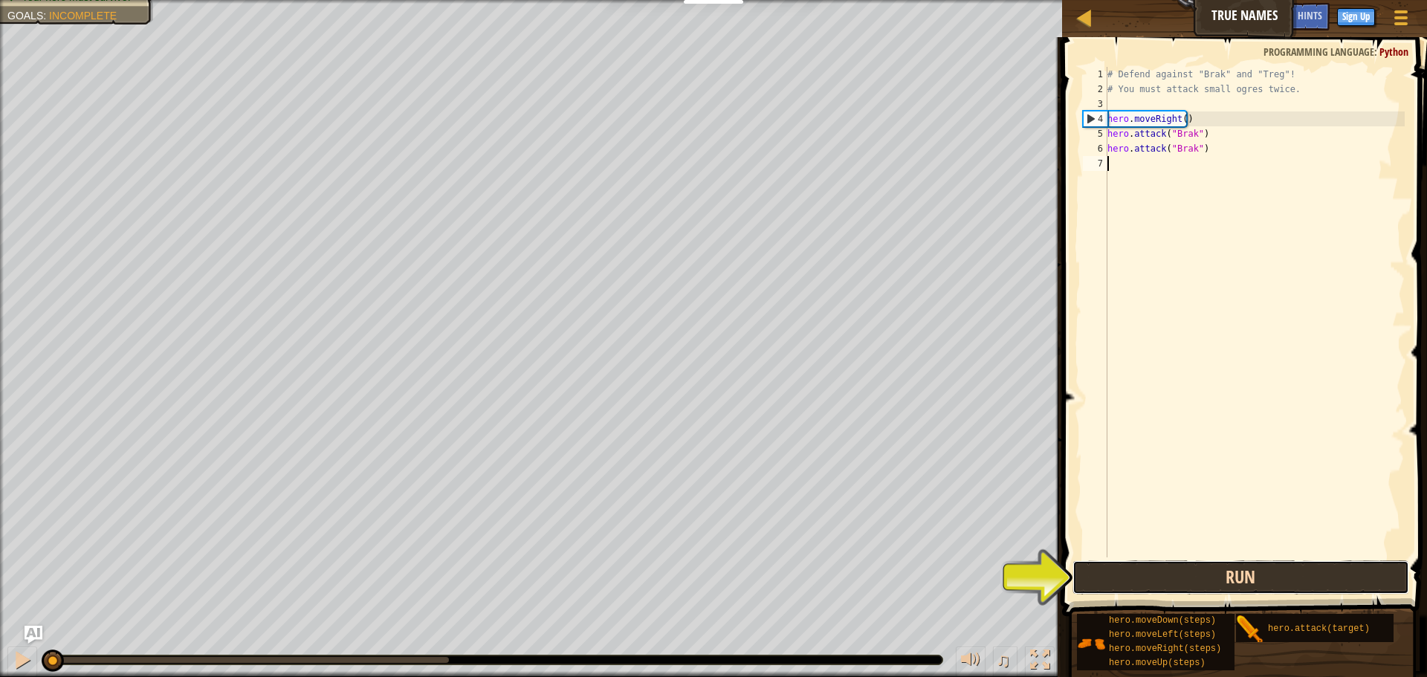
click at [1346, 587] on button "Run" at bounding box center [1240, 577] width 337 height 34
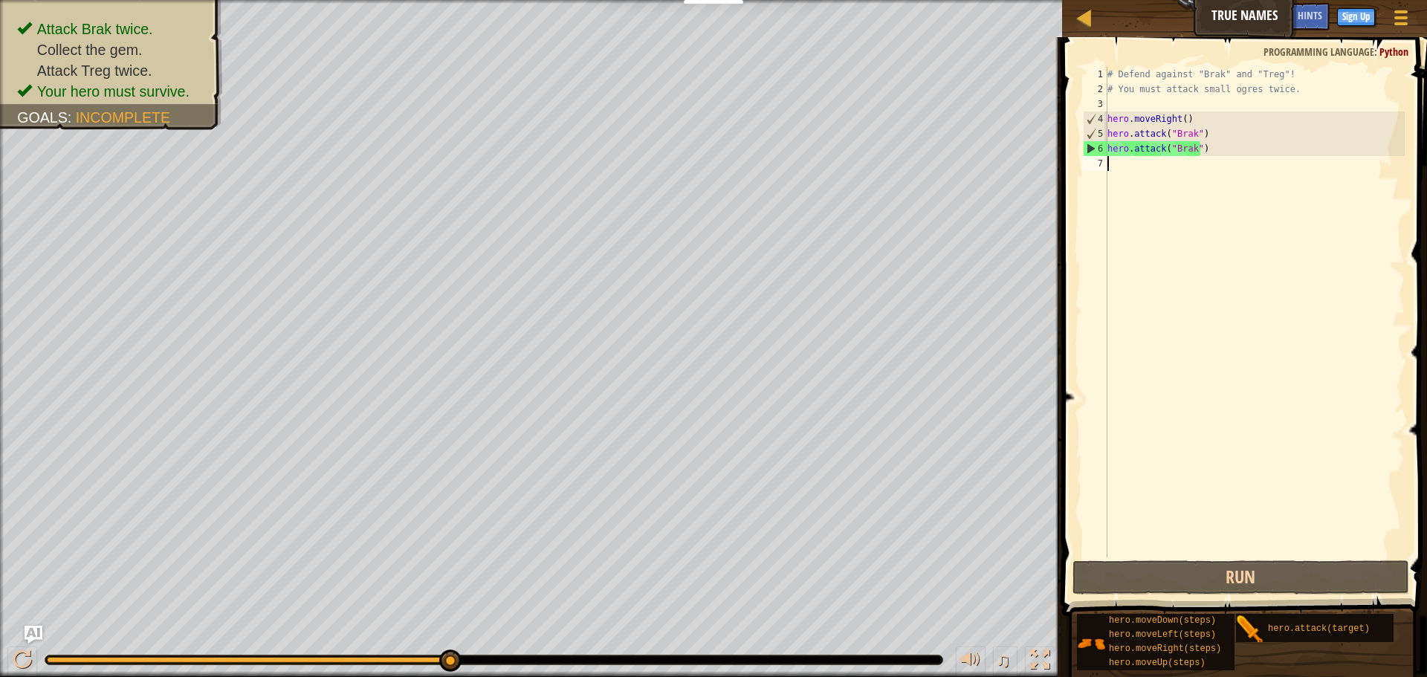
type textarea "r"
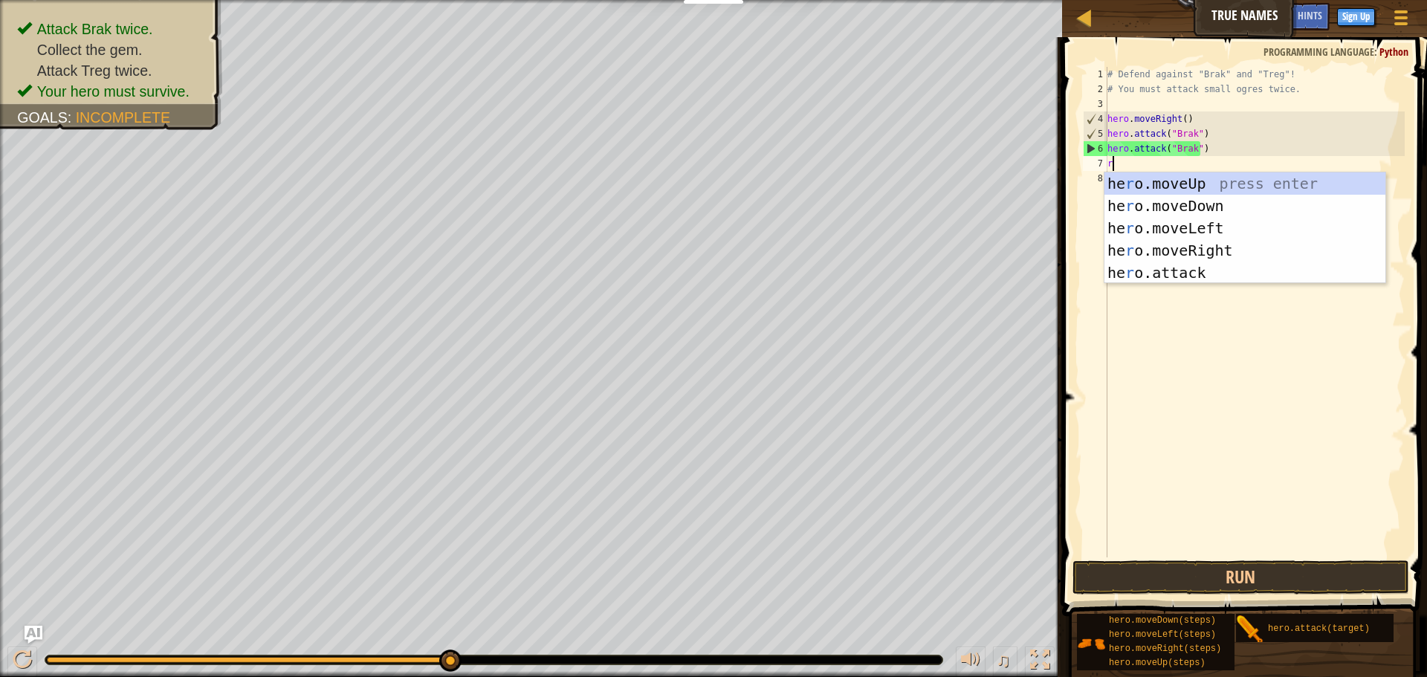
scroll to position [7, 0]
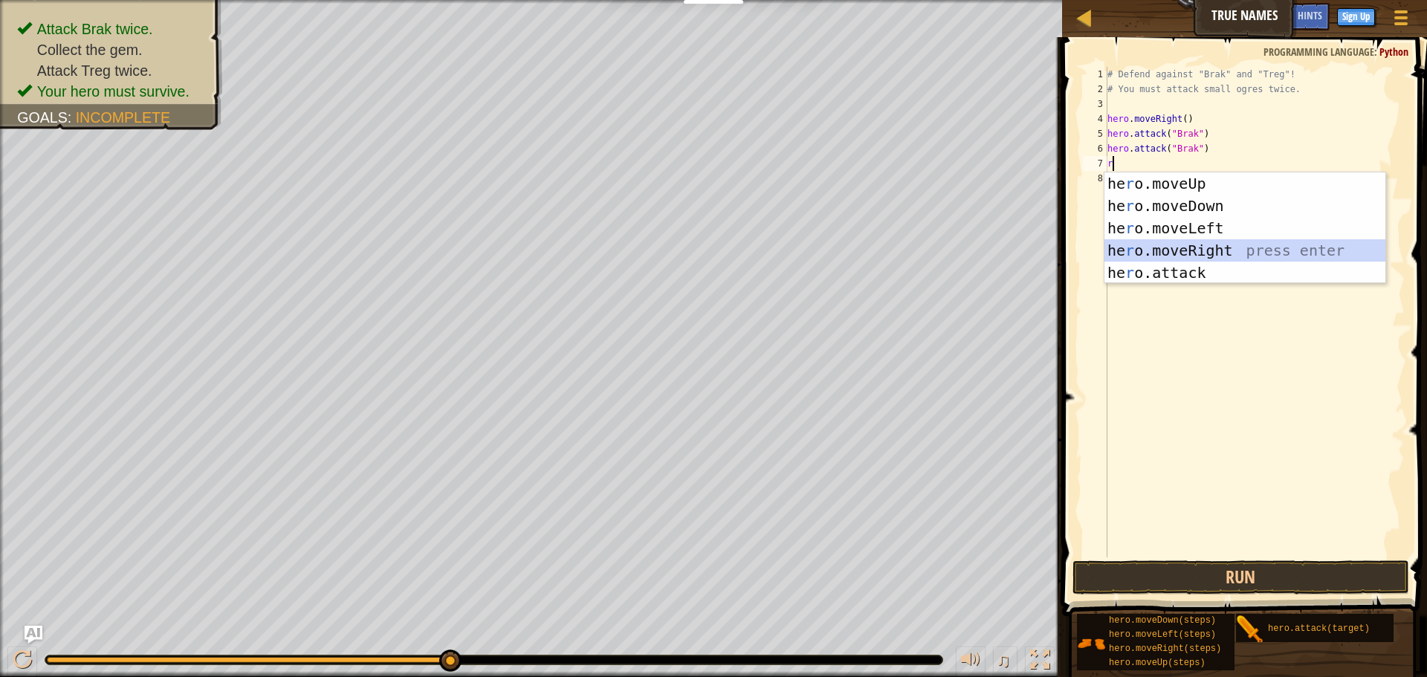
click at [1198, 250] on div "he r o.moveUp press enter he r o.moveDown press enter he r o.moveLeft press ent…" at bounding box center [1244, 250] width 281 height 156
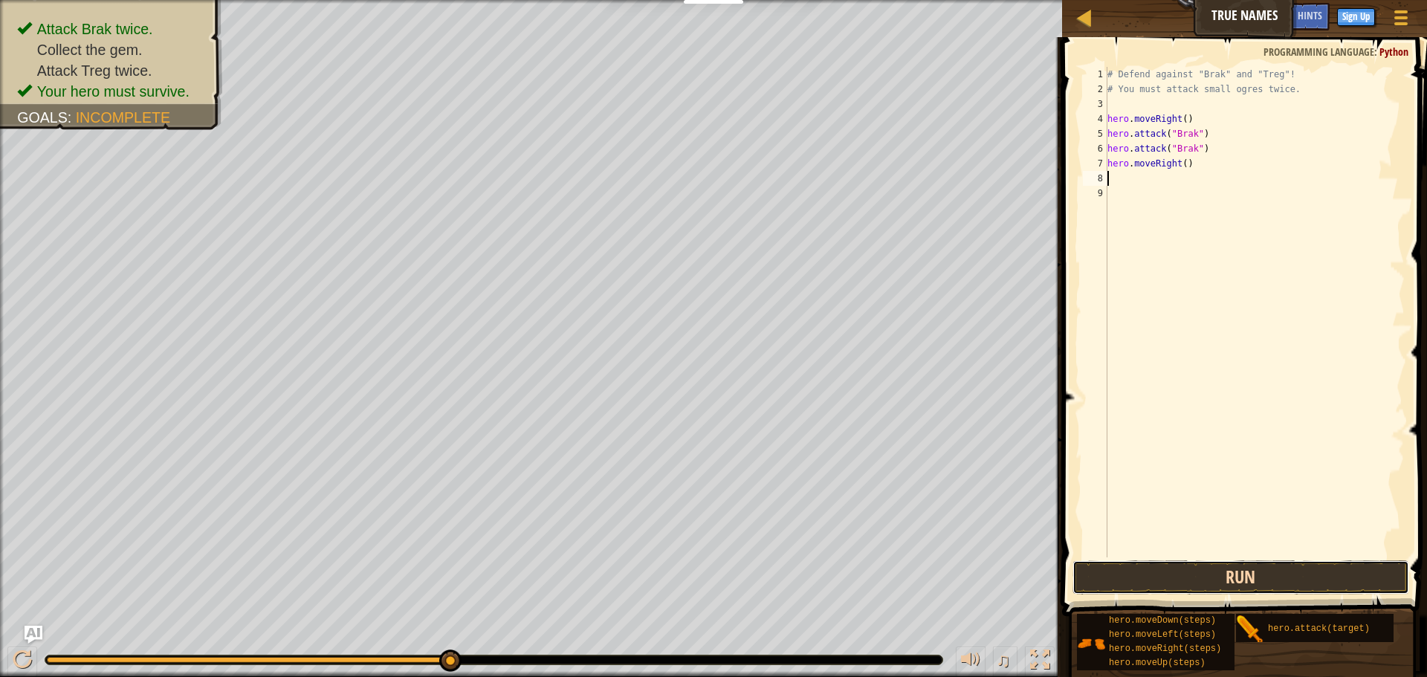
click at [1249, 565] on button "Run" at bounding box center [1240, 577] width 337 height 34
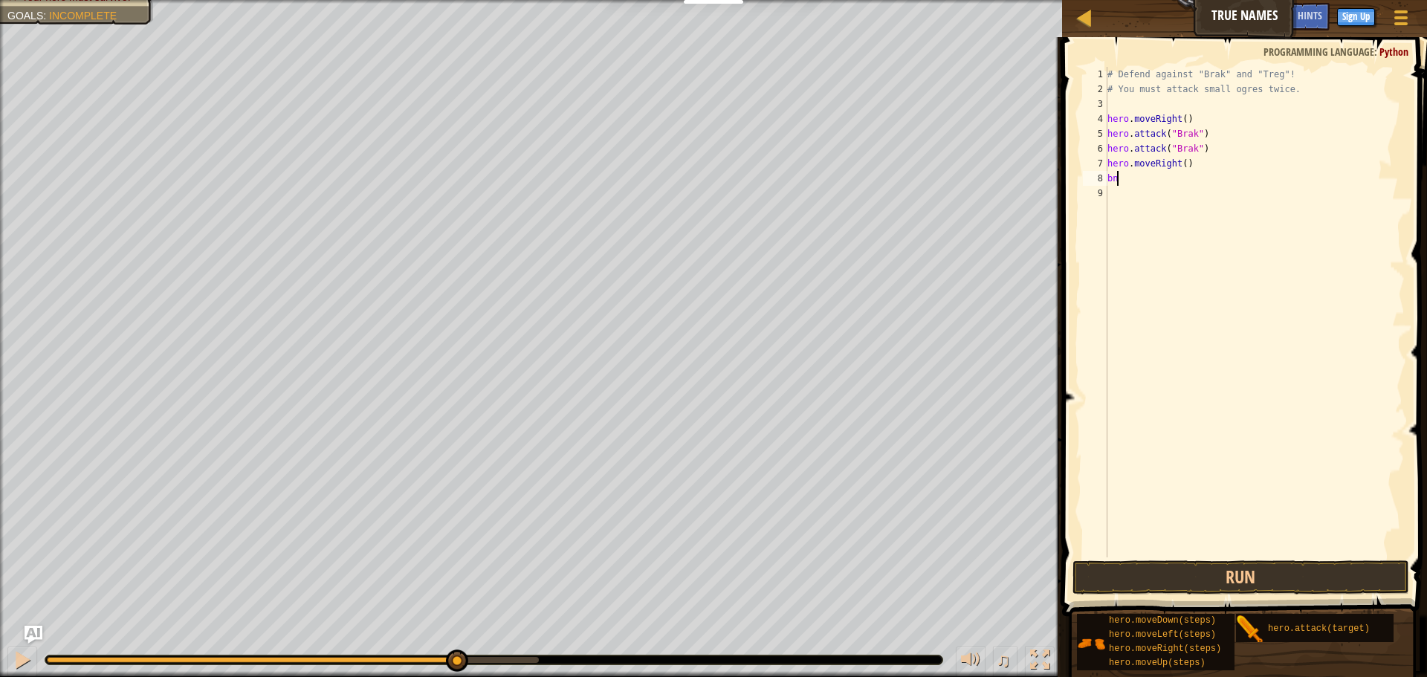
type textarea "b"
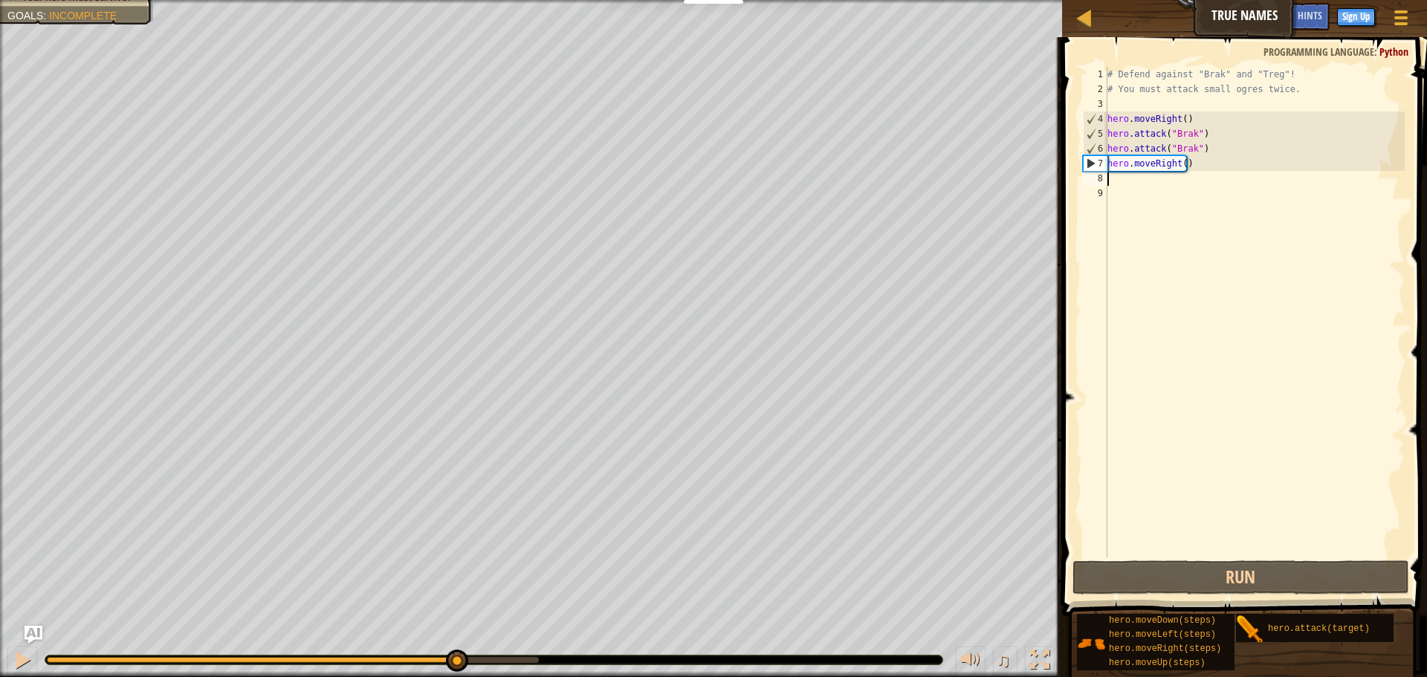
type textarea "b"
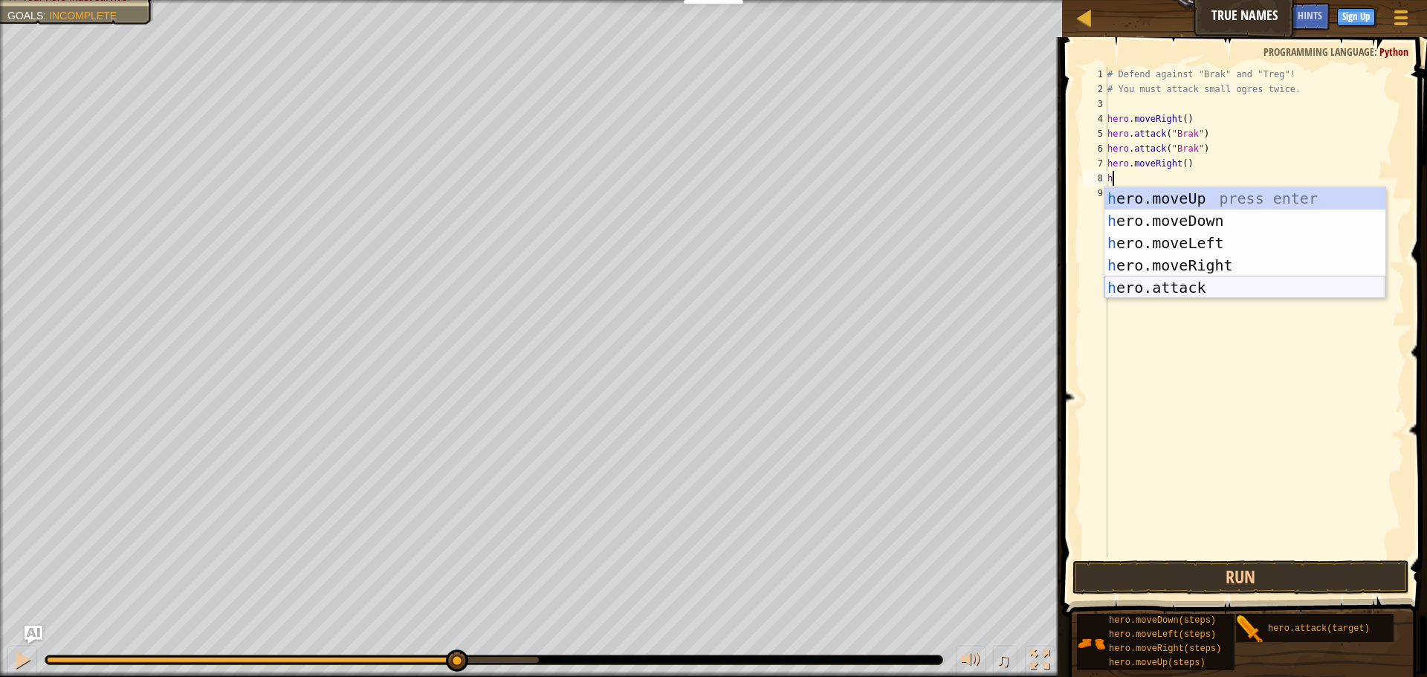
click at [1338, 279] on div "h ero.moveUp press enter h ero.moveDown press enter h ero.moveLeft press enter …" at bounding box center [1244, 265] width 281 height 156
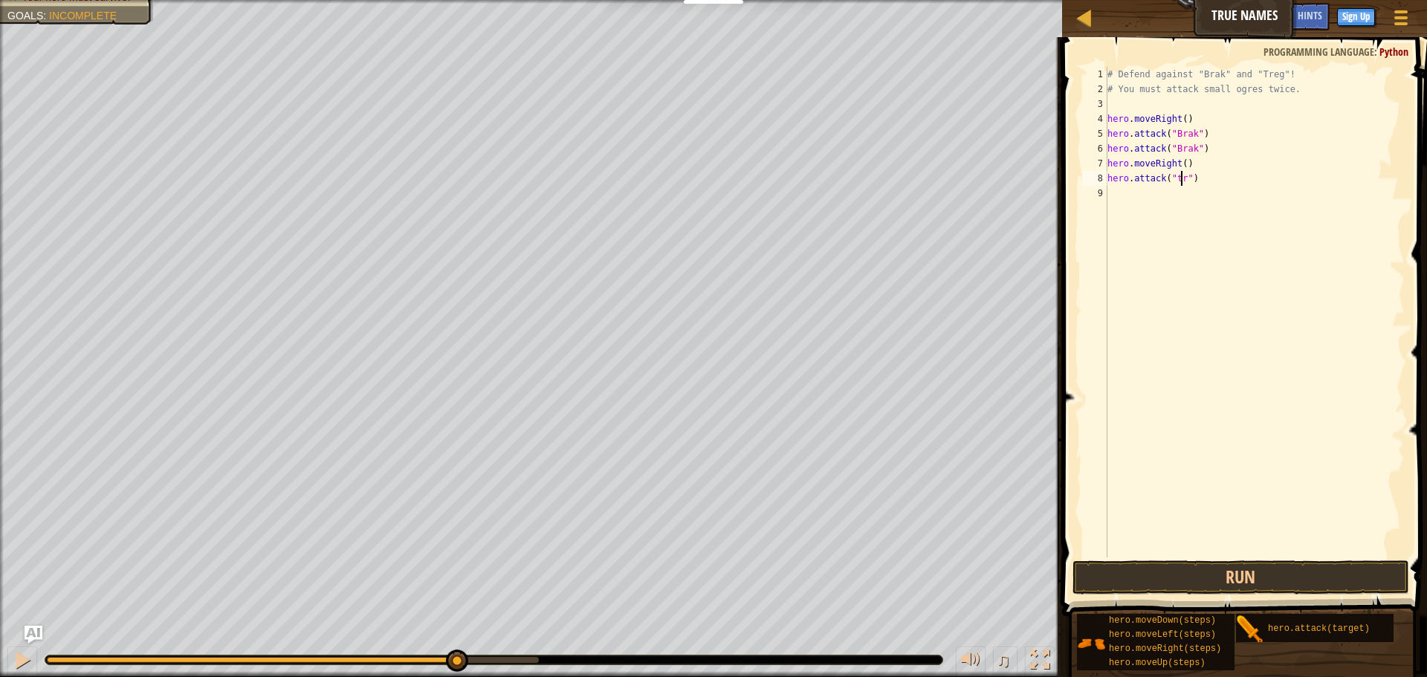
scroll to position [7, 7]
type textarea "hero.attack("treg")"
